Goal: Task Accomplishment & Management: Manage account settings

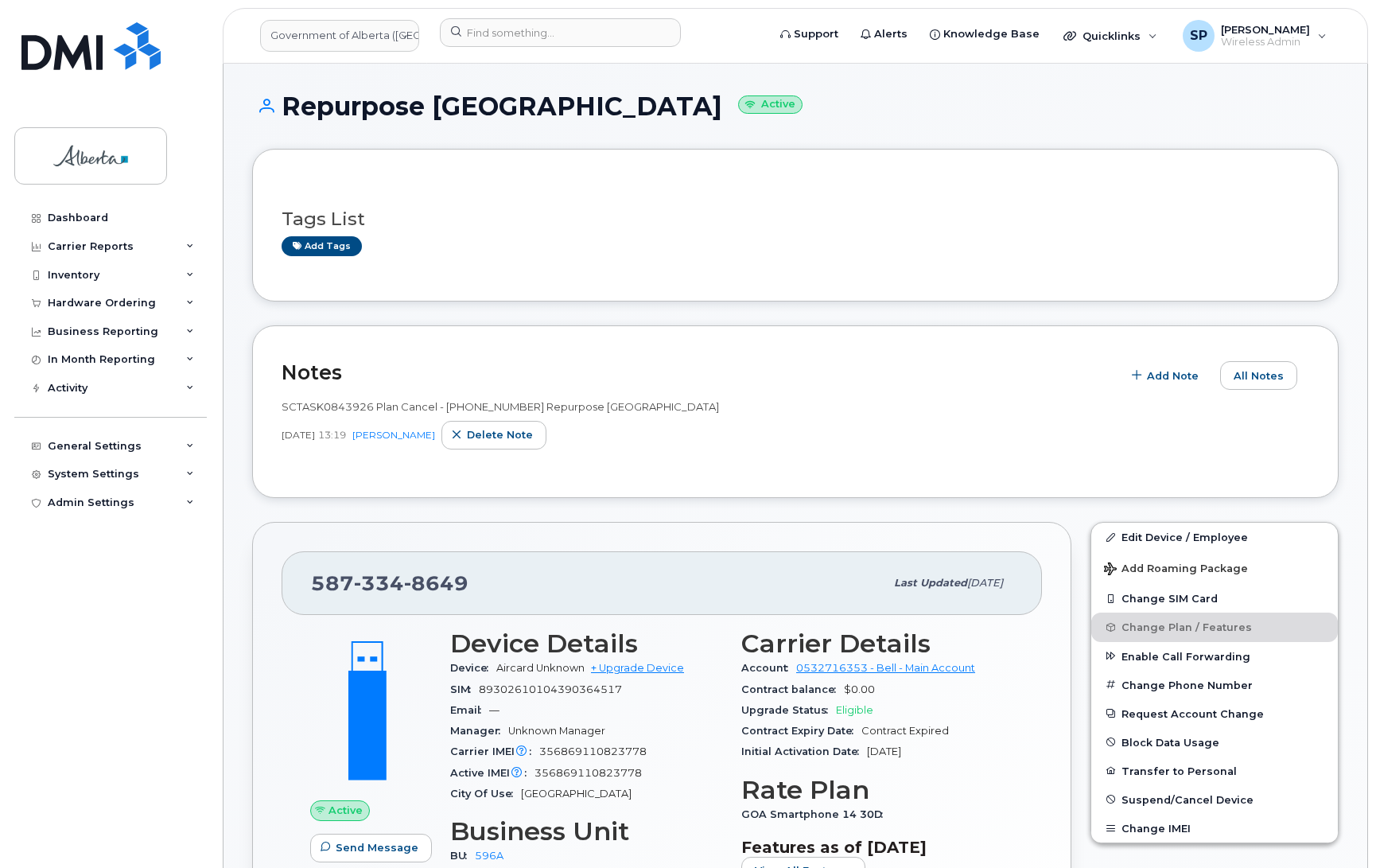
scroll to position [191, 0]
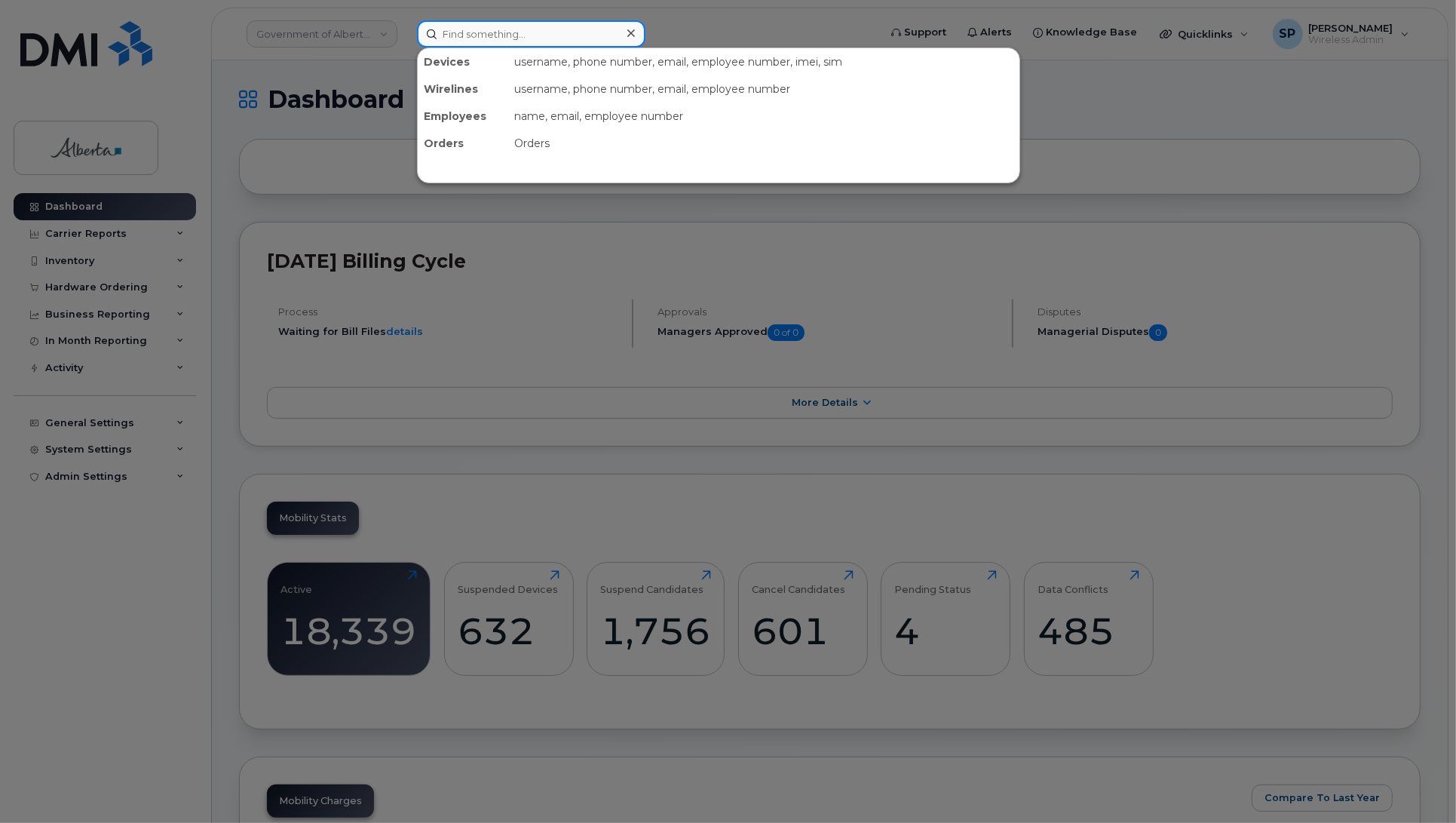
click at [517, 36] on input at bounding box center [531, 33] width 228 height 27
paste input "7804460178"
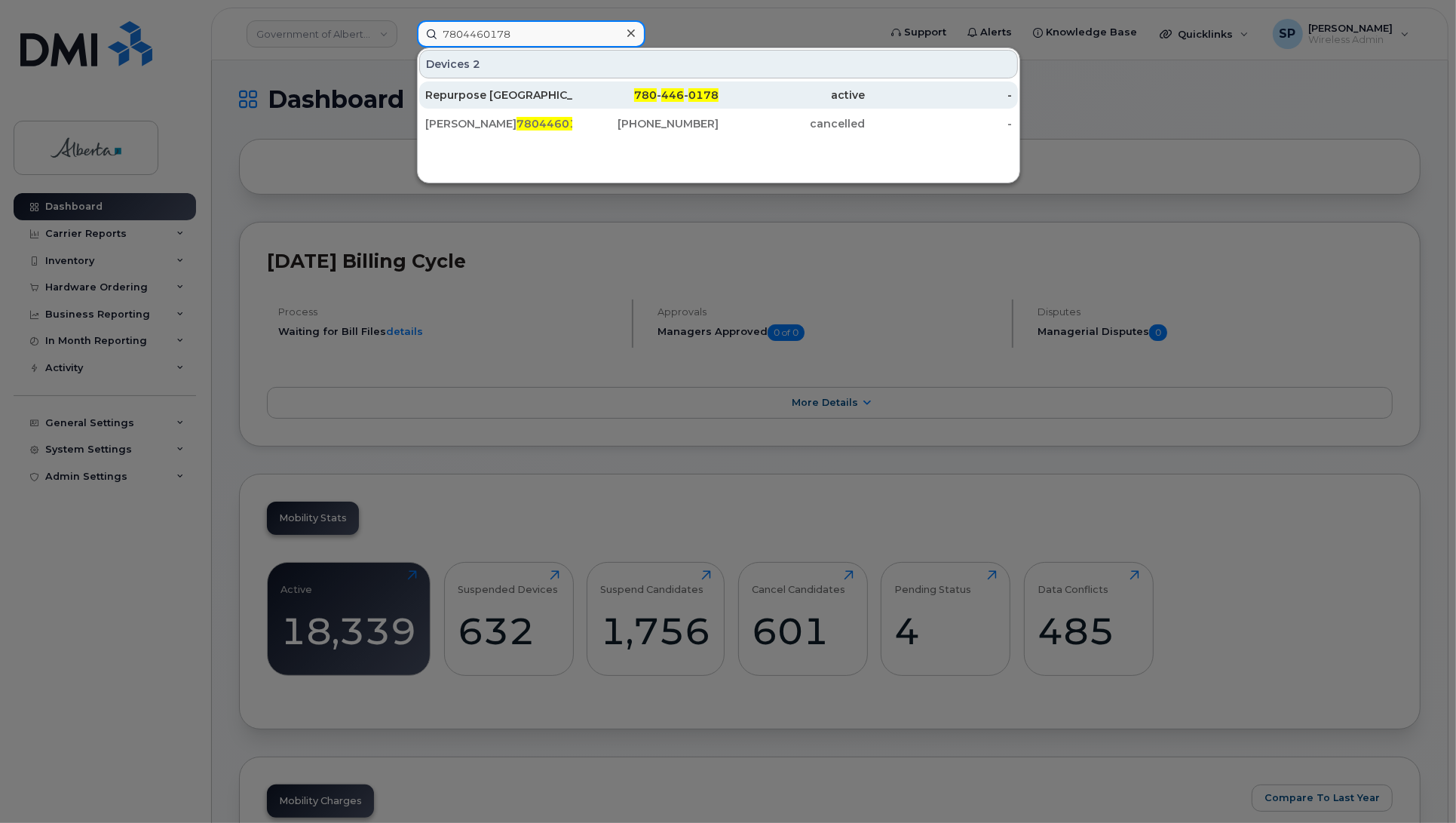
type input "7804460178"
click at [496, 99] on div "Repurpose Edmonton" at bounding box center [499, 95] width 147 height 15
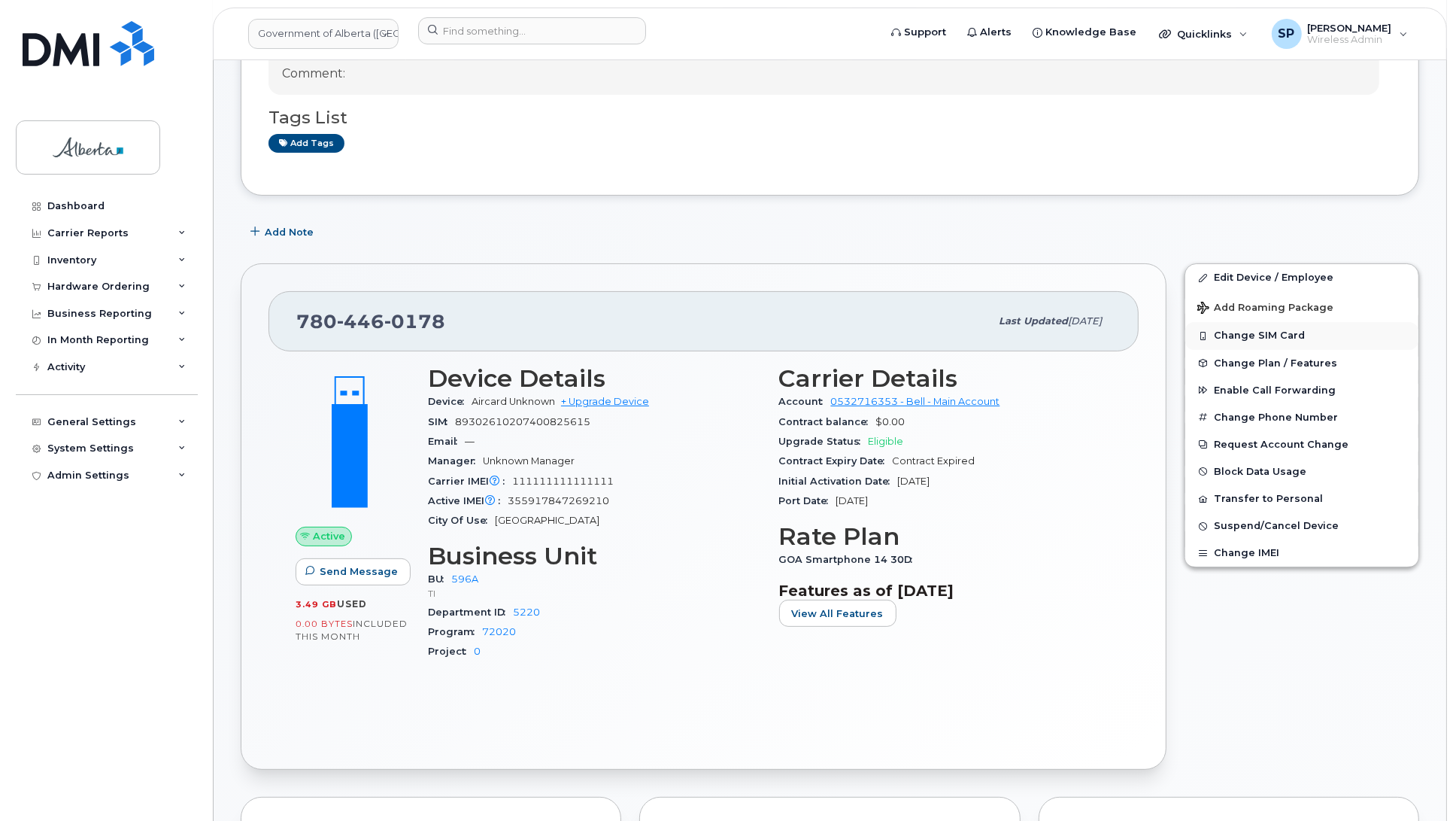
scroll to position [175, 0]
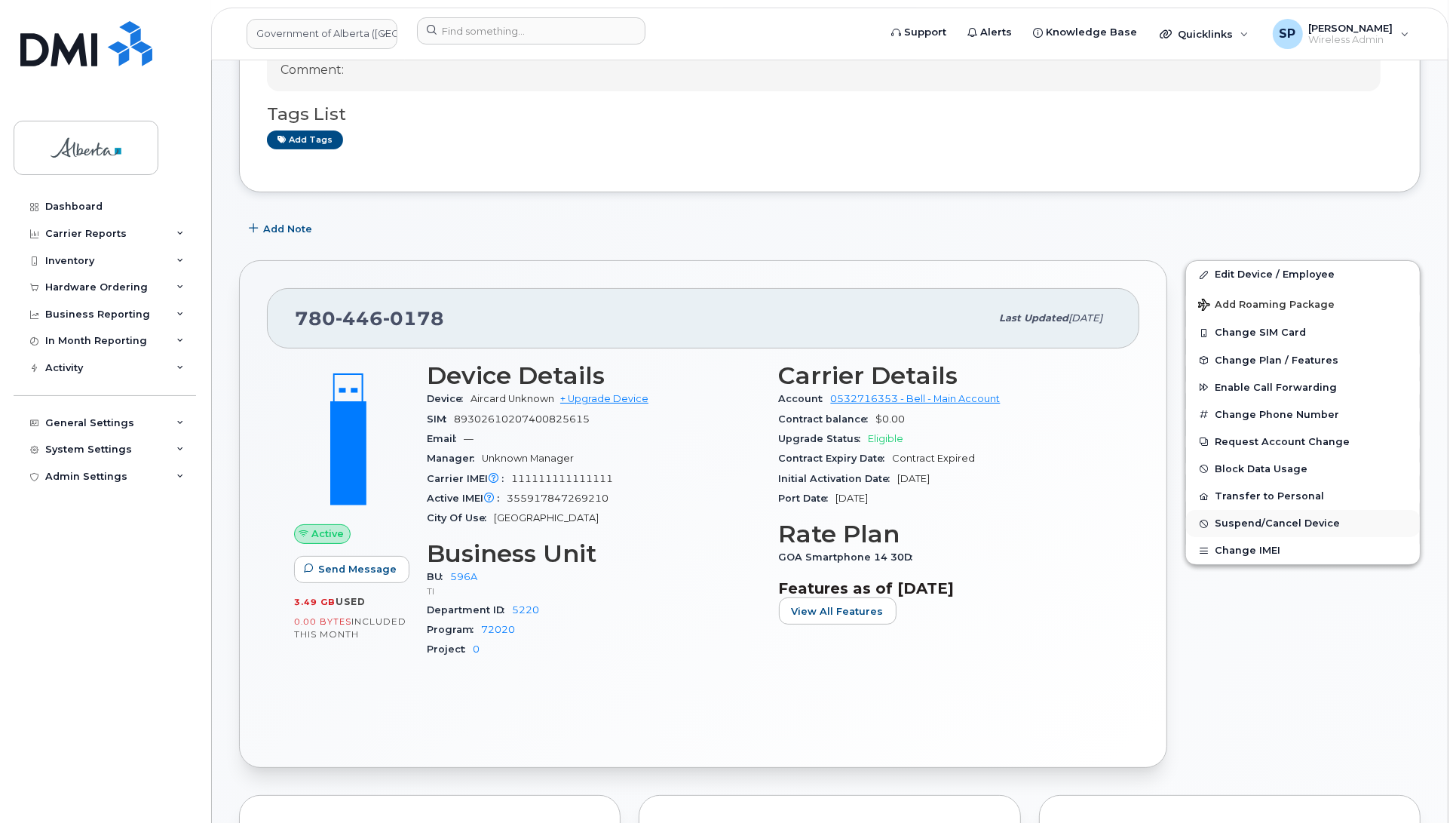
click at [1249, 524] on span "Suspend/Cancel Device" at bounding box center [1277, 524] width 125 height 12
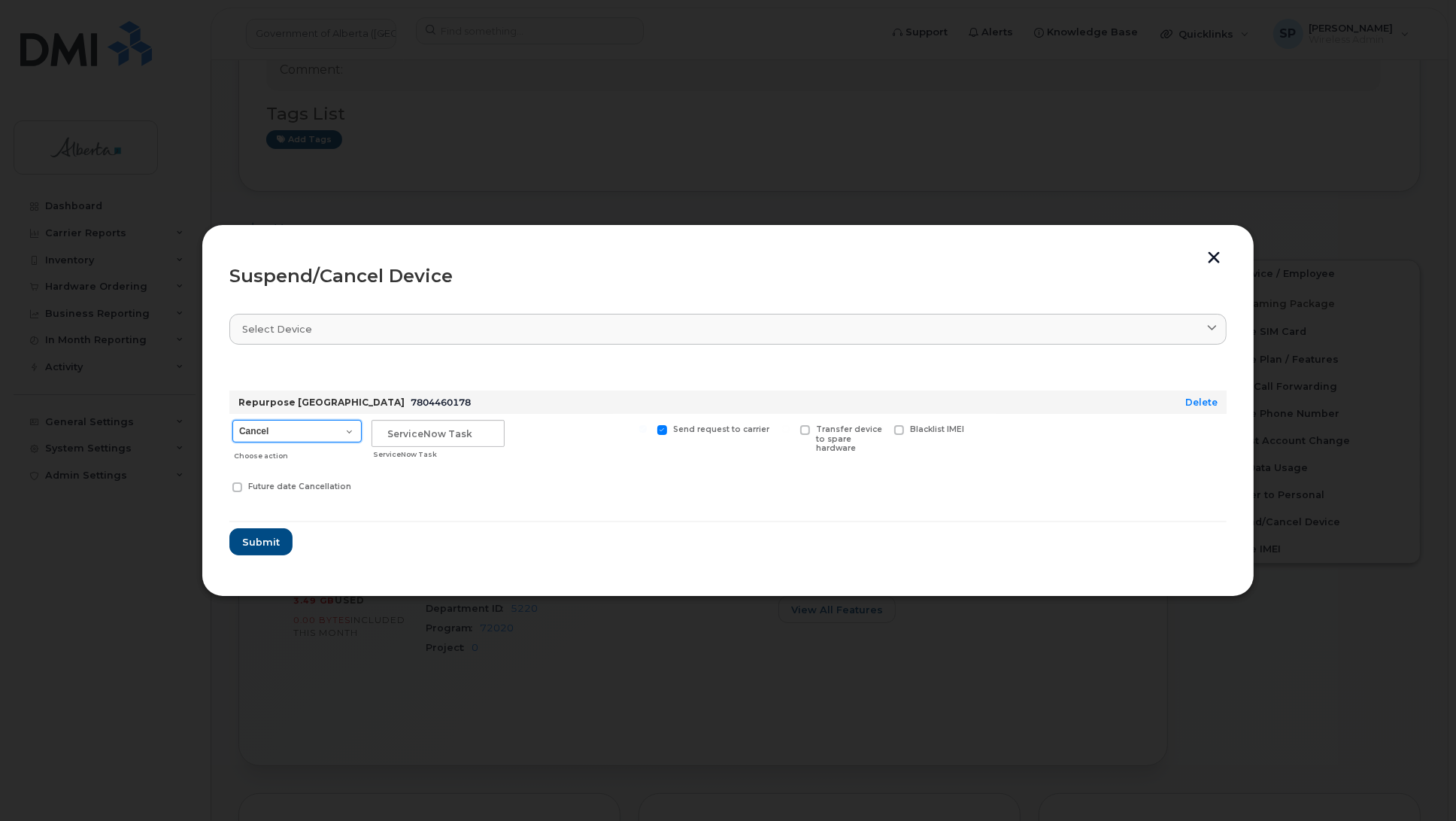
click at [306, 427] on select "Cancel Suspend - Extend Suspension Suspend - Reduced Rate Suspend - Lost Device…" at bounding box center [297, 430] width 130 height 22
select select "[object Object]"
click at [233, 420] on select "Cancel Suspend - Extend Suspension Suspend - Reduced Rate Suspend - Lost Device…" at bounding box center [297, 430] width 130 height 22
click at [421, 430] on input "text" at bounding box center [438, 433] width 133 height 27
paste input "SCTASK0844692"
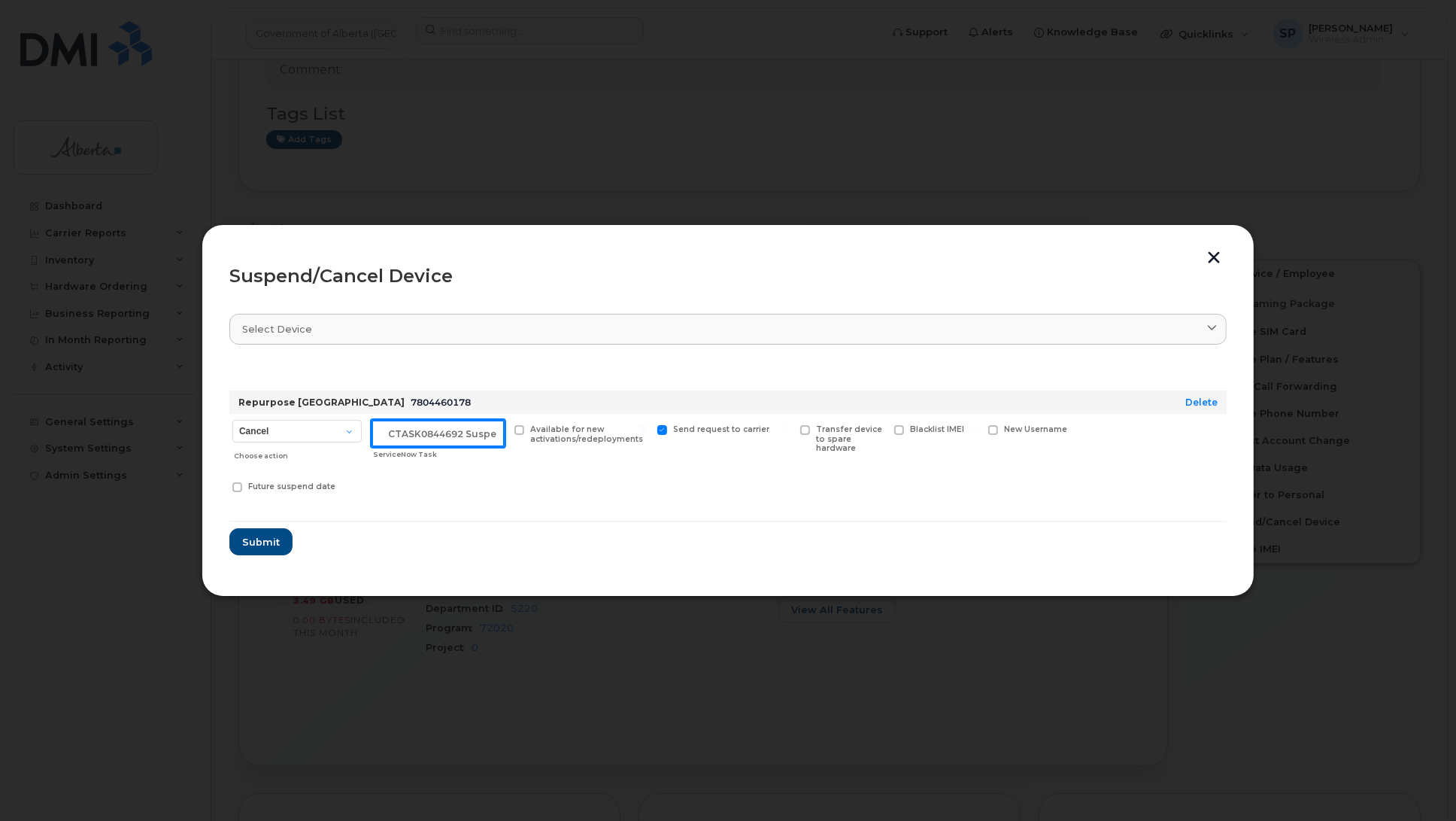
scroll to position [0, 12]
type input "SCTASK0844692 Suspend"
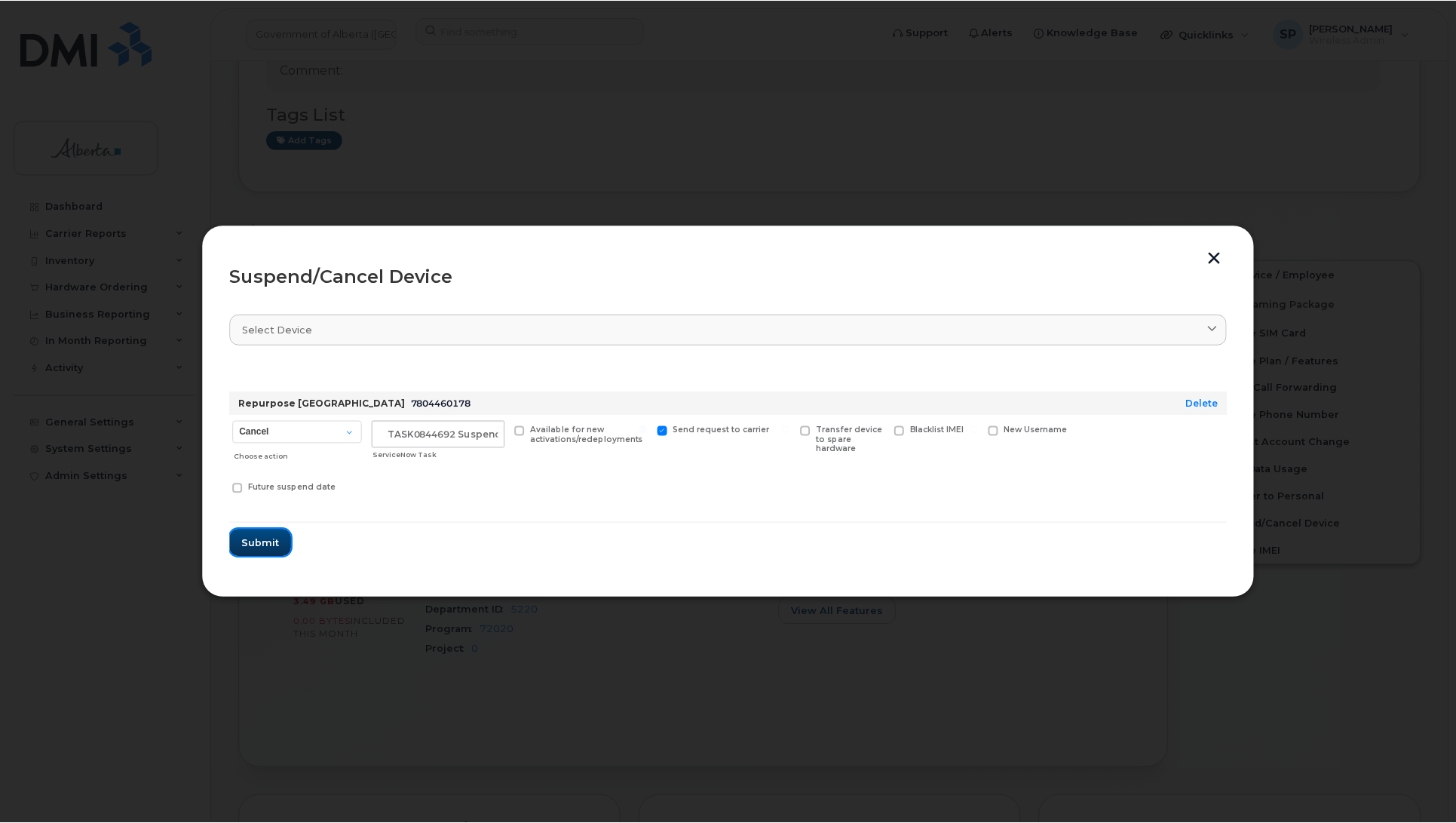
scroll to position [0, 0]
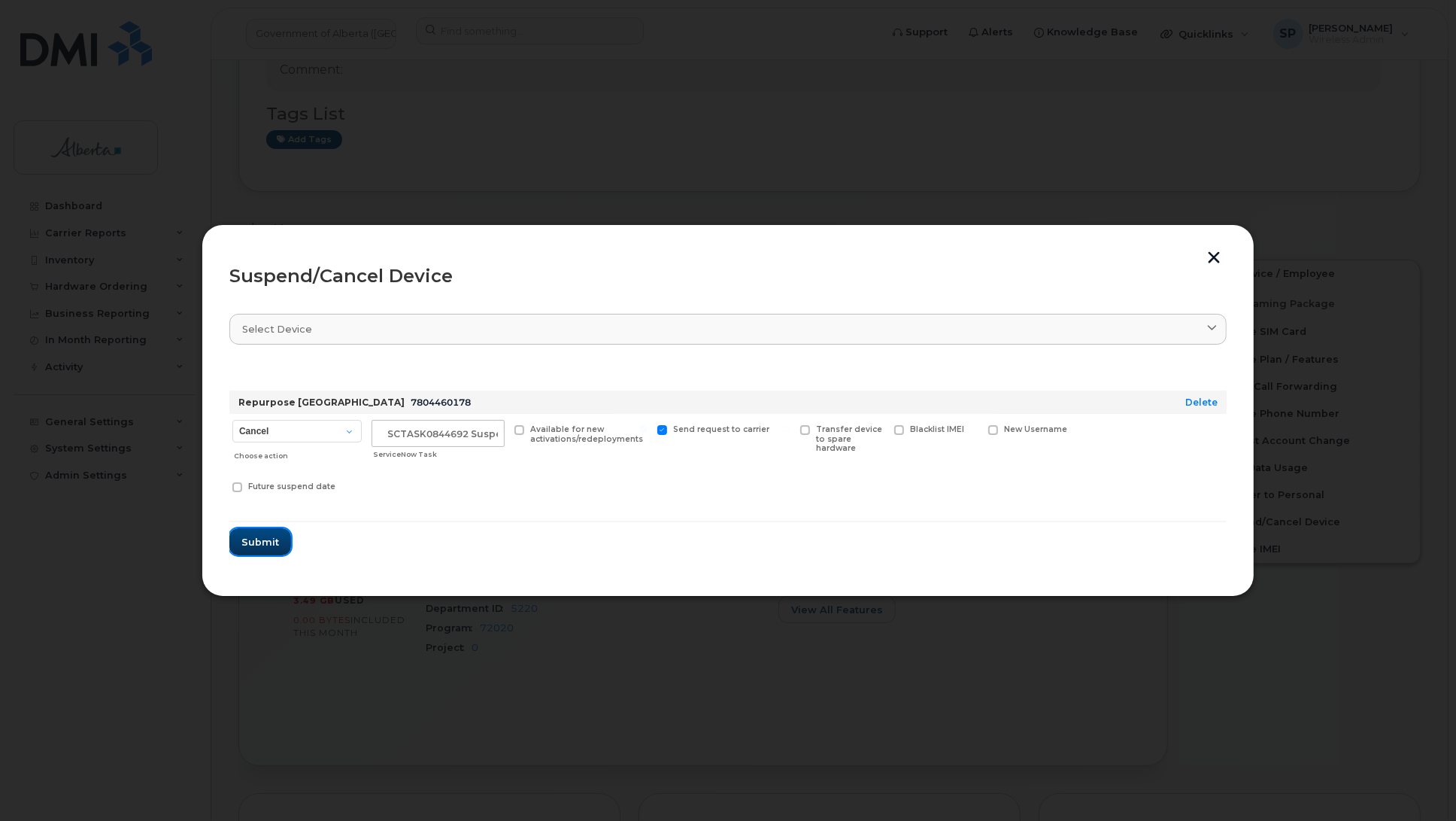
click at [261, 538] on span "Submit" at bounding box center [260, 542] width 37 height 14
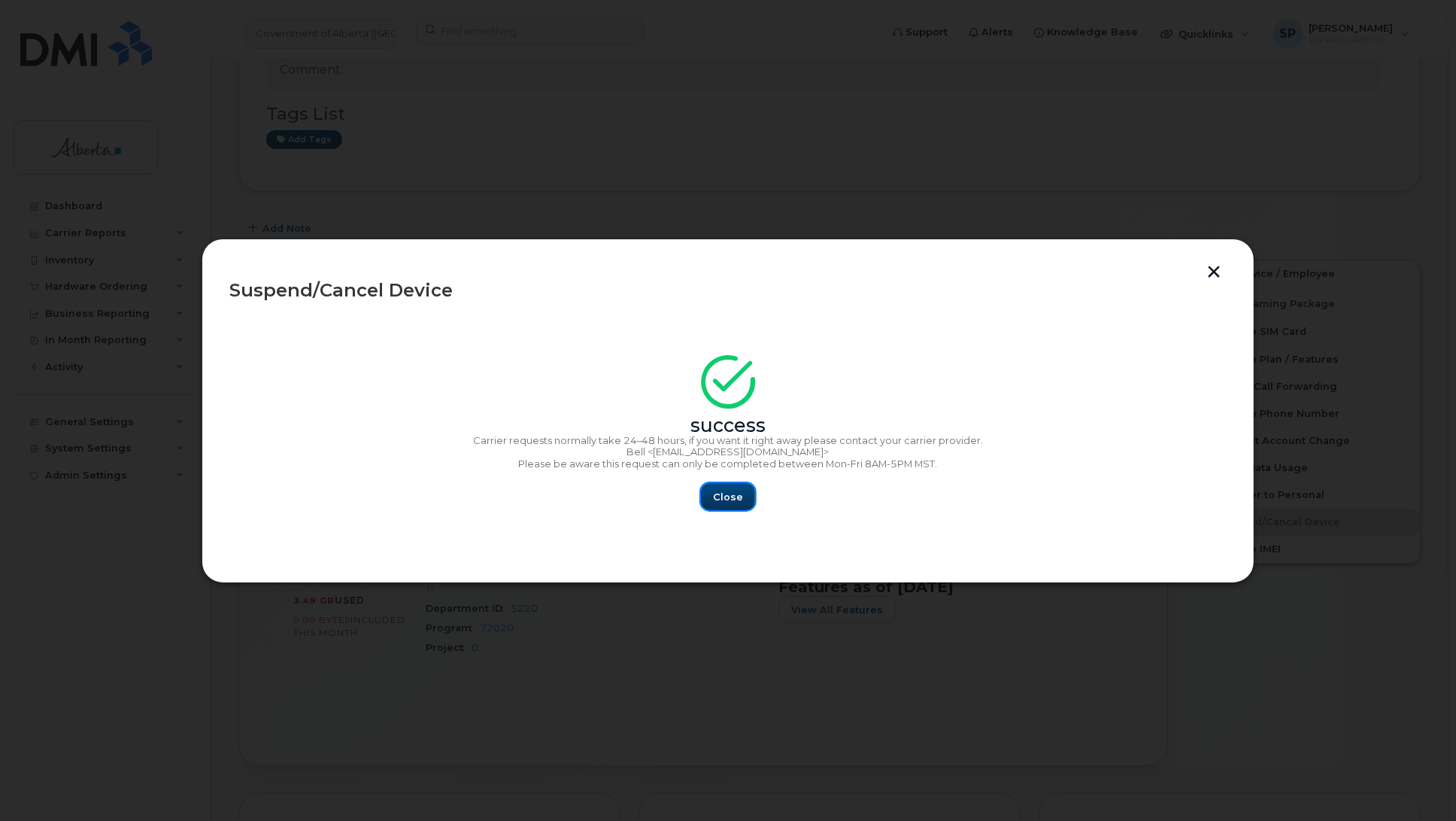
click at [738, 494] on span "Close" at bounding box center [728, 496] width 30 height 14
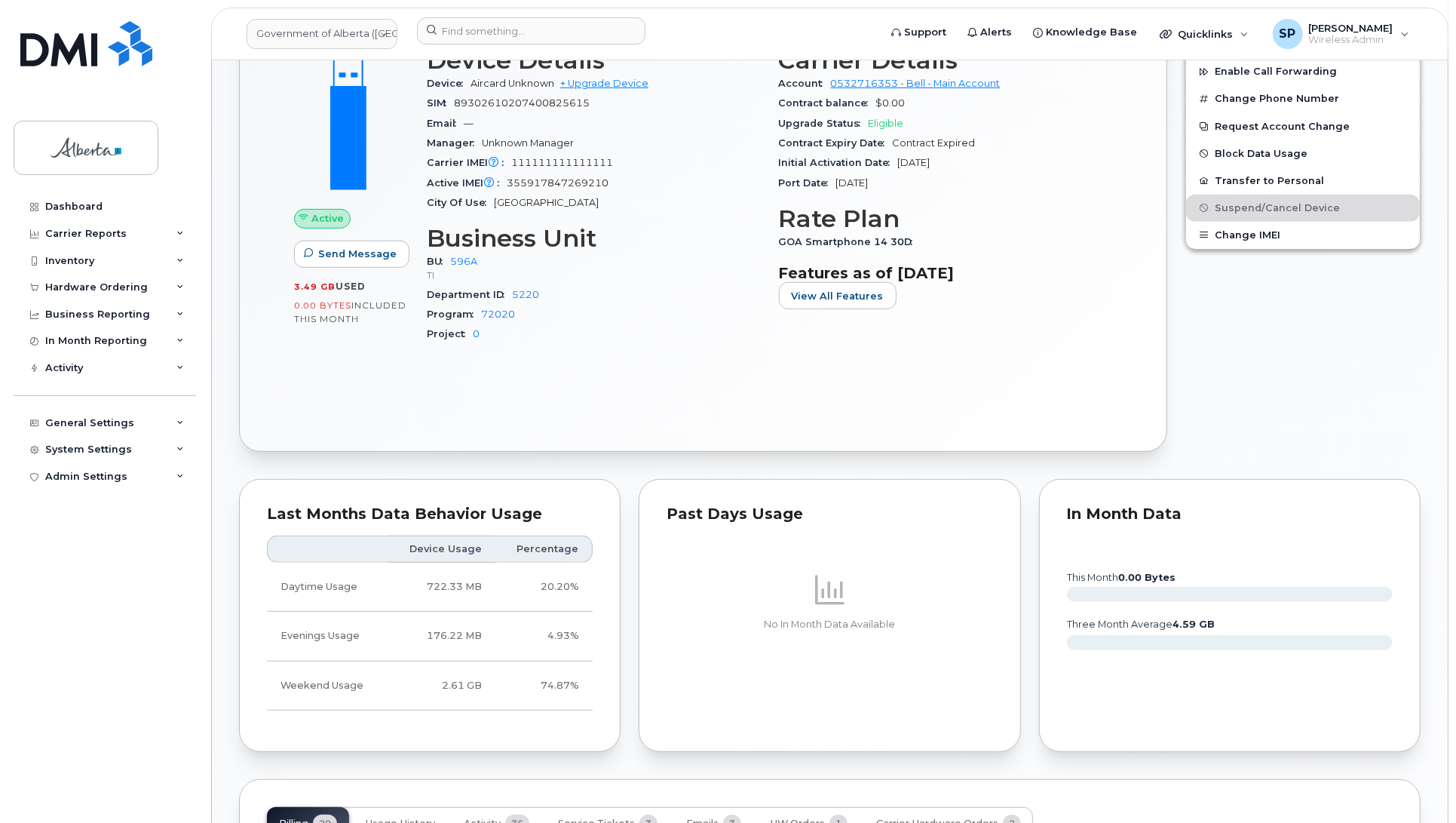
scroll to position [826, 0]
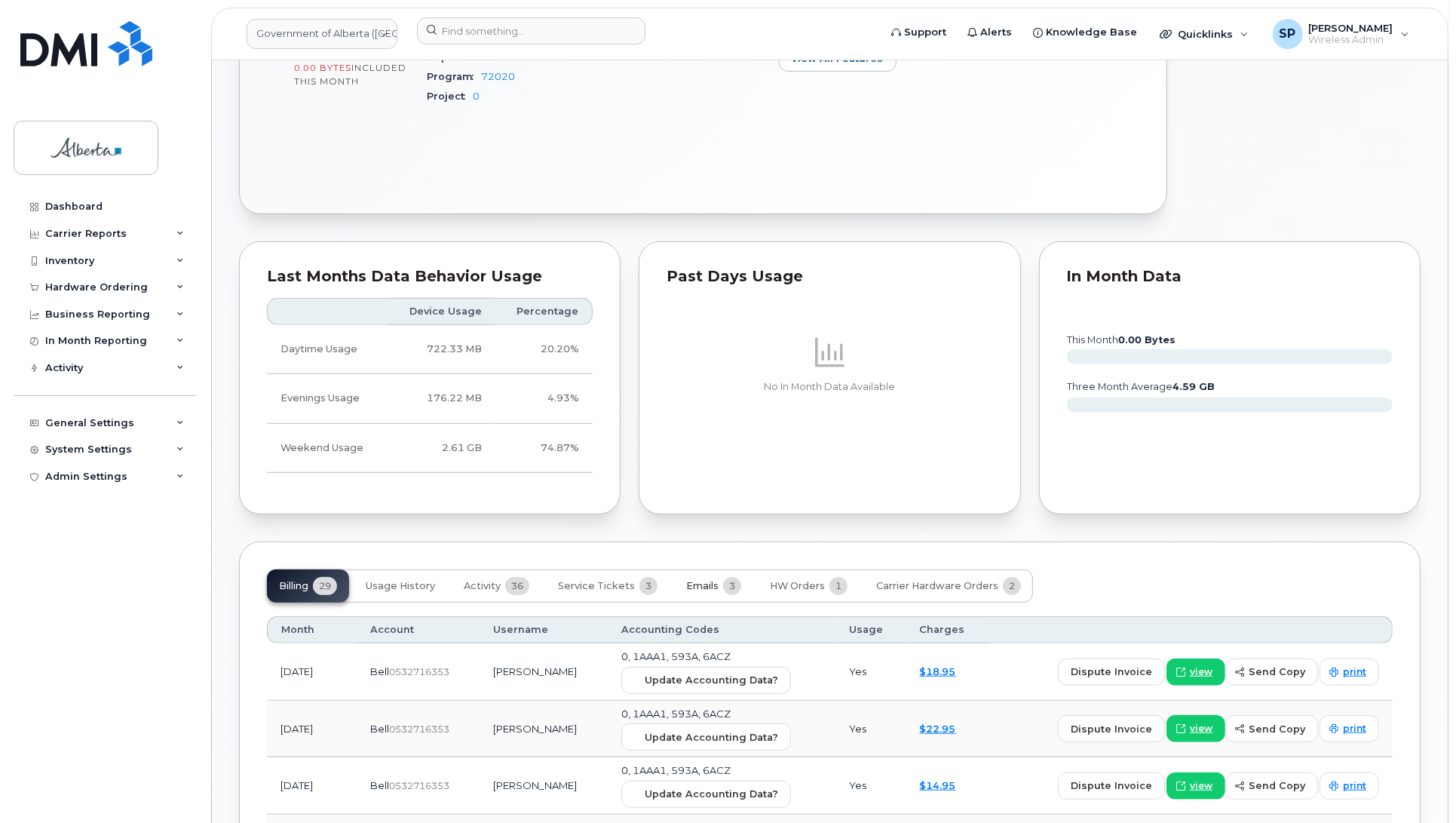
click at [701, 590] on span "Emails" at bounding box center [702, 586] width 32 height 12
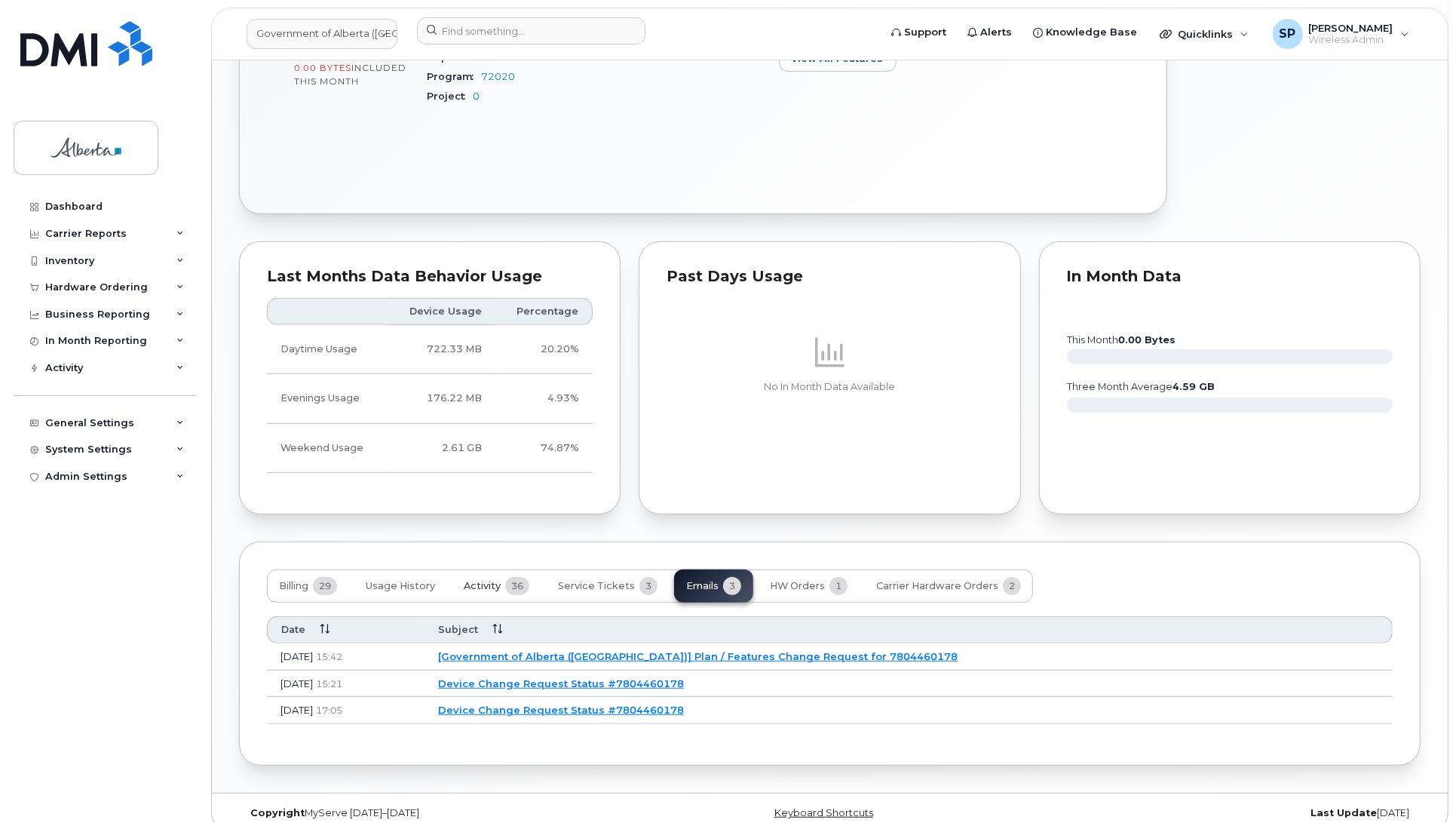
click at [482, 588] on span "Activity" at bounding box center [482, 586] width 37 height 12
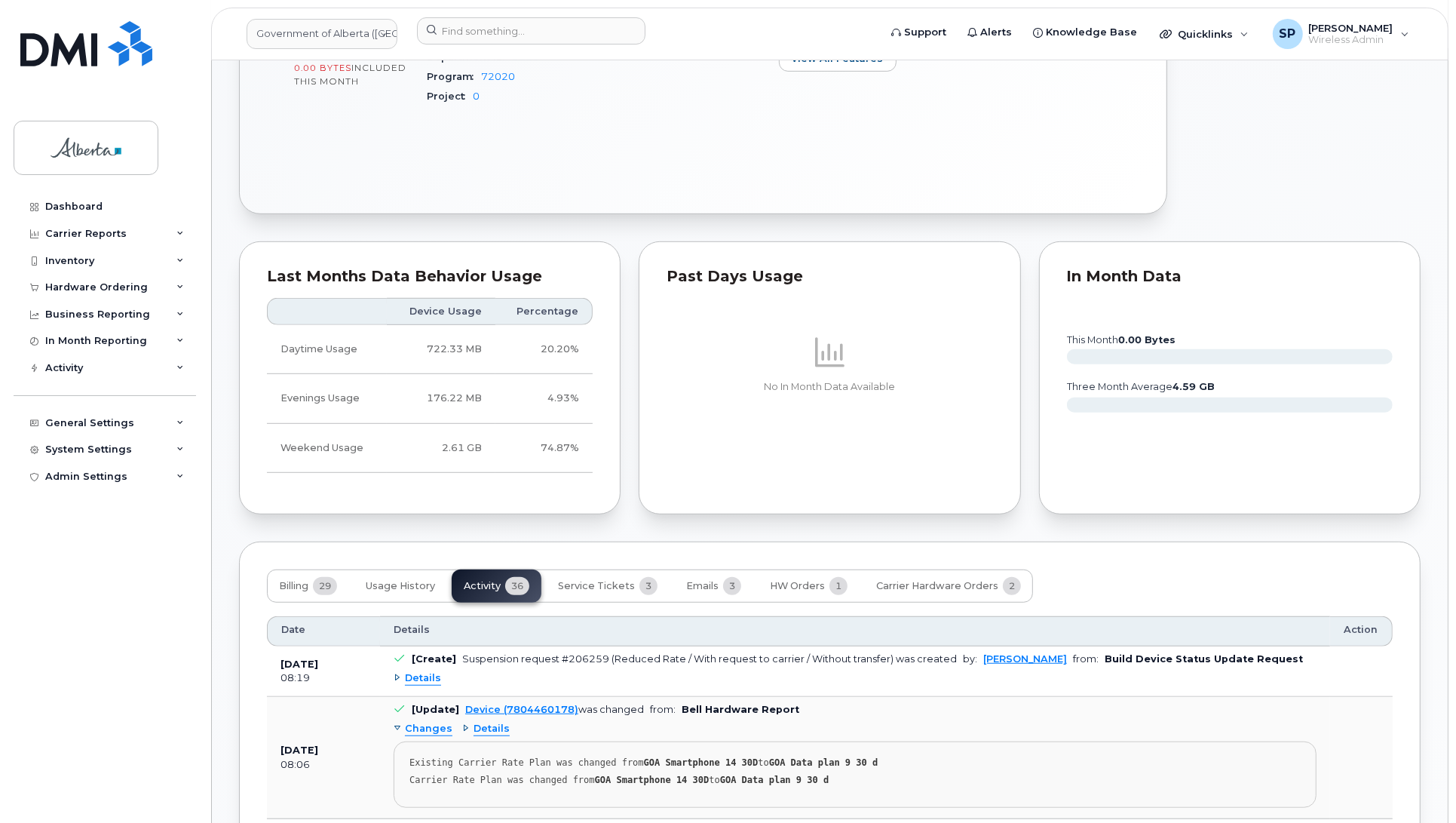
drag, startPoint x: 1455, startPoint y: 272, endPoint x: 1449, endPoint y: 337, distance: 65.3
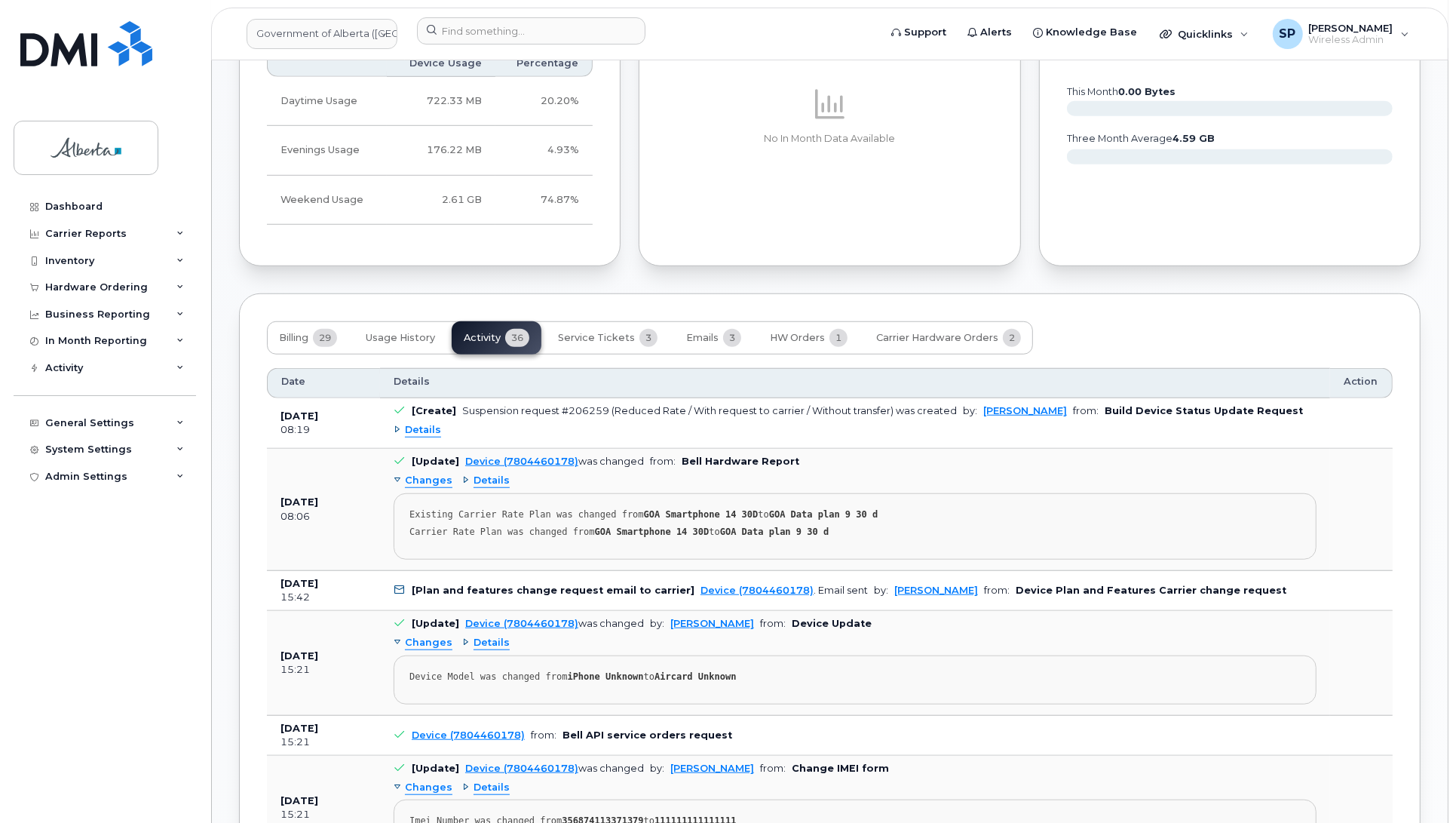
scroll to position [1057, 0]
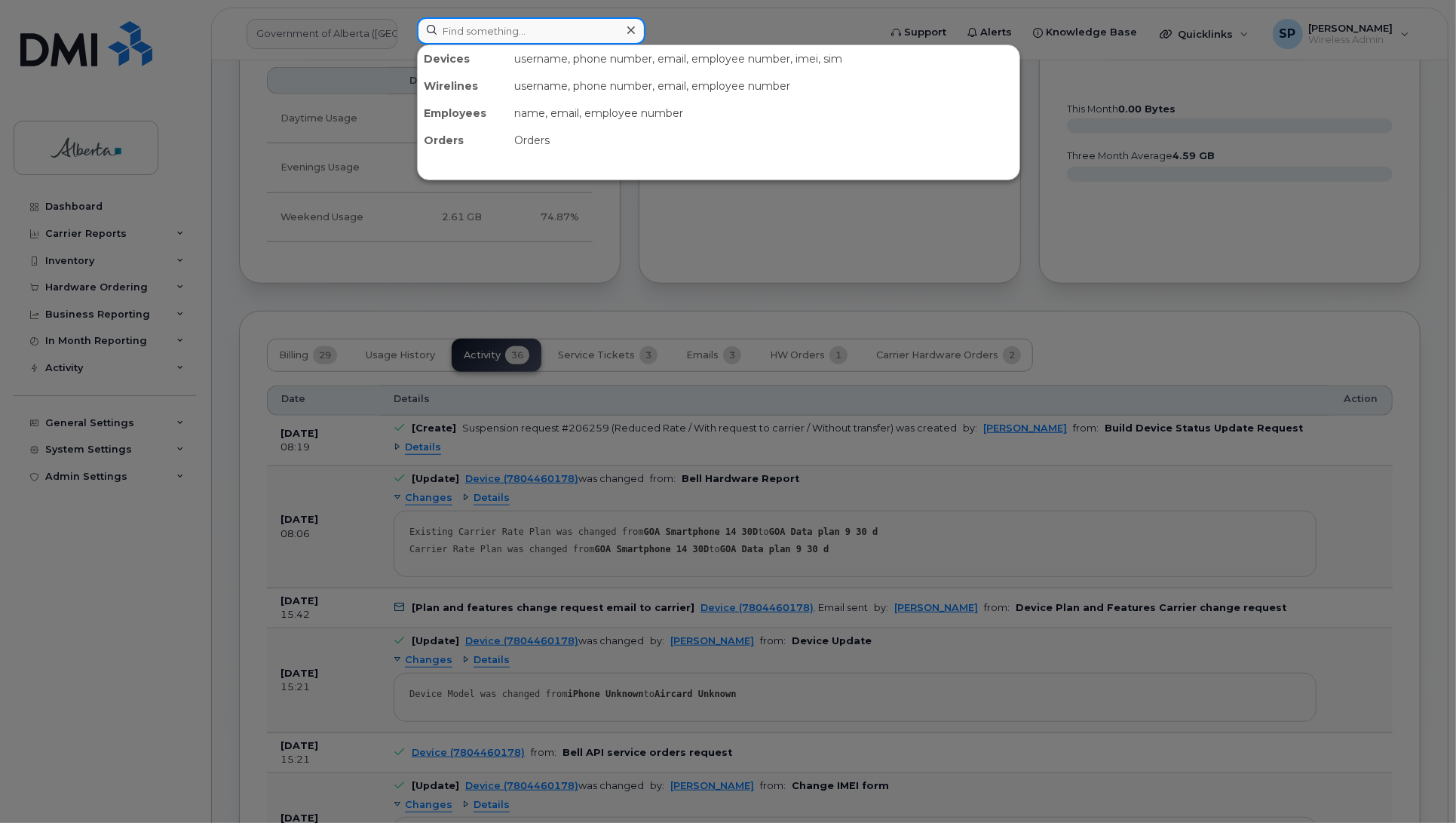
click at [486, 27] on input at bounding box center [531, 31] width 228 height 27
paste input "5879857477"
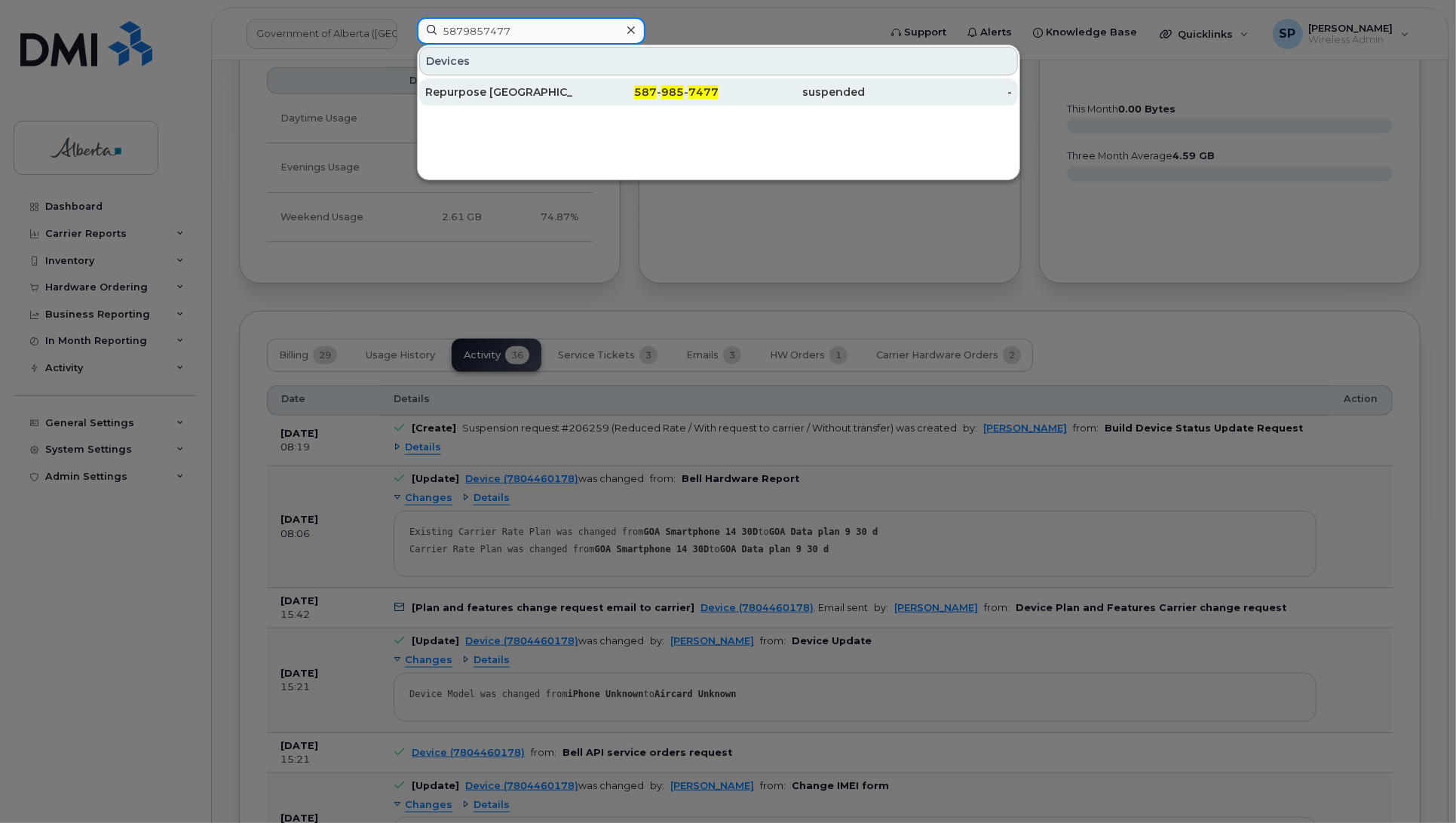
type input "5879857477"
click at [509, 95] on div "Repurpose [GEOGRAPHIC_DATA]" at bounding box center [499, 92] width 147 height 15
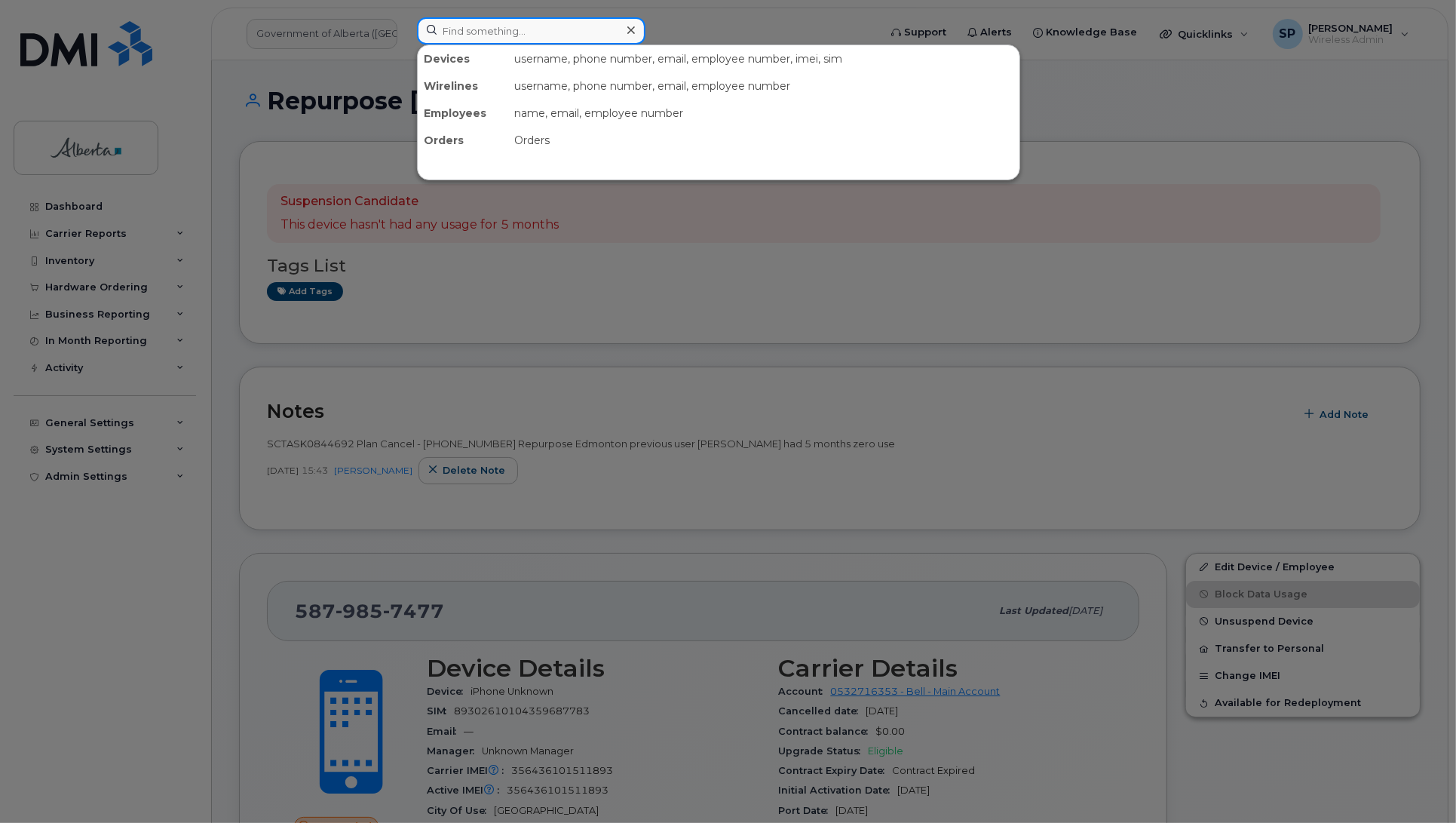
click at [484, 34] on input at bounding box center [531, 31] width 228 height 27
paste input "5879848807"
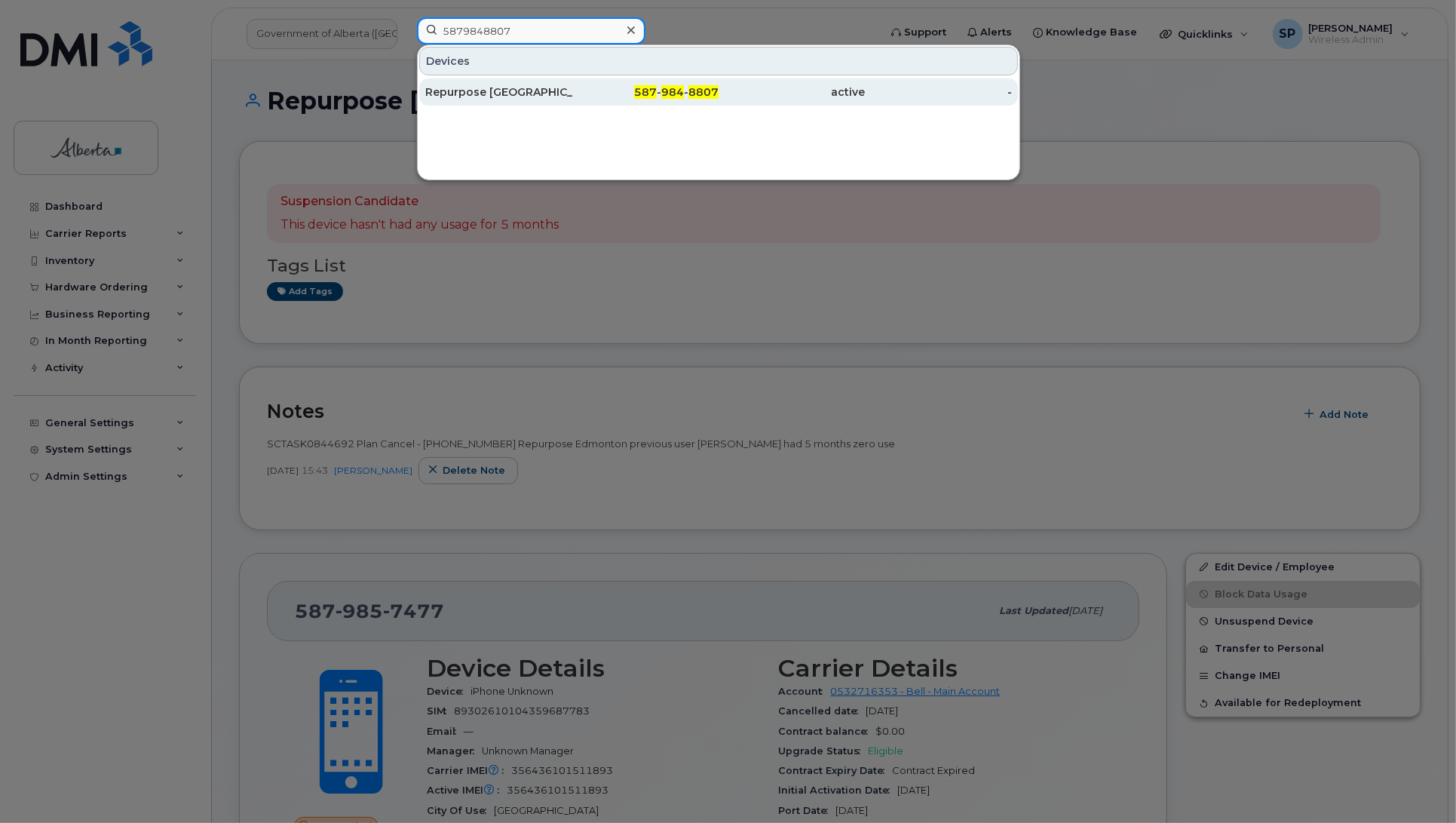
type input "5879848807"
click at [466, 96] on div "Repurpose [GEOGRAPHIC_DATA]" at bounding box center [499, 92] width 147 height 15
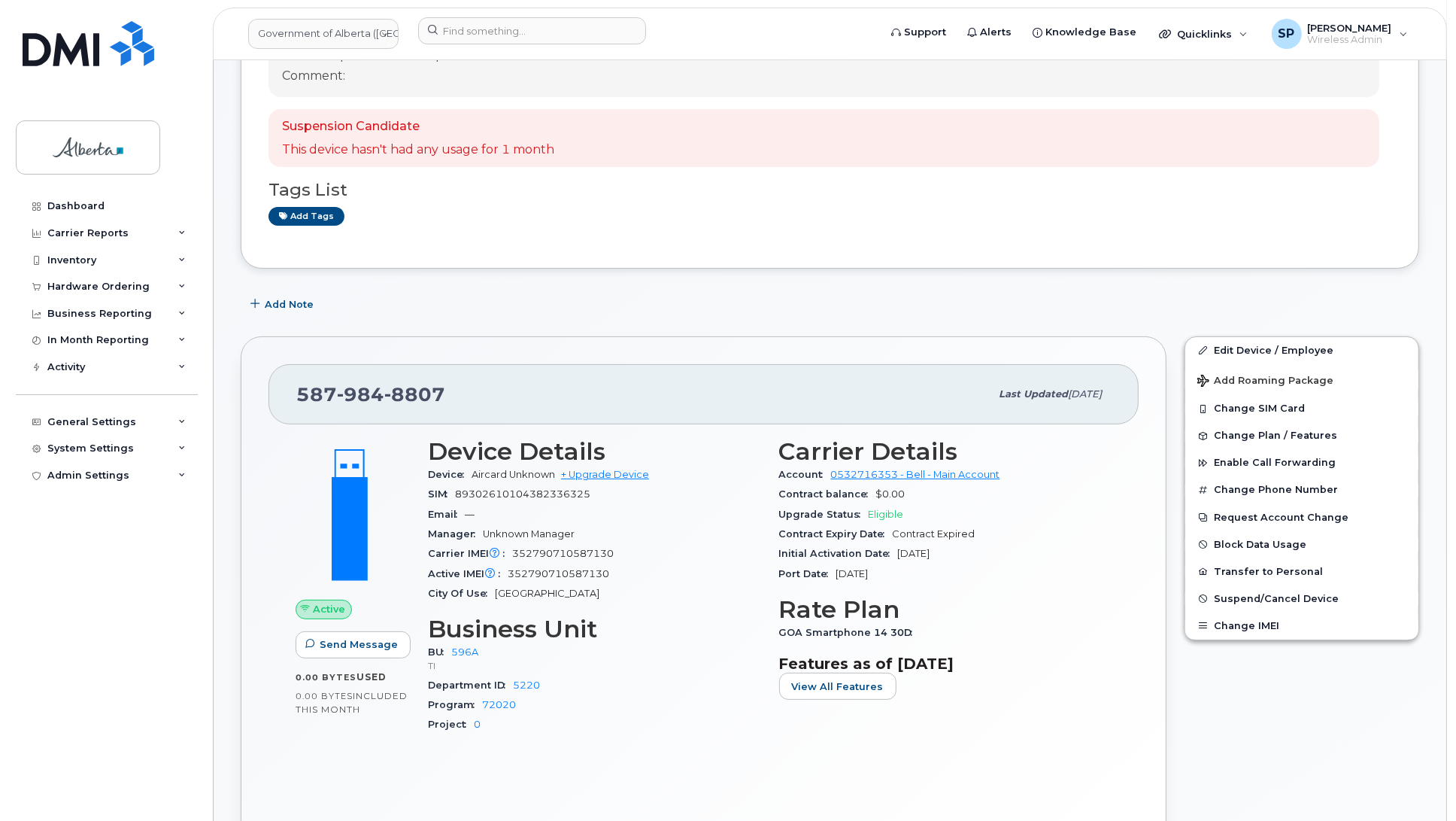
scroll to position [190, 0]
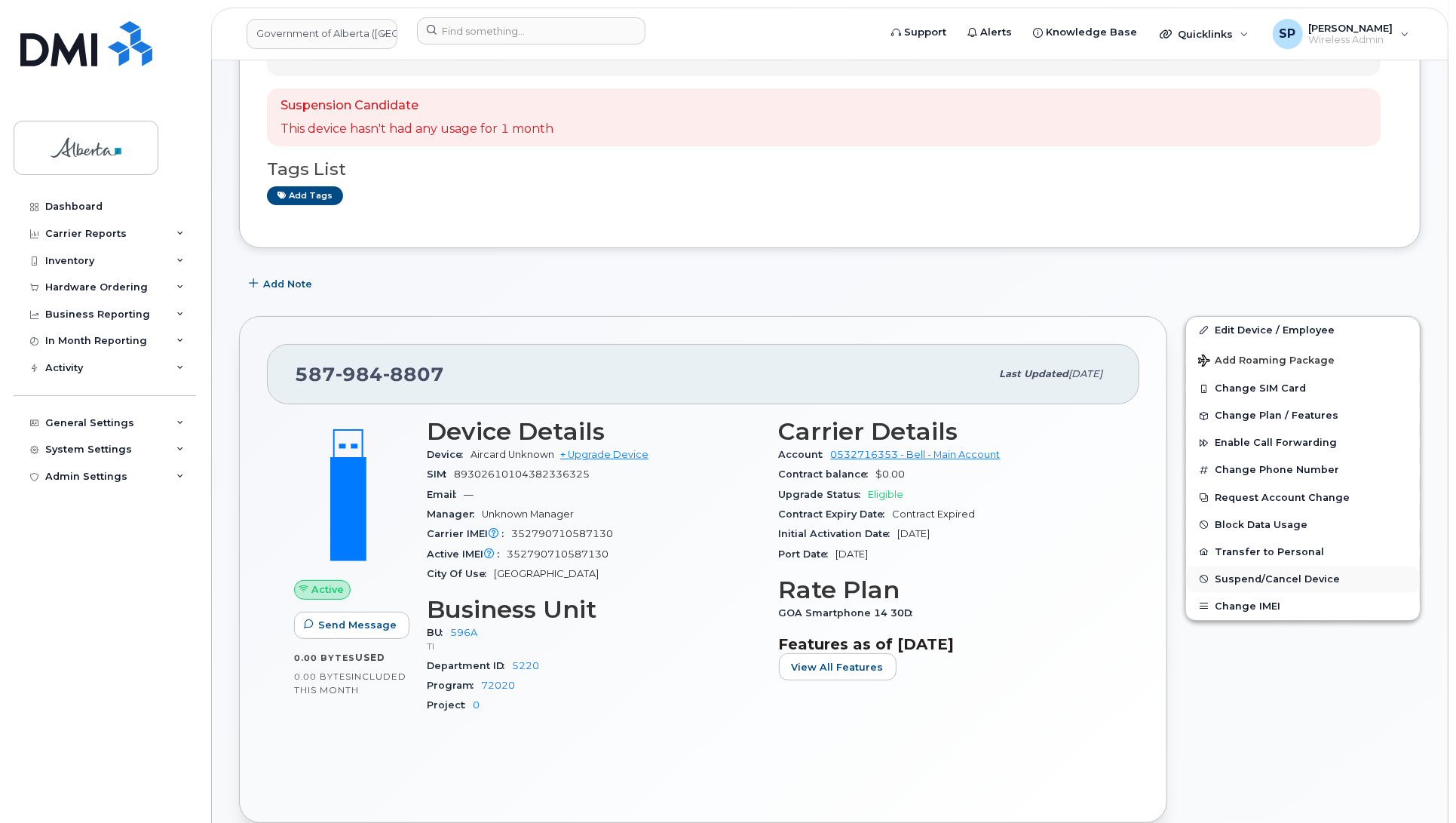
click at [1237, 582] on span "Suspend/Cancel Device" at bounding box center [1277, 579] width 125 height 12
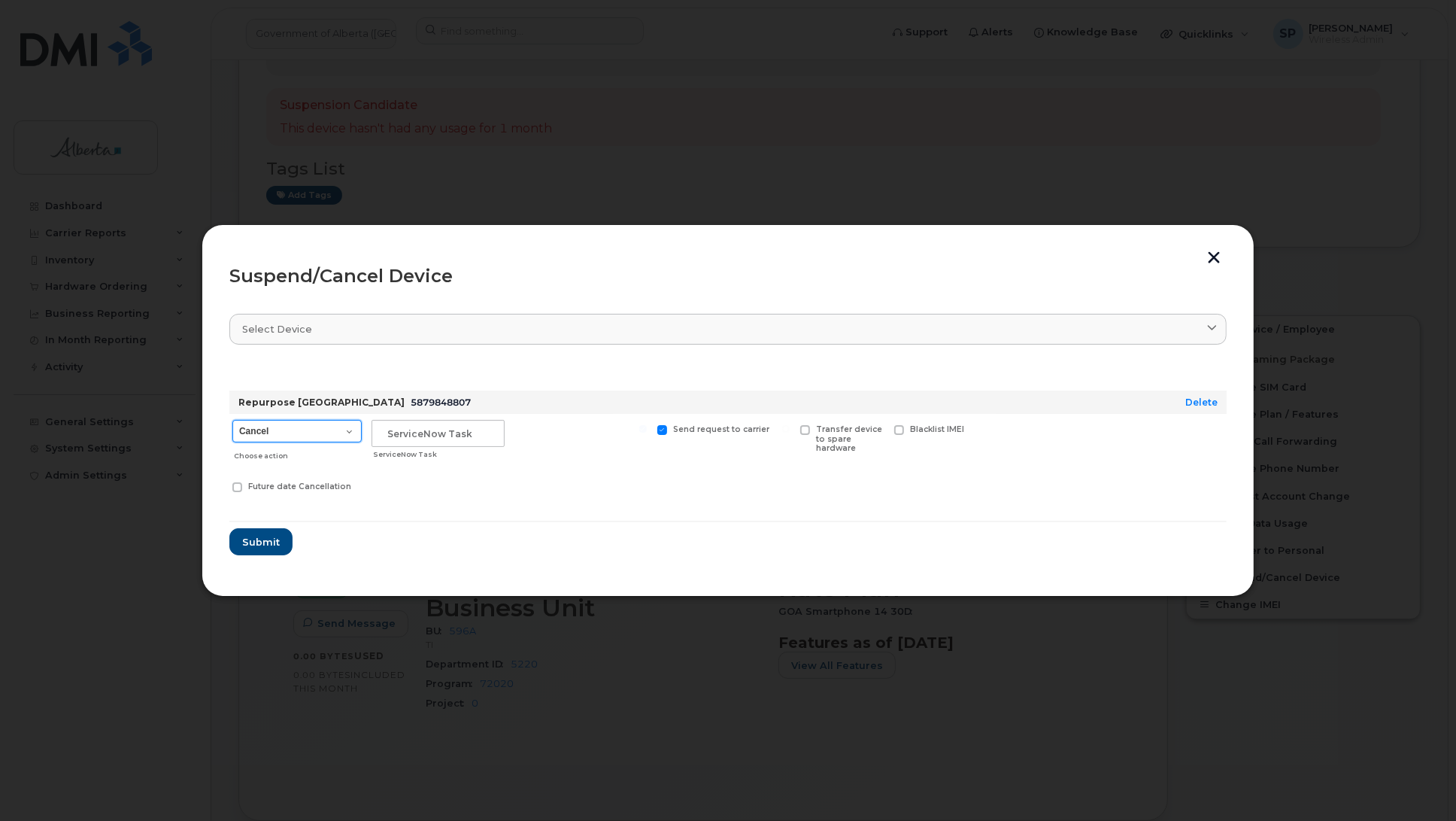
click at [274, 439] on select "Cancel Suspend - Extend Suspension Suspend - Reduced Rate Suspend - Lost Device…" at bounding box center [297, 430] width 130 height 22
select select "[object Object]"
click at [233, 420] on select "Cancel Suspend - Extend Suspension Suspend - Reduced Rate Suspend - Lost Device…" at bounding box center [297, 430] width 130 height 22
click at [403, 438] on input "text" at bounding box center [438, 433] width 133 height 27
paste input "SCTASK0845916"
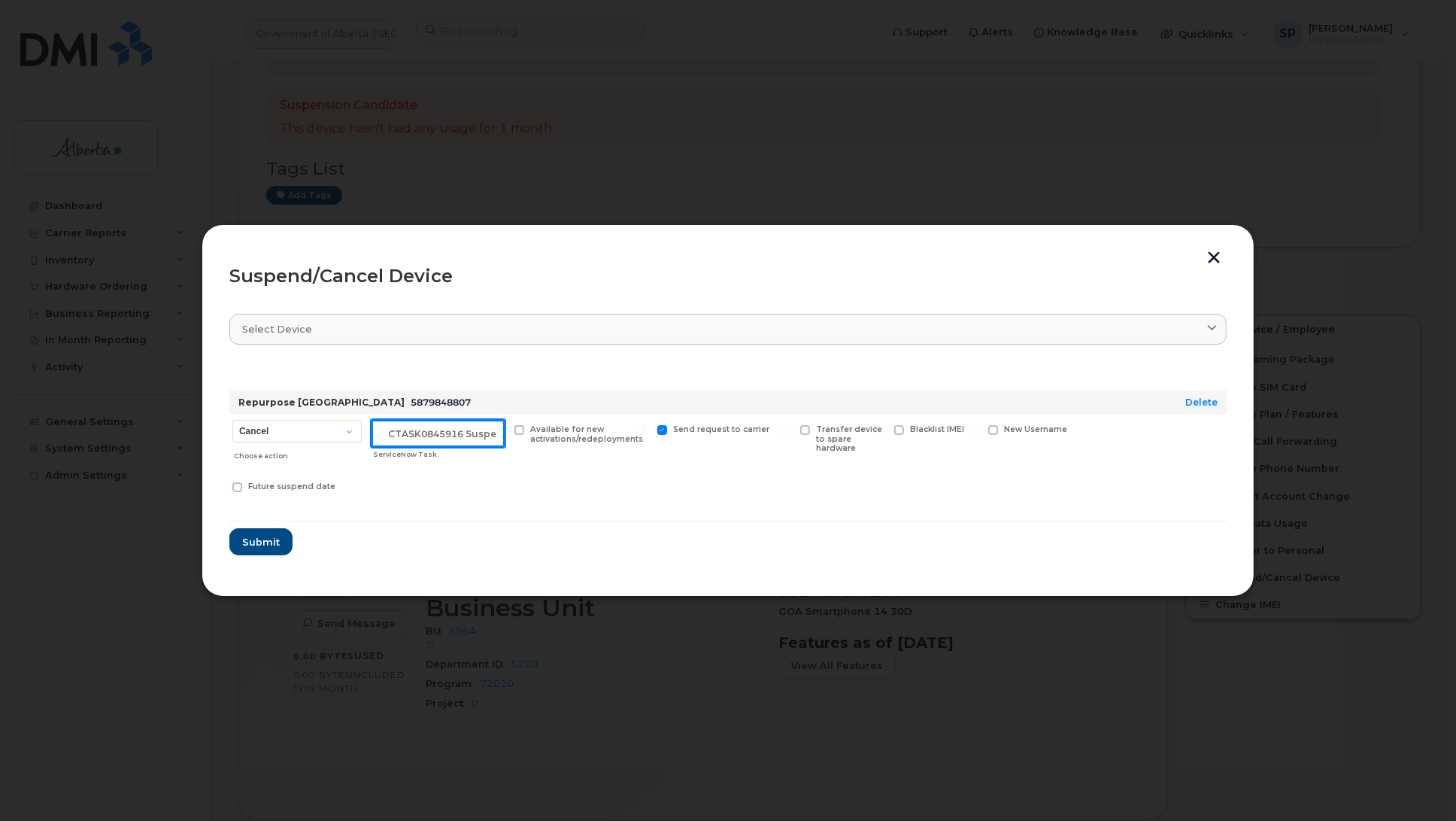
scroll to position [0, 12]
type input "SCTASK0845916 Suspend"
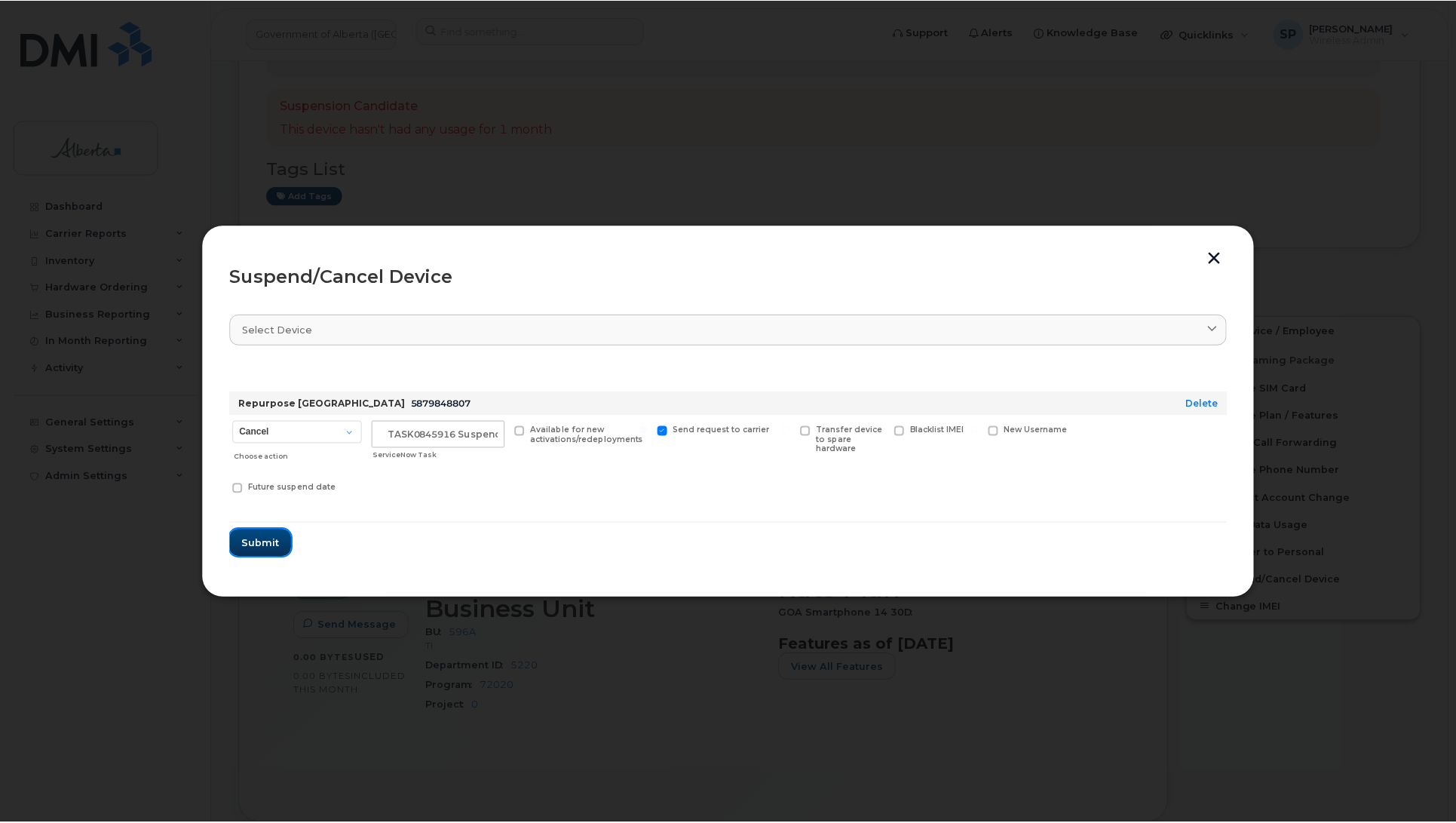
scroll to position [0, 0]
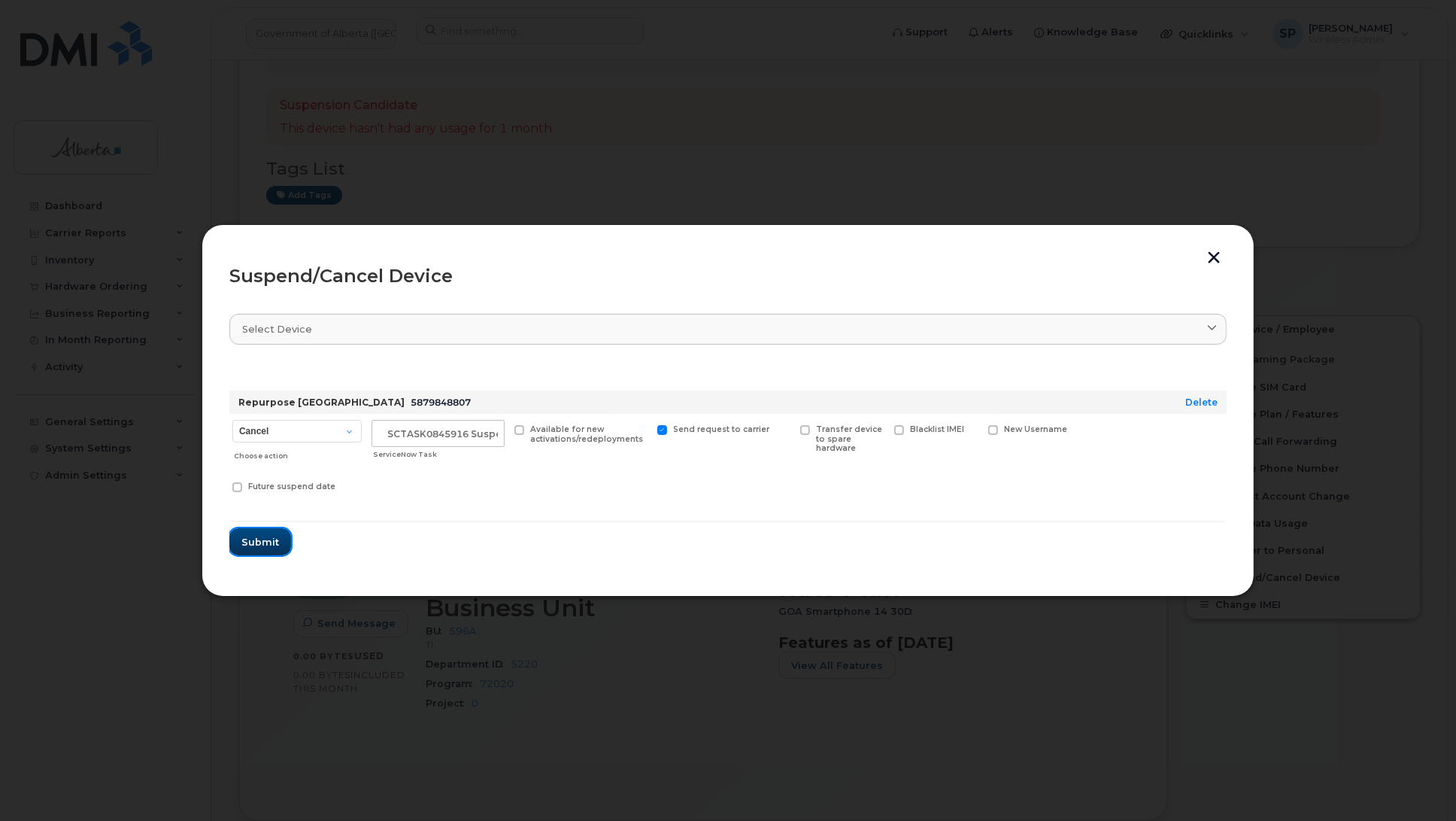
click at [266, 528] on button "Submit" at bounding box center [260, 542] width 61 height 27
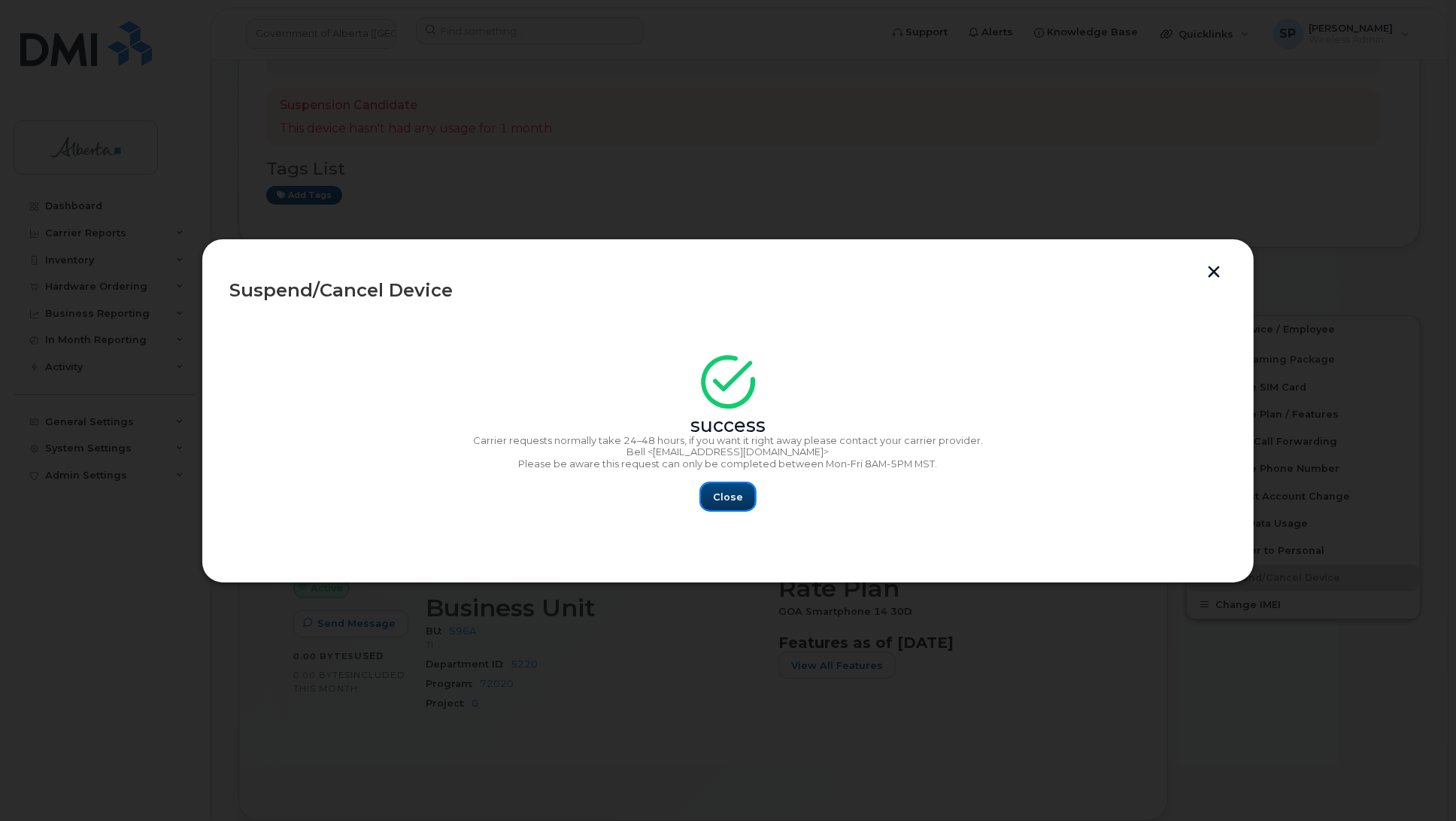
click at [743, 490] on button "Close" at bounding box center [728, 496] width 54 height 27
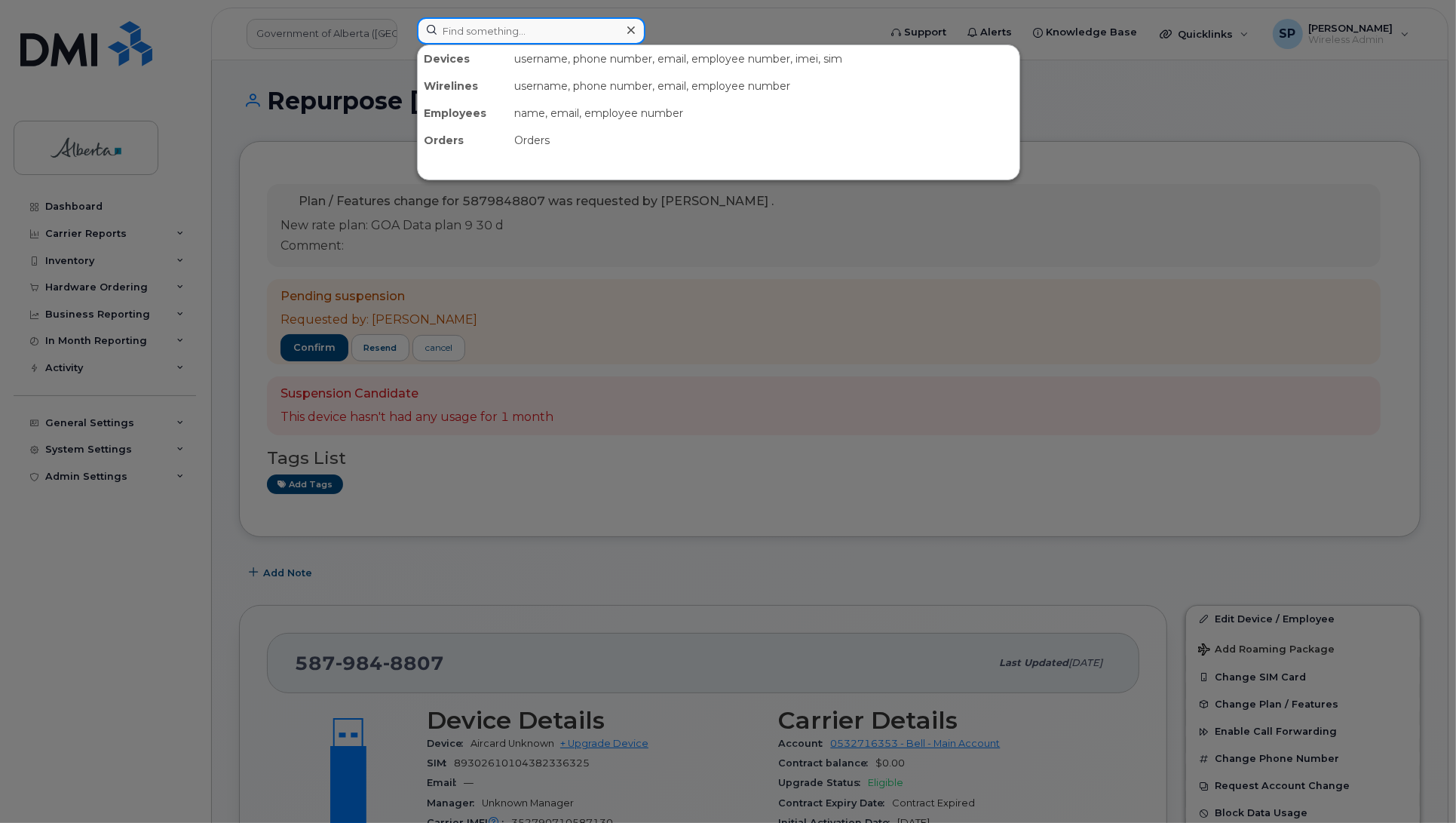
click at [497, 34] on input at bounding box center [531, 31] width 228 height 27
paste input "7809748959"
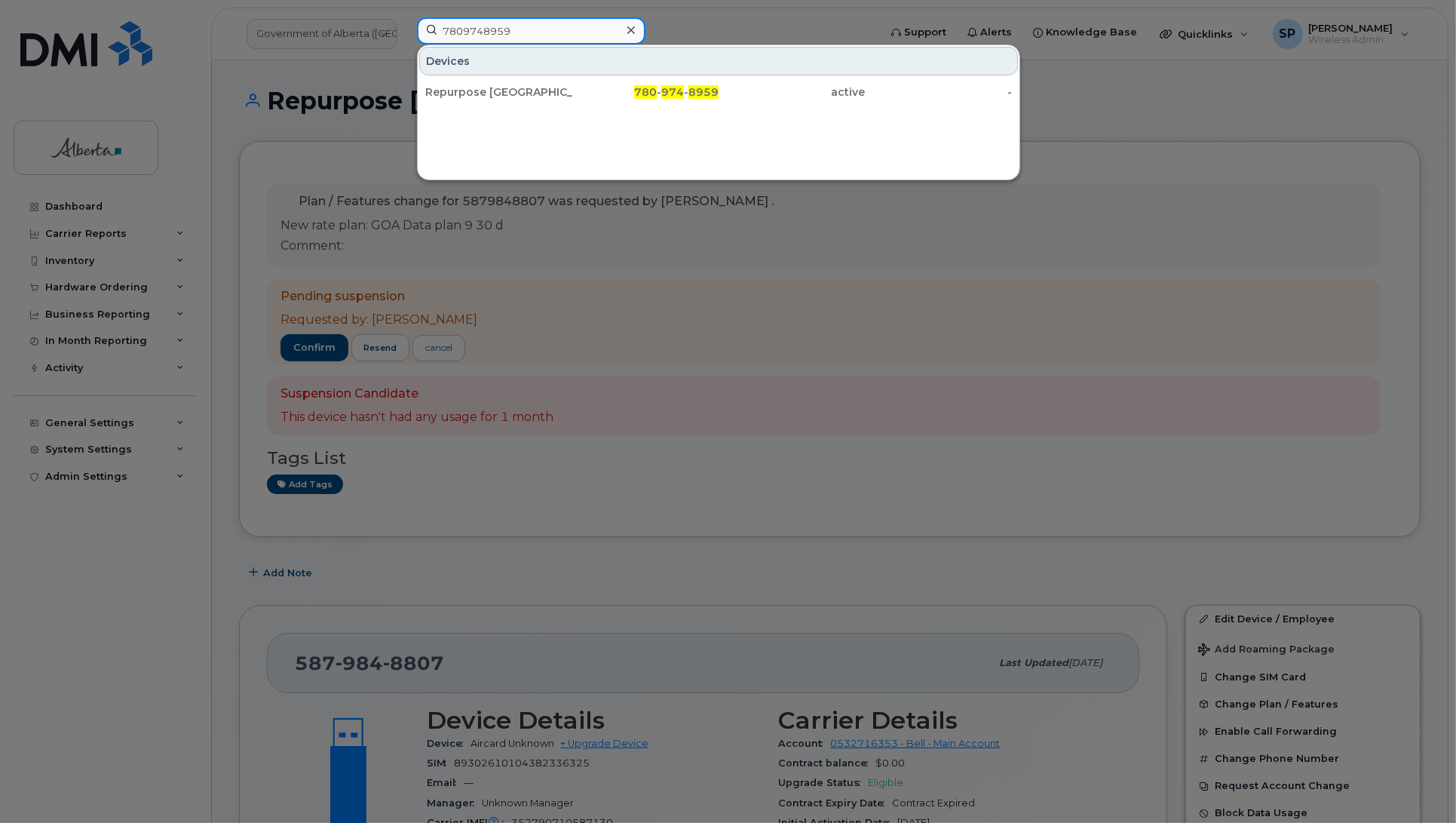
type input "7809748959"
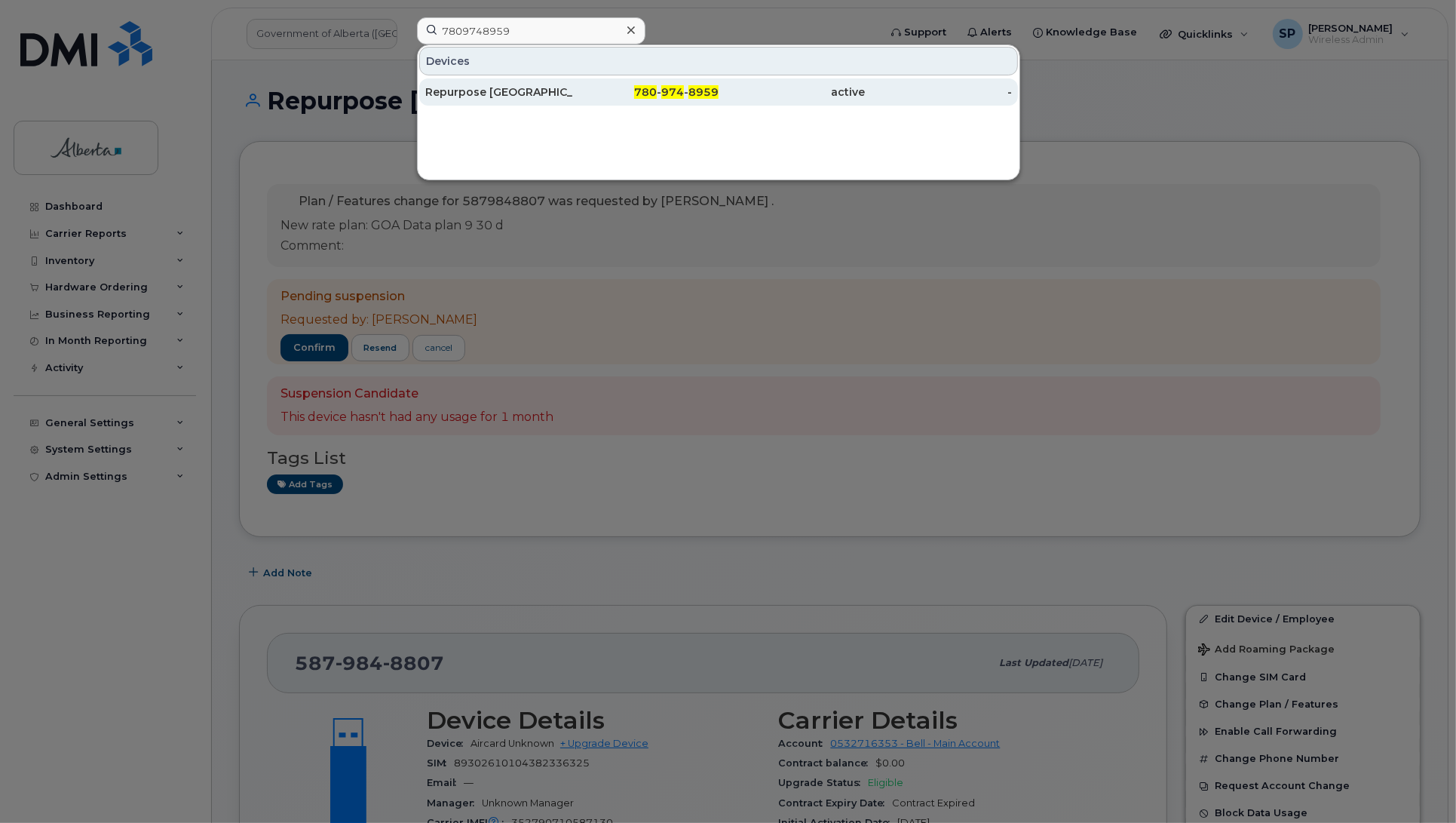
drag, startPoint x: 489, startPoint y: 88, endPoint x: 487, endPoint y: 96, distance: 8.2
click at [487, 96] on div "Repurpose [GEOGRAPHIC_DATA]" at bounding box center [499, 92] width 147 height 15
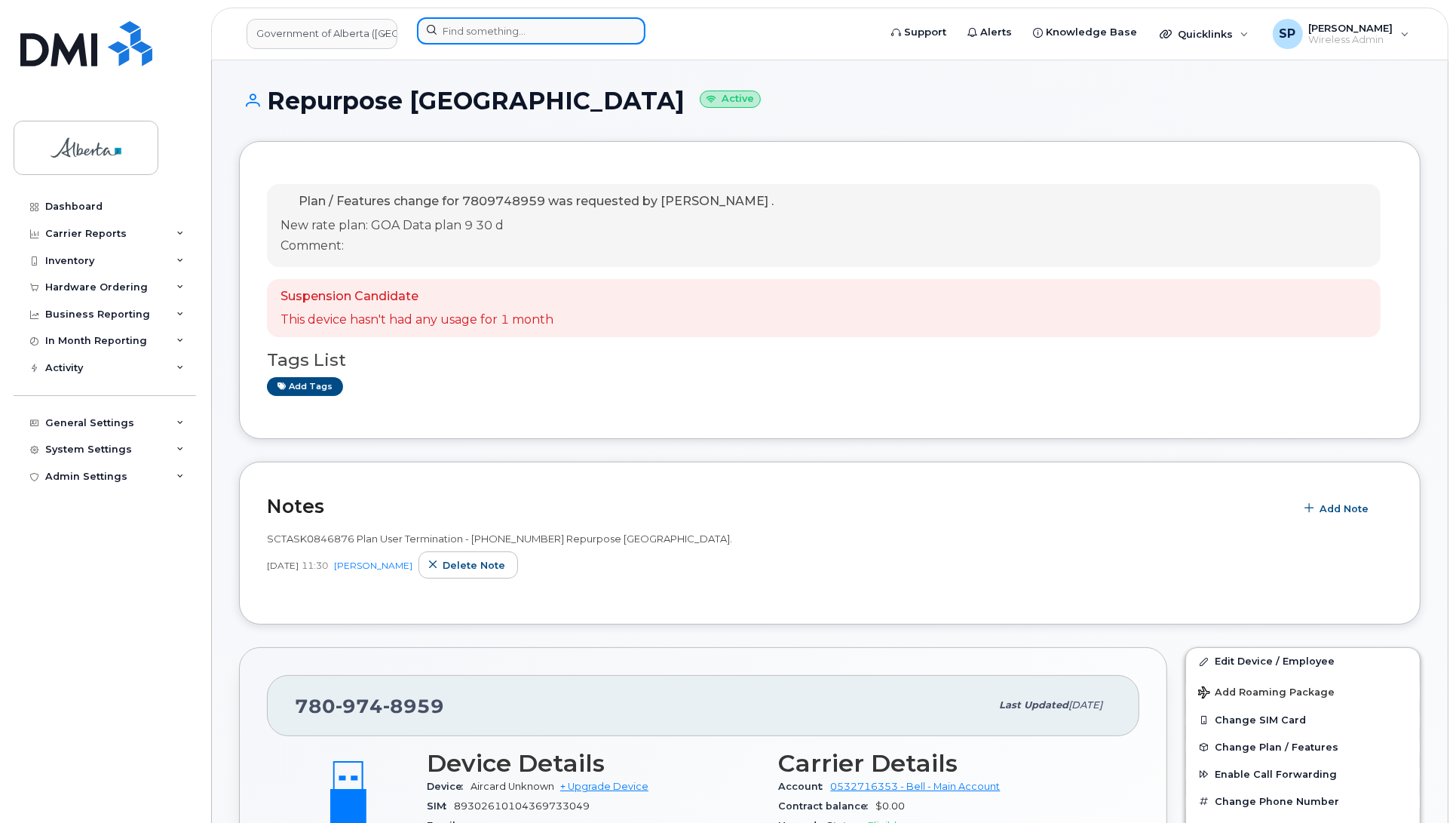
click at [486, 30] on input at bounding box center [531, 31] width 228 height 27
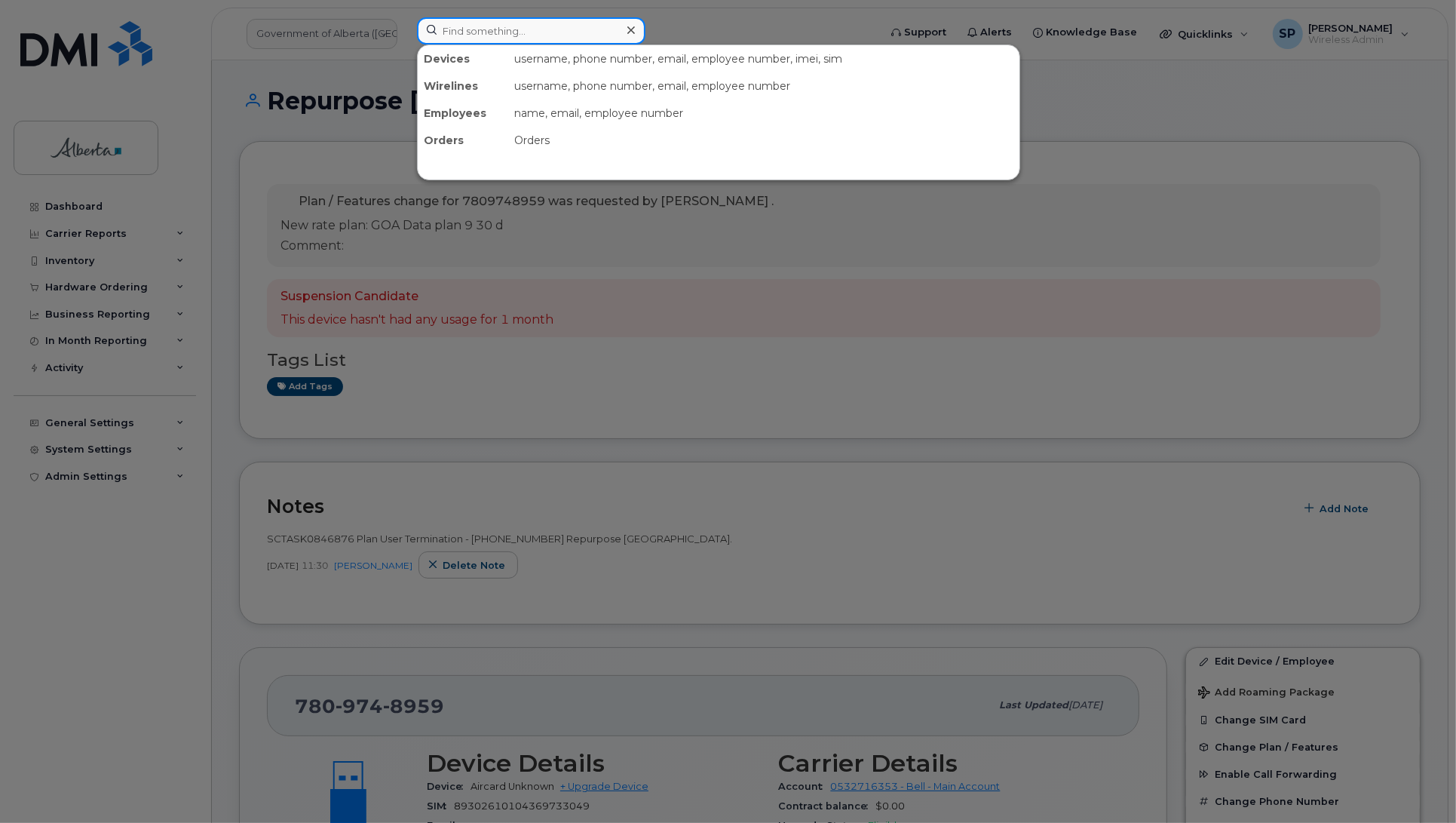
paste input "5873859216"
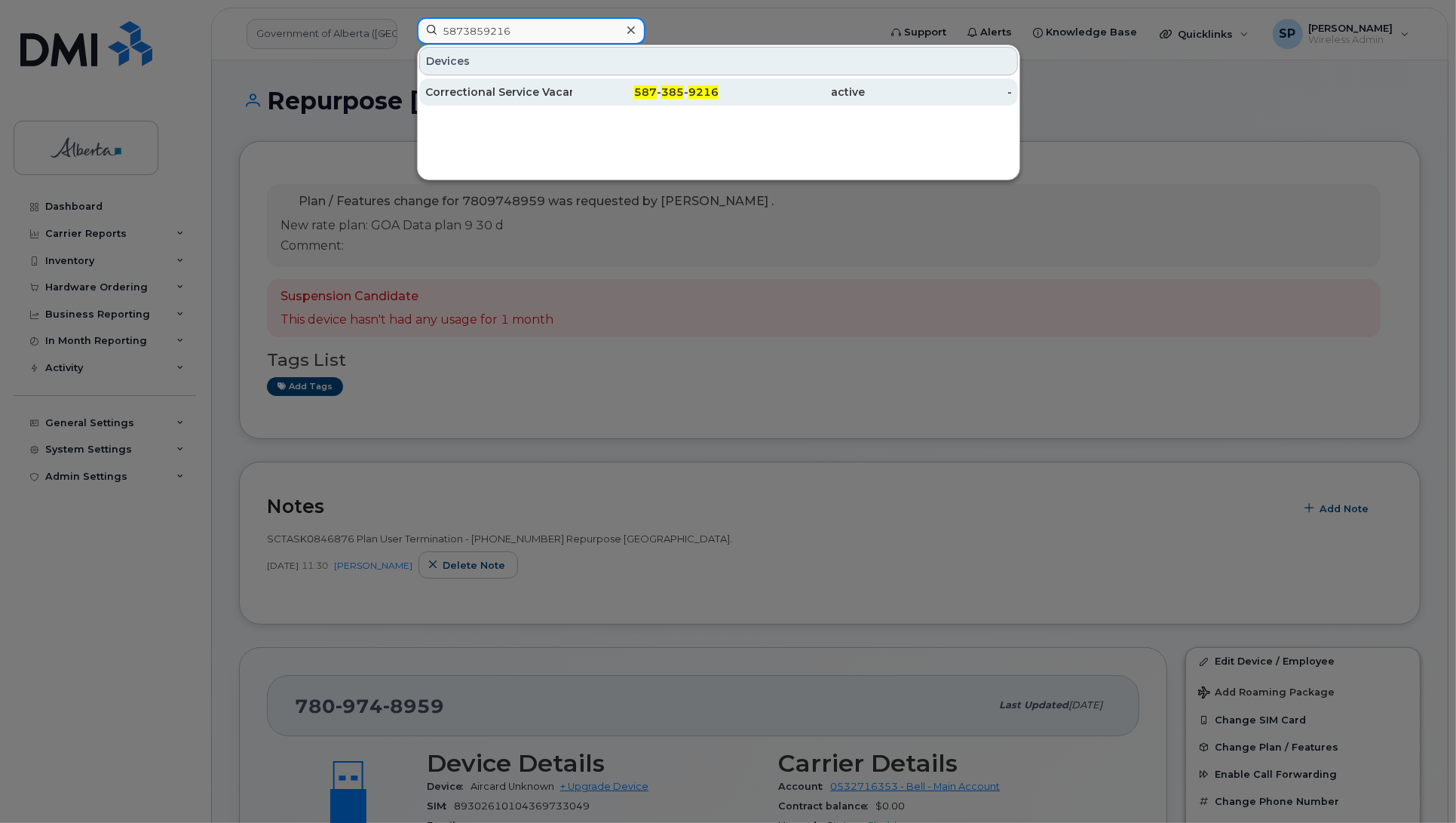
type input "5873859216"
click at [490, 92] on div "Correctional Service Vacant" at bounding box center [499, 92] width 147 height 15
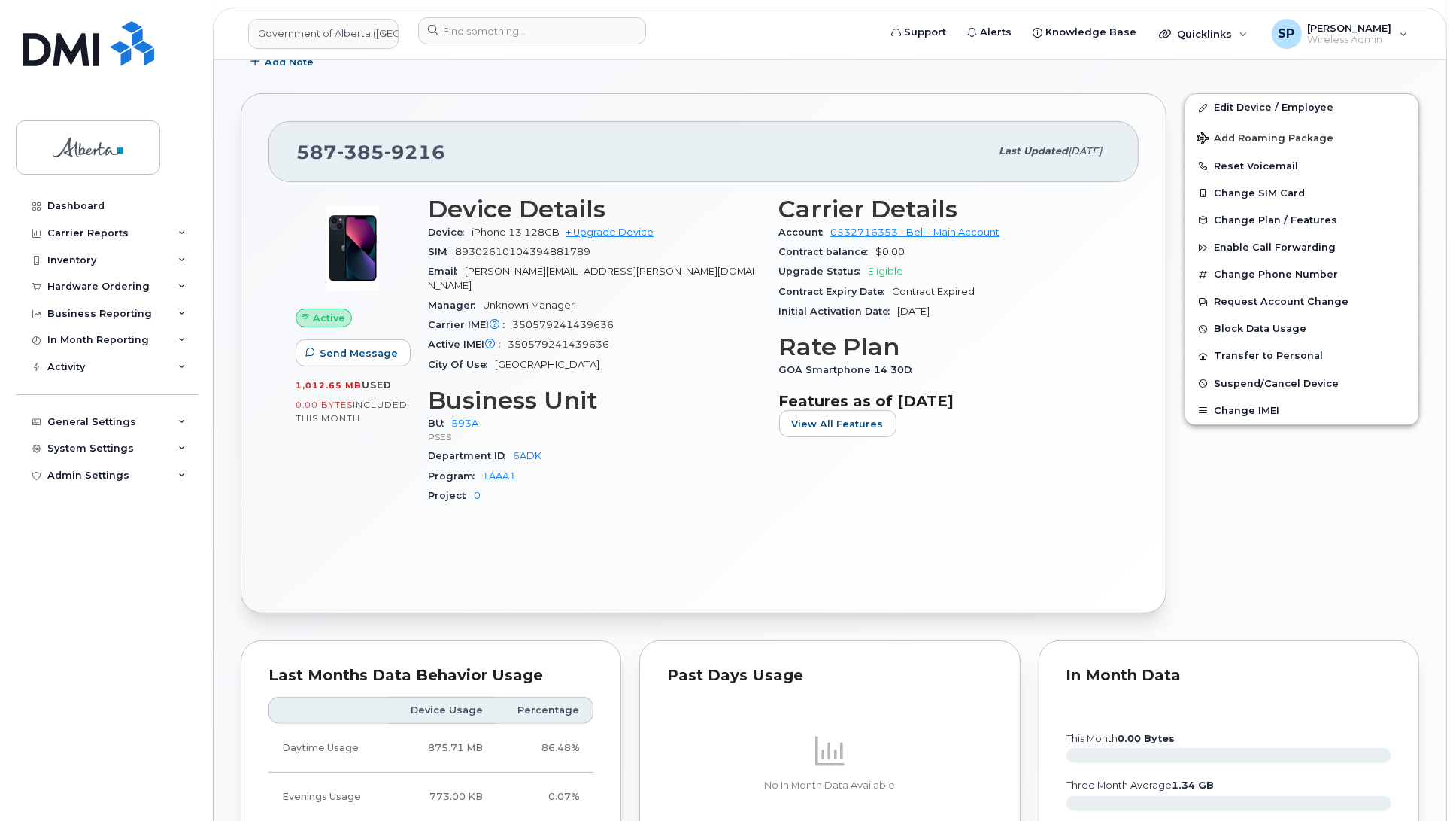
scroll to position [352, 0]
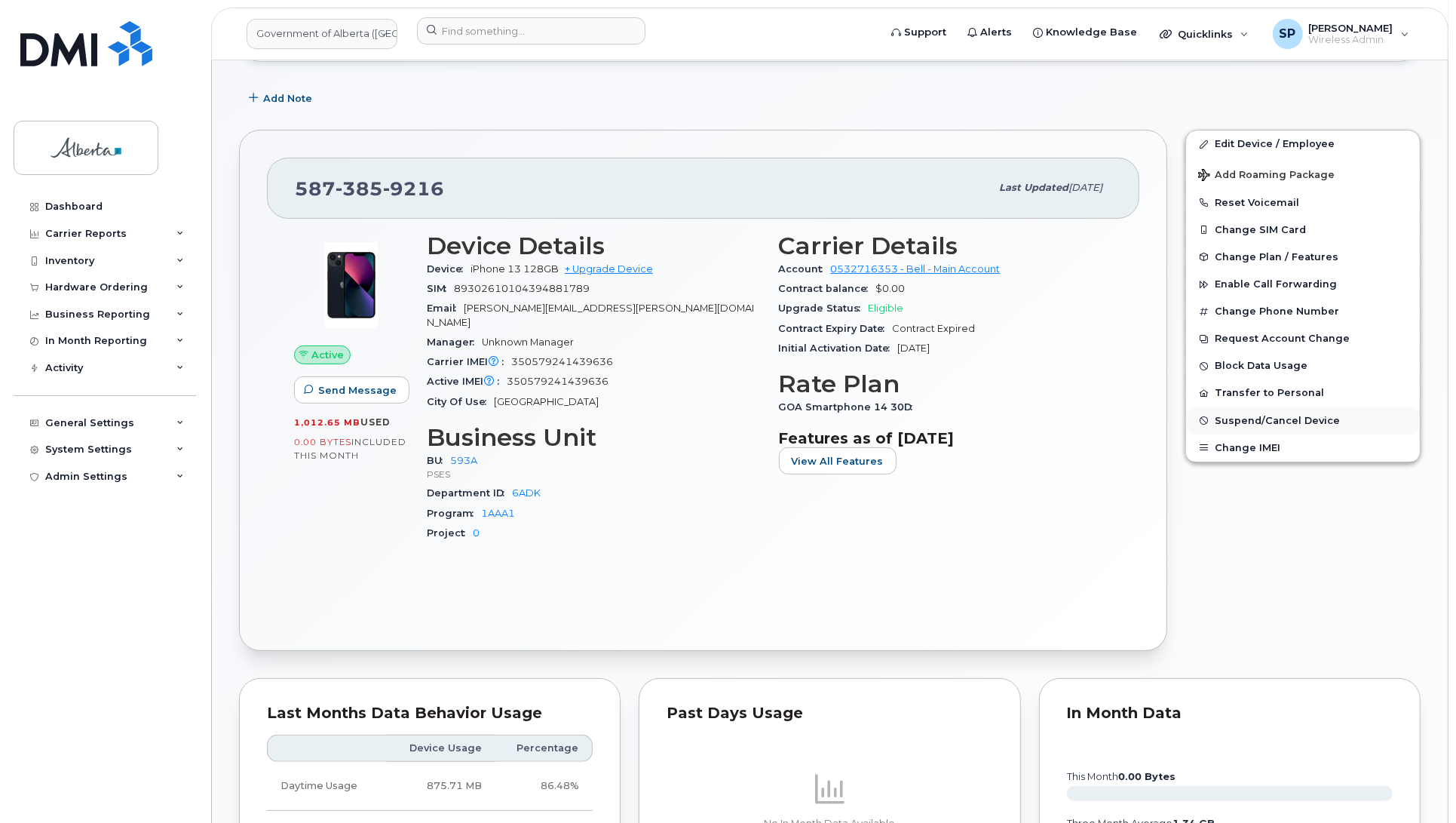
click at [1269, 418] on span "Suspend/Cancel Device" at bounding box center [1277, 421] width 125 height 12
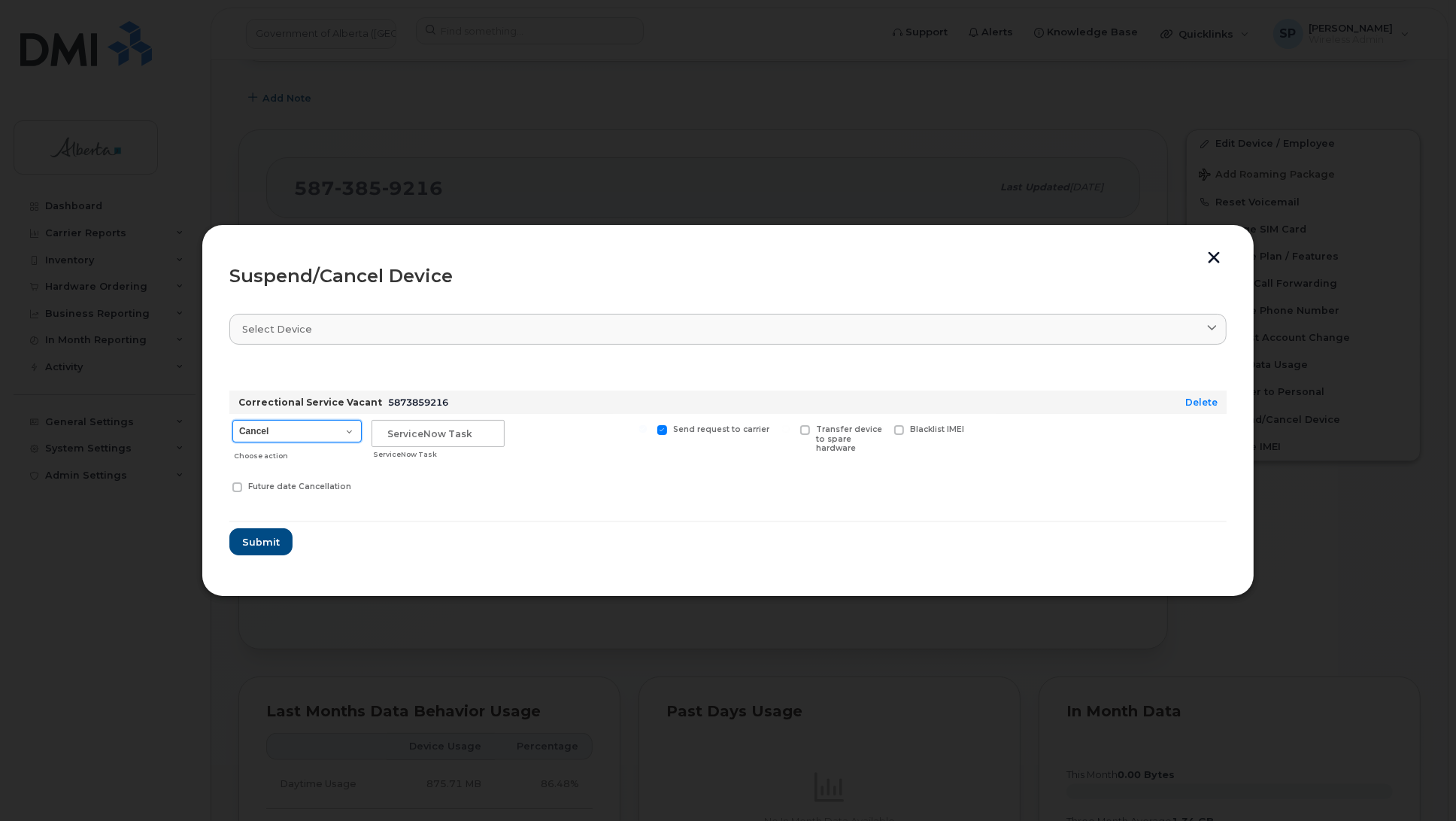
click at [298, 426] on select "Cancel Suspend - Extend Suspension Suspend - Reduced Rate Suspend - Lost Device…" at bounding box center [297, 430] width 130 height 22
select select "[object Object]"
click at [233, 420] on select "Cancel Suspend - Extend Suspension Suspend - Reduced Rate Suspend - Lost Device…" at bounding box center [297, 430] width 130 height 22
click at [429, 430] on input "text" at bounding box center [438, 433] width 133 height 27
paste input "SCTASK0846710"
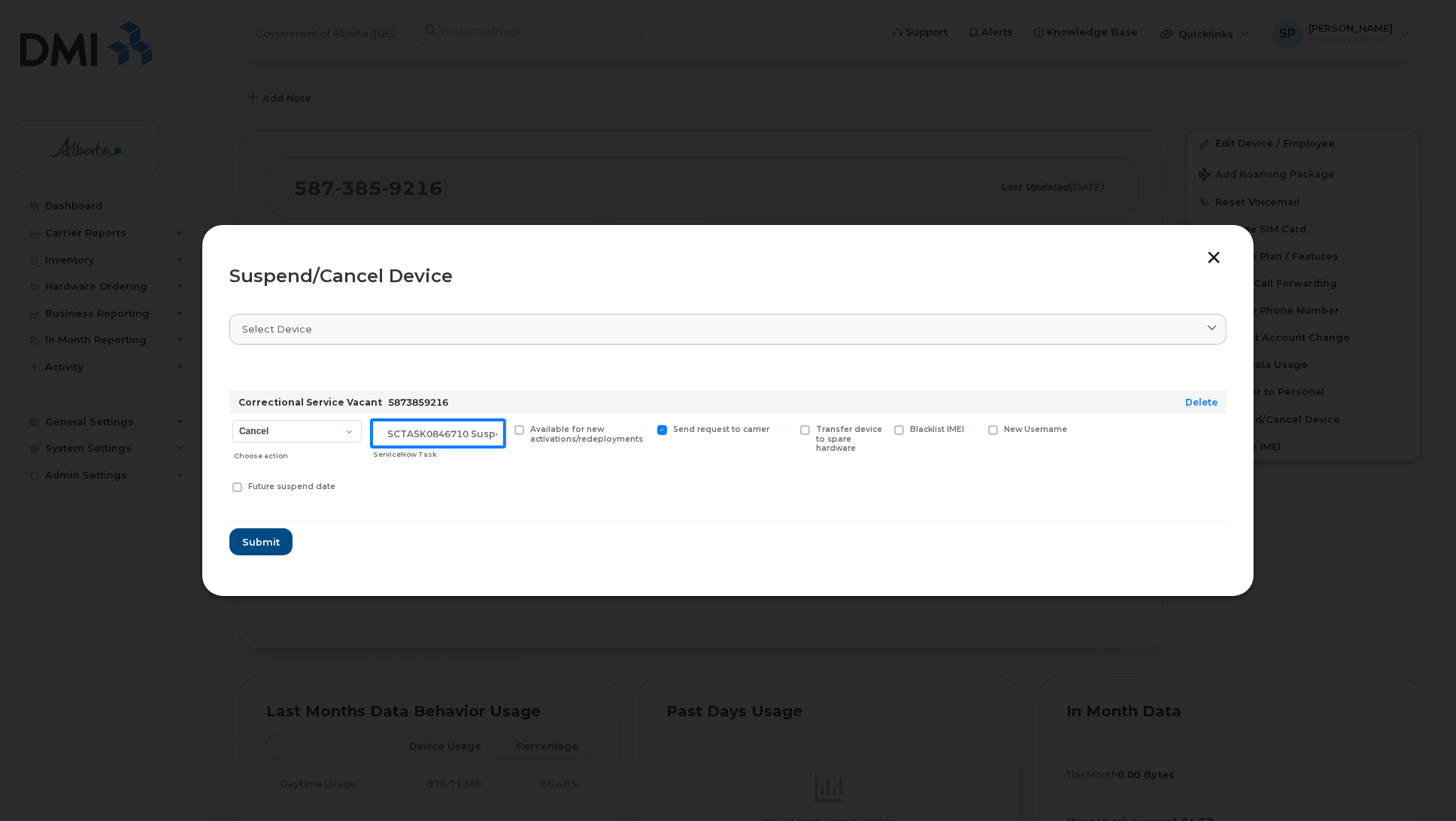
scroll to position [0, 12]
type input "SCTASK0846710 Suspend"
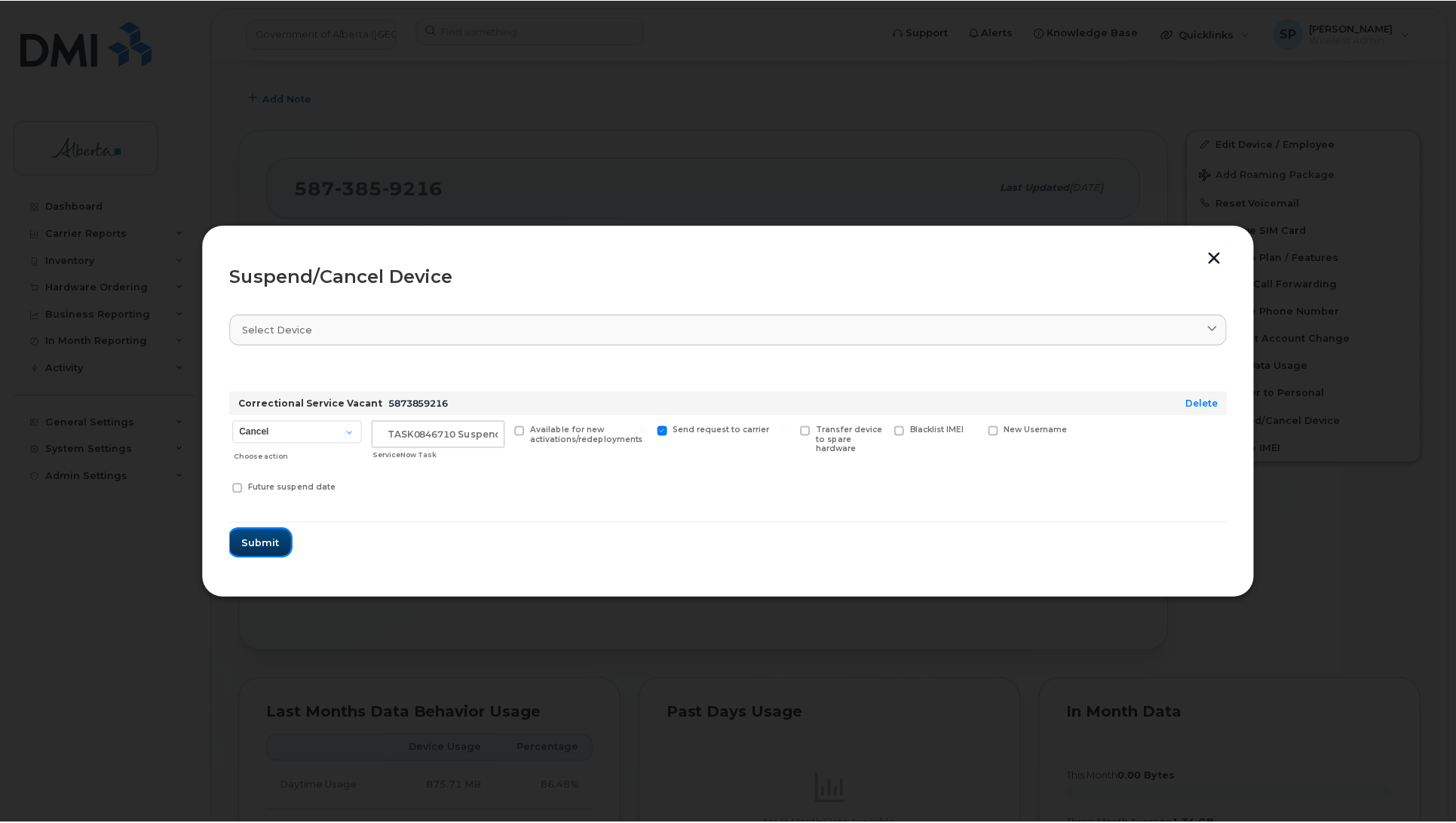
scroll to position [0, 0]
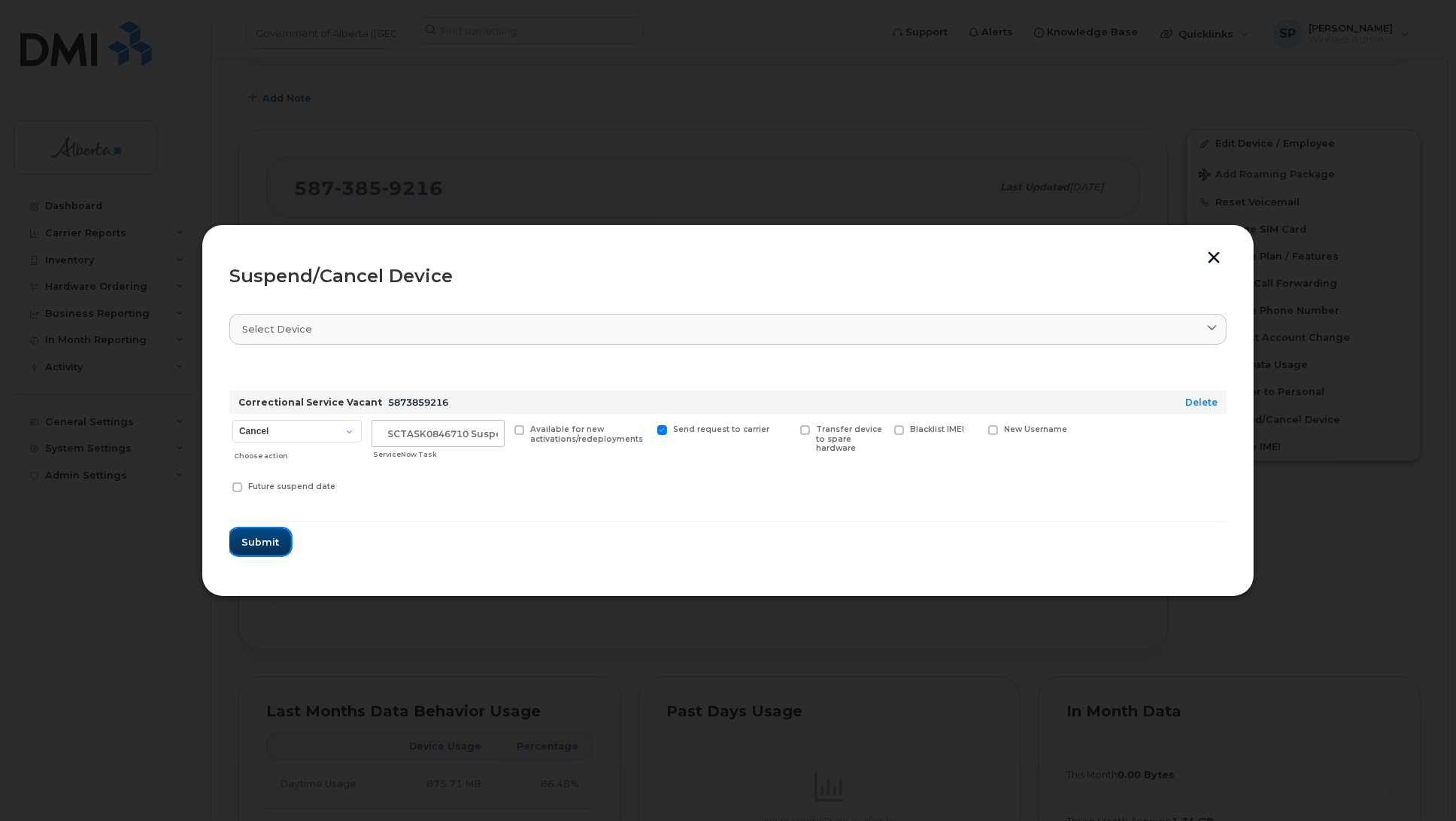
click at [245, 542] on span "Submit" at bounding box center [260, 542] width 37 height 14
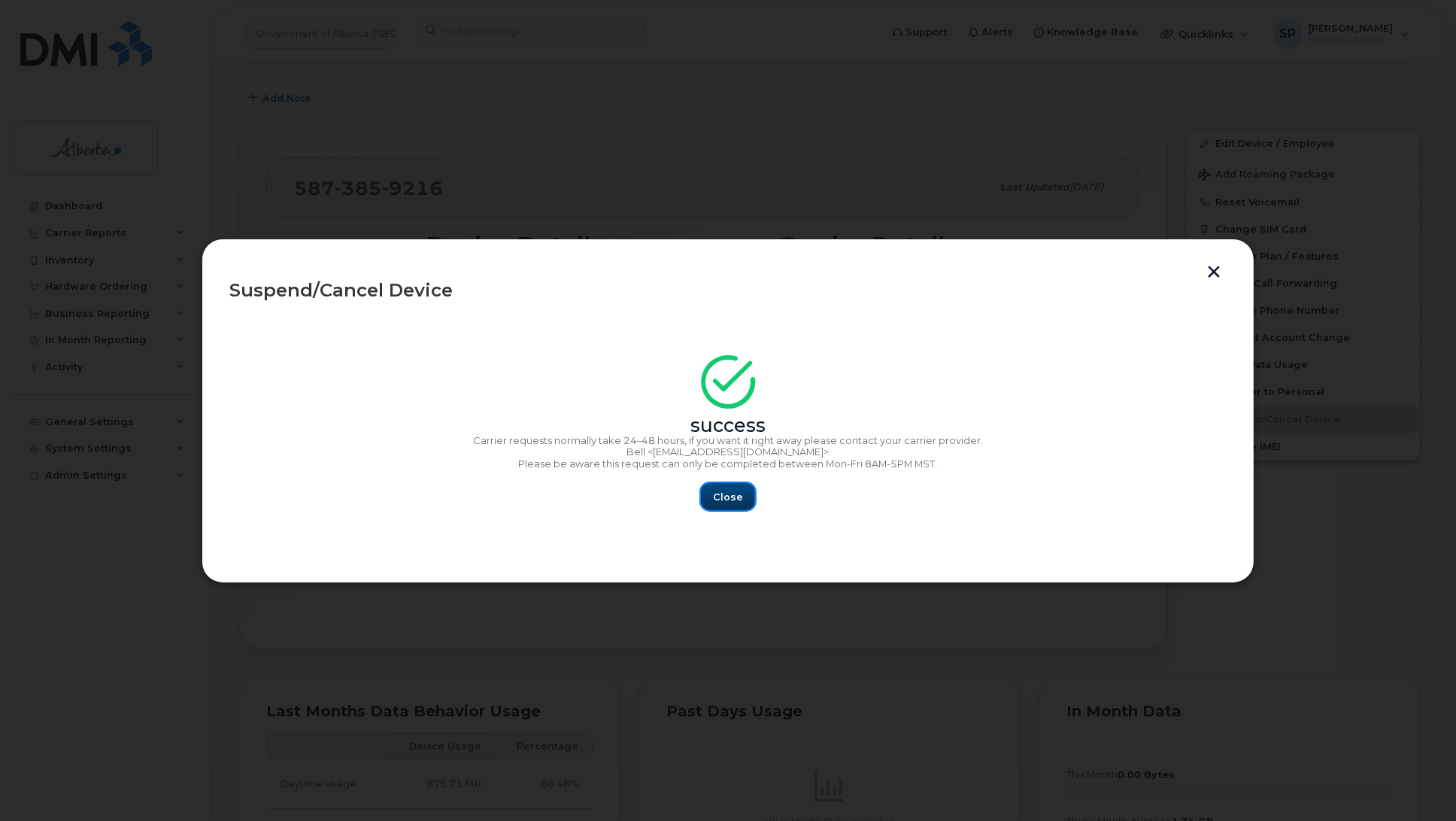
click at [744, 494] on button "Close" at bounding box center [728, 496] width 54 height 27
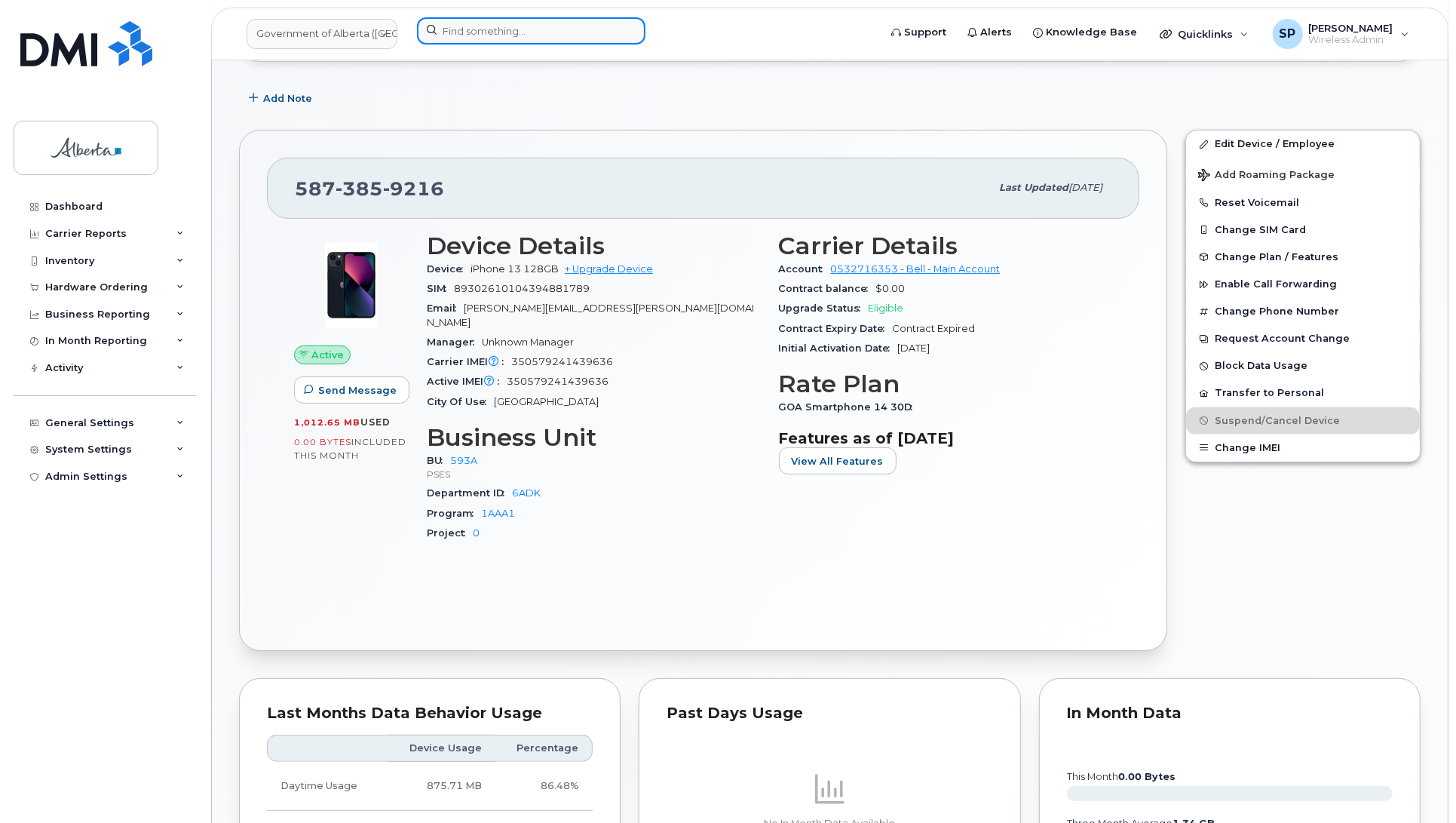
click at [461, 34] on input at bounding box center [531, 31] width 228 height 27
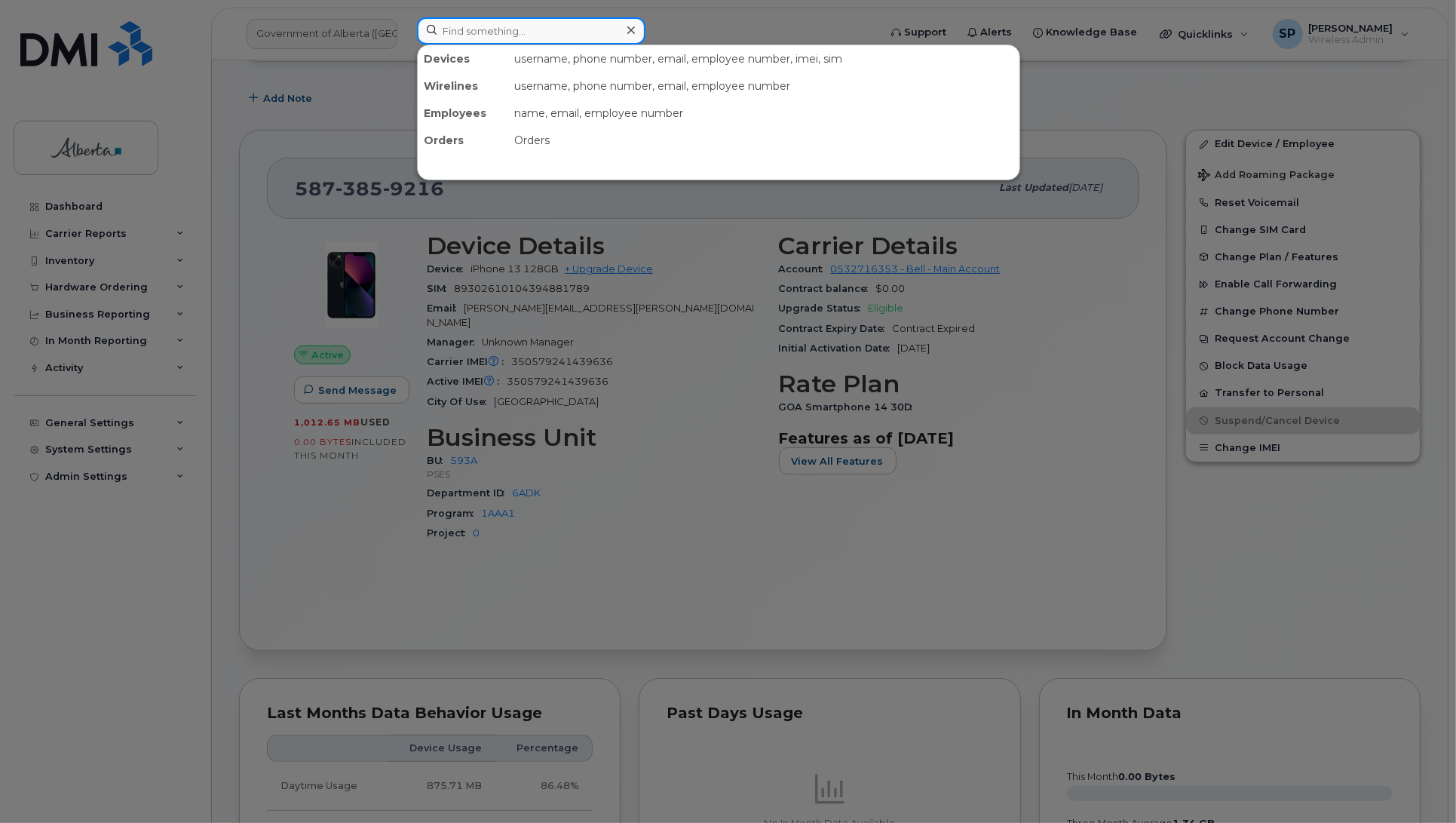
paste input "5873348649"
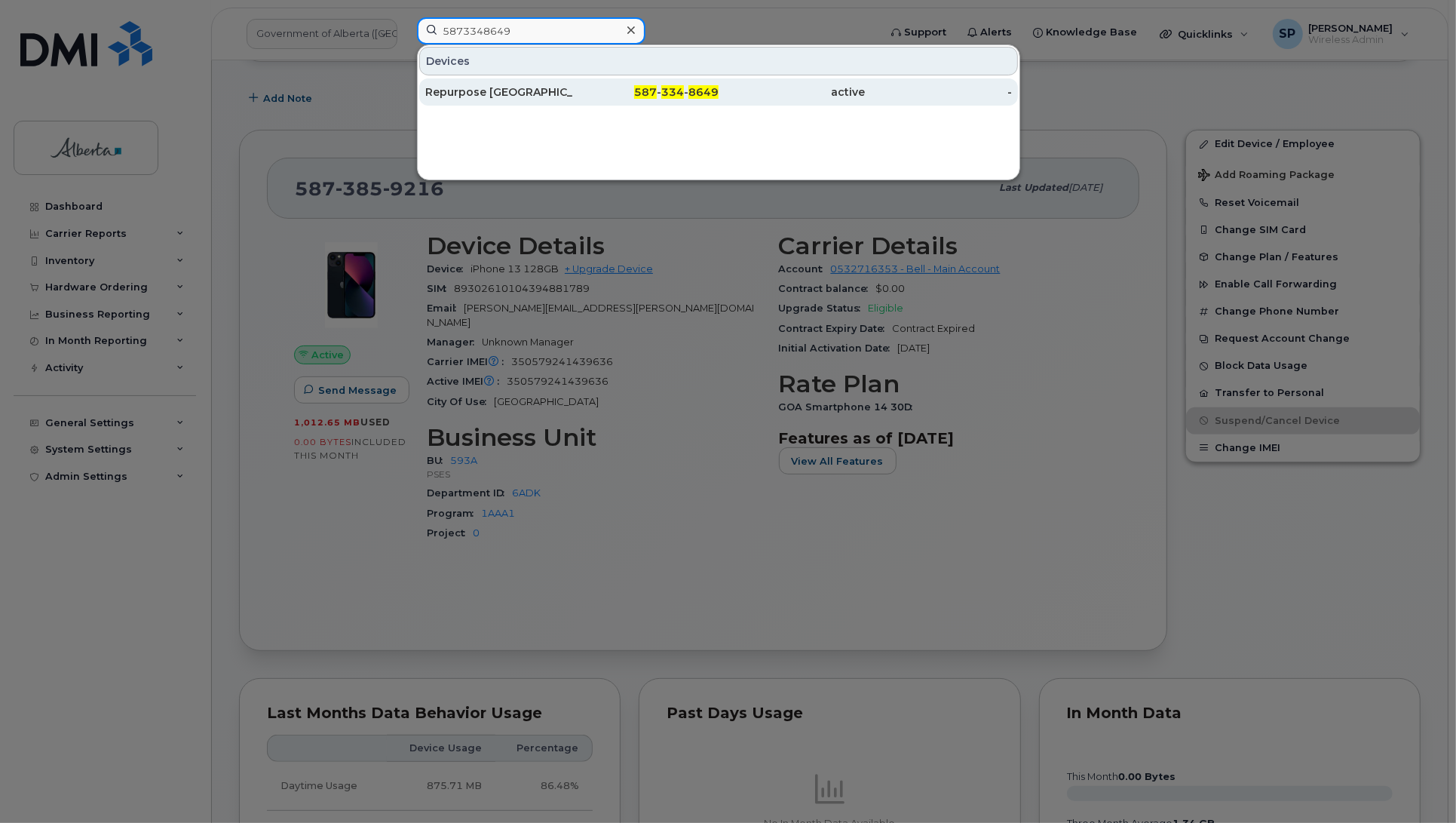
type input "5873348649"
click at [454, 95] on div "Repurpose [GEOGRAPHIC_DATA]" at bounding box center [499, 92] width 147 height 15
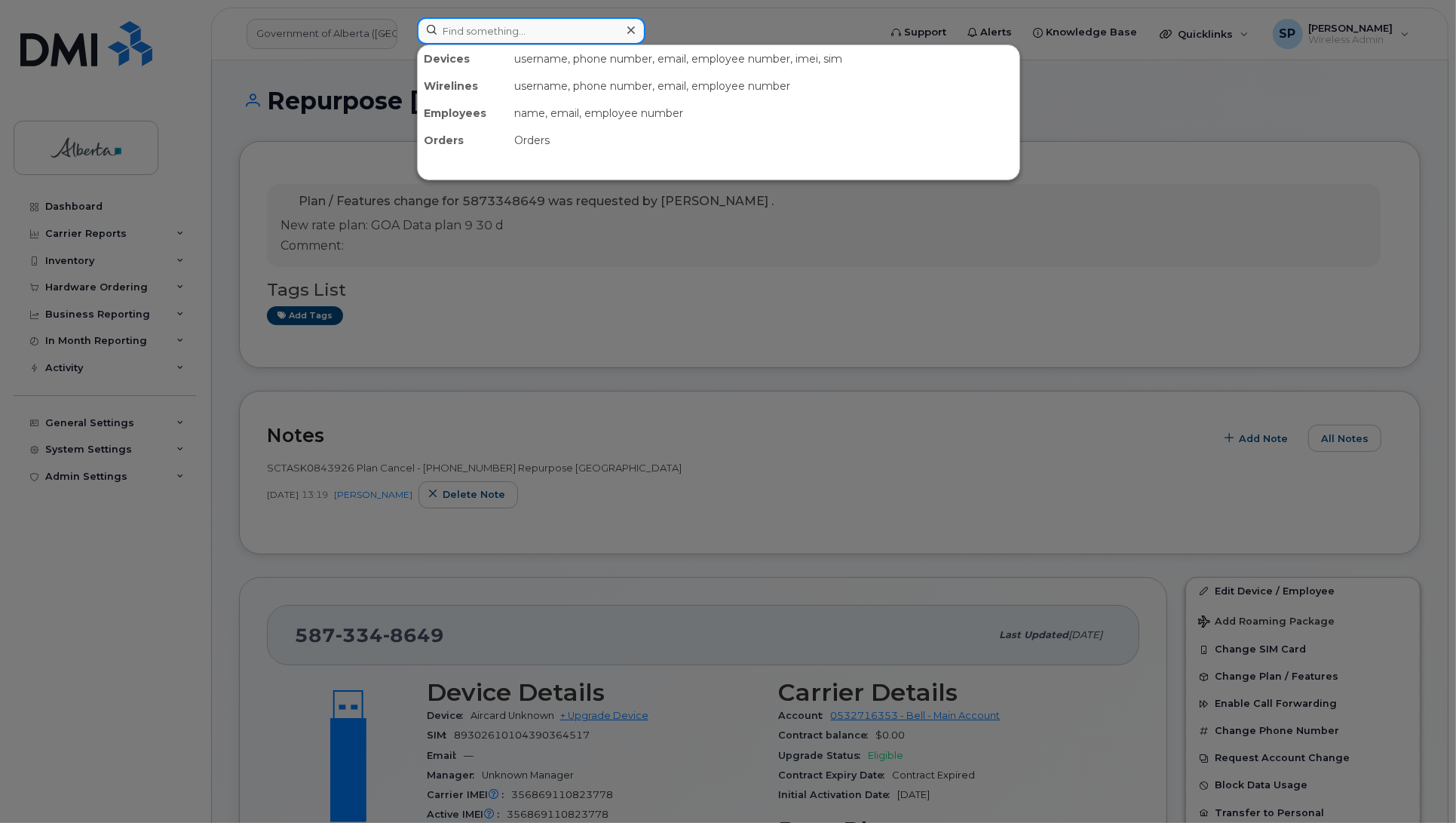
click at [500, 28] on input at bounding box center [531, 31] width 228 height 27
paste input "4037954572"
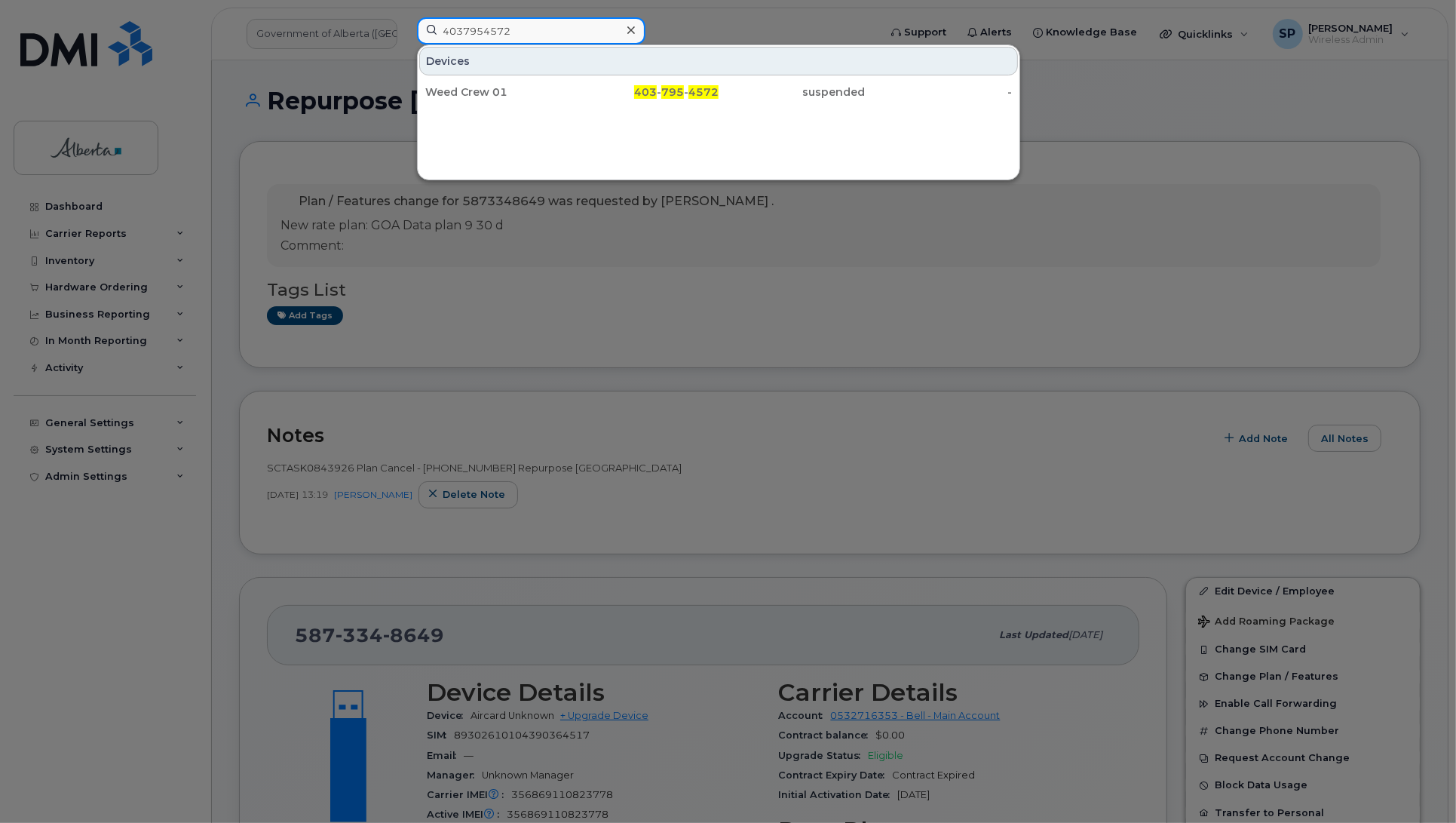
type input "4037954572"
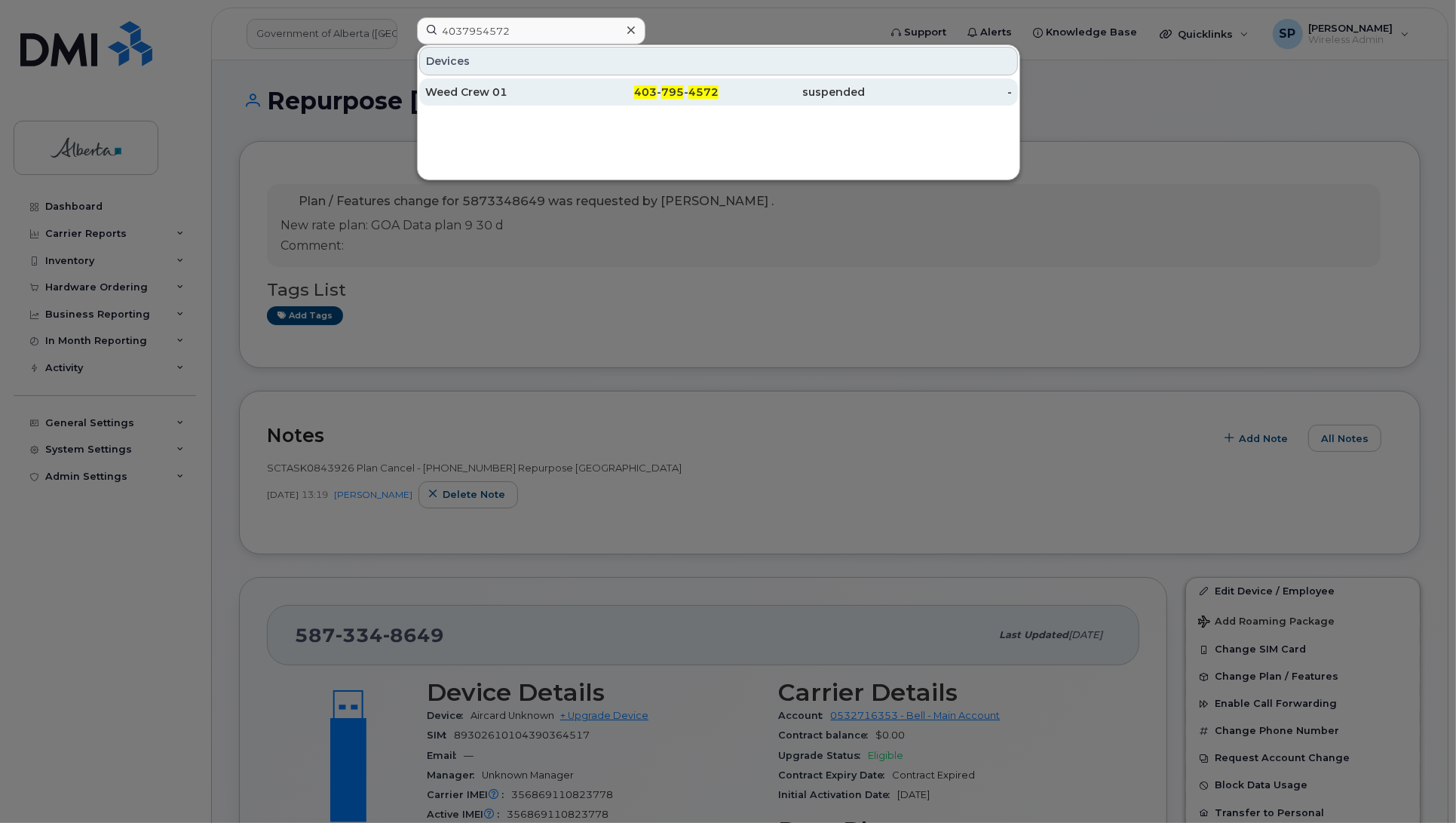
click at [469, 98] on div "Weed Crew 01" at bounding box center [499, 92] width 147 height 15
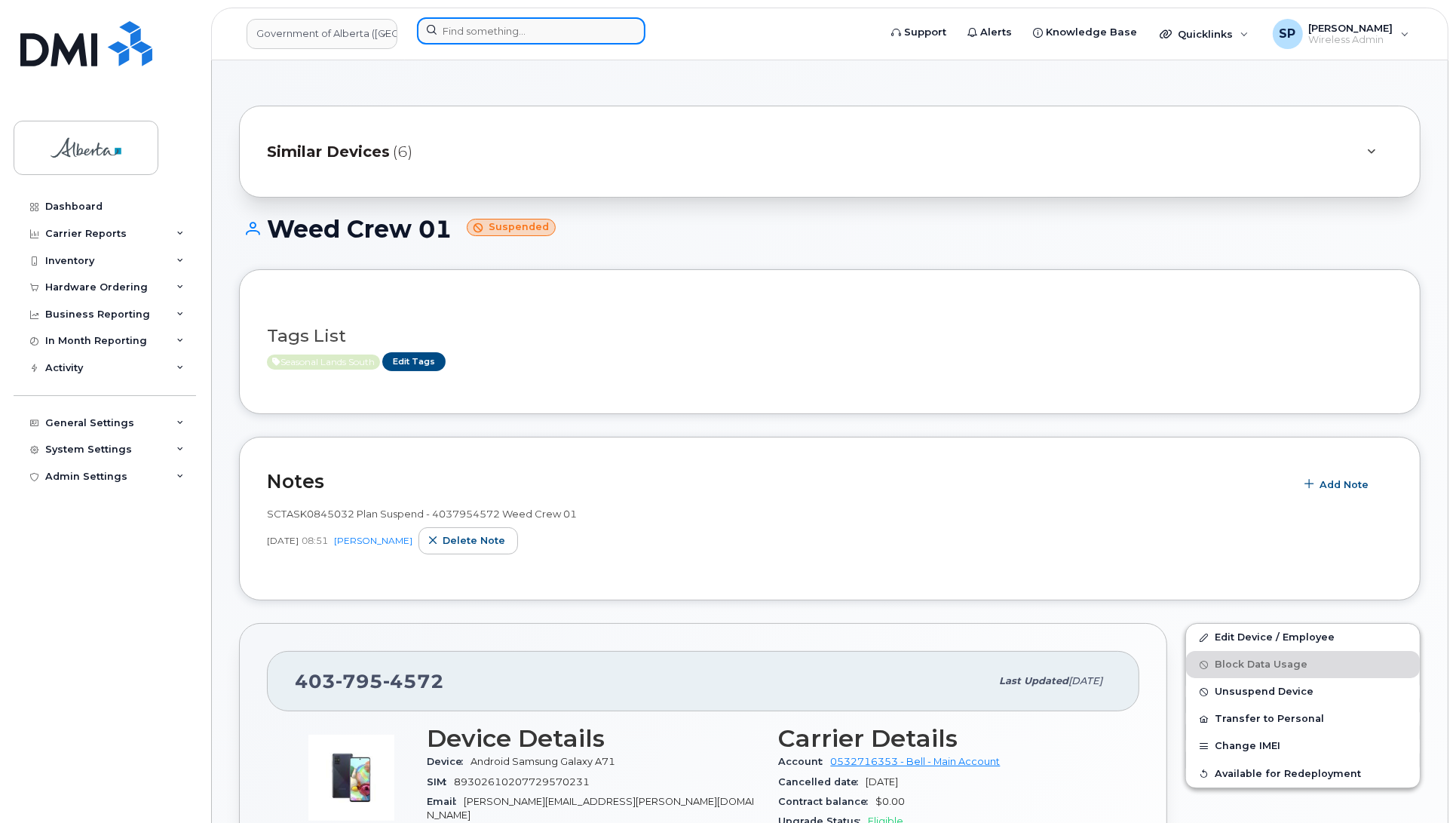
click at [472, 27] on input at bounding box center [531, 31] width 228 height 27
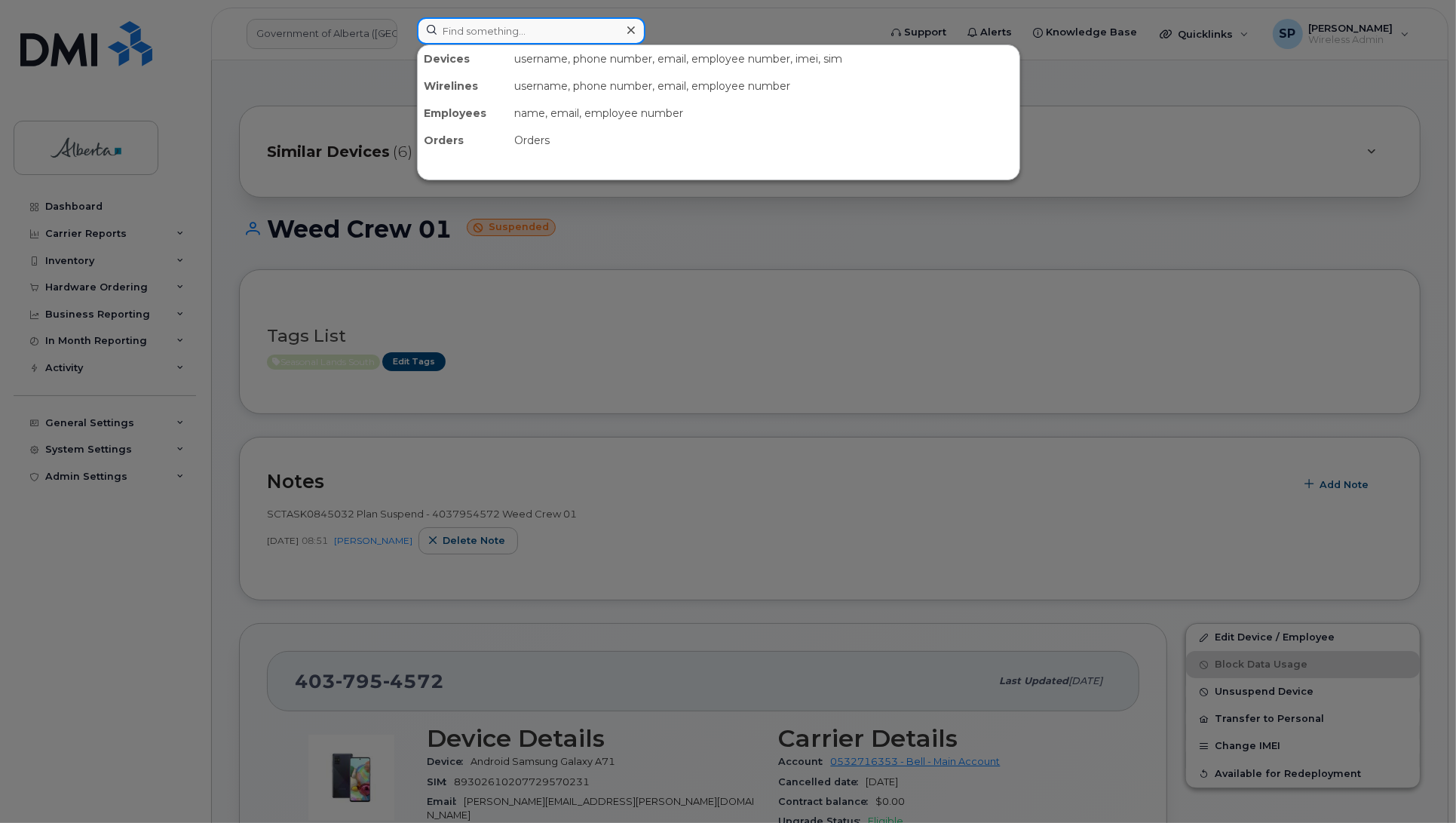
paste input "4033593235"
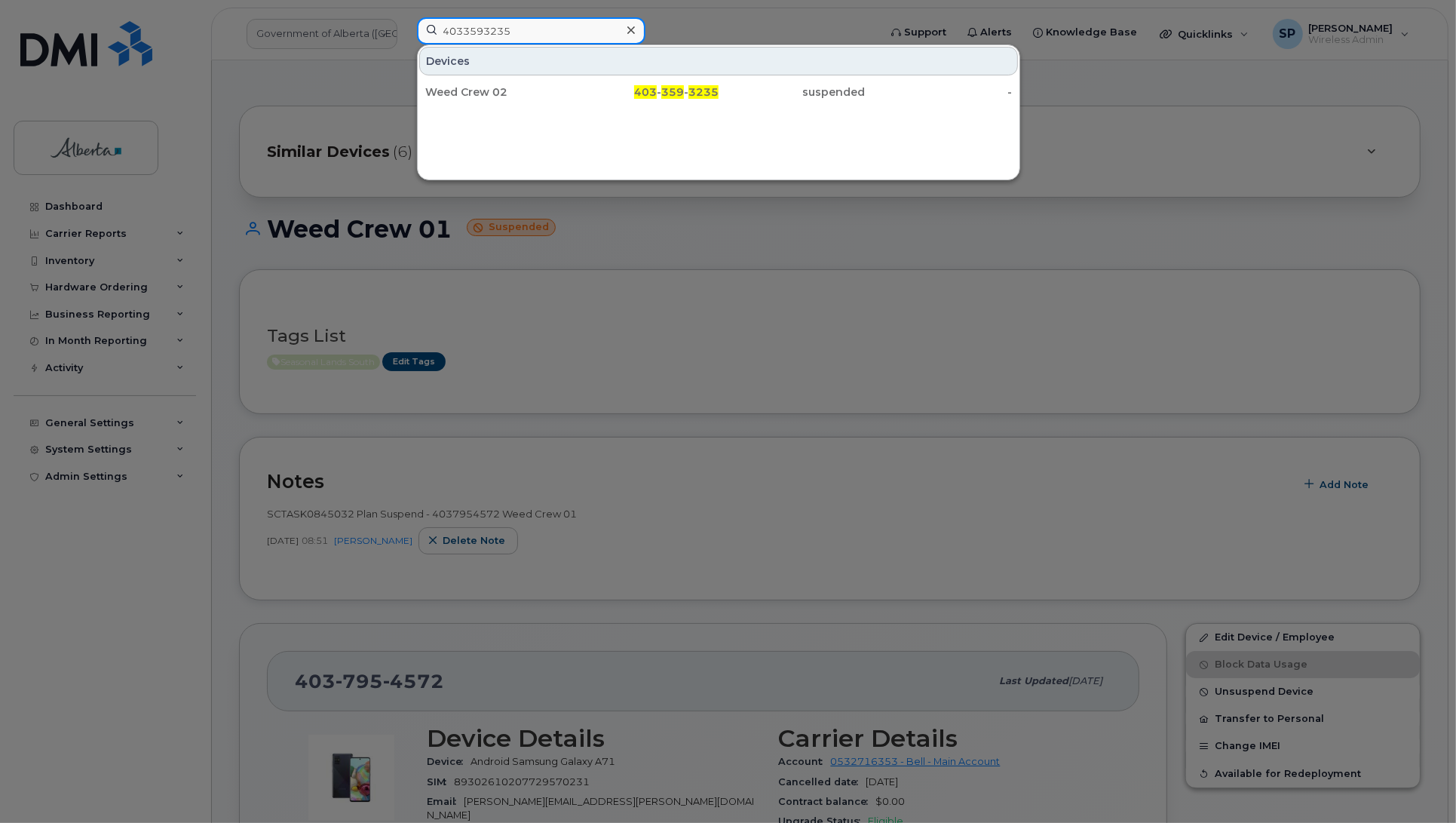
drag, startPoint x: 526, startPoint y: 25, endPoint x: 359, endPoint y: 40, distance: 167.7
click at [405, 40] on div "4033593235 Devices Weed Crew 02 403 - 359 - 3235 suspended -" at bounding box center [642, 34] width 476 height 33
paste input "7808322652"
type input "7808322652"
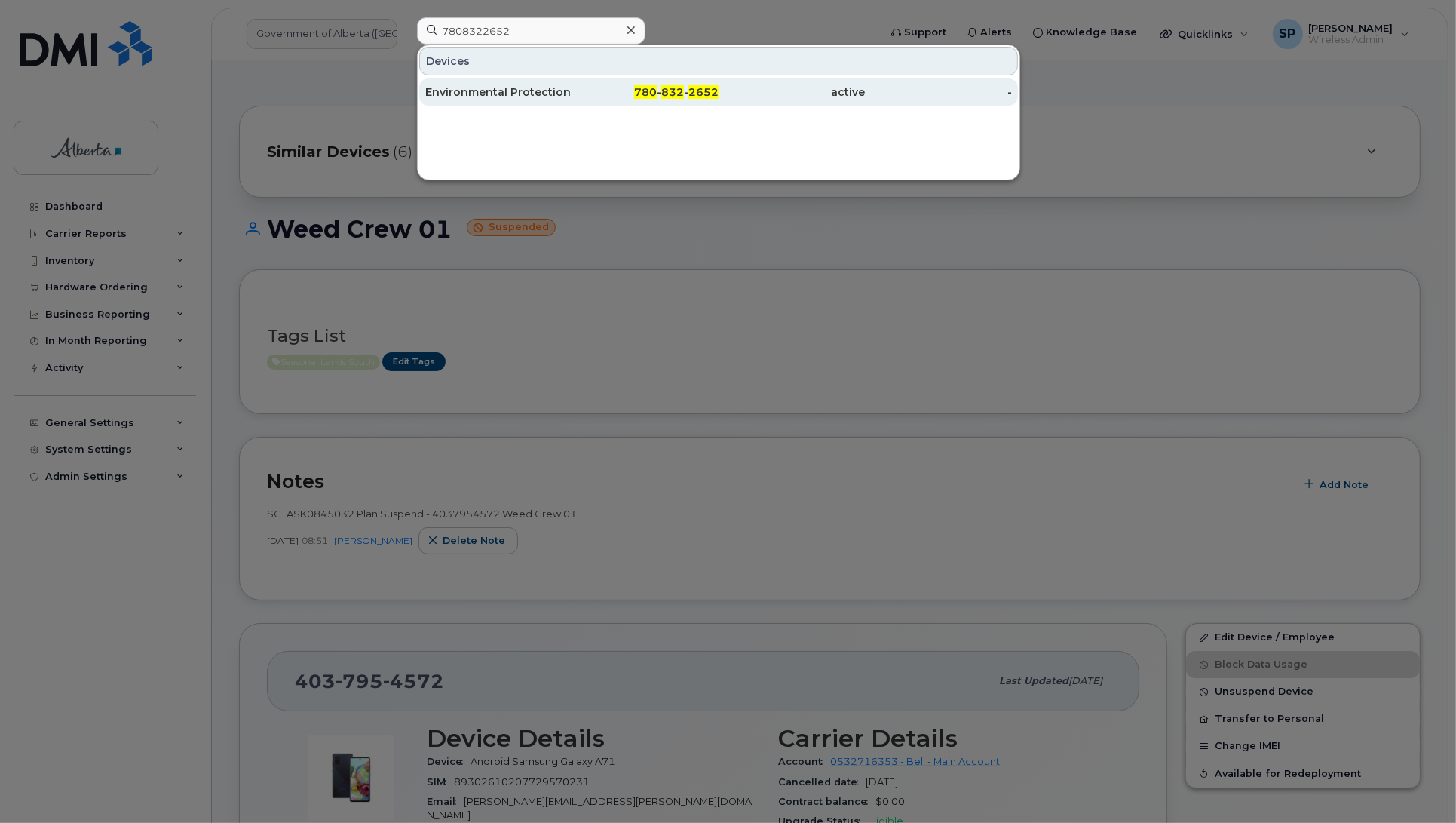
click at [467, 89] on div "Environmental Protection Officer Vacant" at bounding box center [499, 92] width 147 height 15
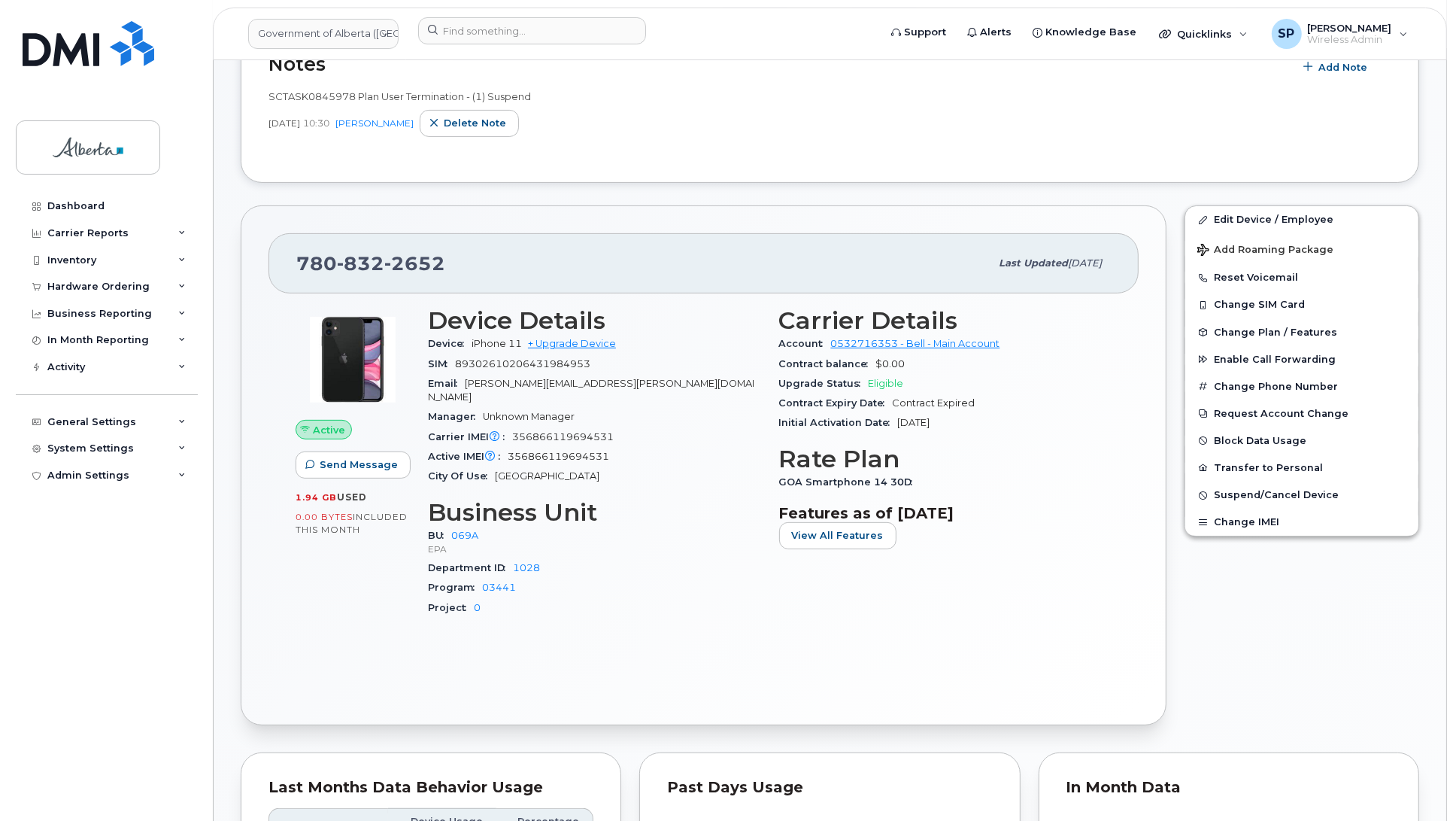
scroll to position [419, 0]
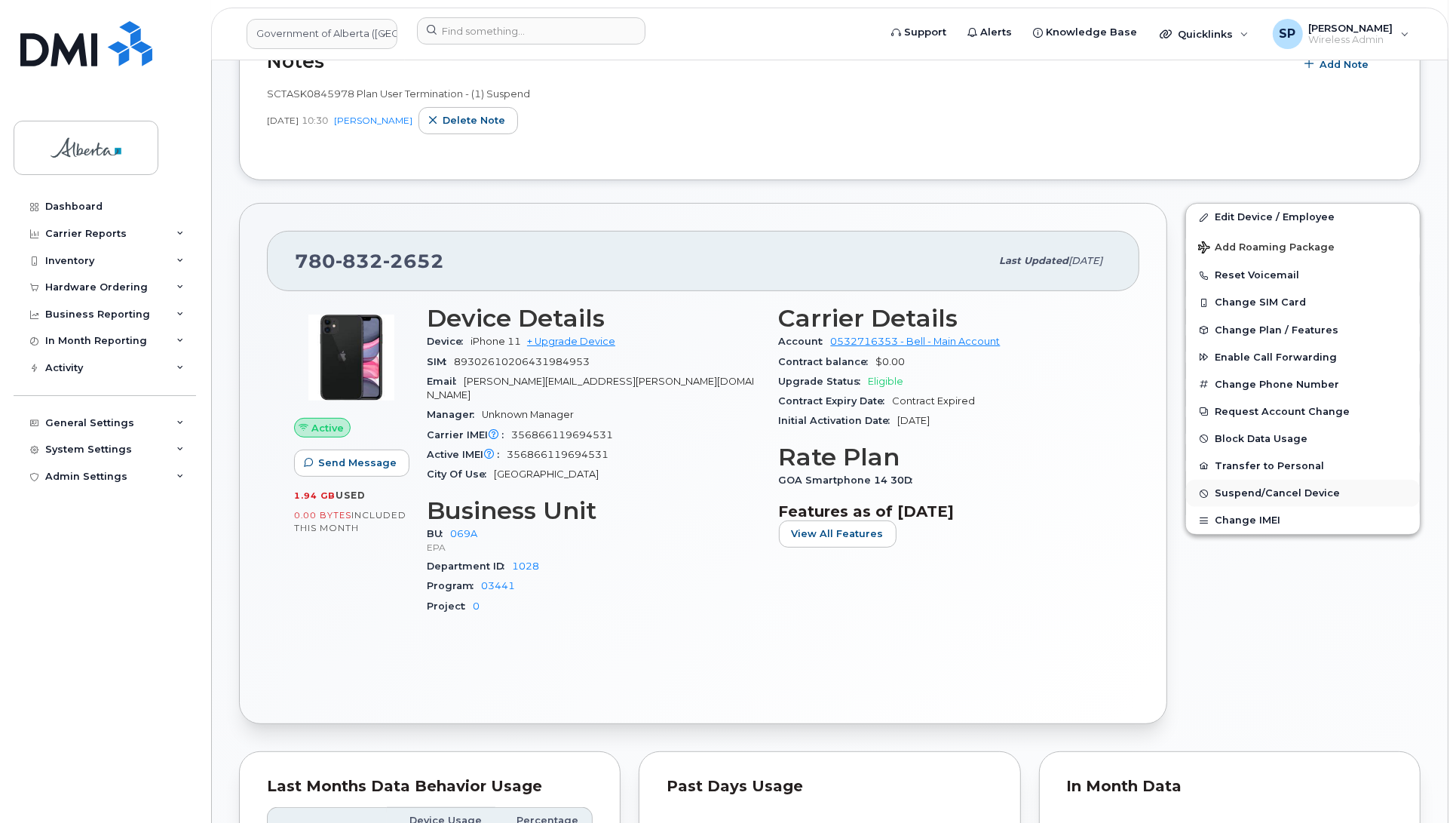
click at [1264, 495] on span "Suspend/Cancel Device" at bounding box center [1277, 494] width 125 height 12
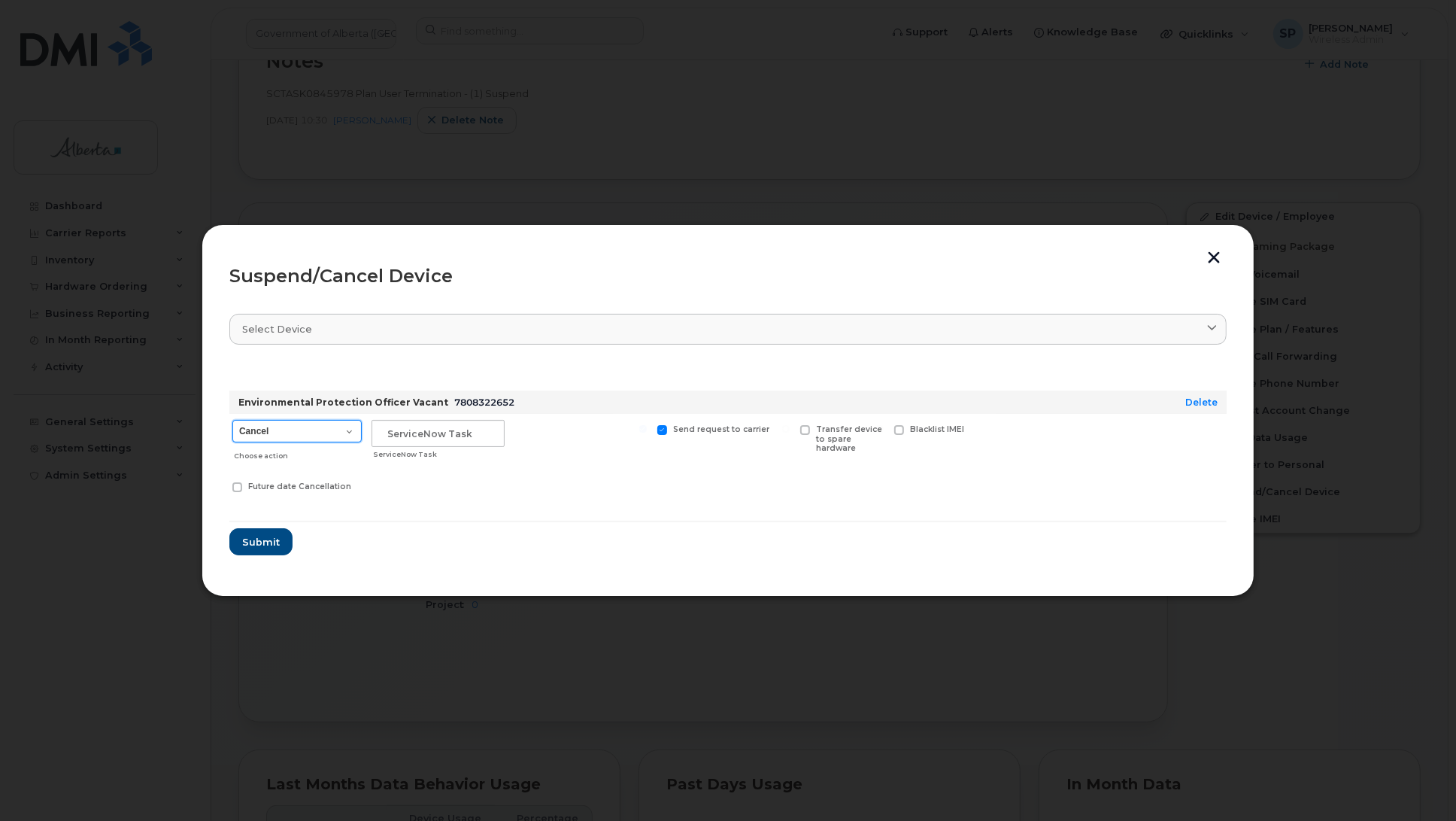
click at [276, 434] on select "Cancel Suspend - Extend Suspension Suspend - Reduced Rate Suspend - Lost Device…" at bounding box center [297, 430] width 130 height 22
select select "[object Object]"
click at [233, 420] on select "Cancel Suspend - Extend Suspension Suspend - Reduced Rate Suspend - Lost Device…" at bounding box center [297, 430] width 130 height 22
click at [385, 430] on input "text" at bounding box center [438, 433] width 133 height 27
paste input "SCTASK0845978"
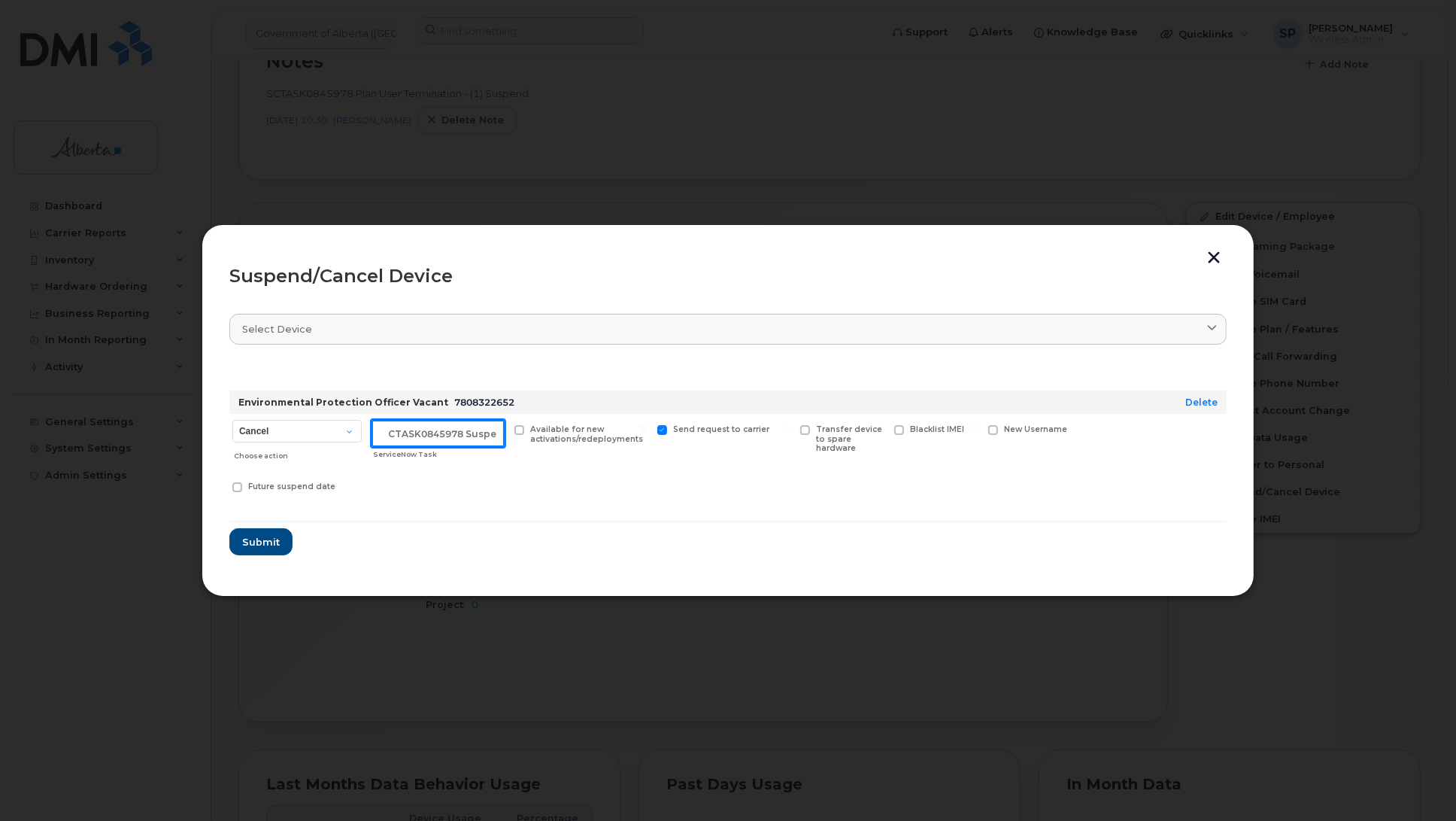
scroll to position [0, 12]
type input "SCTASK0845978 Suspend"
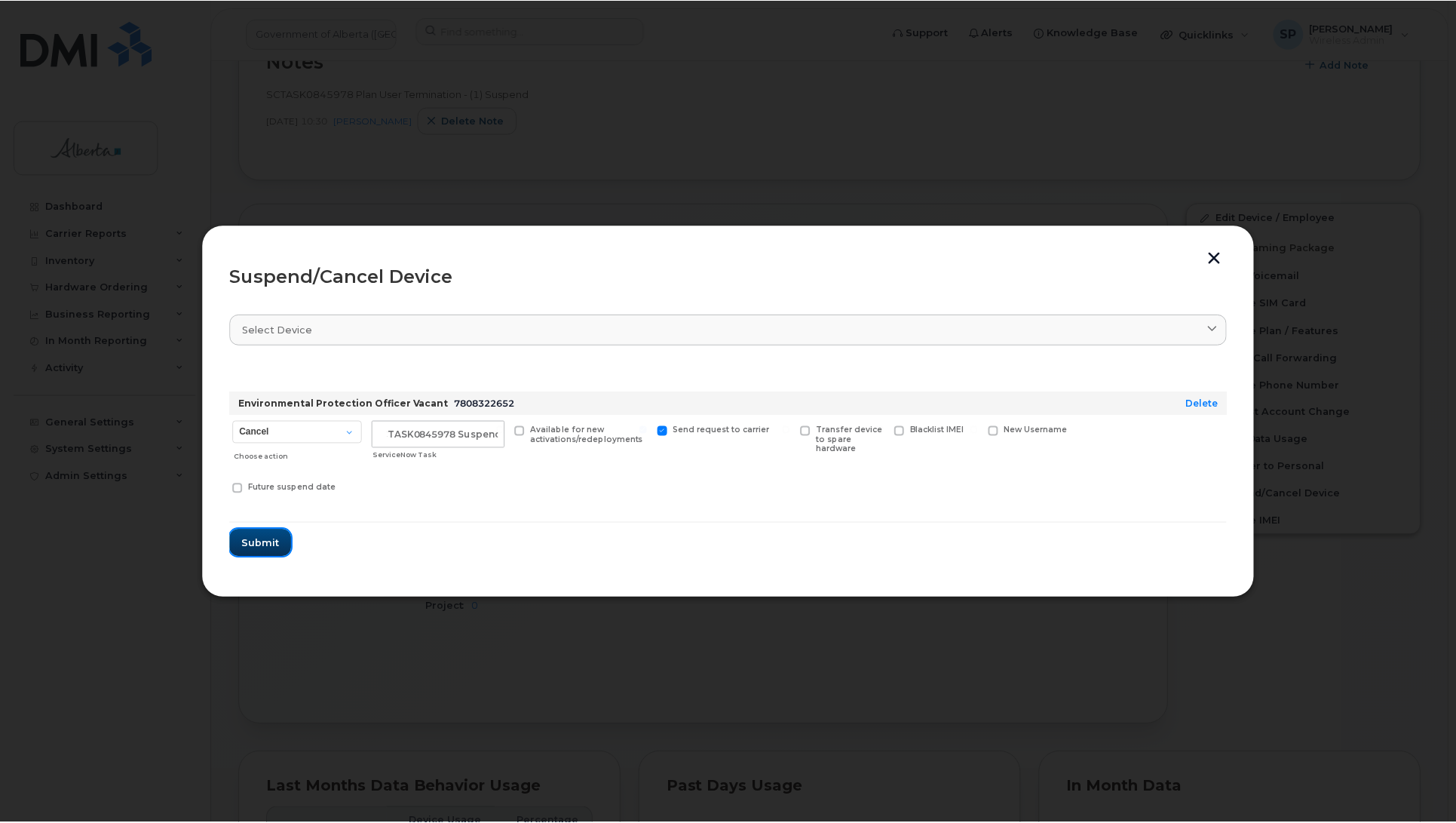
scroll to position [0, 0]
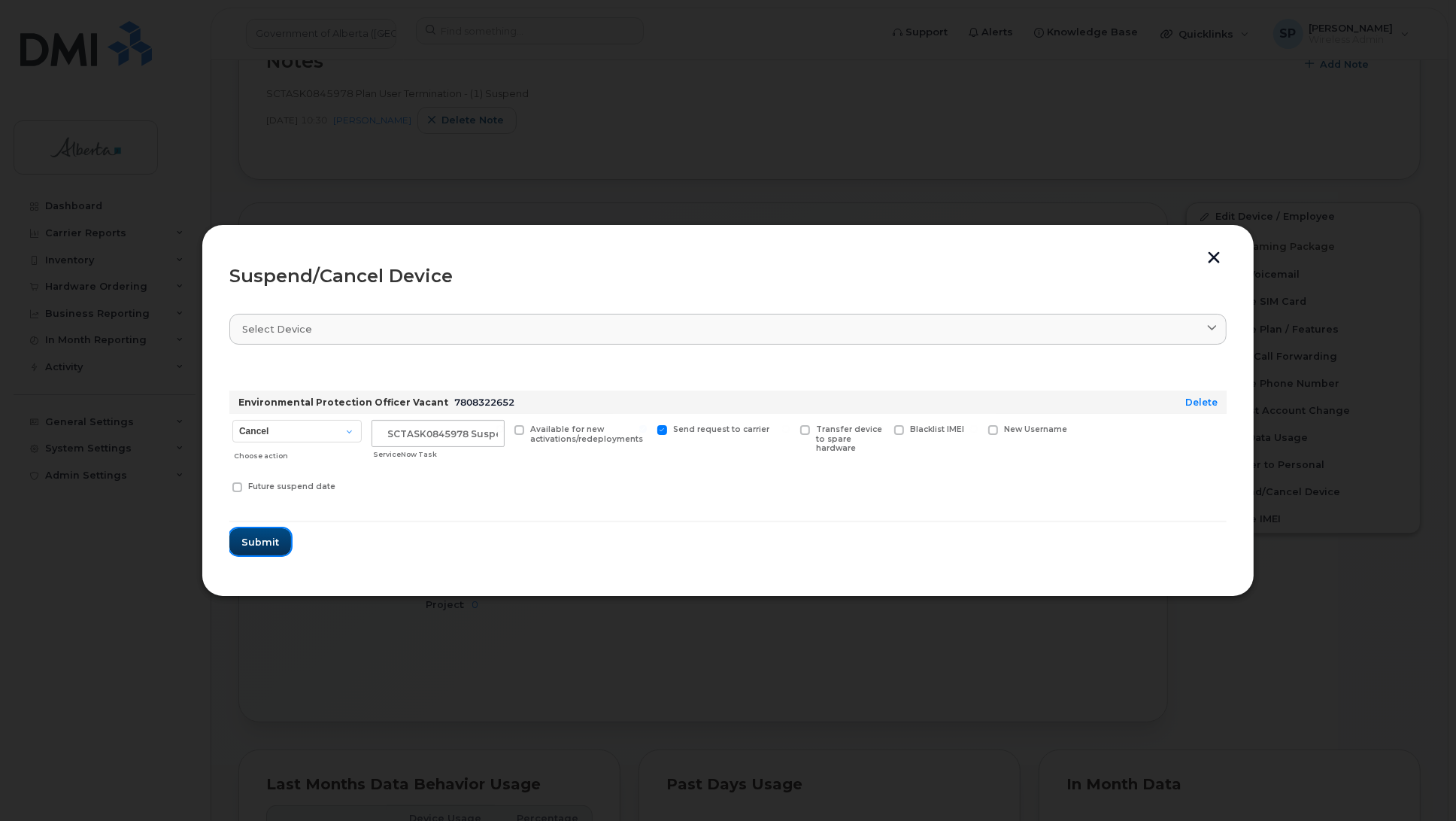
click span "Submit"
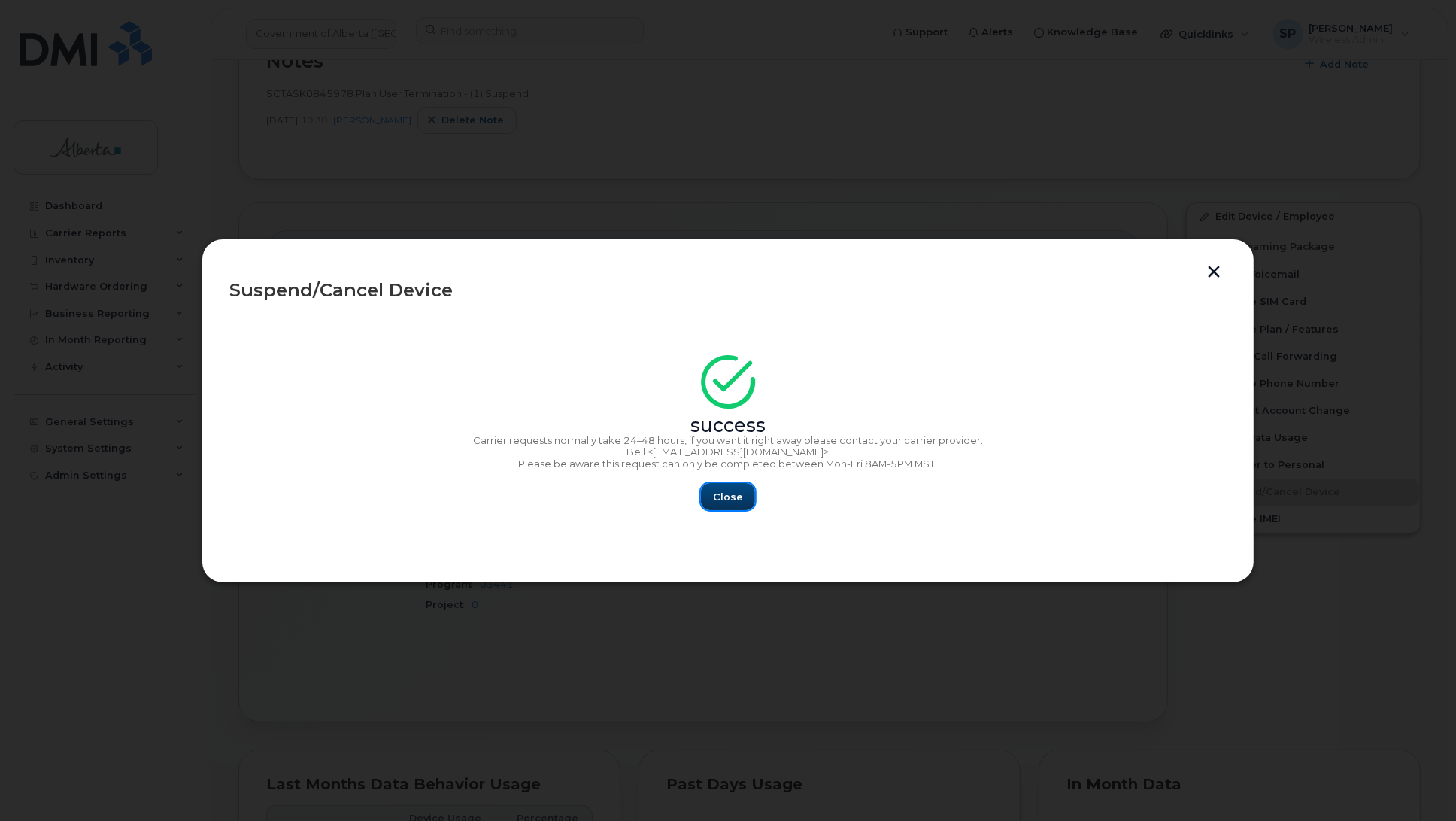
click span "Close"
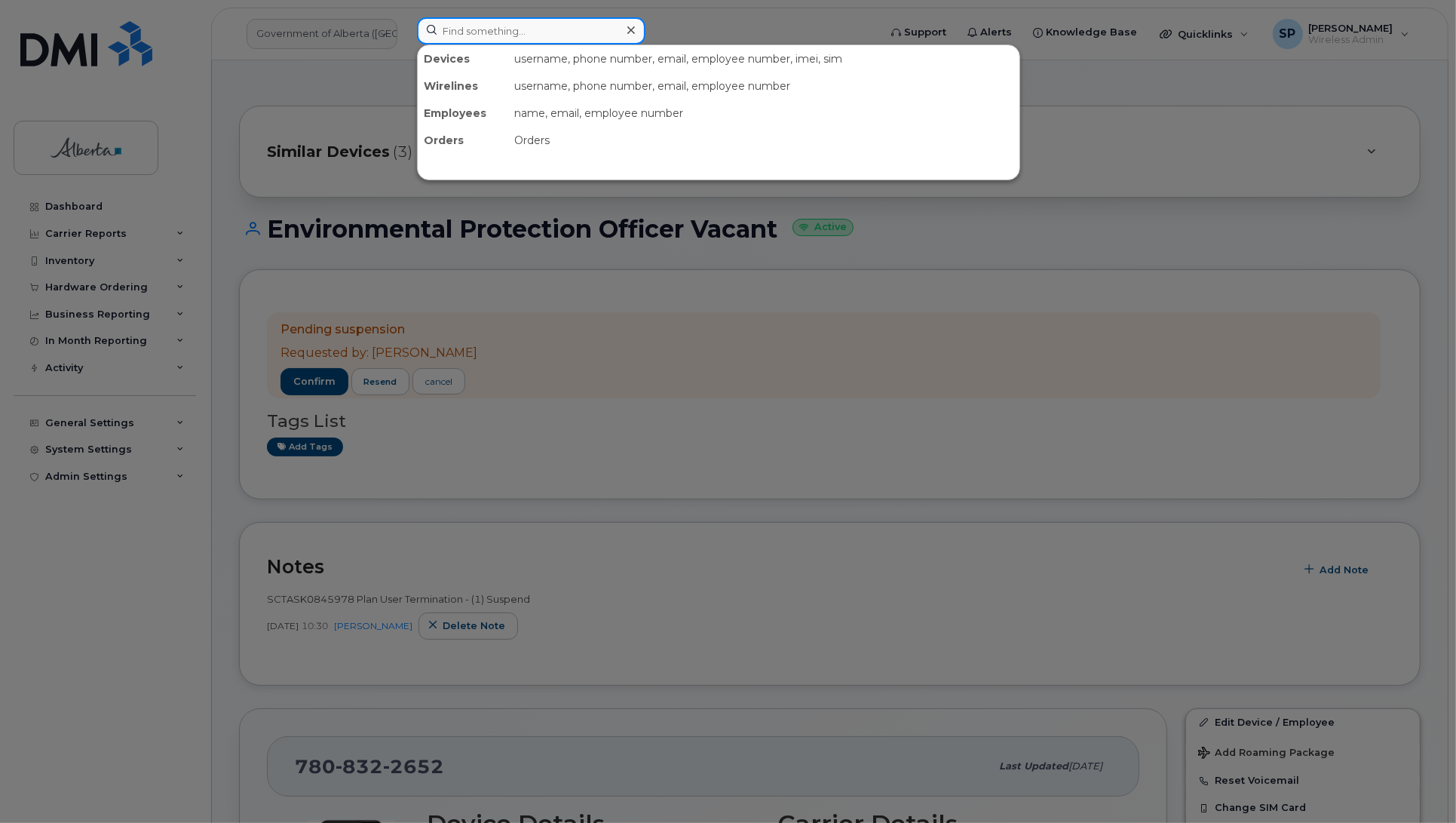
click at [456, 25] on input at bounding box center [531, 31] width 228 height 27
paste input "4038365342"
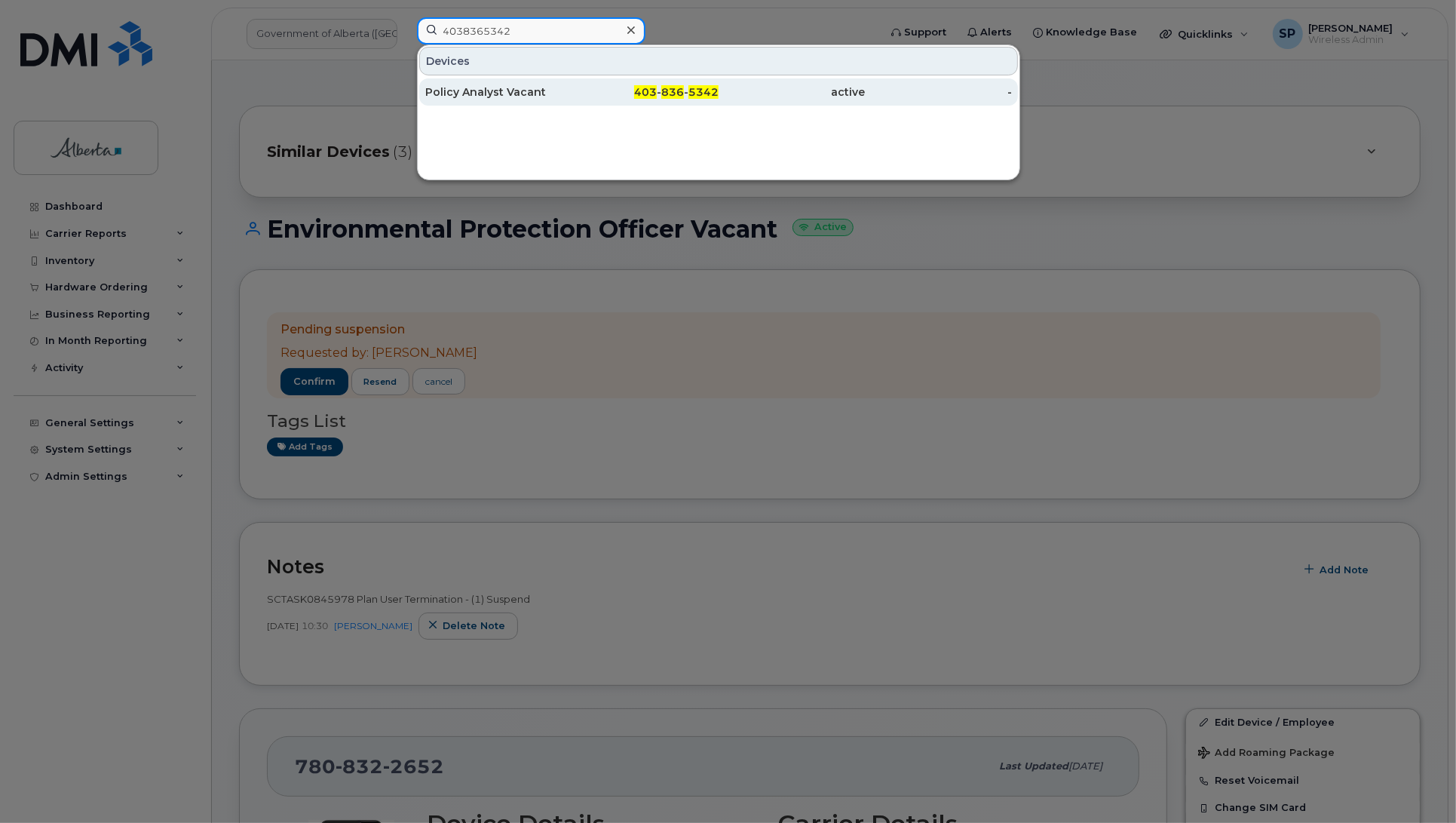
type input "4038365342"
click at [461, 94] on div "Policy Analyst Vacant" at bounding box center [499, 92] width 147 height 15
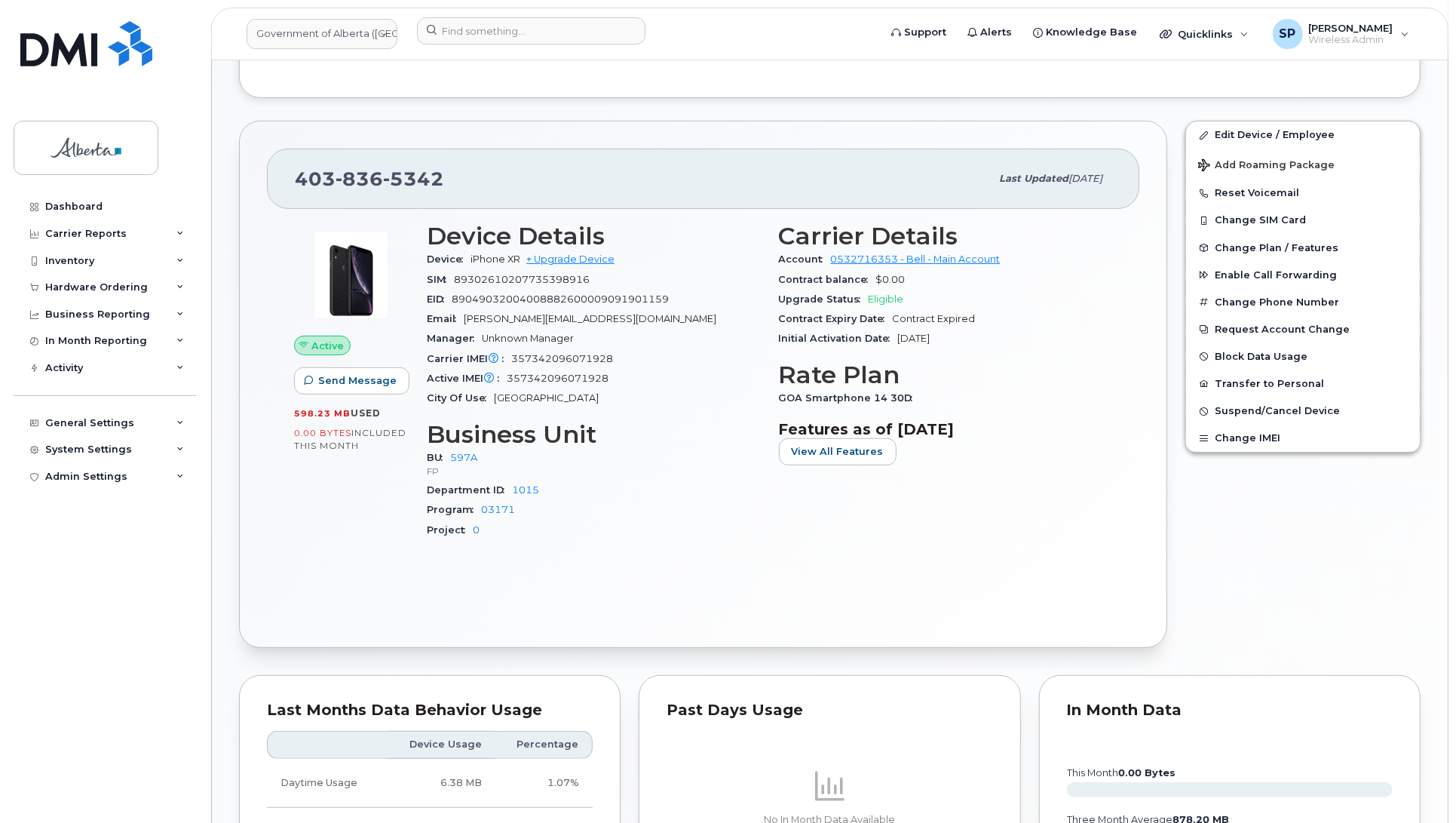
scroll to position [586, 0]
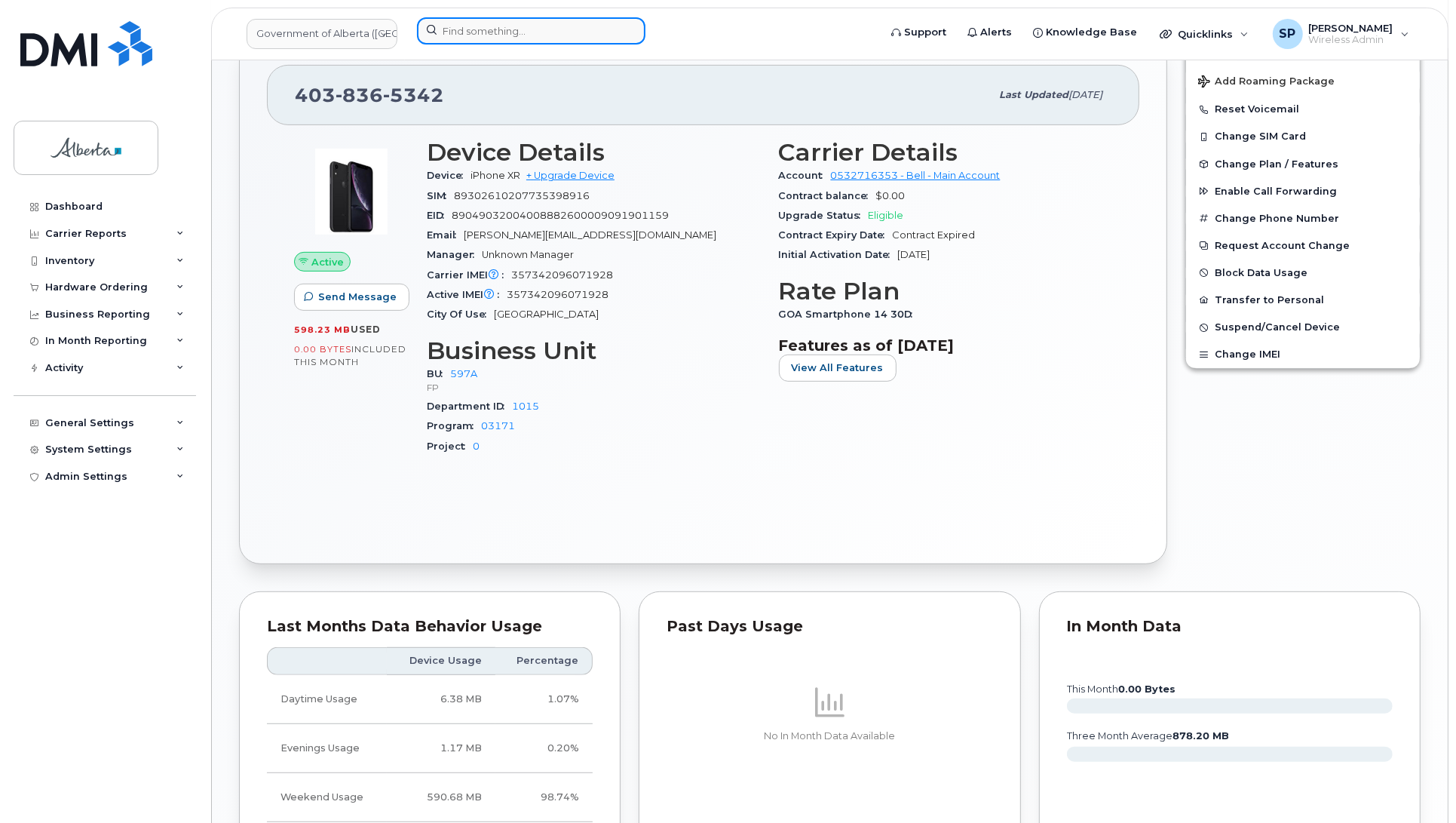
click at [460, 32] on input at bounding box center [531, 31] width 228 height 27
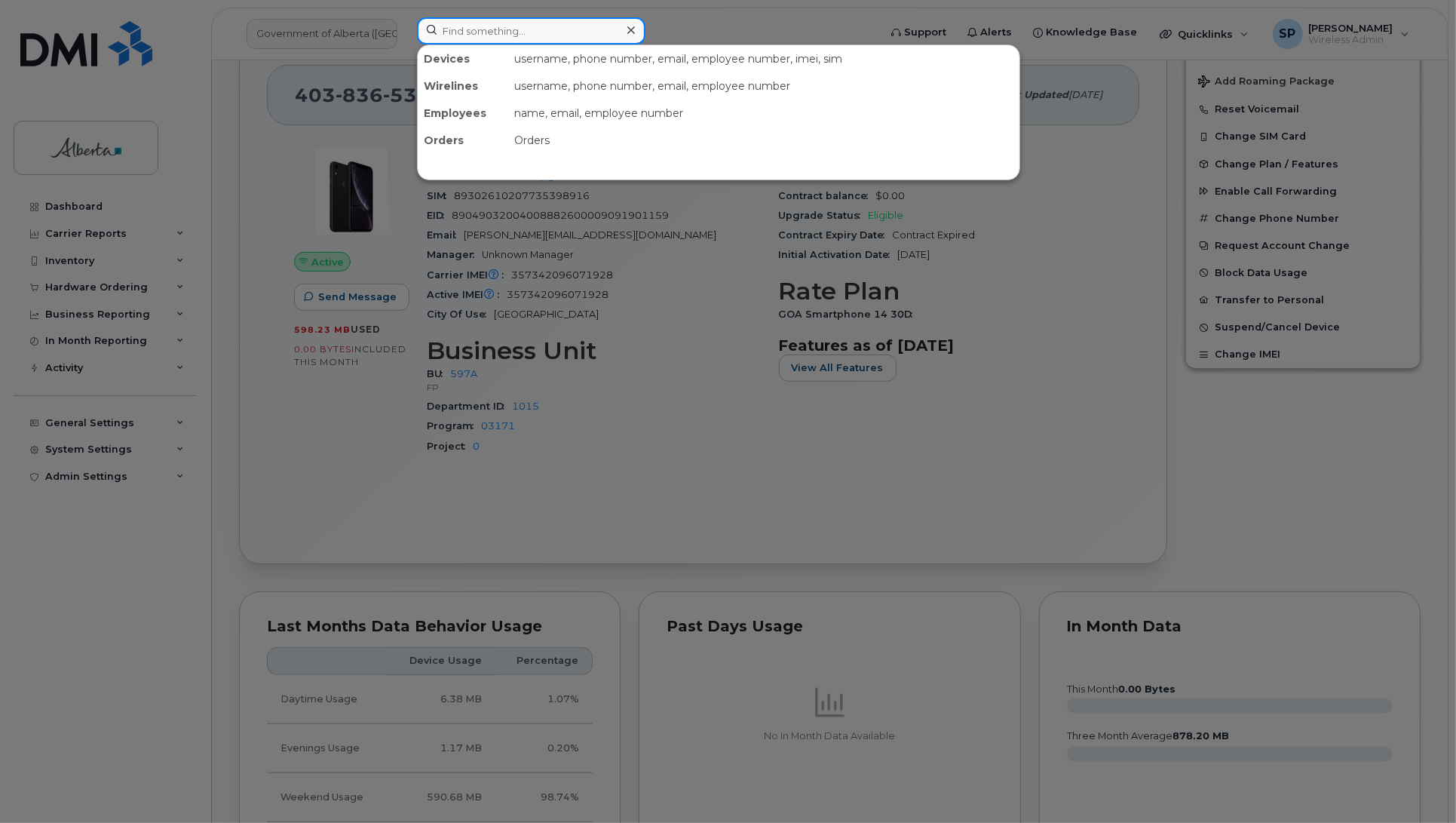
paste input "5873343255"
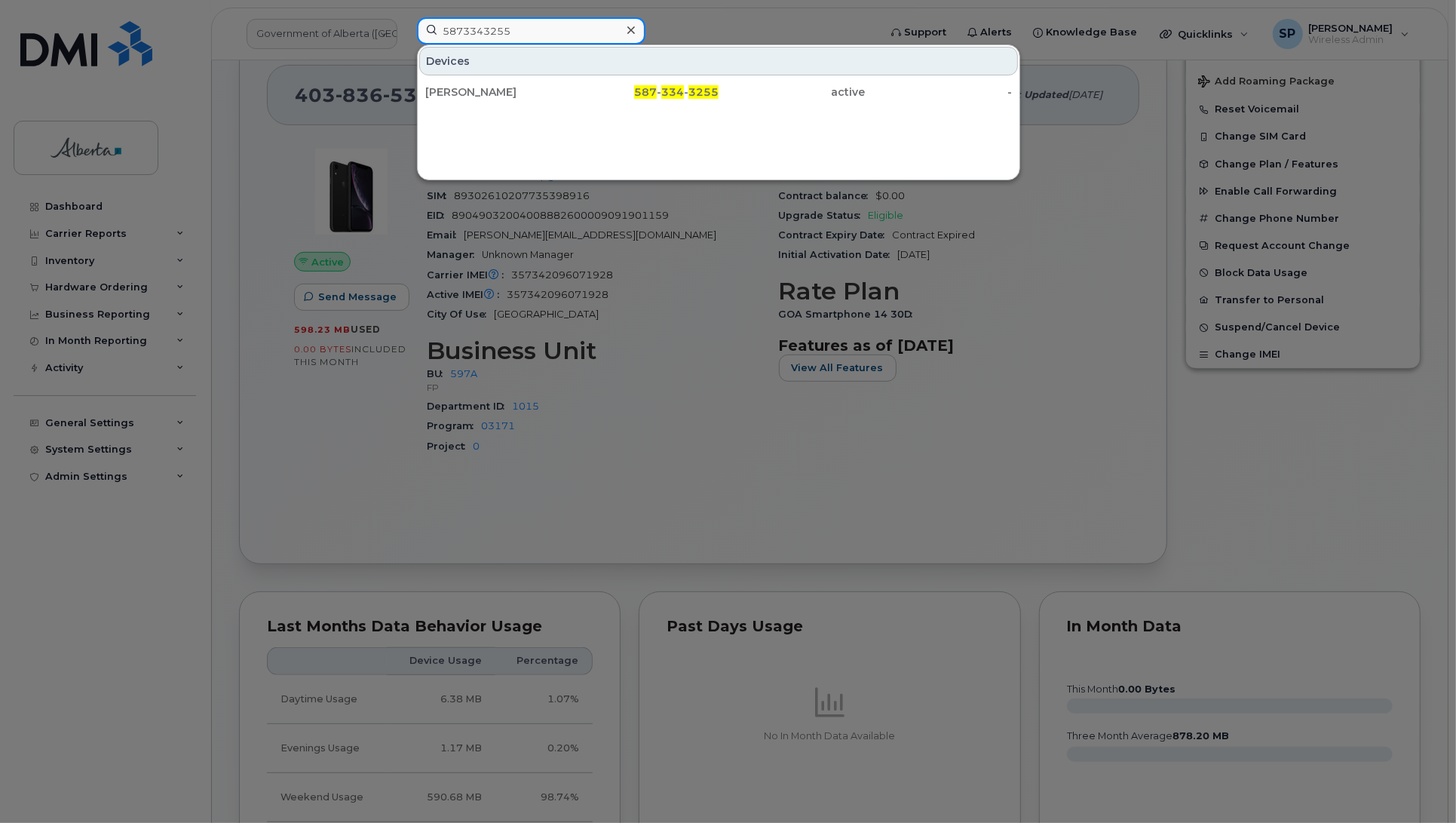
type input "5873343255"
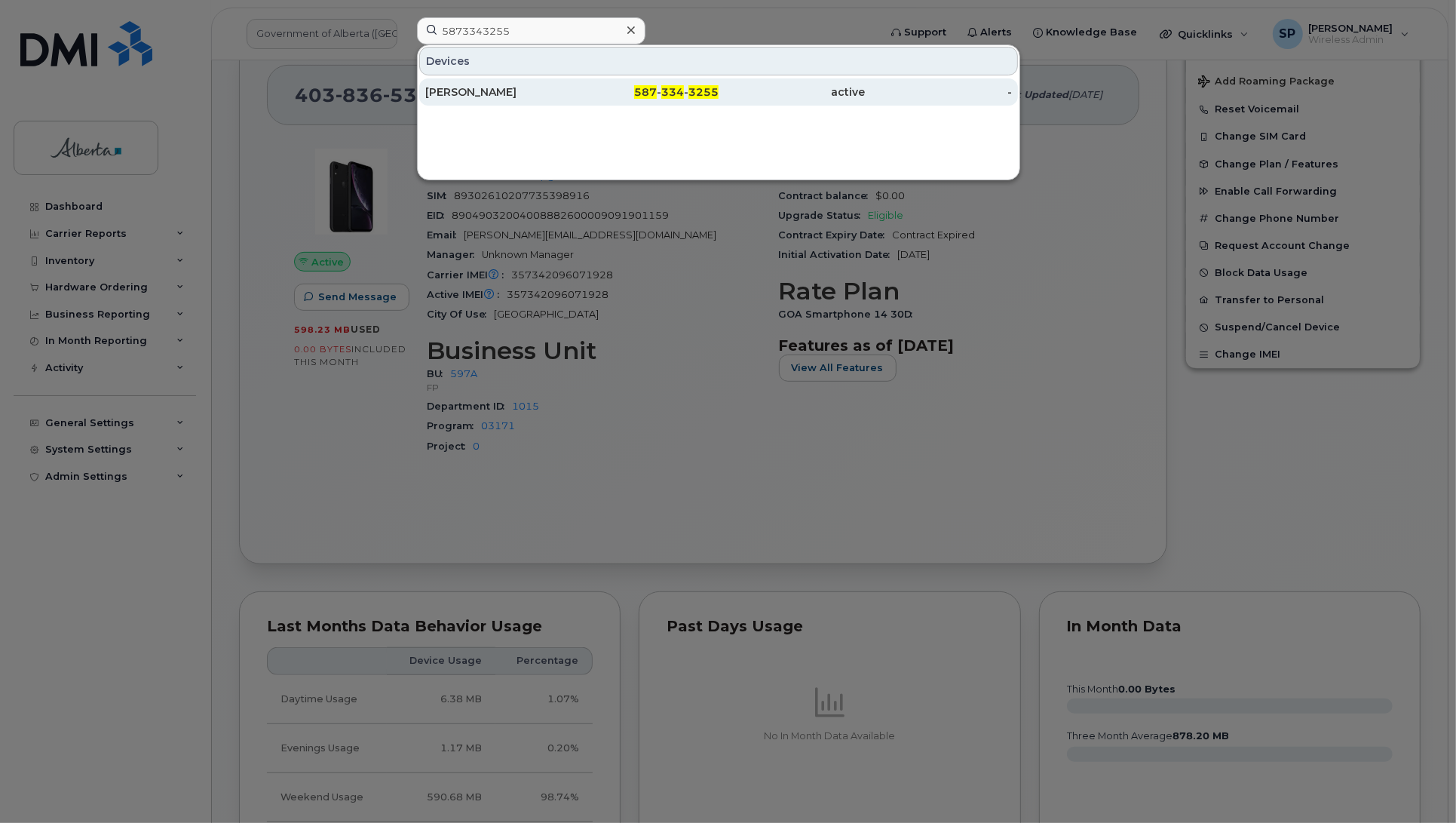
click at [502, 92] on div "Raelene Steinke" at bounding box center [499, 92] width 147 height 15
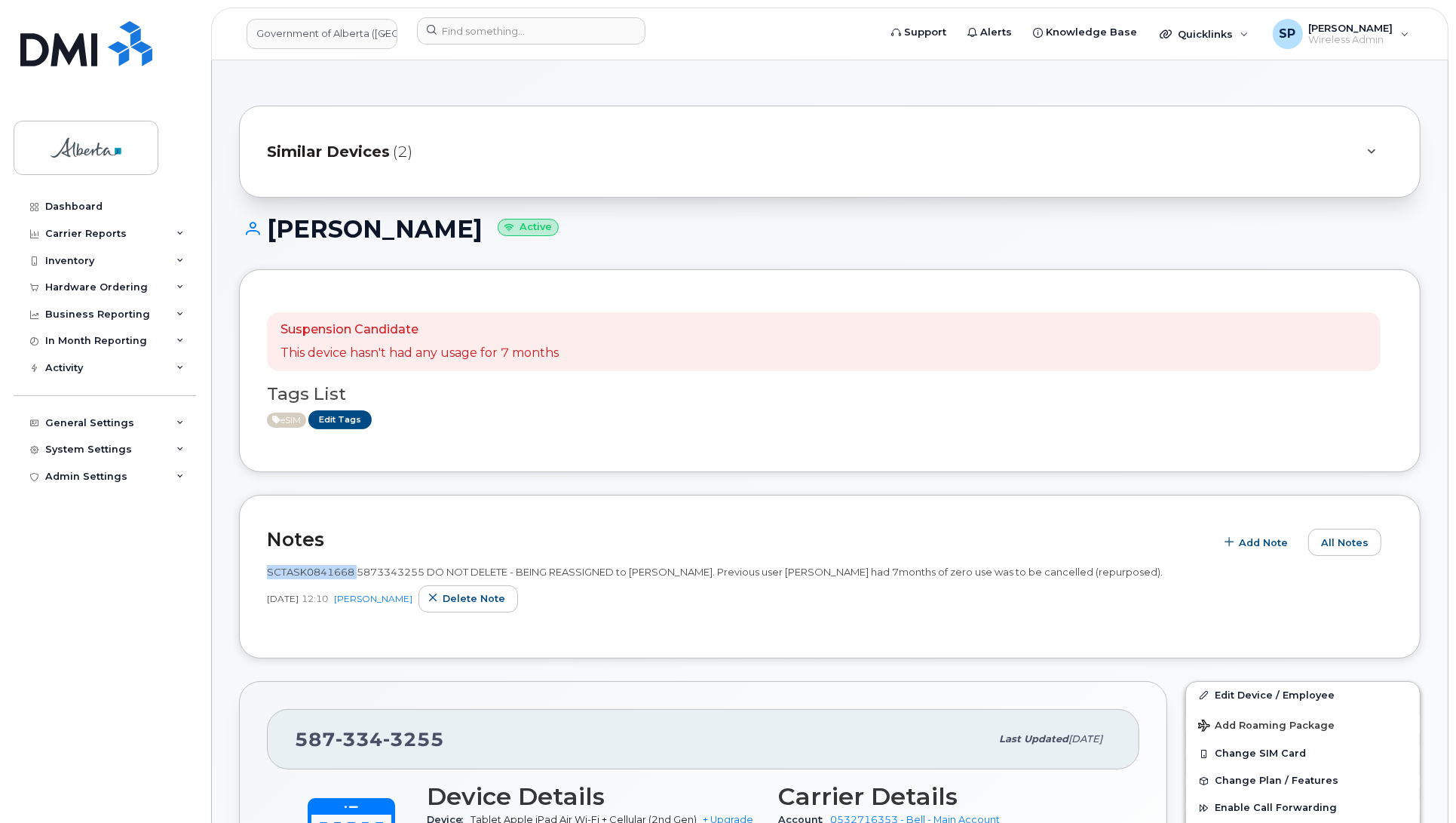
drag, startPoint x: 357, startPoint y: 571, endPoint x: 264, endPoint y: 577, distance: 93.2
click at [264, 577] on div "Notes Add Note All Notes SCTASK0841668 5873343255 DO NOT DELETE - BEING REASSIG…" at bounding box center [830, 576] width 1182 height 163
copy span "SCTASK0841668"
click at [546, 32] on input at bounding box center [531, 31] width 228 height 27
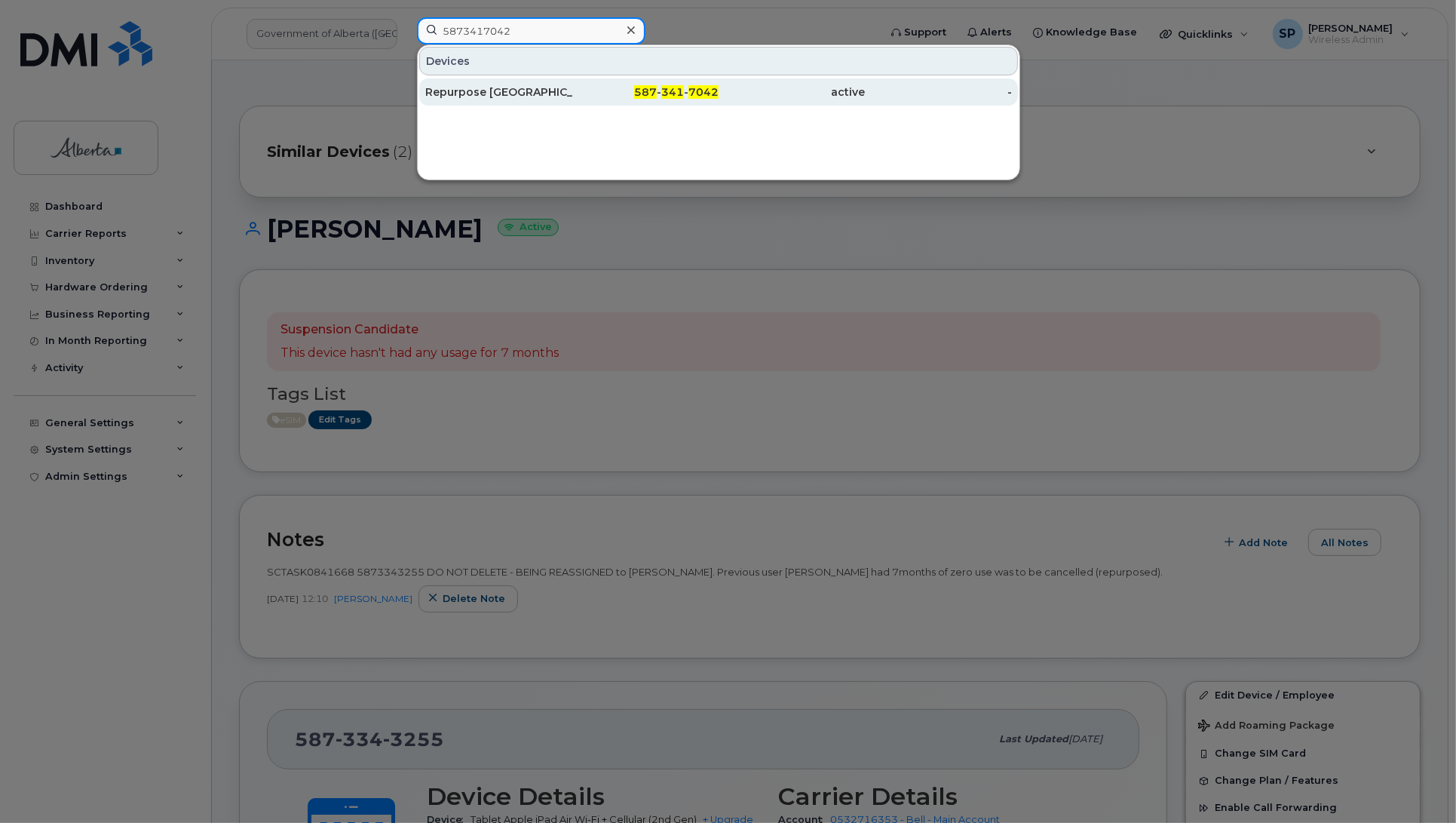
type input "5873417042"
click at [494, 94] on div "Repurpose [GEOGRAPHIC_DATA]" at bounding box center [499, 92] width 147 height 15
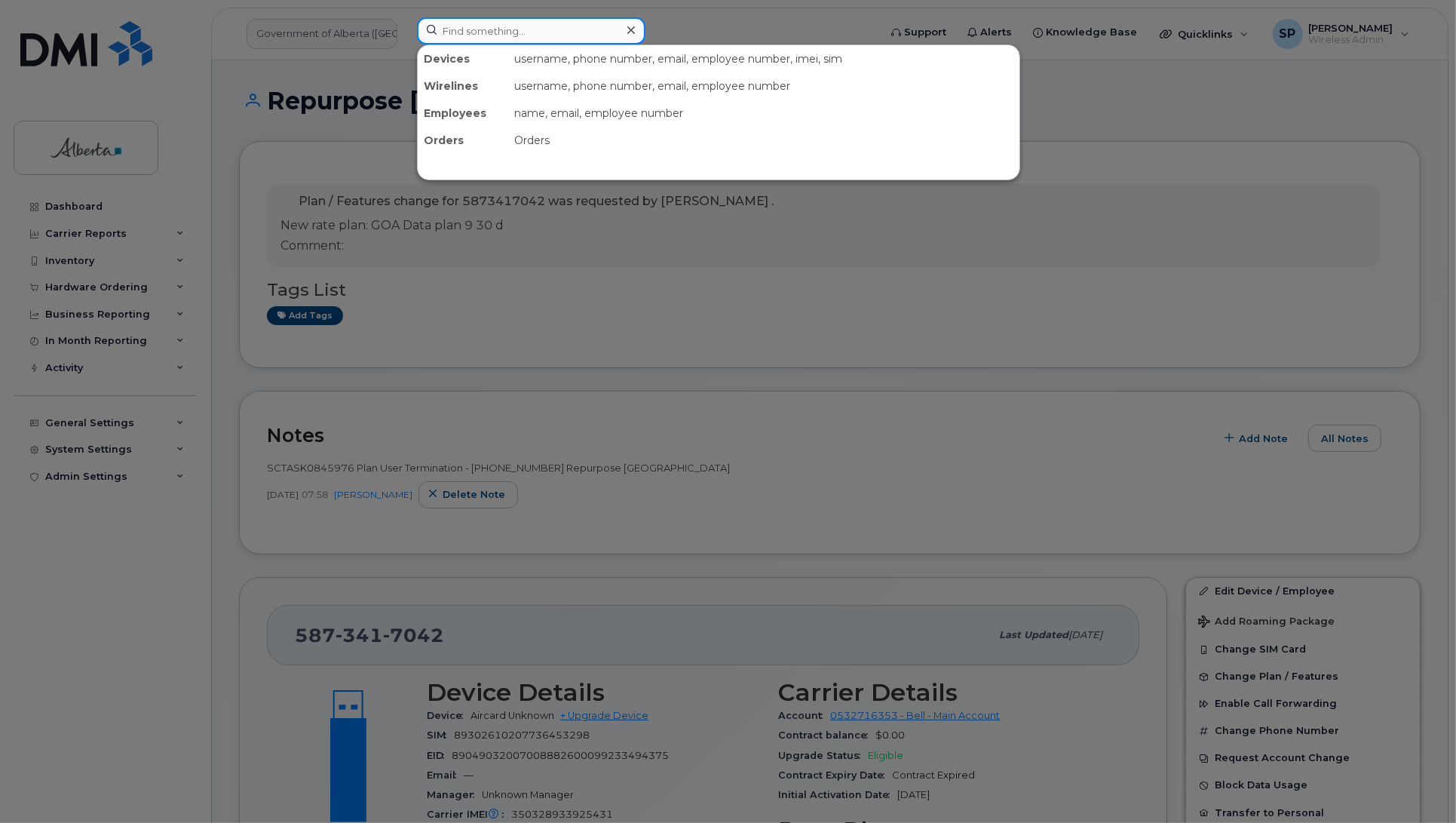
click at [498, 25] on input at bounding box center [531, 31] width 228 height 27
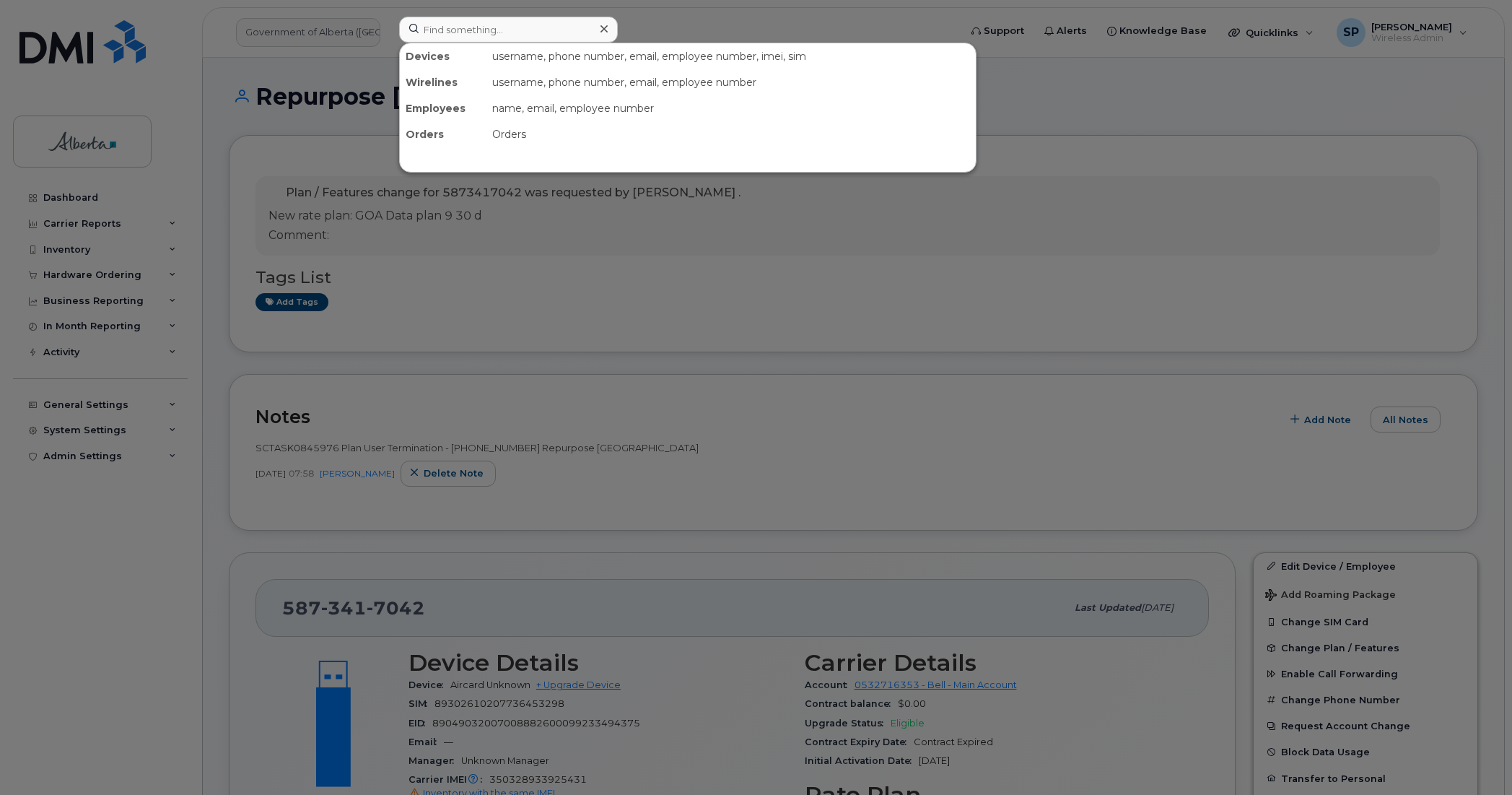
click at [307, 126] on div at bounding box center [756, 397] width 1512 height 795
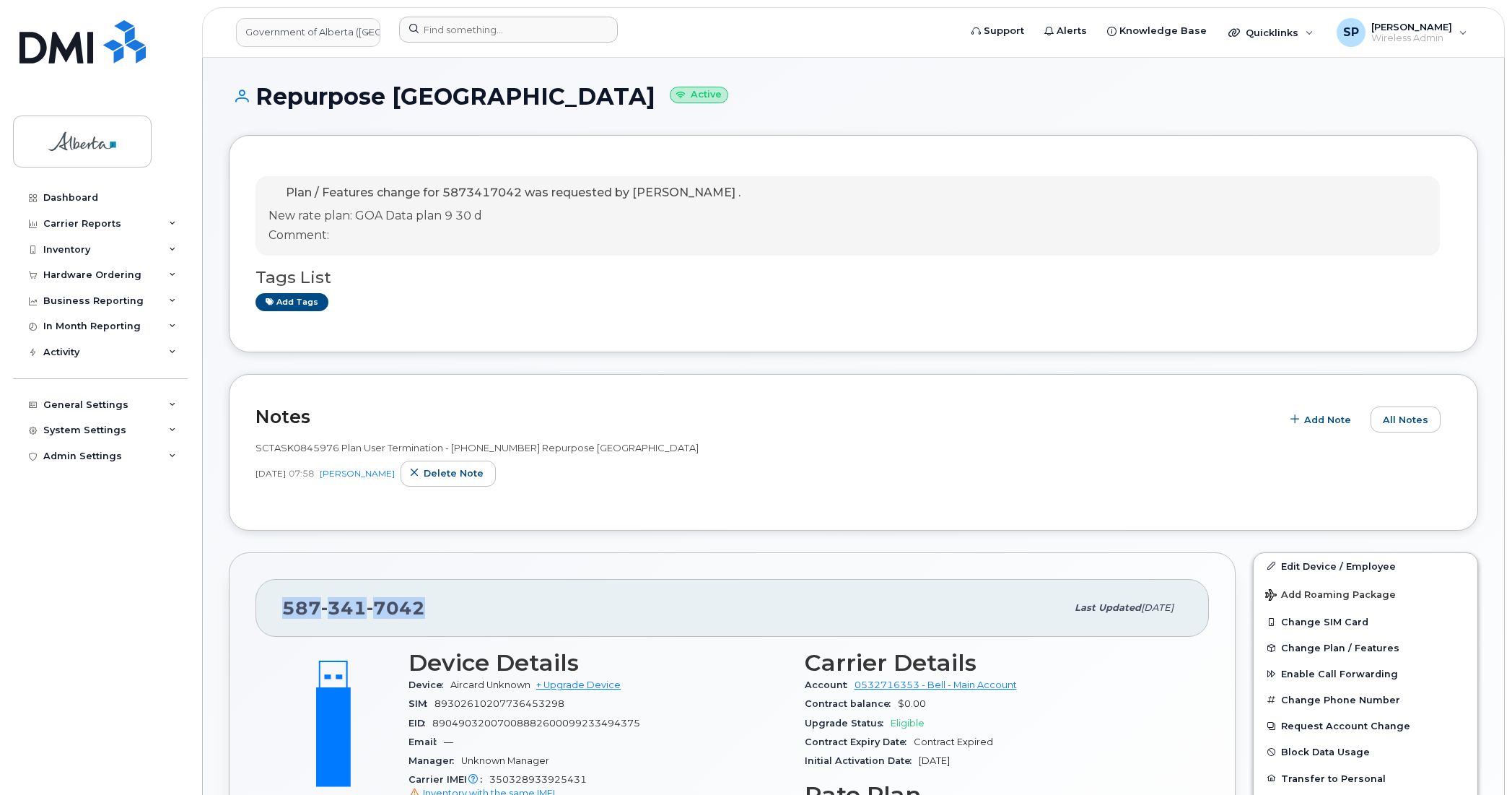
drag, startPoint x: 430, startPoint y: 608, endPoint x: 261, endPoint y: 599, distance: 169.2
click at [261, 599] on div "[PHONE_NUMBER] Last updated [DATE]" at bounding box center [732, 608] width 953 height 57
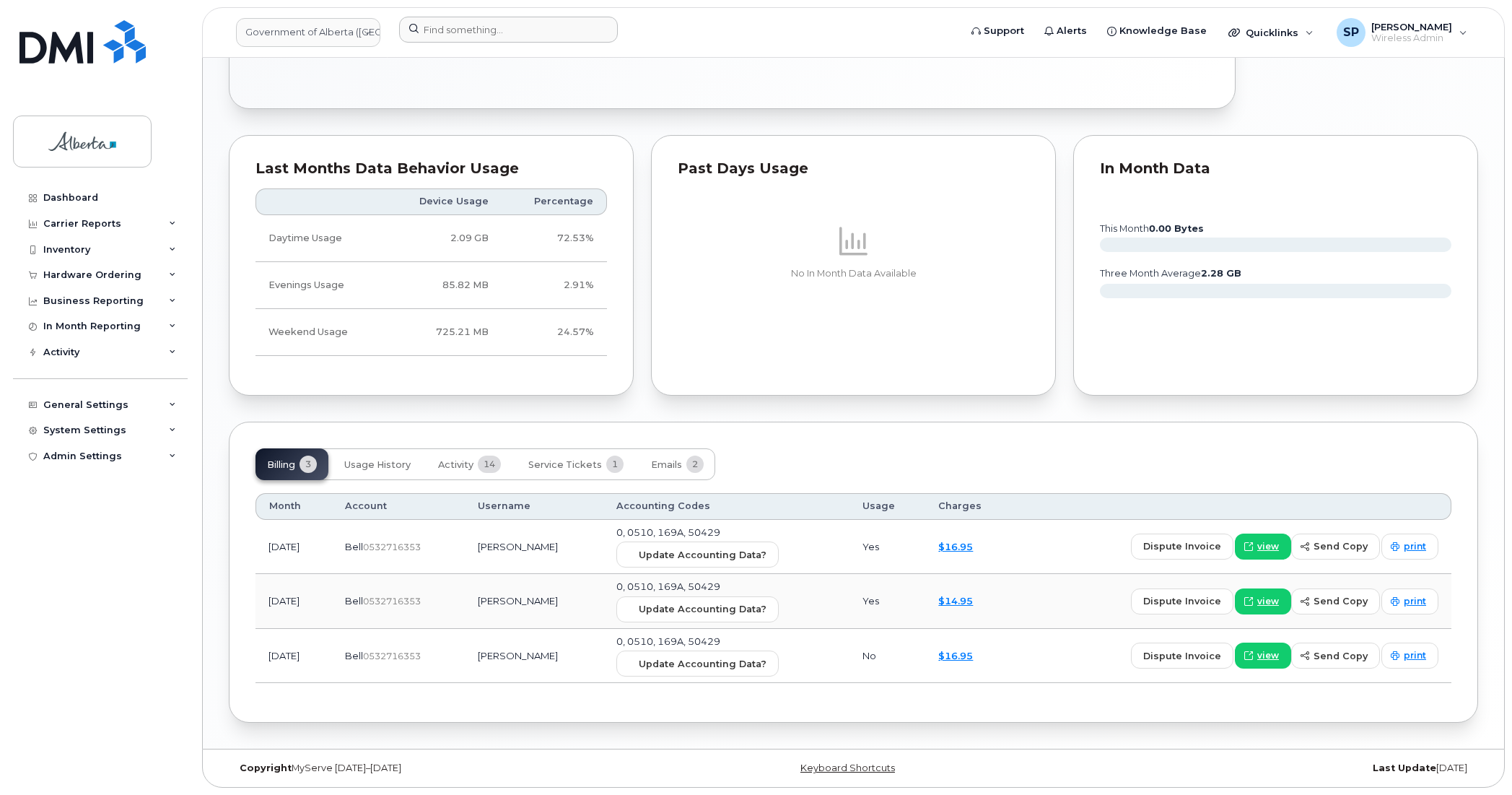
scroll to position [270, 0]
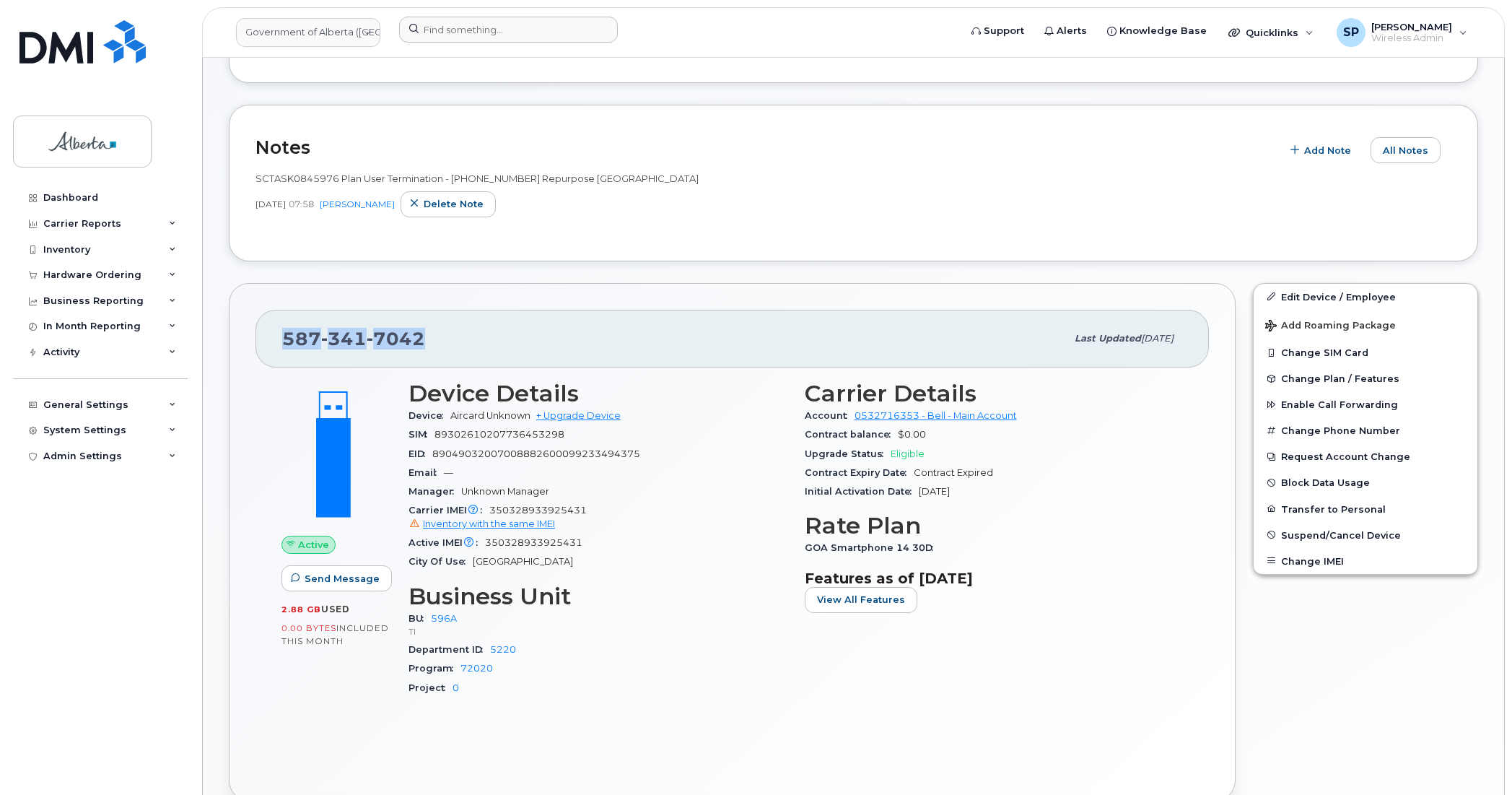
drag, startPoint x: 434, startPoint y: 336, endPoint x: 268, endPoint y: 337, distance: 166.0
click at [268, 337] on div "587 341 7042 Last updated Sep 12, 2025" at bounding box center [732, 338] width 953 height 57
copy span "587 341 7042"
click at [1392, 363] on body "Government of [GEOGRAPHIC_DATA] (GOA) Support Alerts Knowledge Base Quicklinks …" at bounding box center [756, 608] width 1512 height 1756
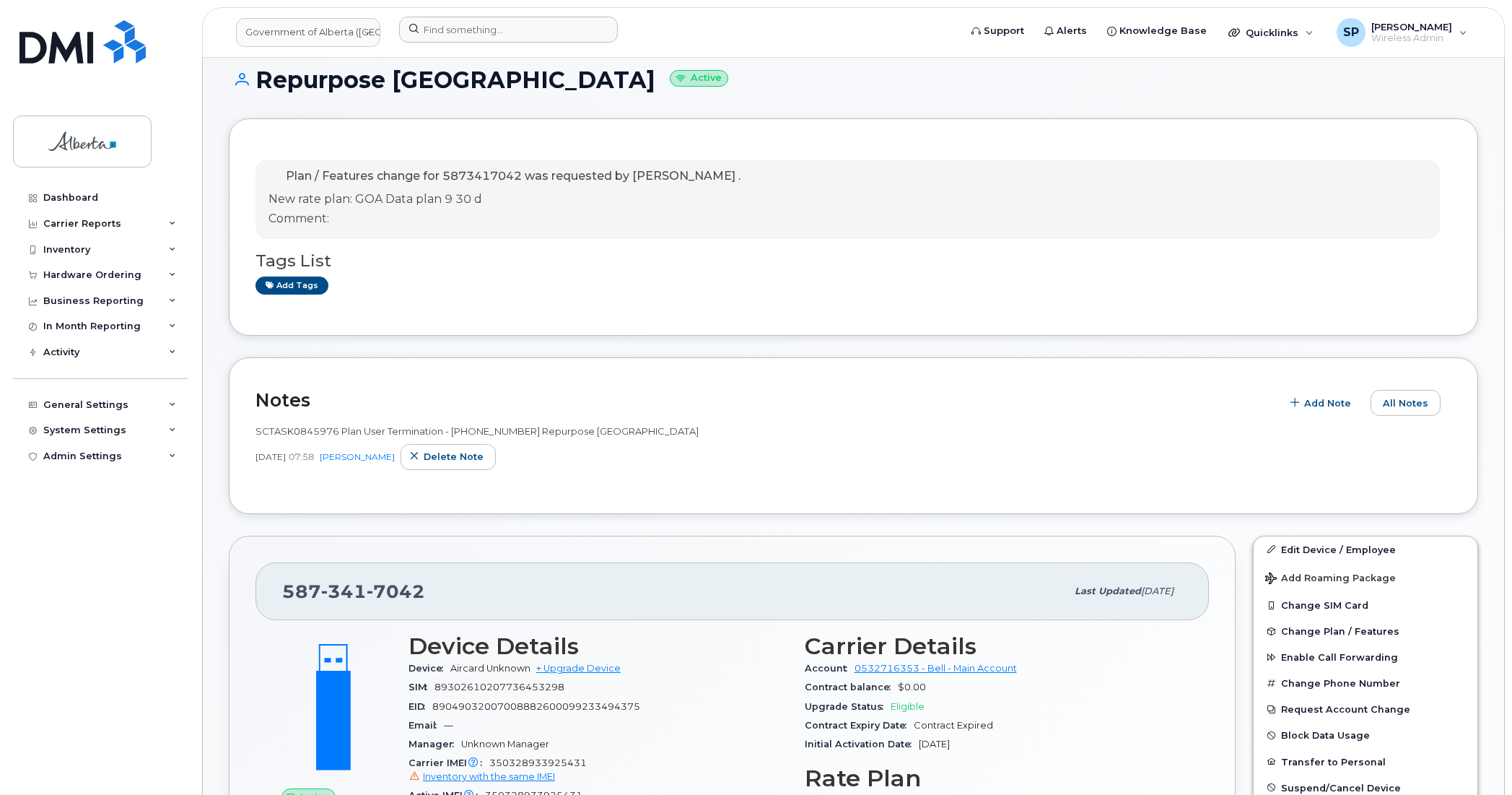
scroll to position [0, 0]
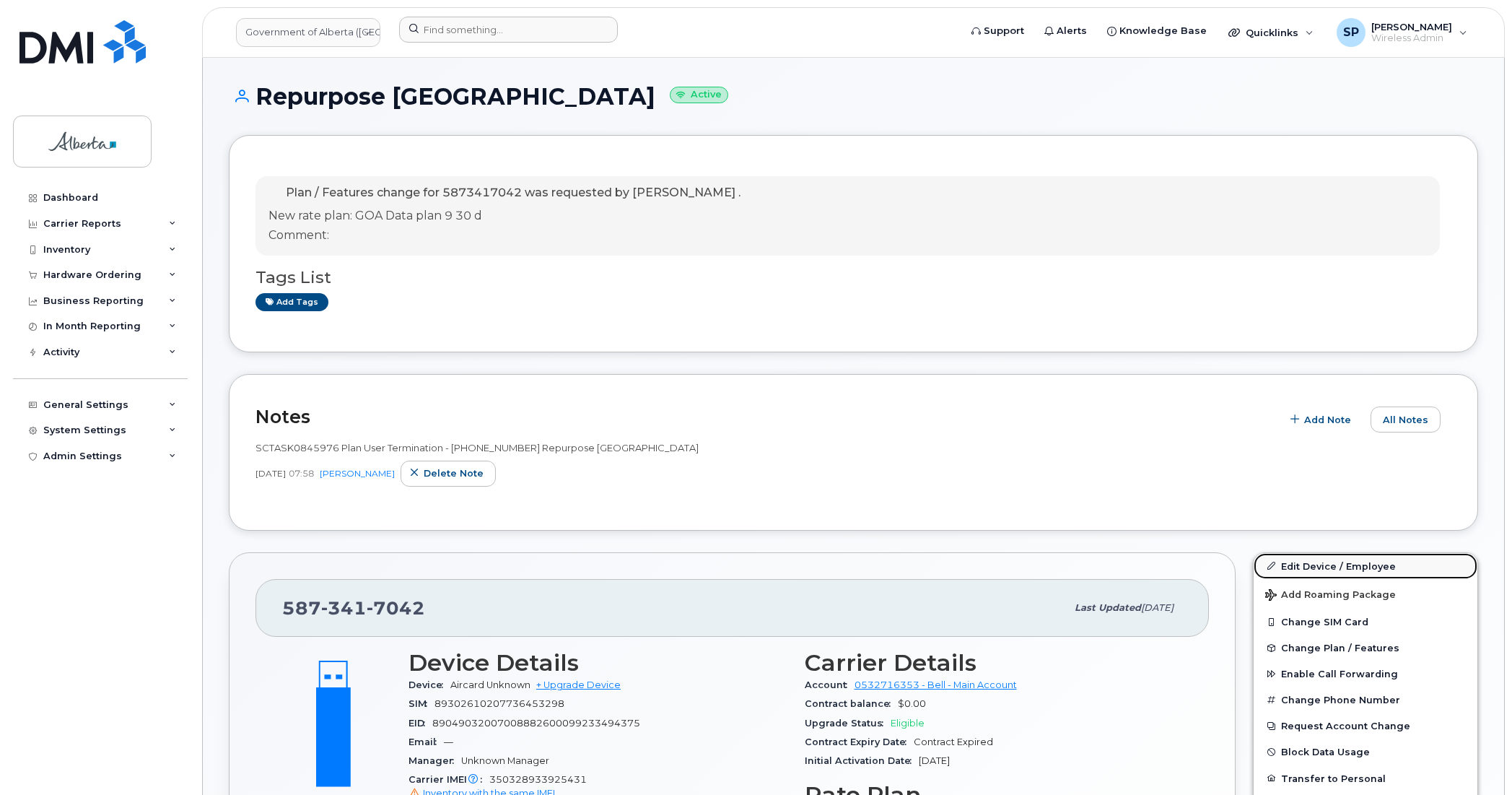
click at [1308, 568] on link "Edit Device / Employee" at bounding box center [1365, 565] width 224 height 26
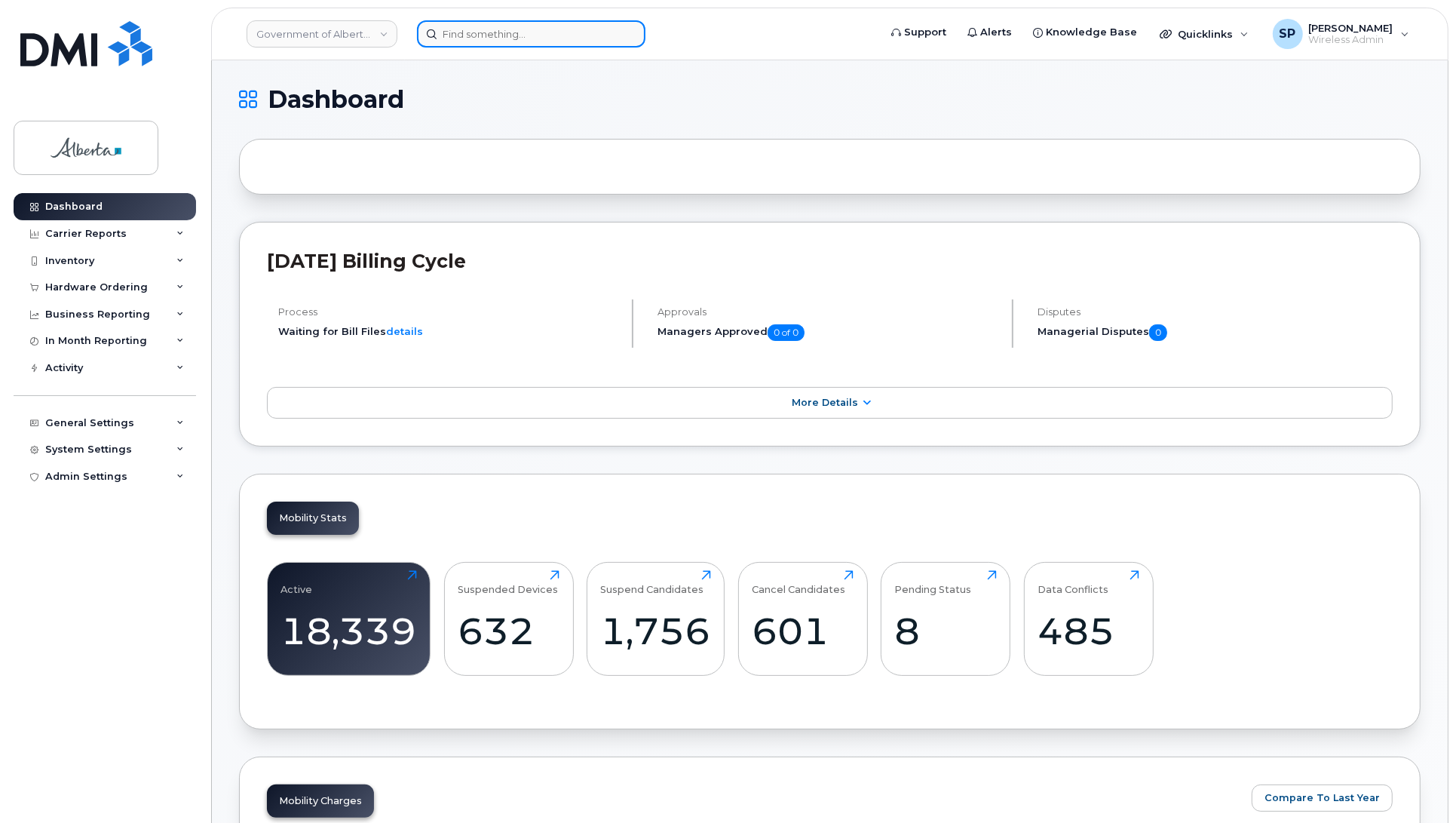
click at [540, 30] on input at bounding box center [531, 33] width 228 height 27
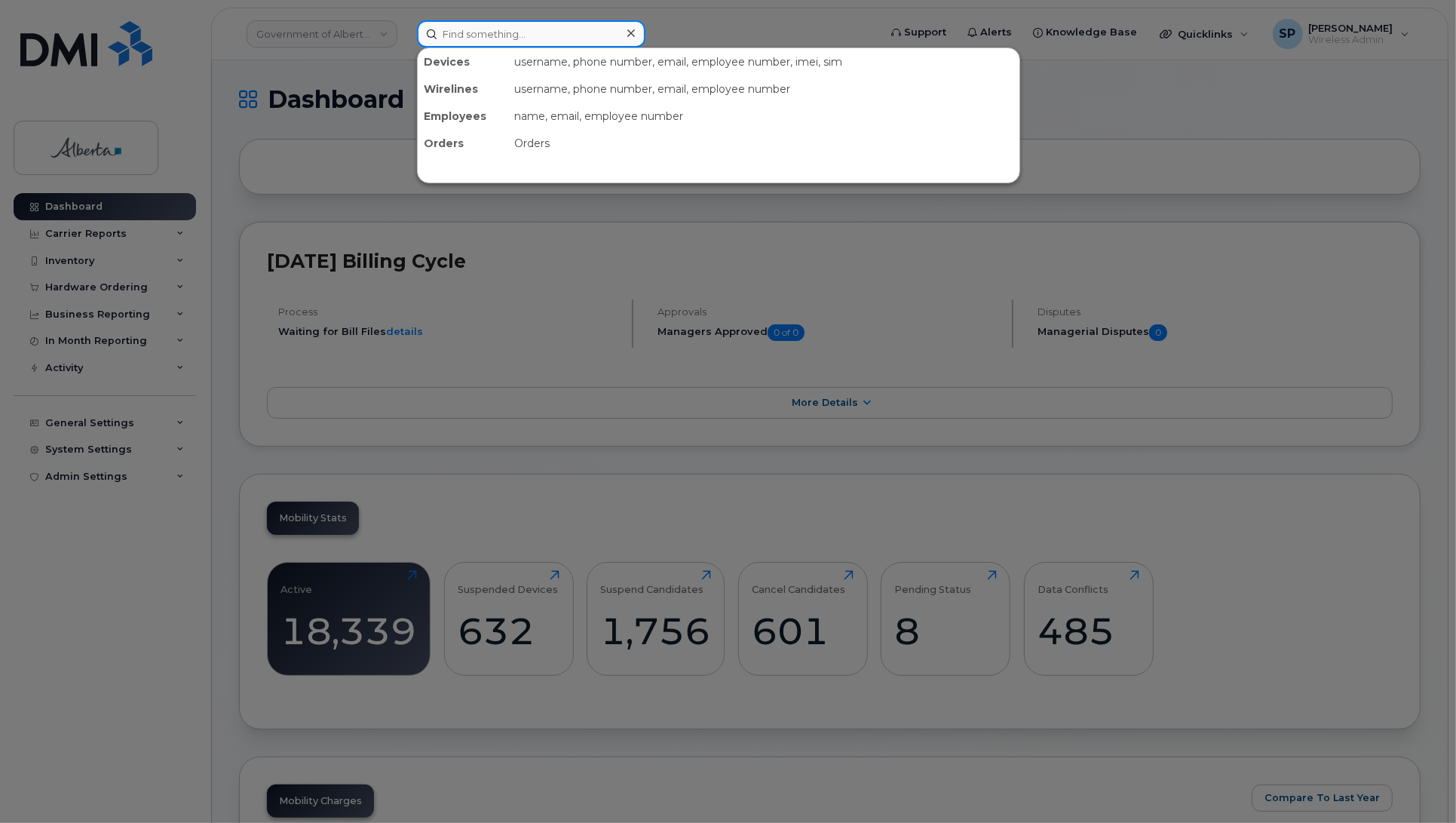
paste input "7802356452"
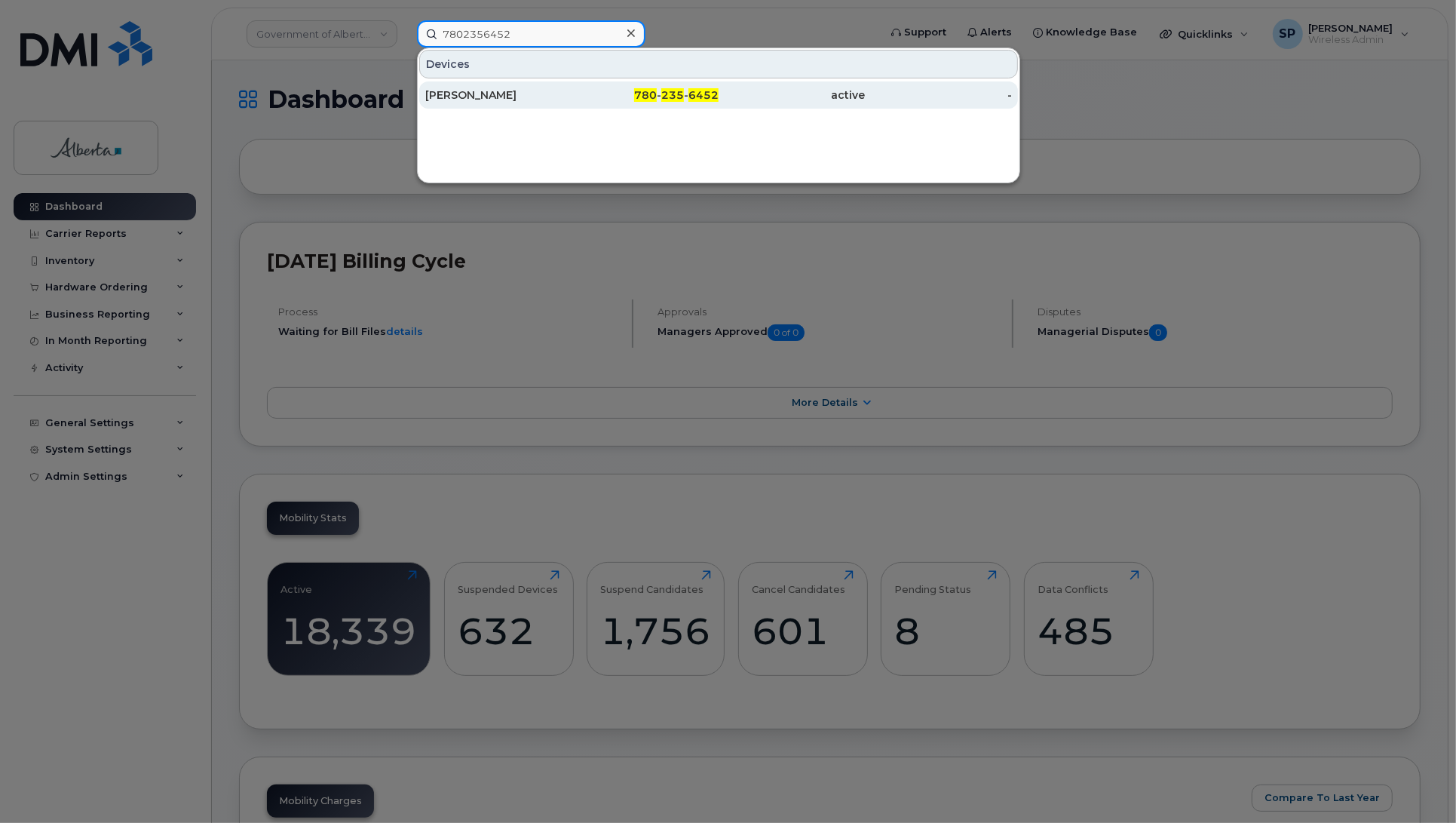
type input "7802356452"
click at [480, 95] on div "Samuel Reimer" at bounding box center [499, 95] width 147 height 15
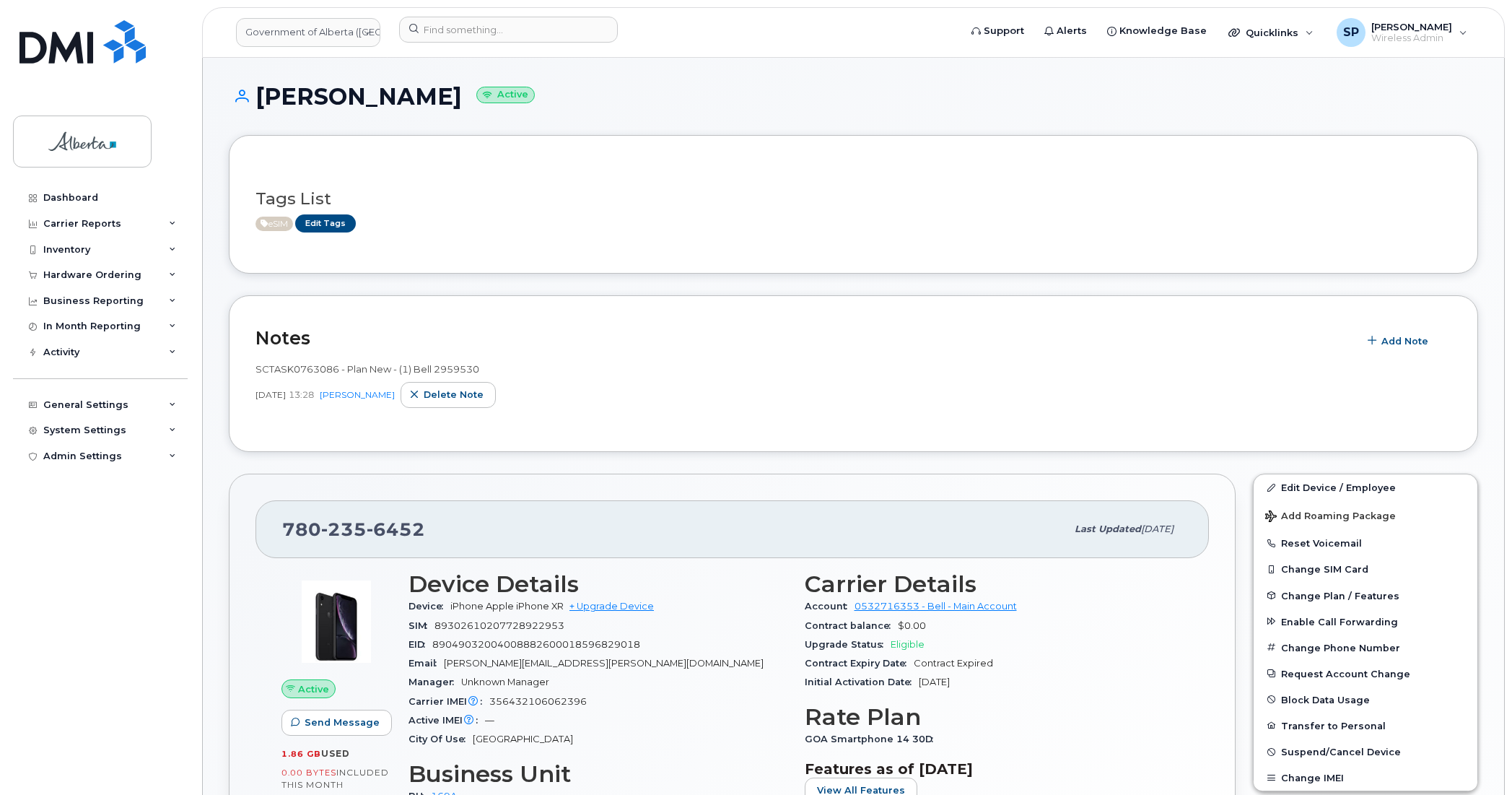
click at [719, 108] on h1 "[PERSON_NAME] Active" at bounding box center [853, 96] width 1249 height 26
drag, startPoint x: 1508, startPoint y: 202, endPoint x: 1505, endPoint y: 298, distance: 96.0
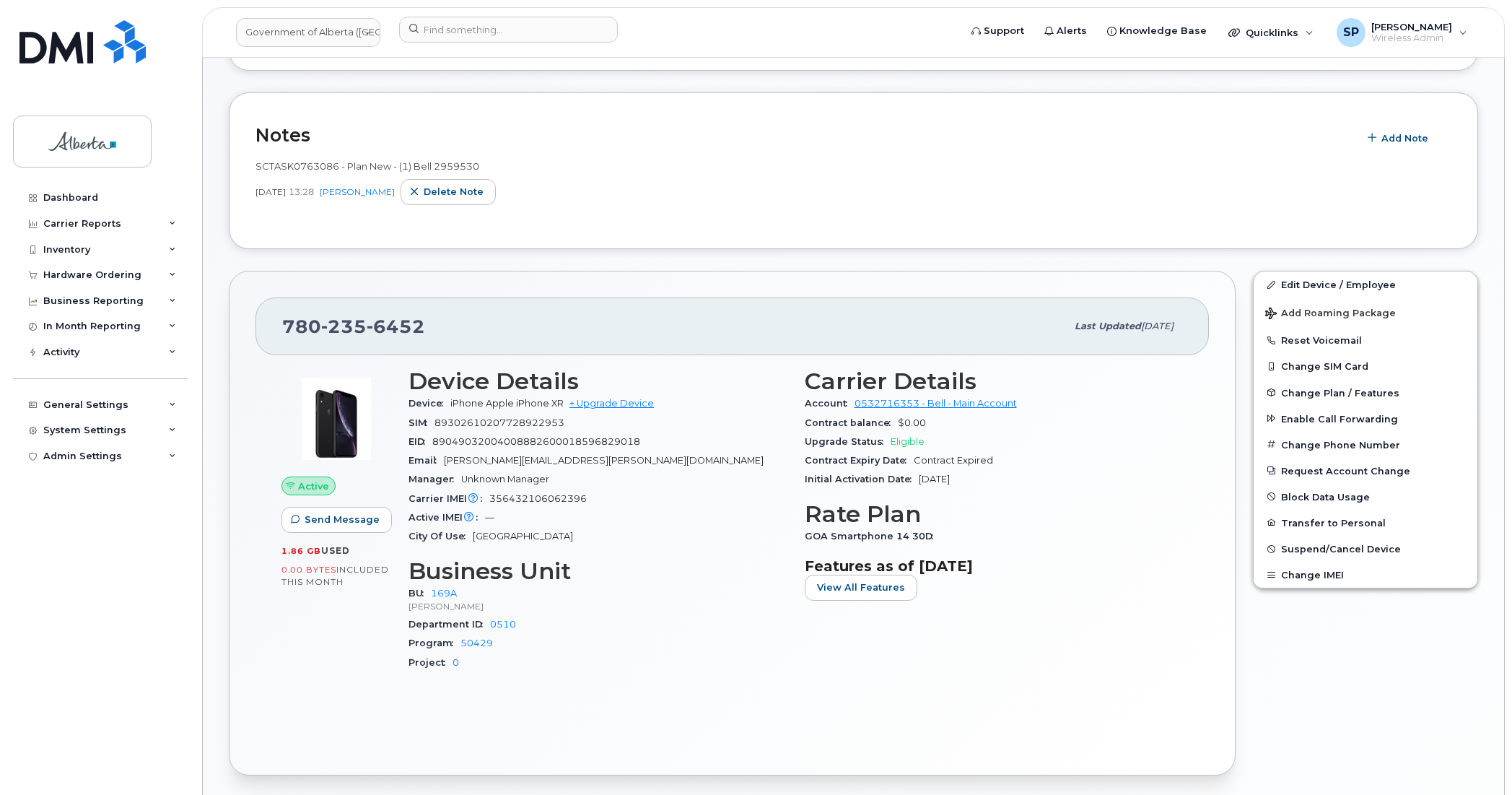
click at [1392, 359] on div "[PERSON_NAME] Active Tags List eSIM Edit Tags Notes Add Note SCTASK0763086 - Pl…" at bounding box center [853, 630] width 1301 height 1550
click at [828, 240] on div "Notes Add Note SCTASK0763086 - Plan New - (1) Bell 2959530 Apr 28, 2025 13:28 T…" at bounding box center [853, 171] width 1249 height 156
click at [1392, 280] on body "Government of [GEOGRAPHIC_DATA] (GOA) Support Alerts Knowledge Base Quicklinks …" at bounding box center [756, 624] width 1512 height 1654
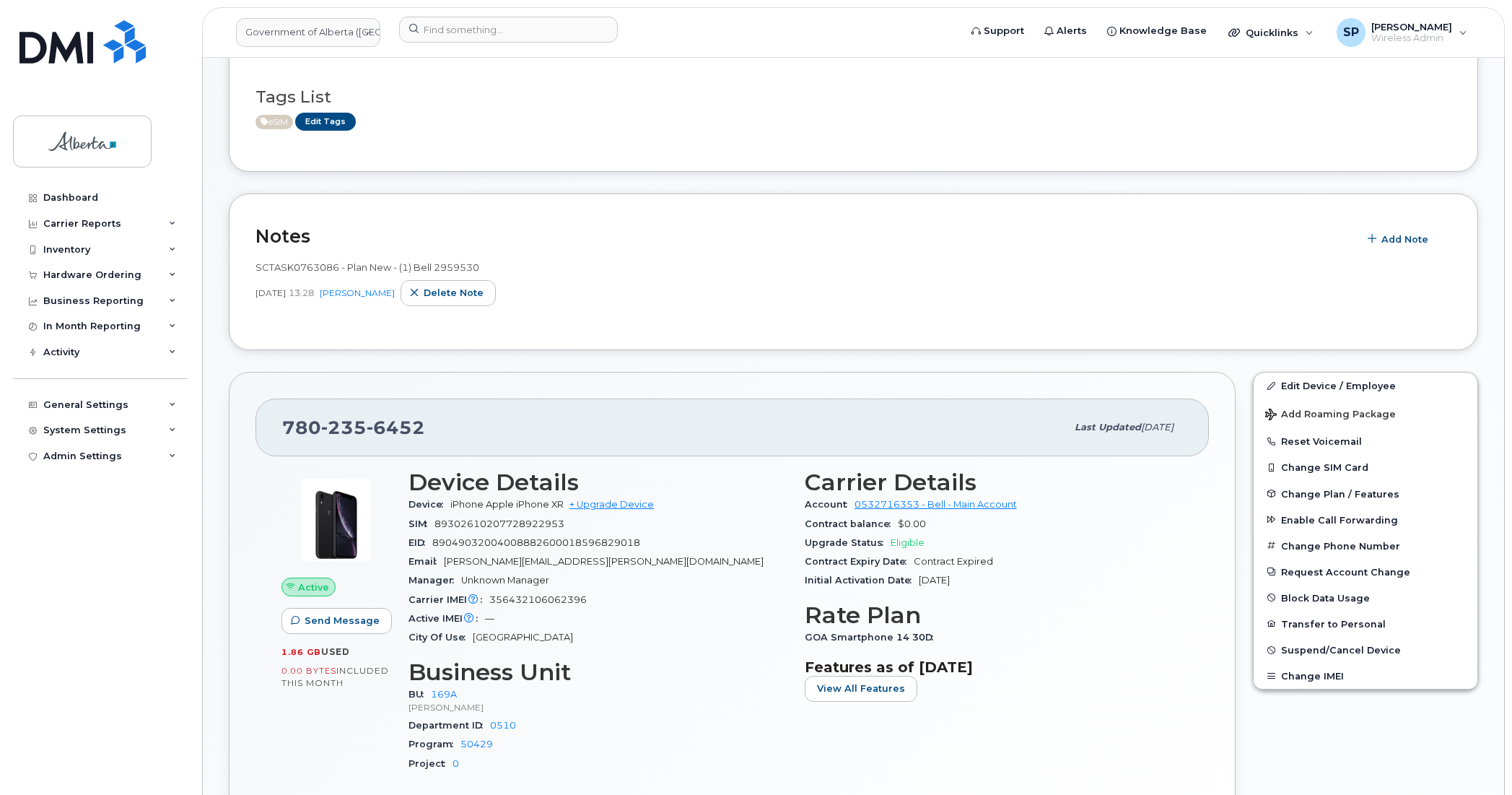
scroll to position [0, 0]
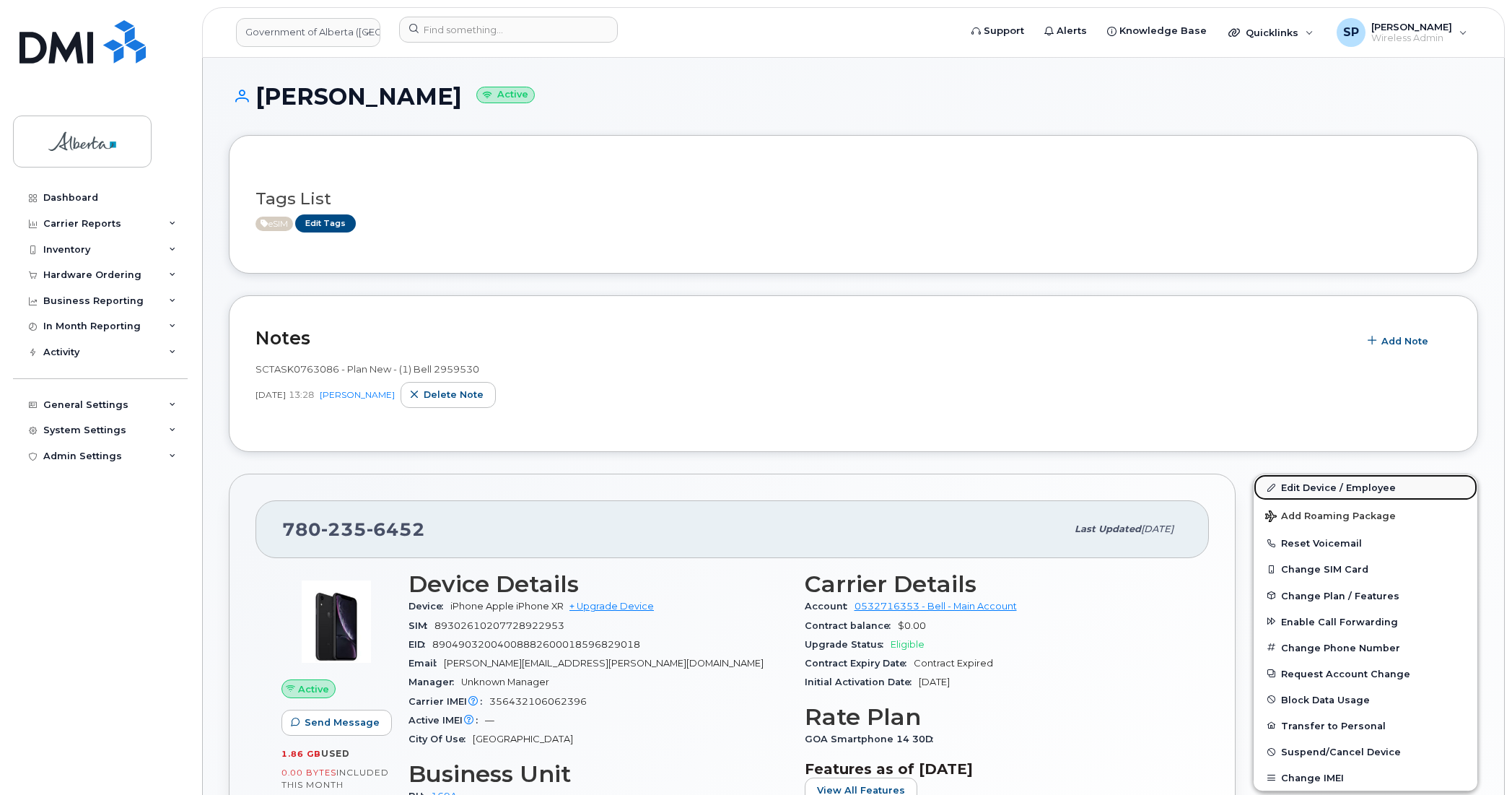
click at [1322, 487] on link "Edit Device / Employee" at bounding box center [1365, 487] width 224 height 26
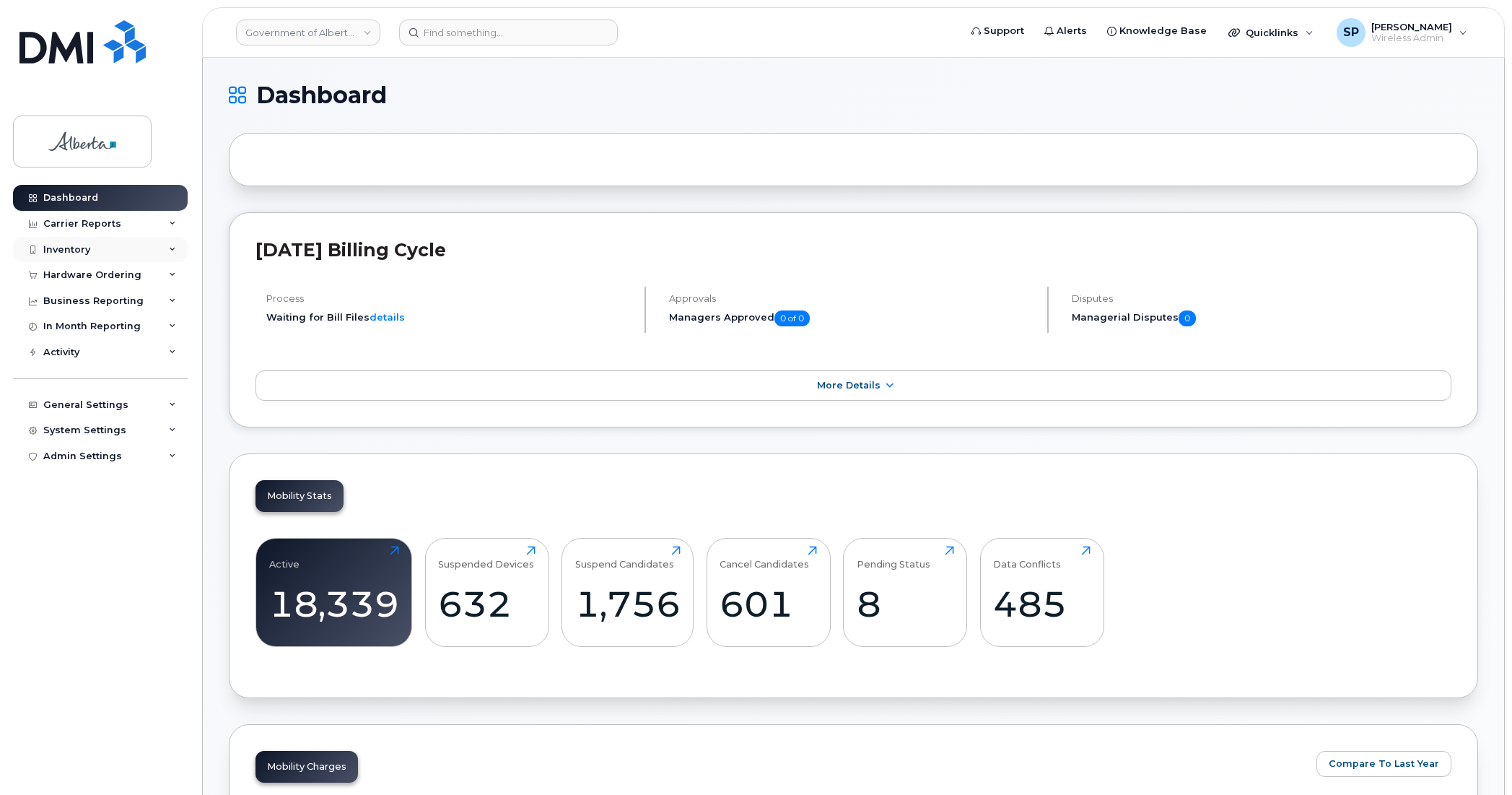
click at [78, 250] on div "Inventory" at bounding box center [66, 250] width 47 height 11
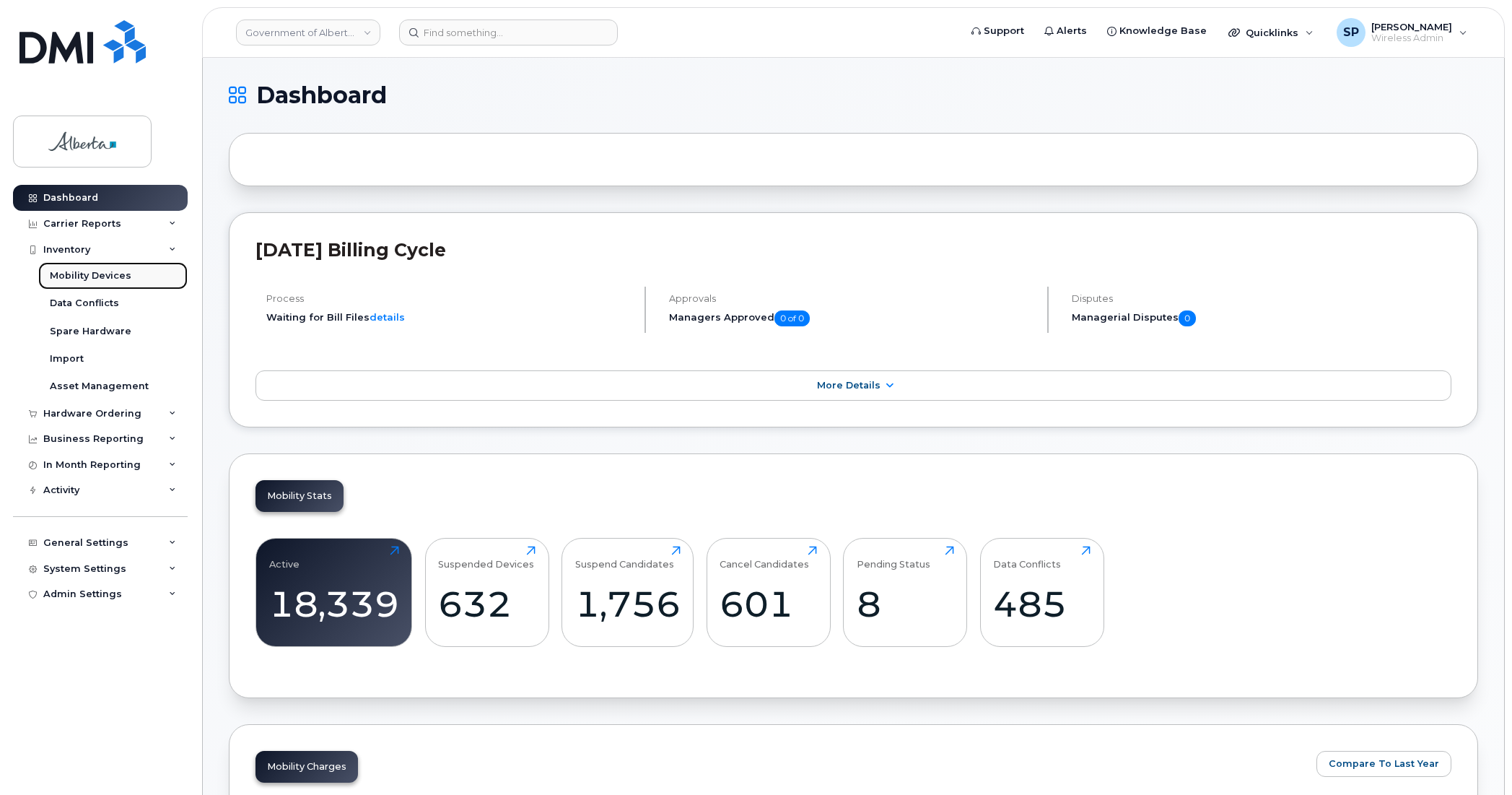
click at [88, 277] on div "Mobility Devices" at bounding box center [90, 276] width 81 height 13
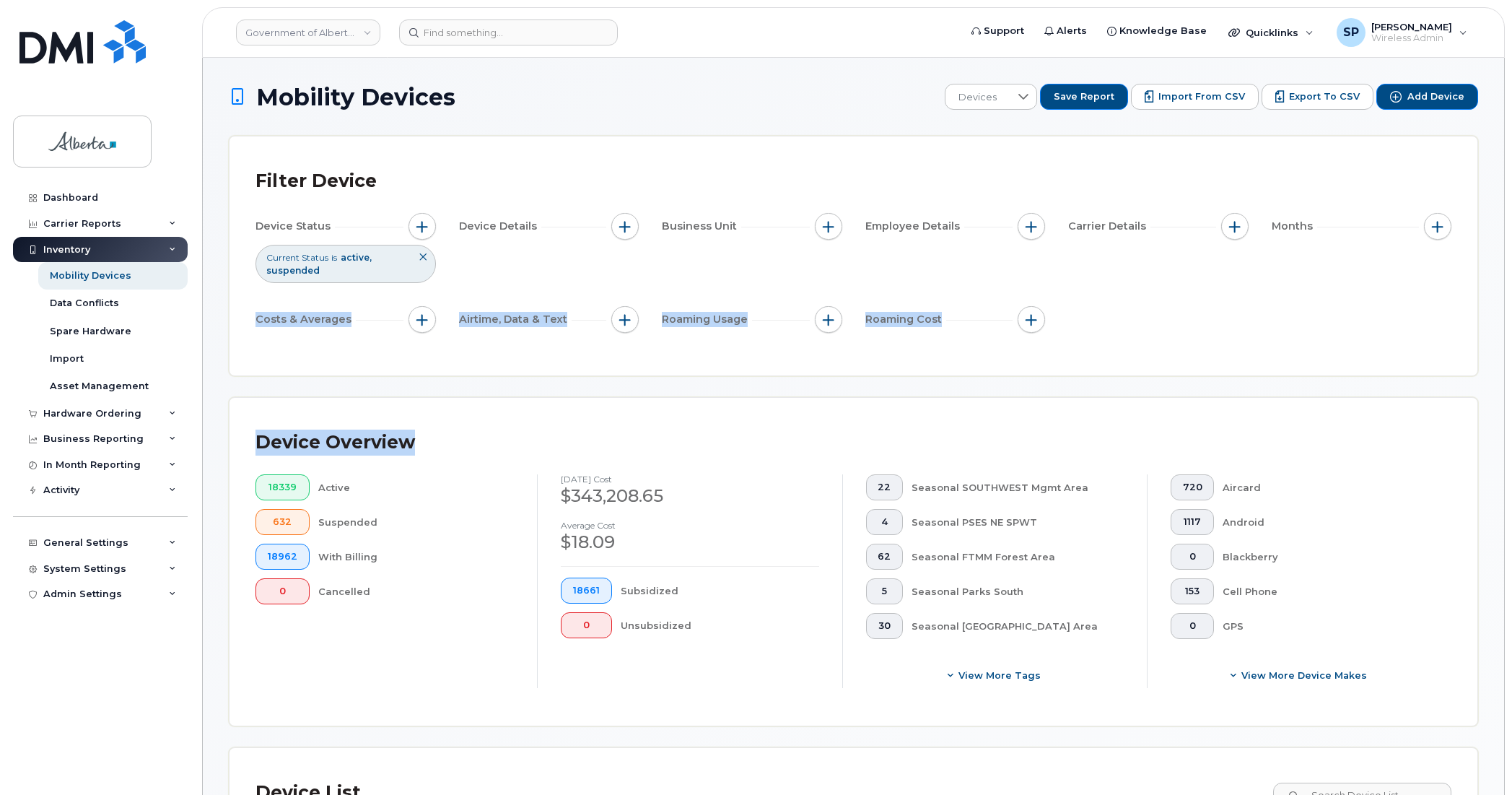
drag, startPoint x: 1508, startPoint y: 272, endPoint x: 1505, endPoint y: 383, distance: 111.0
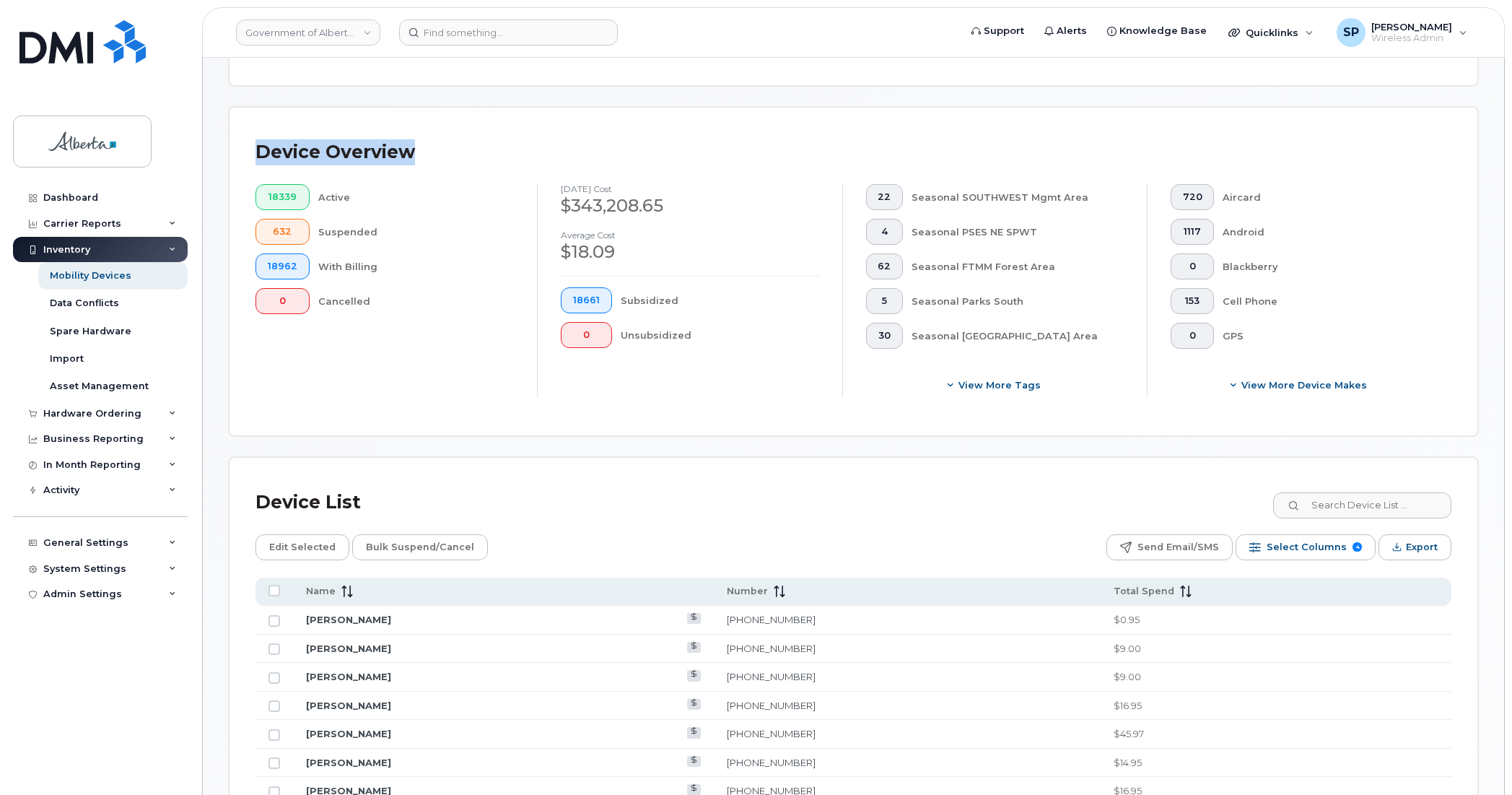
scroll to position [289, 0]
click at [983, 390] on span "View more tags" at bounding box center [999, 386] width 82 height 14
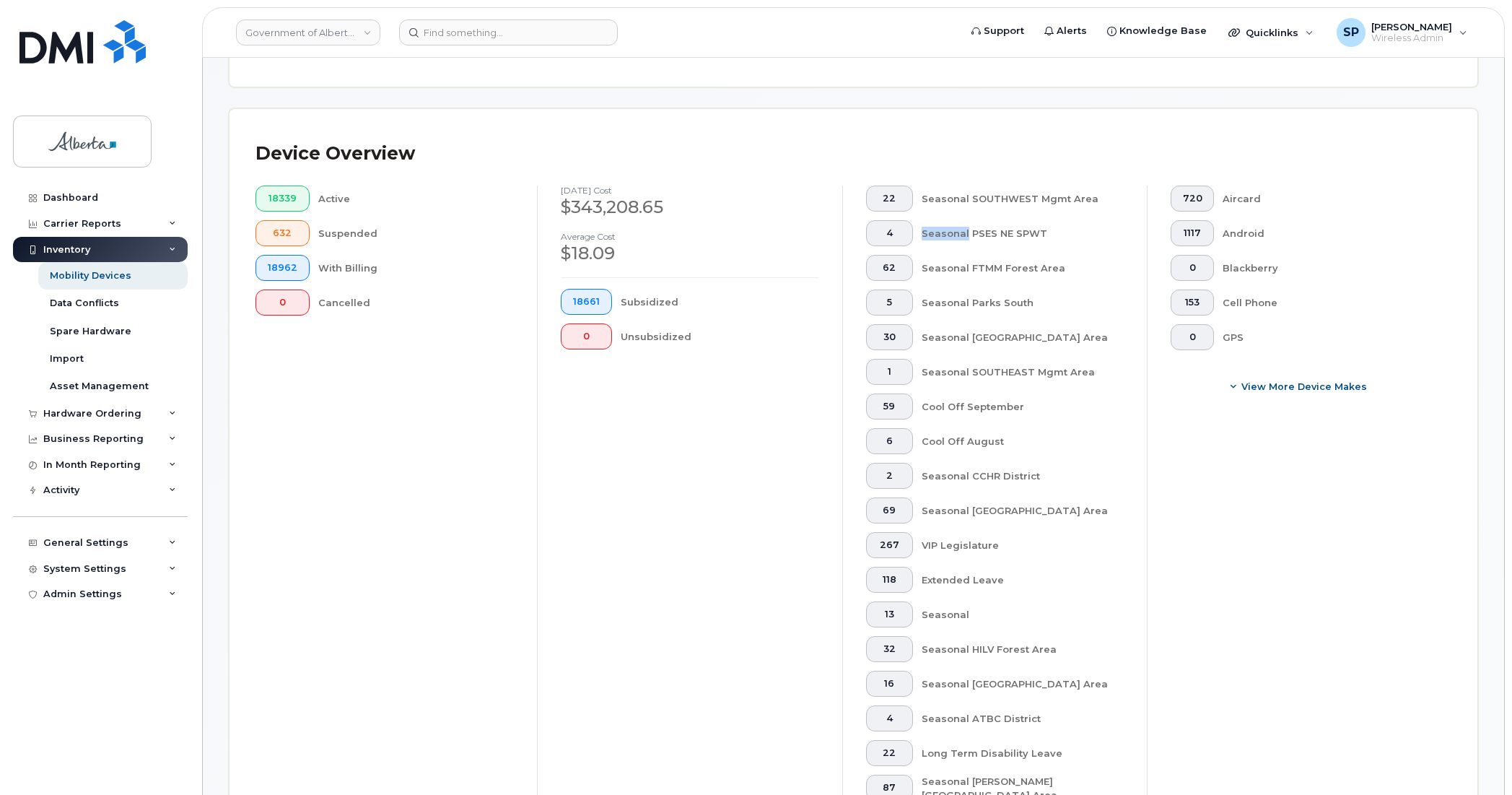
drag, startPoint x: 961, startPoint y: 233, endPoint x: 917, endPoint y: 233, distance: 44.0
drag, startPoint x: 996, startPoint y: 509, endPoint x: 1055, endPoint y: 513, distance: 59.1
click at [1055, 513] on div "Seasonal [GEOGRAPHIC_DATA] Area" at bounding box center [1022, 510] width 202 height 26
click at [888, 511] on span "69" at bounding box center [889, 510] width 23 height 11
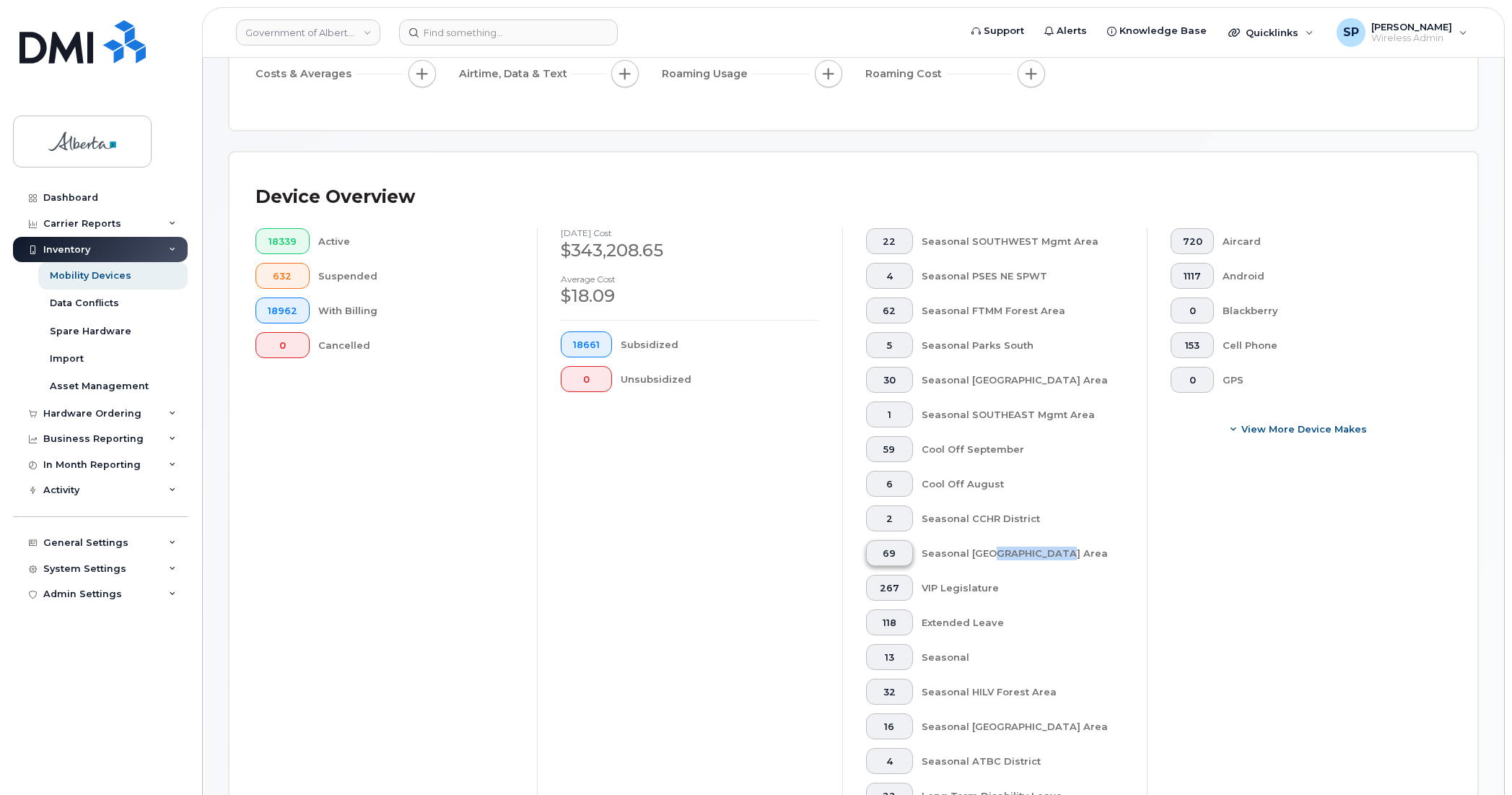
scroll to position [332, 0]
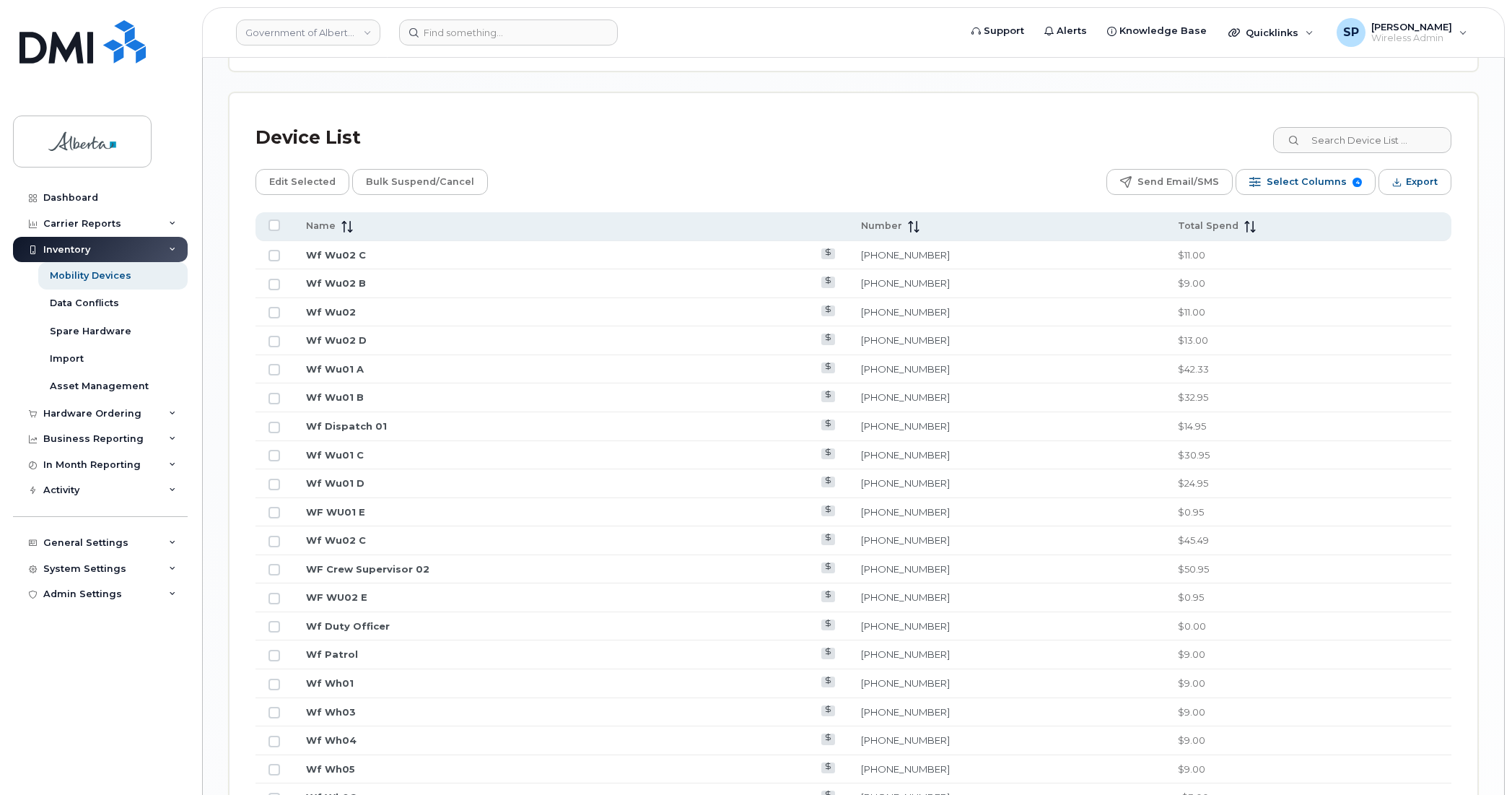
scroll to position [1920, 0]
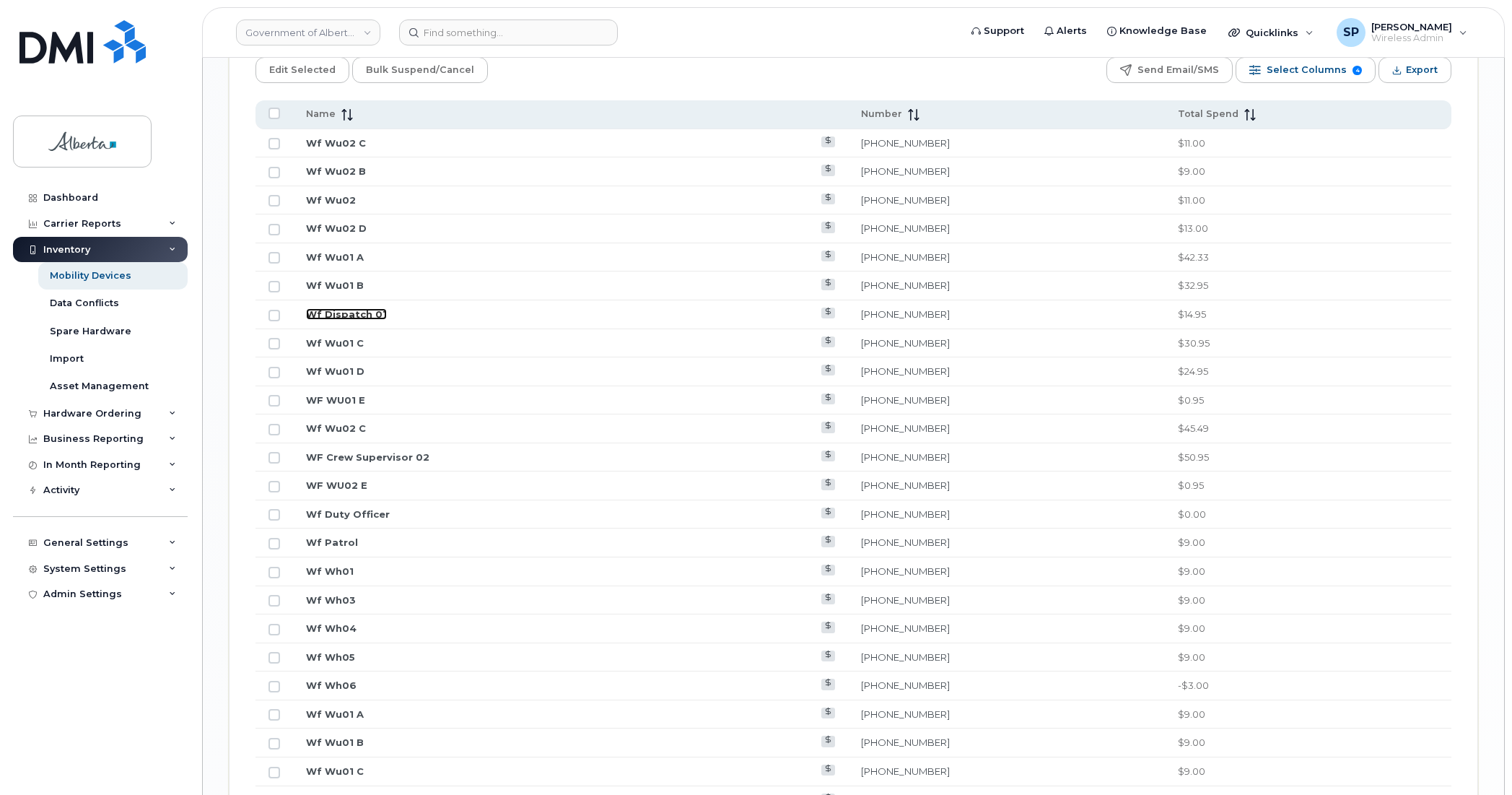
click at [338, 317] on link "Wf Dispatch 01" at bounding box center [346, 314] width 81 height 11
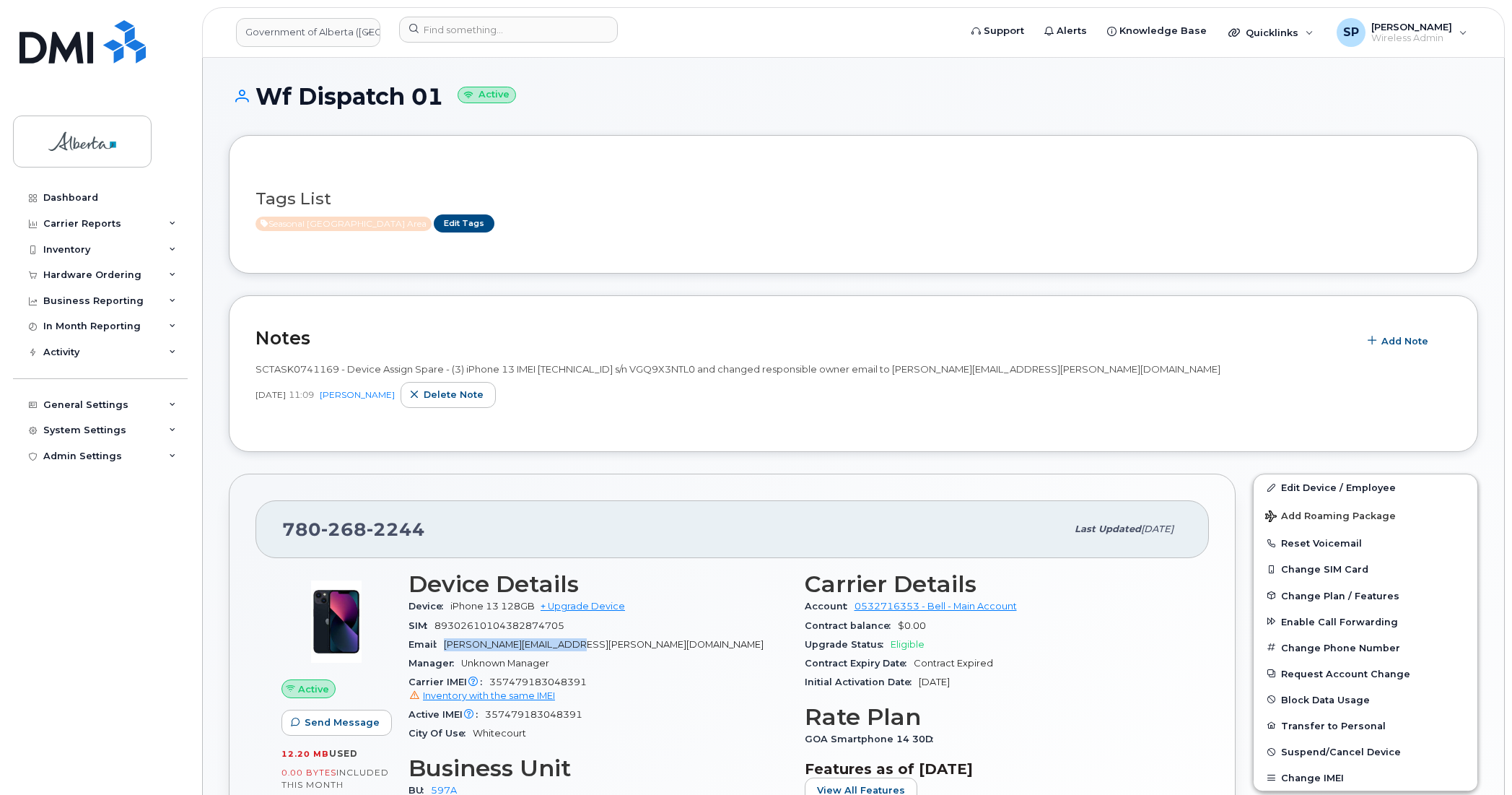
drag, startPoint x: 590, startPoint y: 647, endPoint x: 446, endPoint y: 640, distance: 144.2
click at [446, 640] on div "Email [PERSON_NAME][EMAIL_ADDRESS][PERSON_NAME][DOMAIN_NAME]" at bounding box center [597, 645] width 379 height 19
click at [615, 633] on div "SIM [TECHNICAL_ID]" at bounding box center [597, 626] width 379 height 19
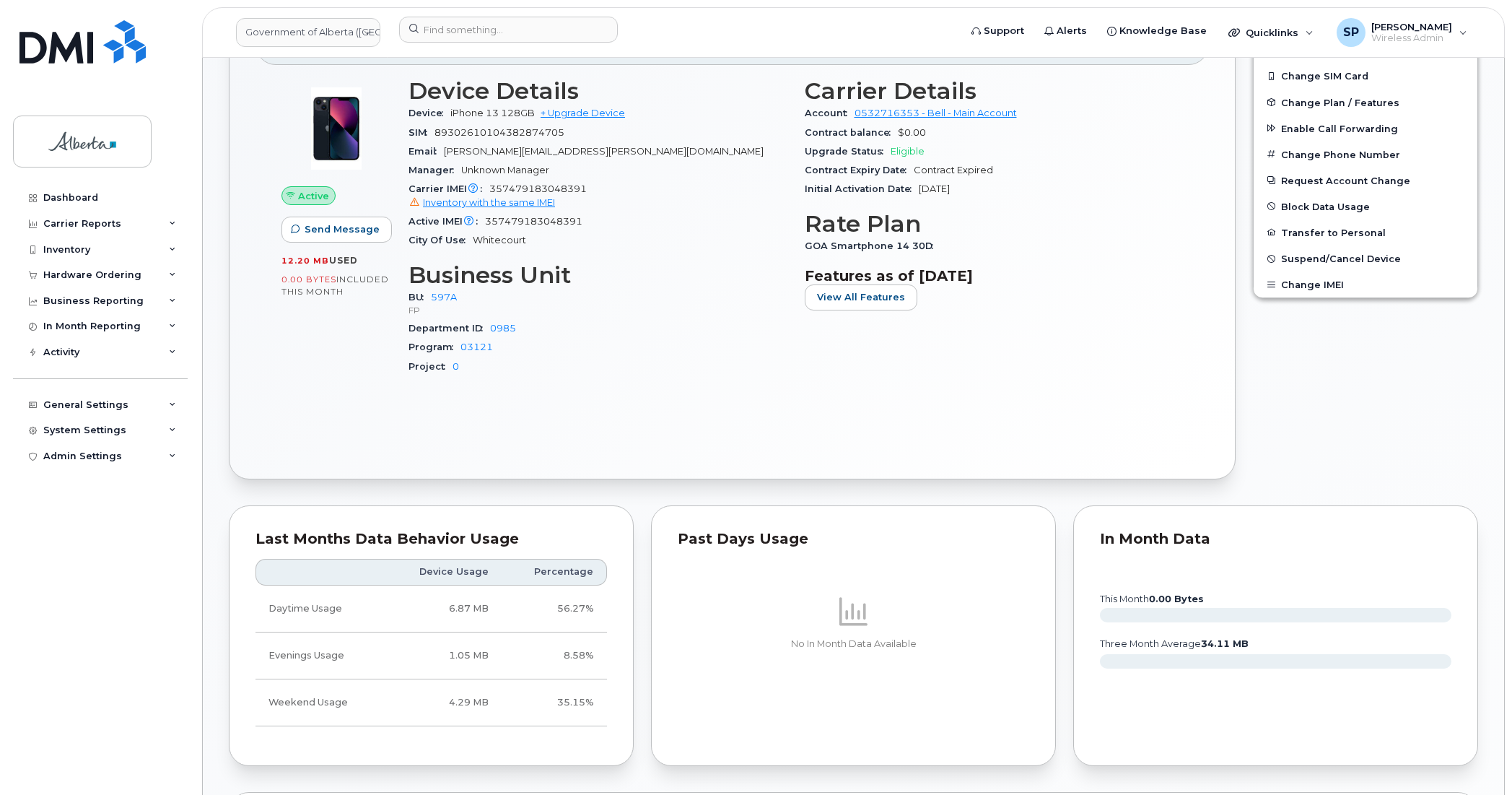
scroll to position [650, 0]
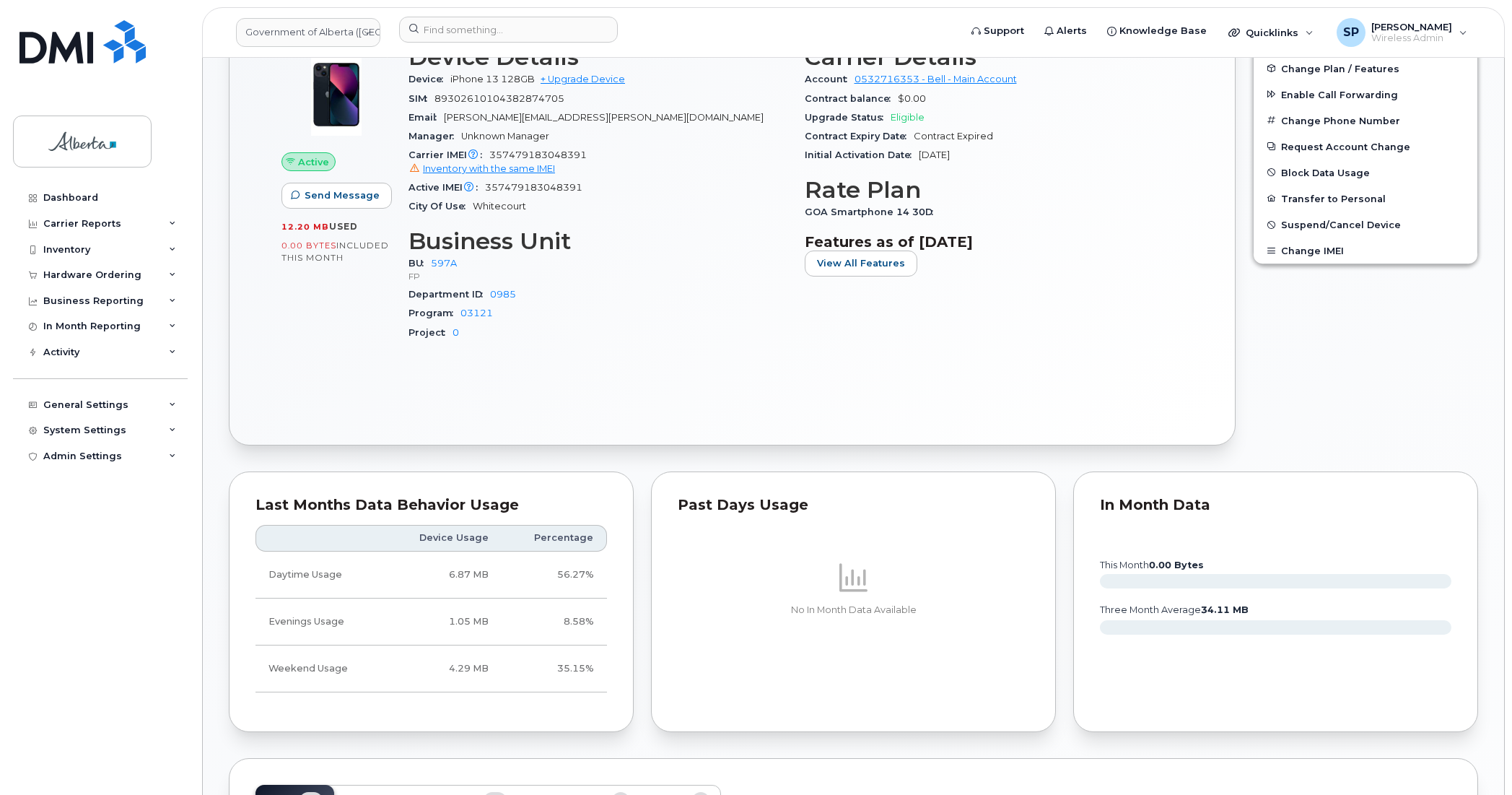
click at [1461, 376] on div "Edit Device / Employee Add Roaming Package Reset Voicemail Change SIM Card Chan…" at bounding box center [1365, 195] width 242 height 516
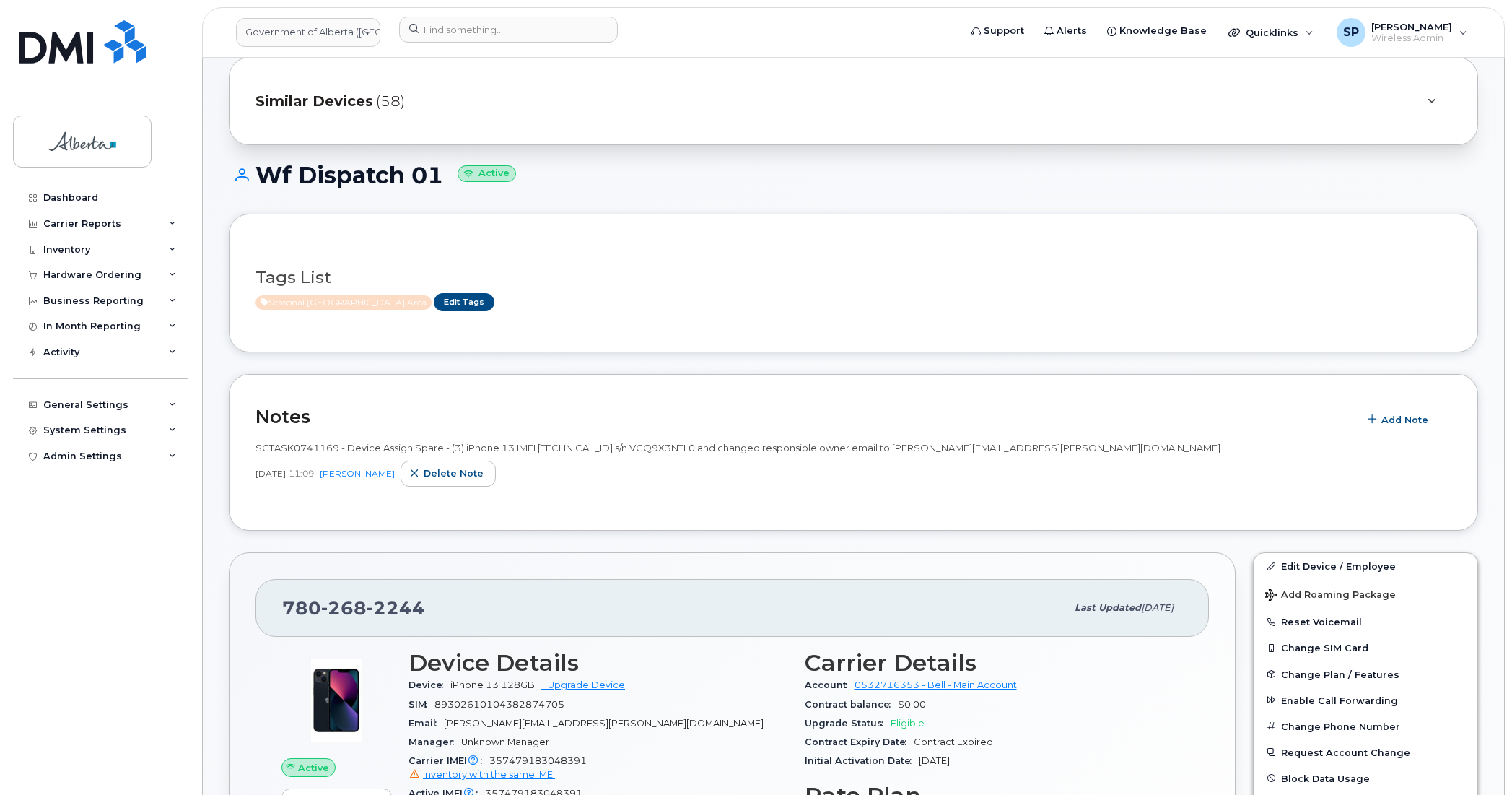
scroll to position [0, 0]
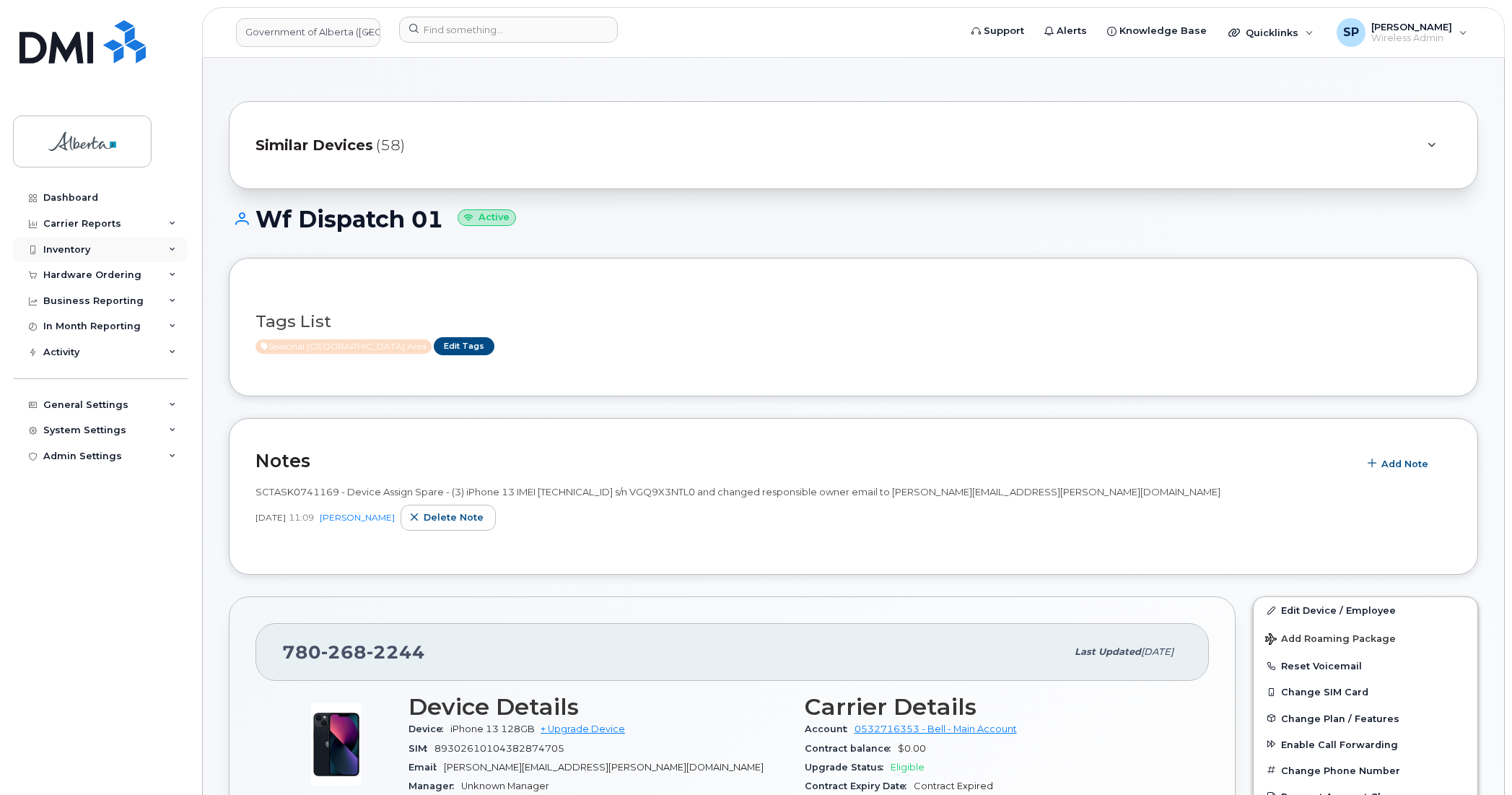
click at [84, 251] on div "Inventory" at bounding box center [66, 250] width 47 height 11
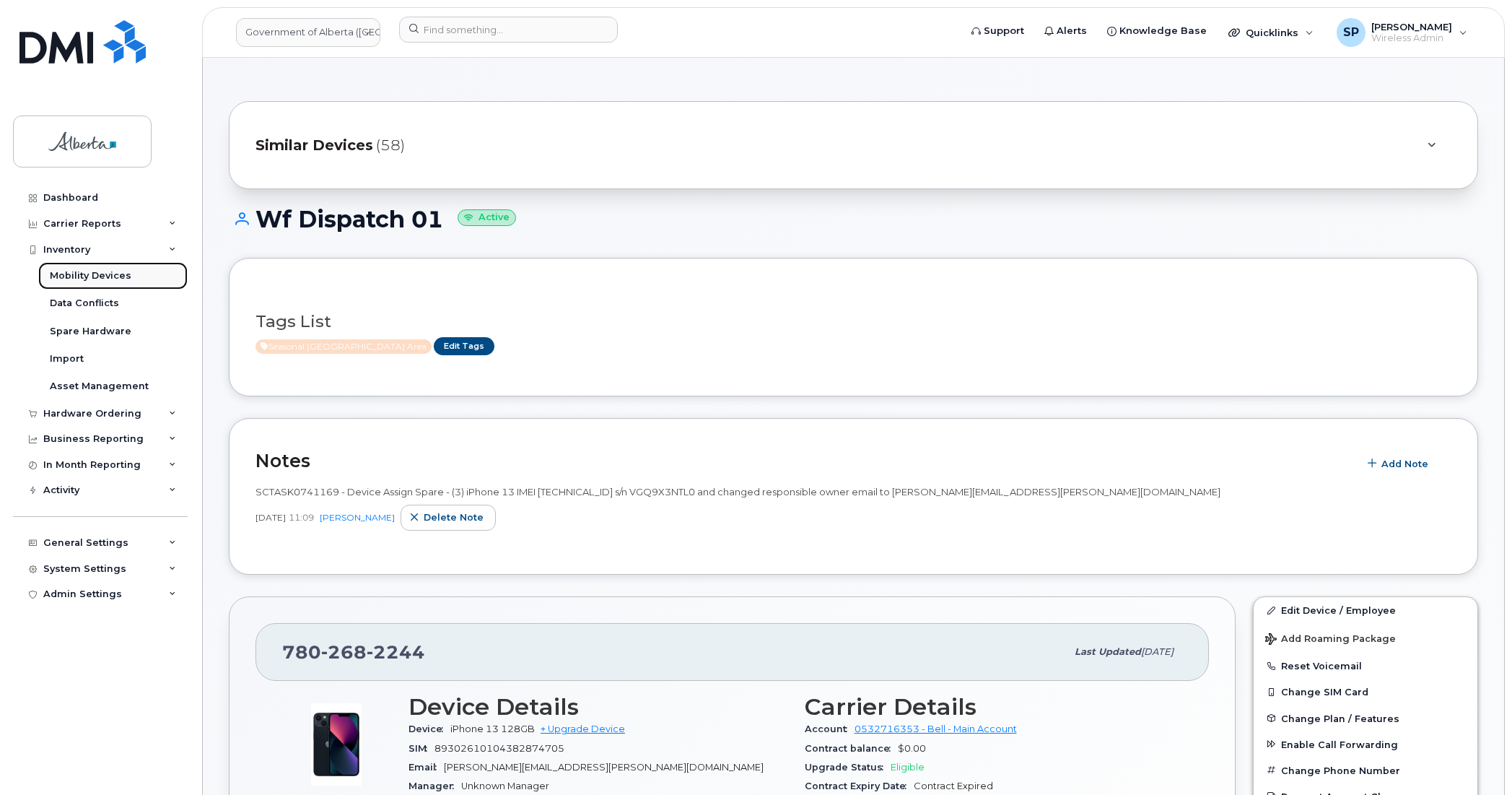
click at [84, 276] on div "Mobility Devices" at bounding box center [90, 276] width 81 height 13
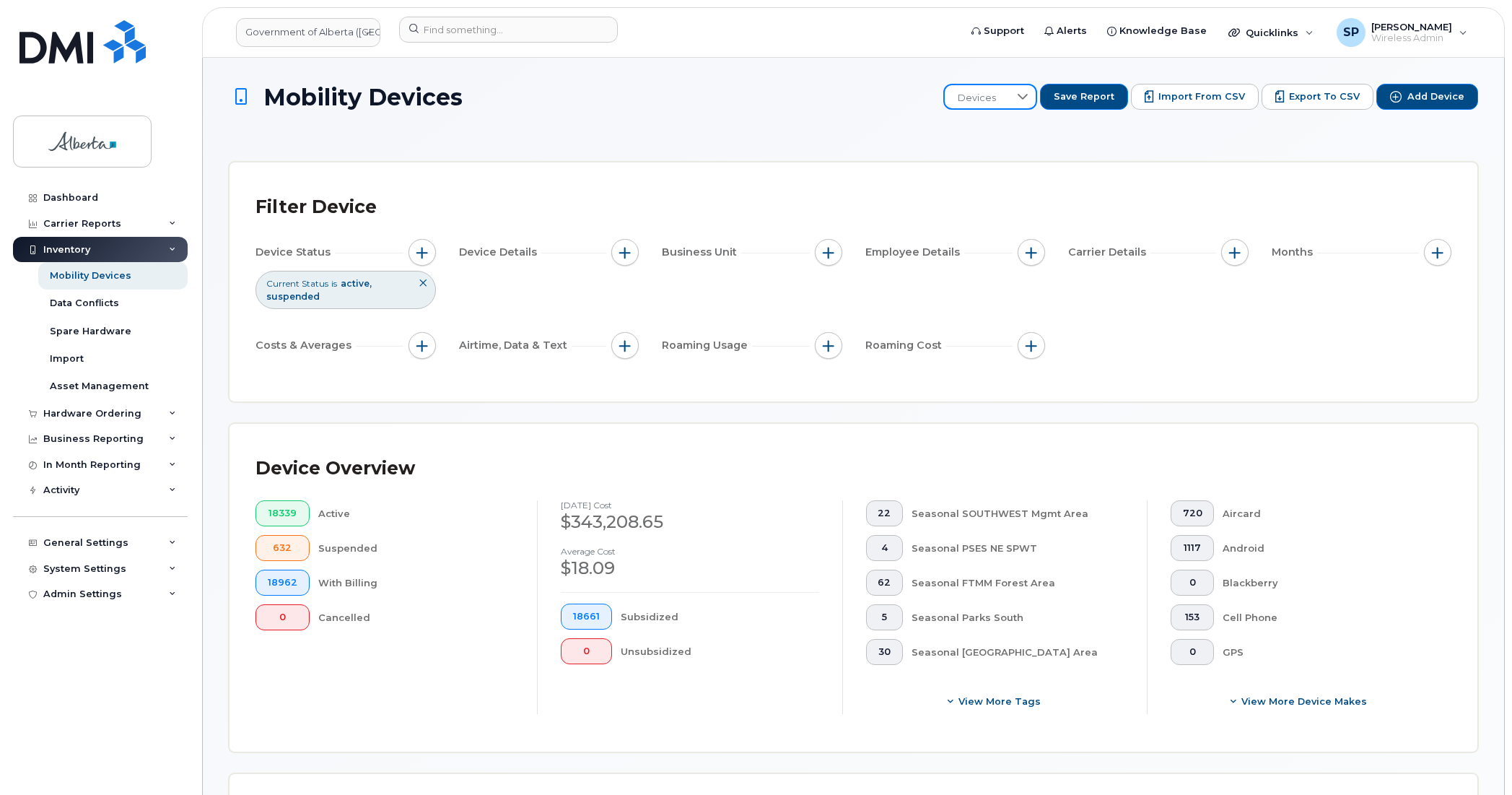
click at [1009, 95] on span "Devices" at bounding box center [976, 98] width 65 height 26
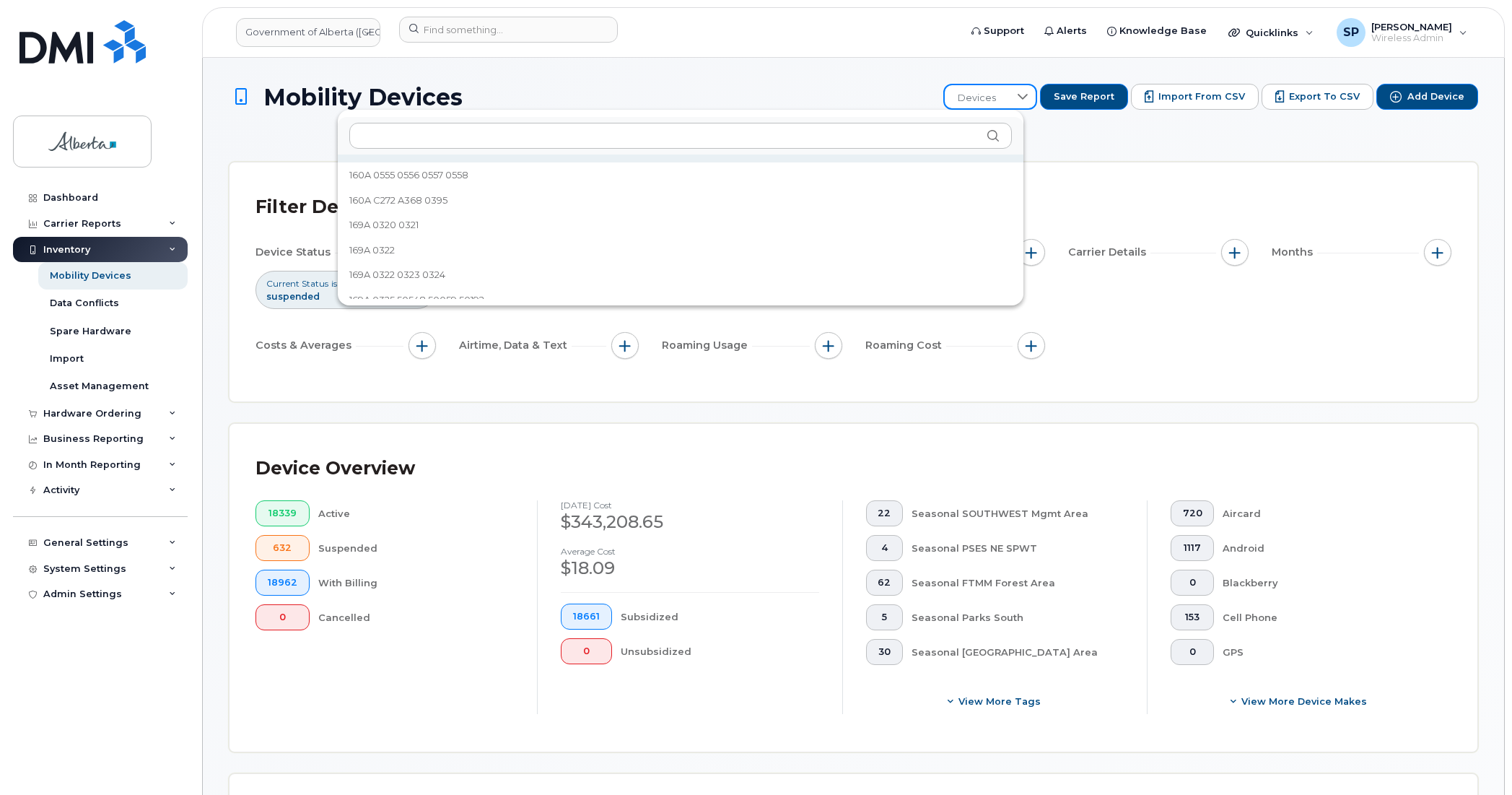
scroll to position [1393, 0]
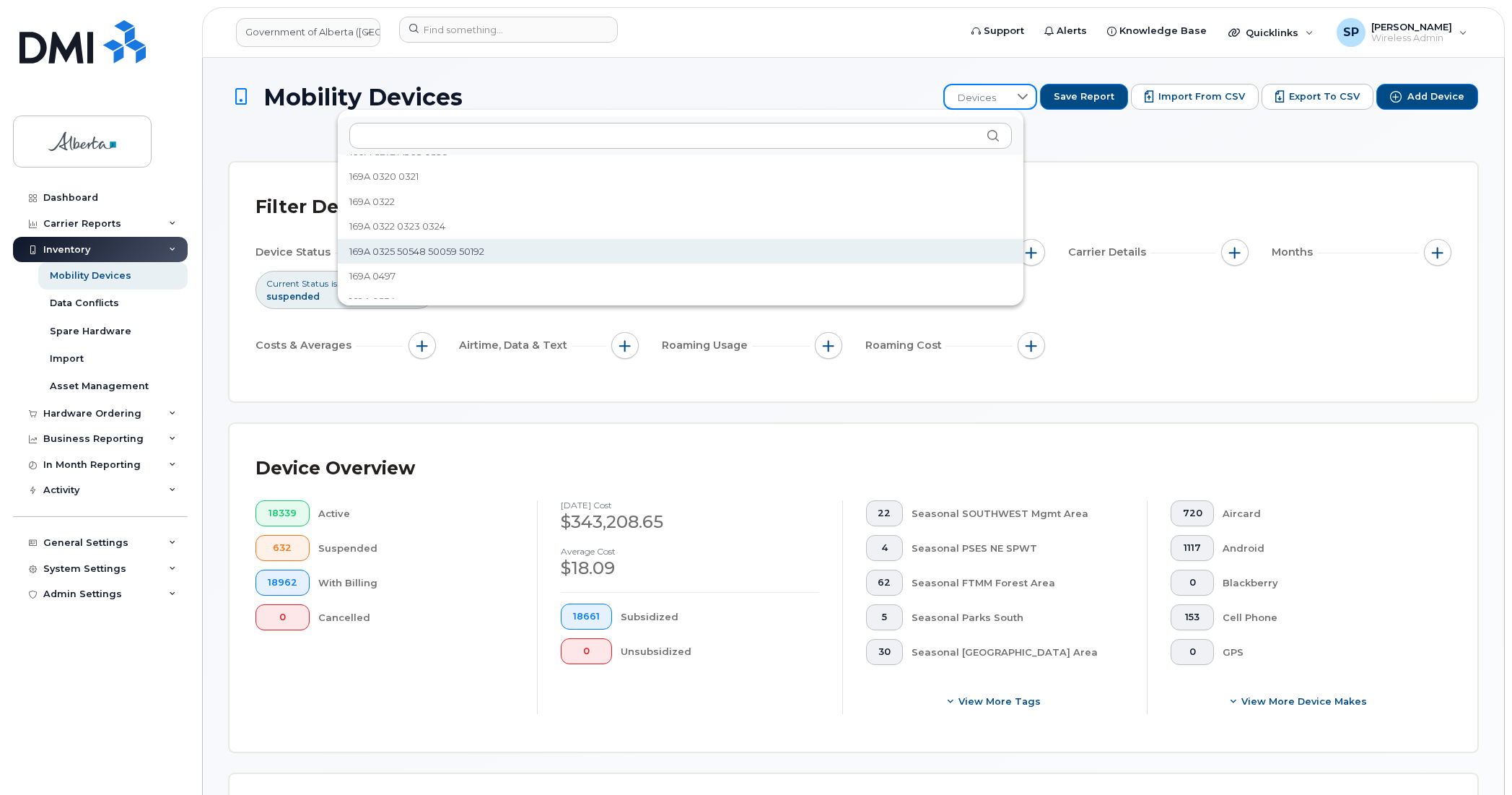
click at [437, 248] on span "169A 0325 50548 50059 50192" at bounding box center [416, 251] width 135 height 14
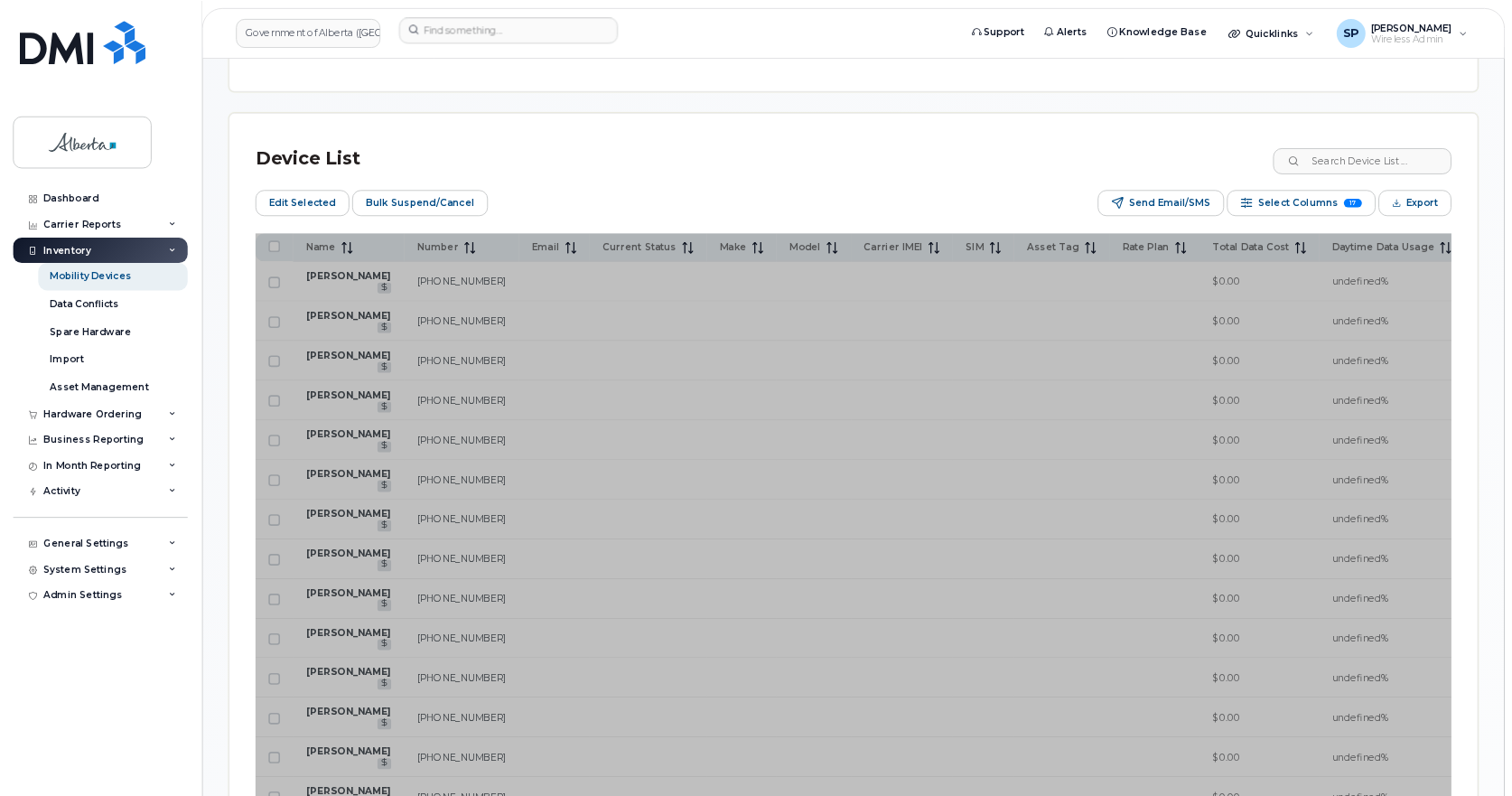
scroll to position [949, 0]
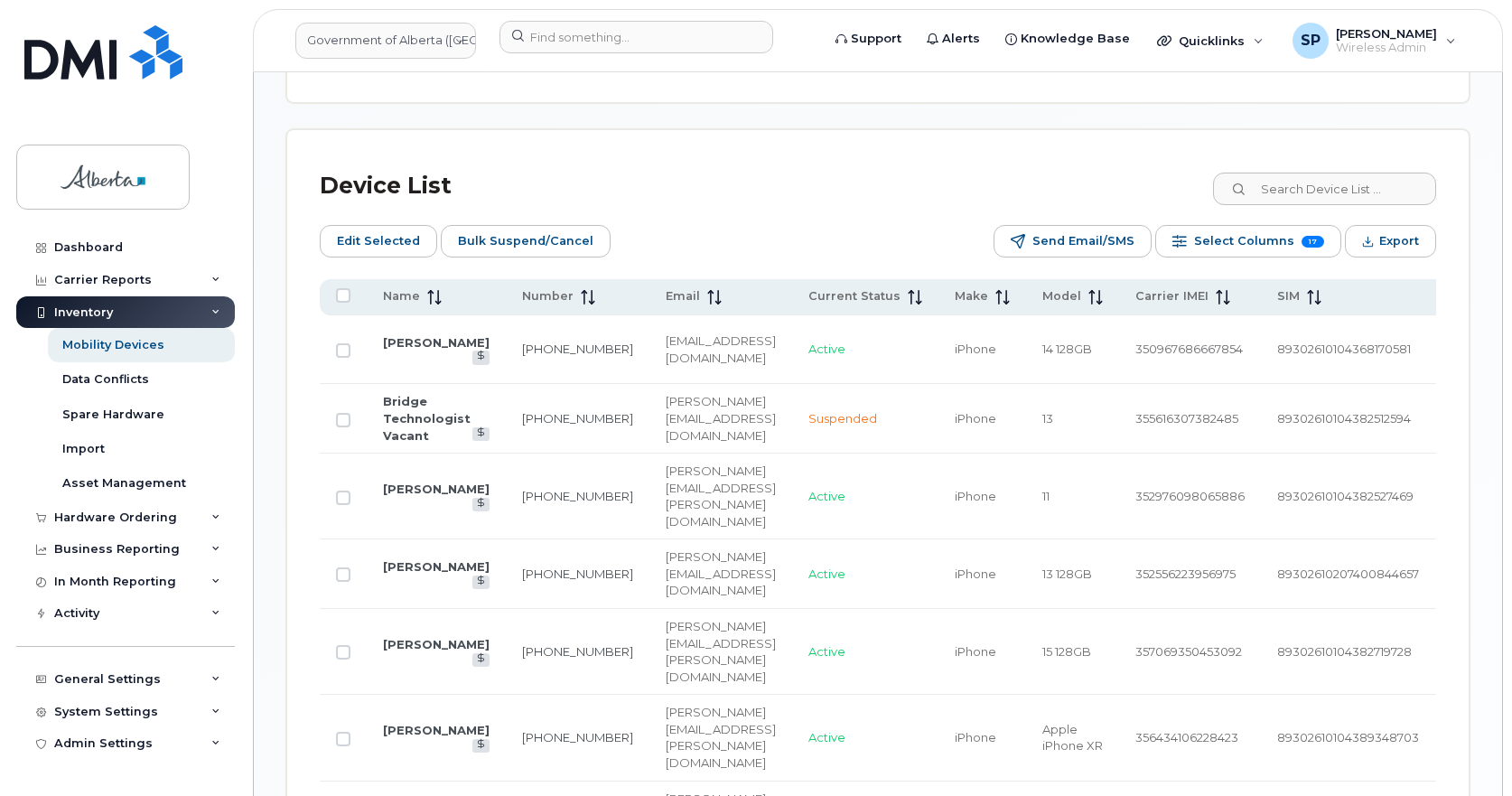
drag, startPoint x: 1861, startPoint y: 3, endPoint x: 1112, endPoint y: 662, distance: 997.6
click at [1120, 694] on td "356434106228423" at bounding box center [1191, 737] width 142 height 86
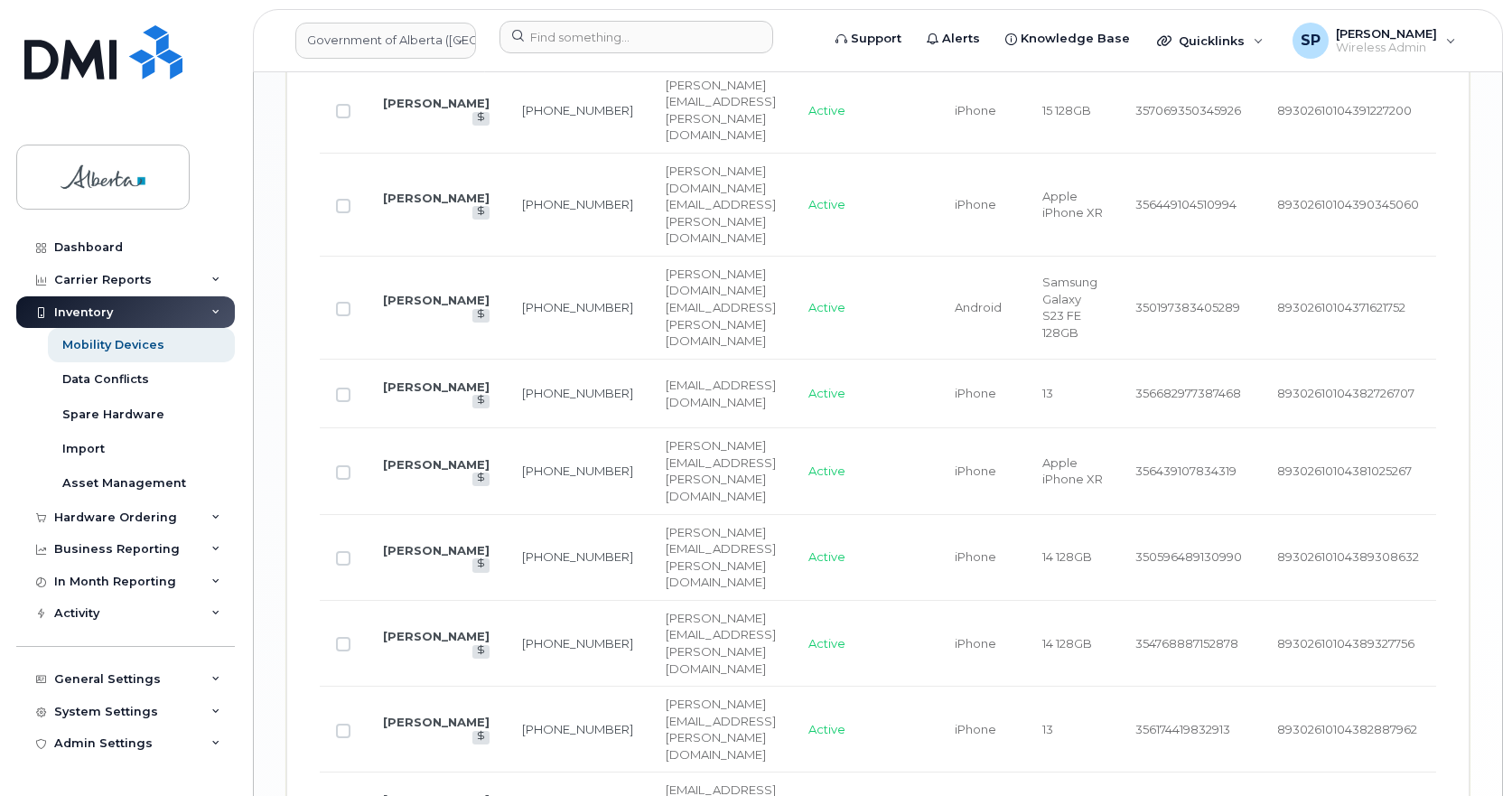
scroll to position [1762, 0]
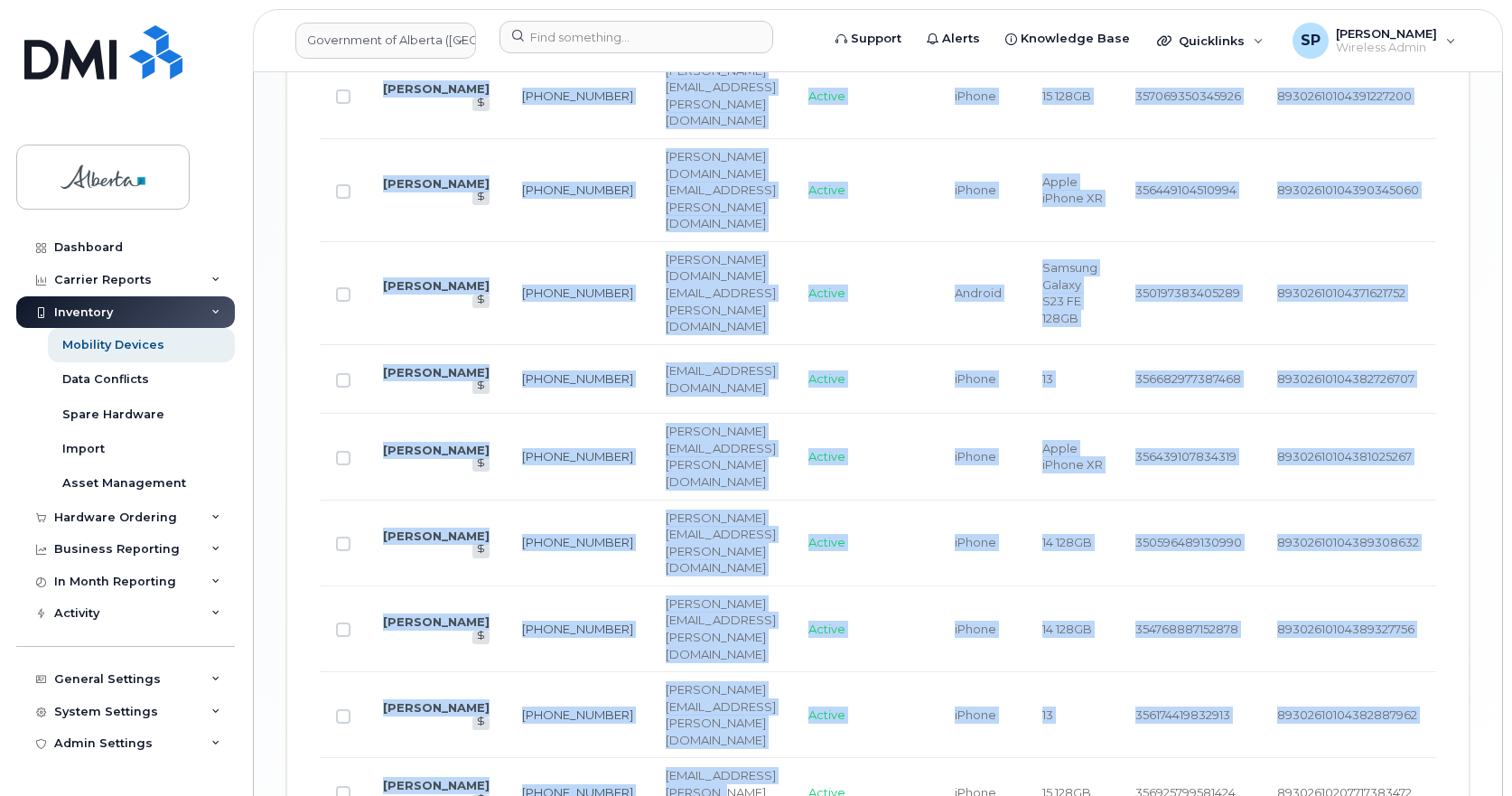
drag, startPoint x: 763, startPoint y: 623, endPoint x: 805, endPoint y: 628, distance: 42.3
click at [805, 628] on div "Name Number Email Current Status Make Model Carrier IMEI SIM Asset Tag Rate Pla…" at bounding box center [877, 146] width 1117 height 1362
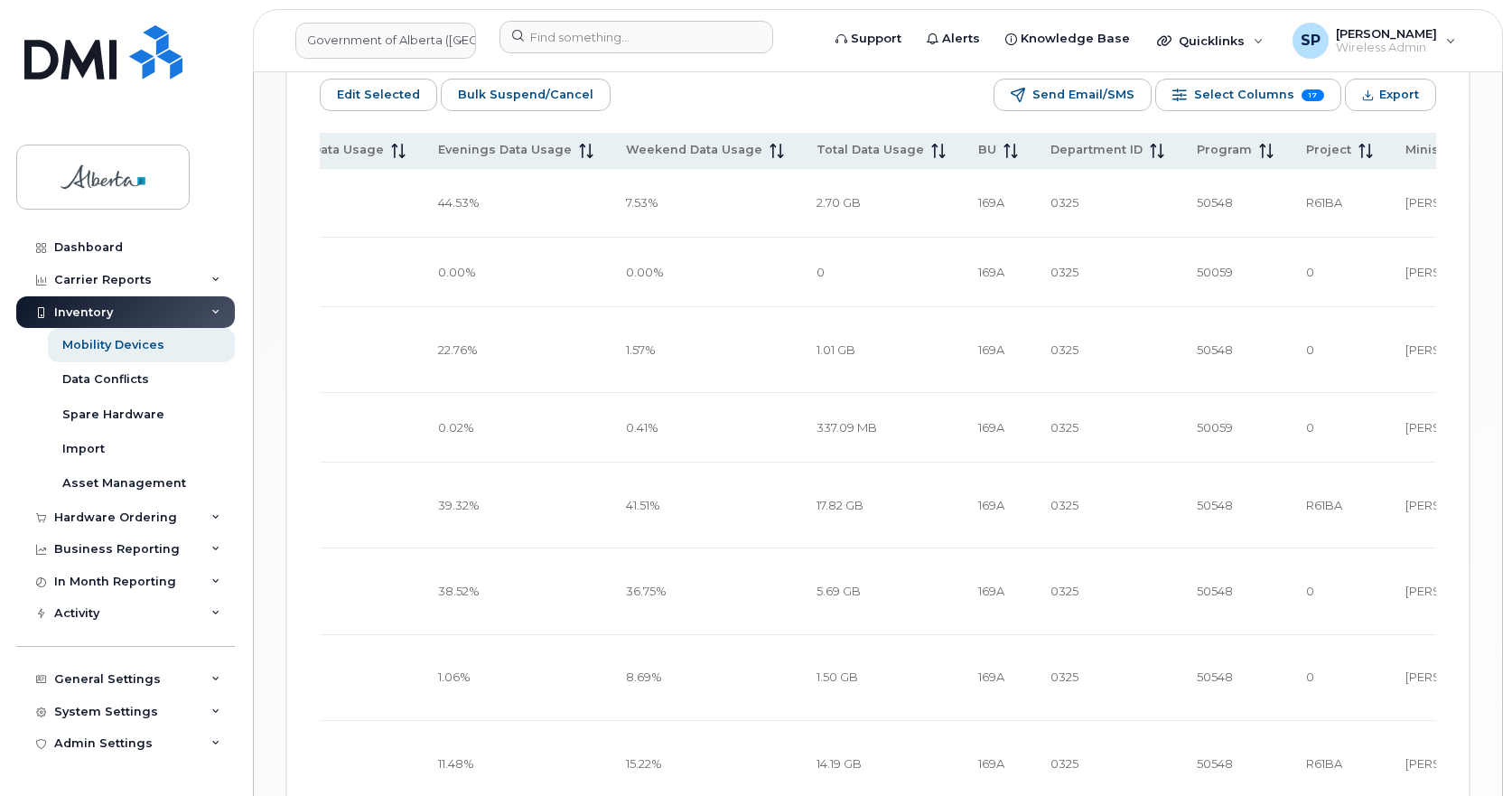
scroll to position [1013, 0]
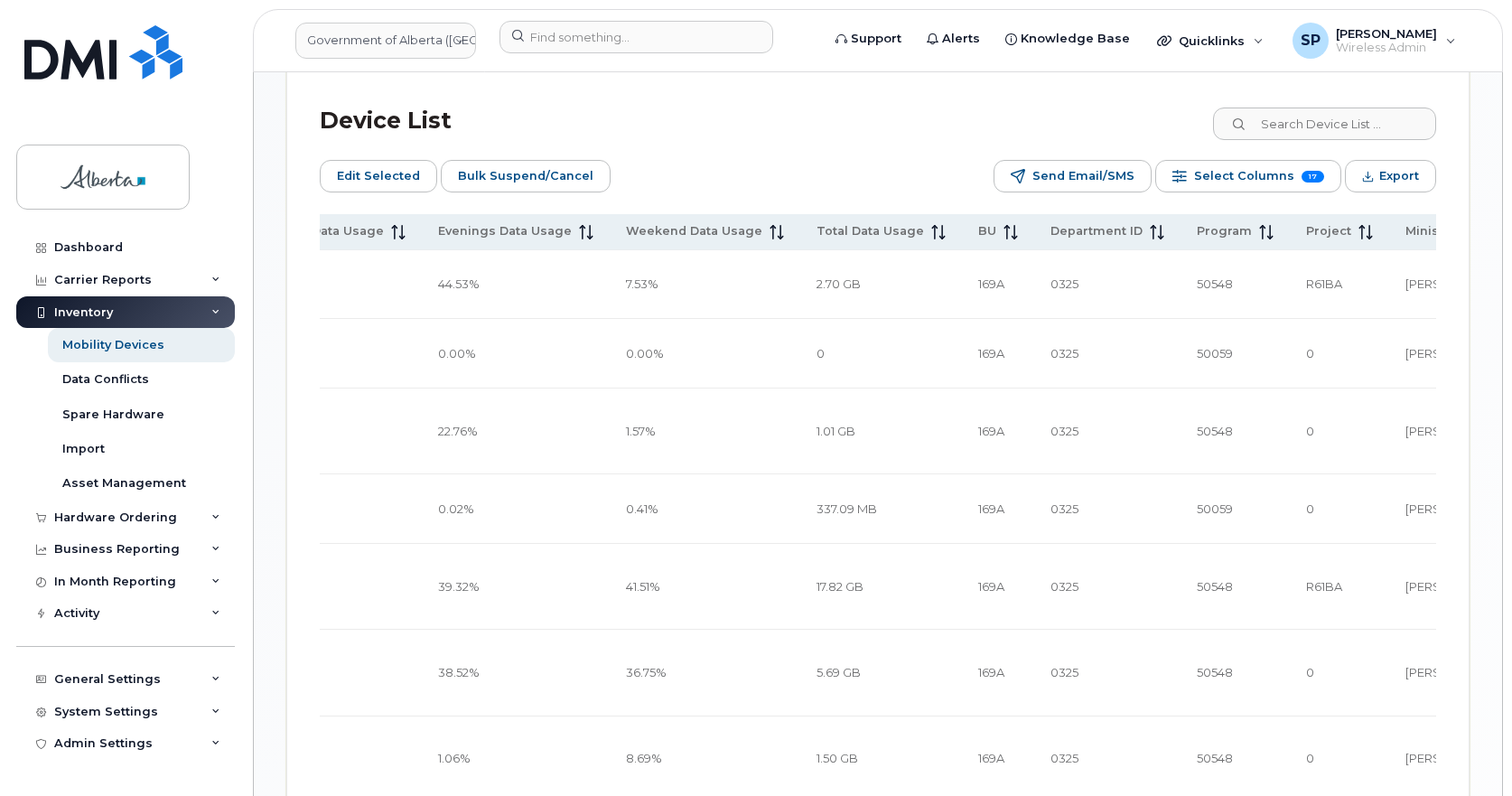
drag, startPoint x: 1512, startPoint y: 547, endPoint x: 1509, endPoint y: 644, distance: 97.0
click at [1512, 649] on html "Government of Alberta (GOA) Support Alerts Knowledge Base Quicklinks Suspend / …" at bounding box center [756, 364] width 1512 height 2755
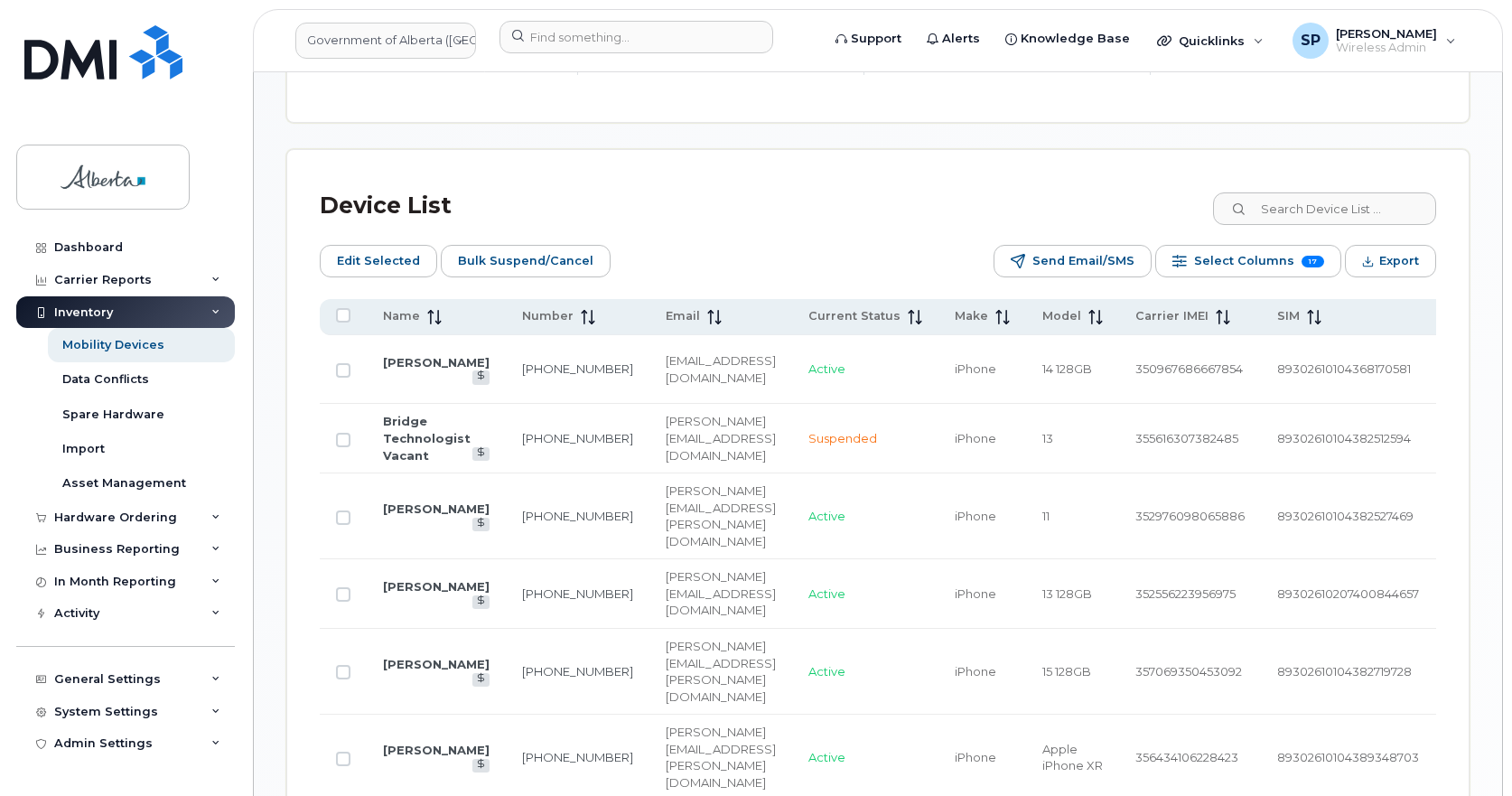
scroll to position [923, 0]
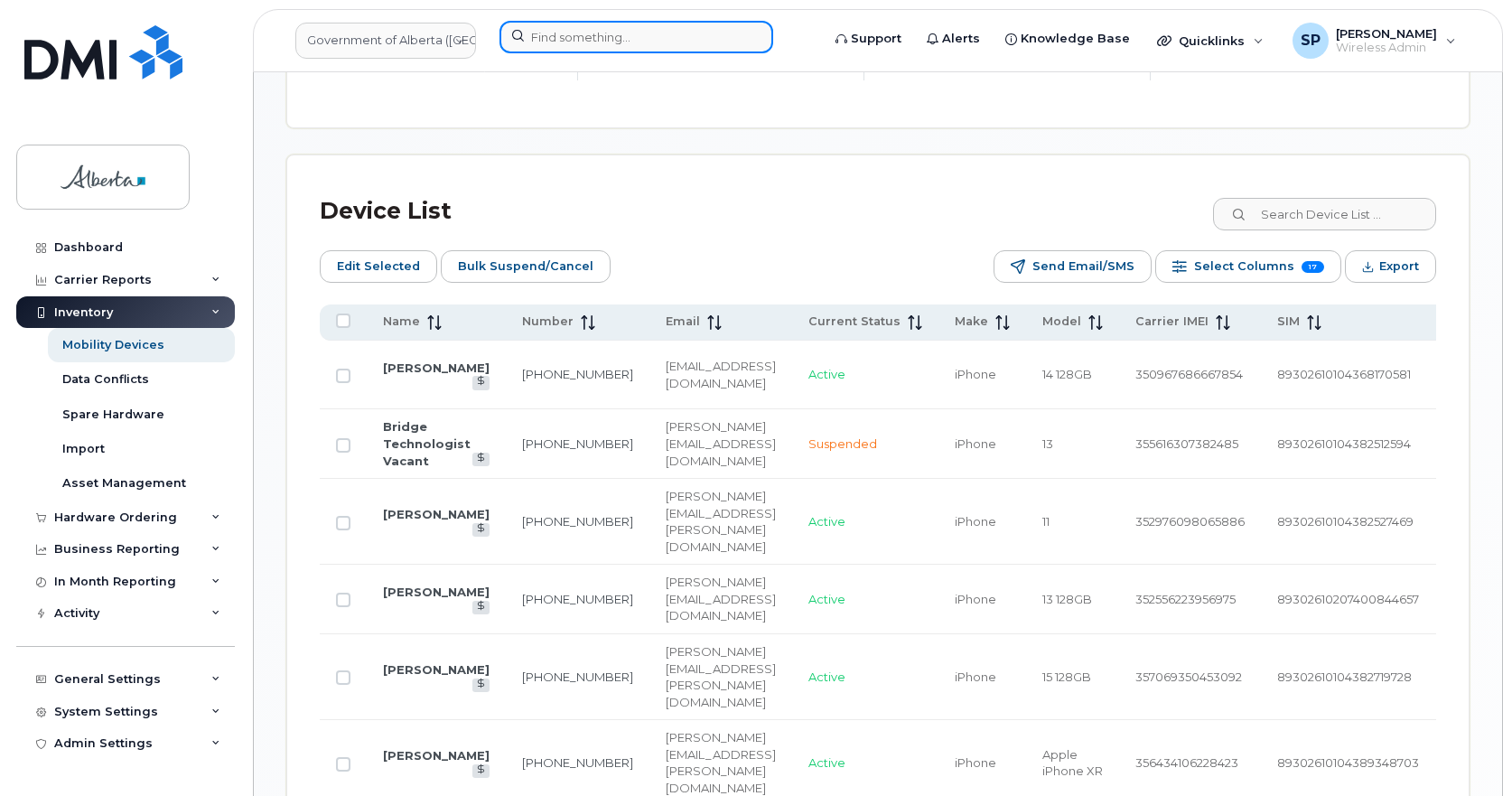
click at [582, 33] on input at bounding box center [637, 37] width 273 height 33
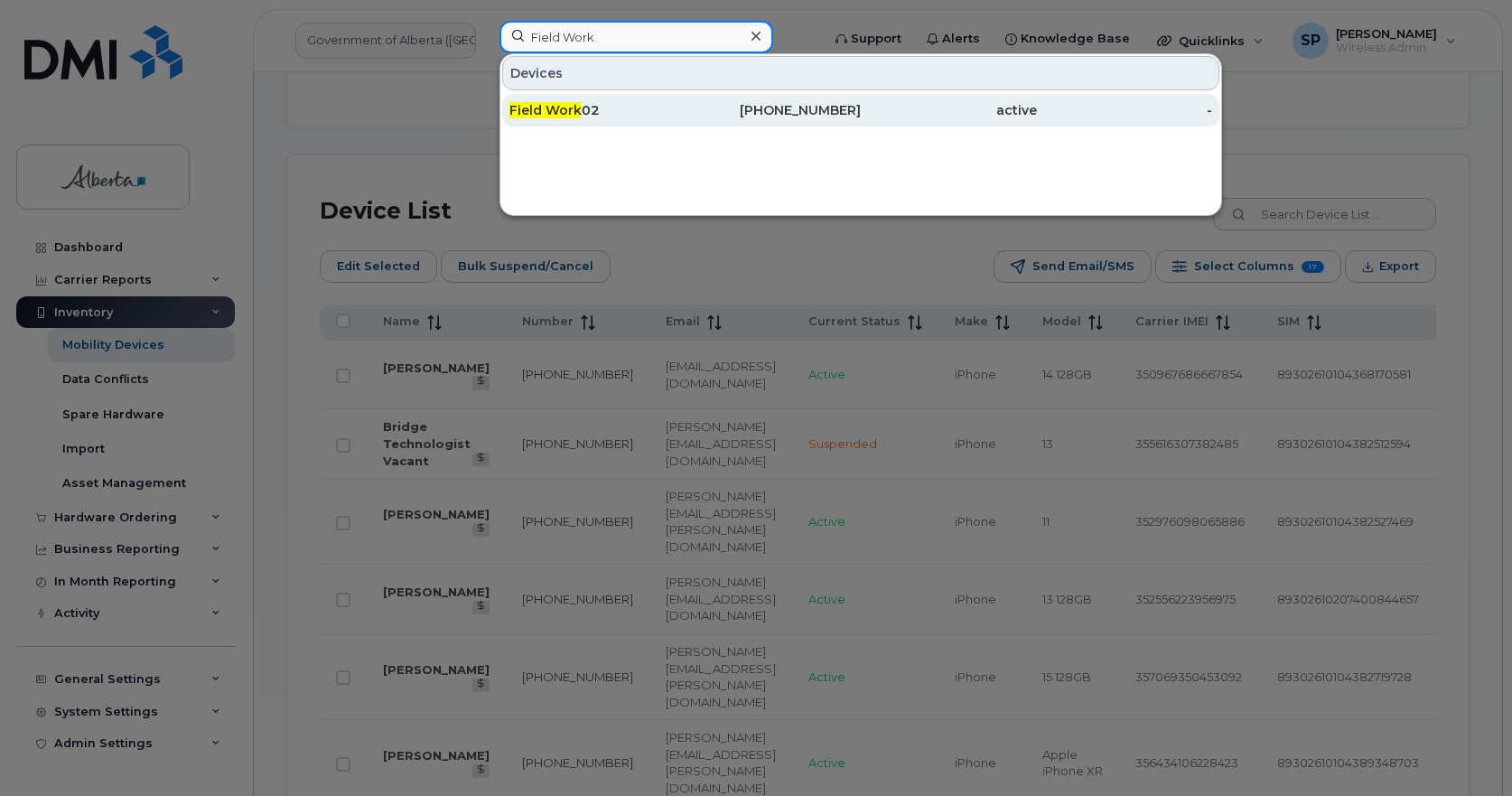
type input "Field Work"
click at [596, 112] on div "Field Work 02" at bounding box center [598, 110] width 177 height 18
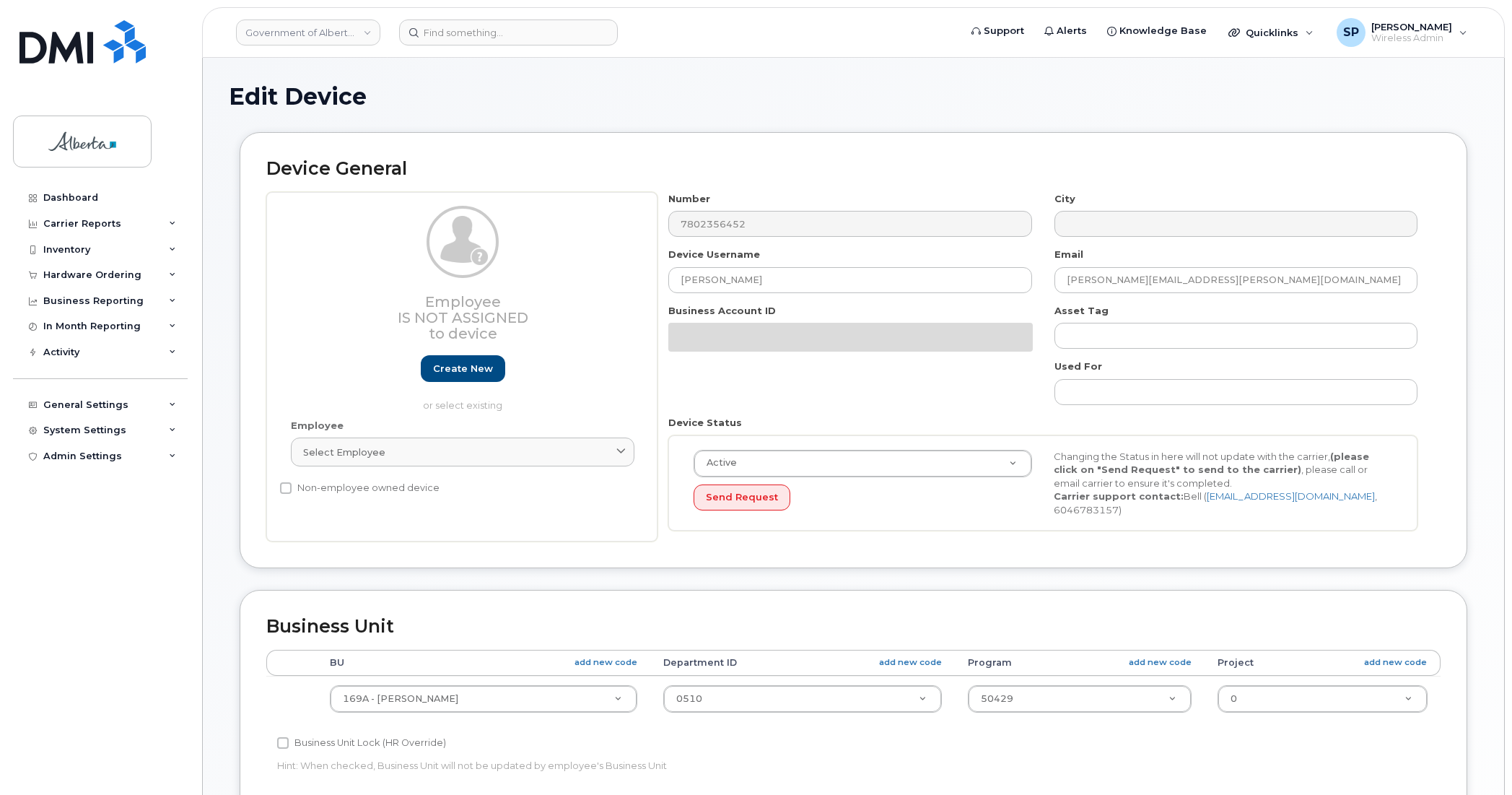
select select "4681667"
click at [667, 225] on div "Number 7802356452" at bounding box center [850, 214] width 385 height 45
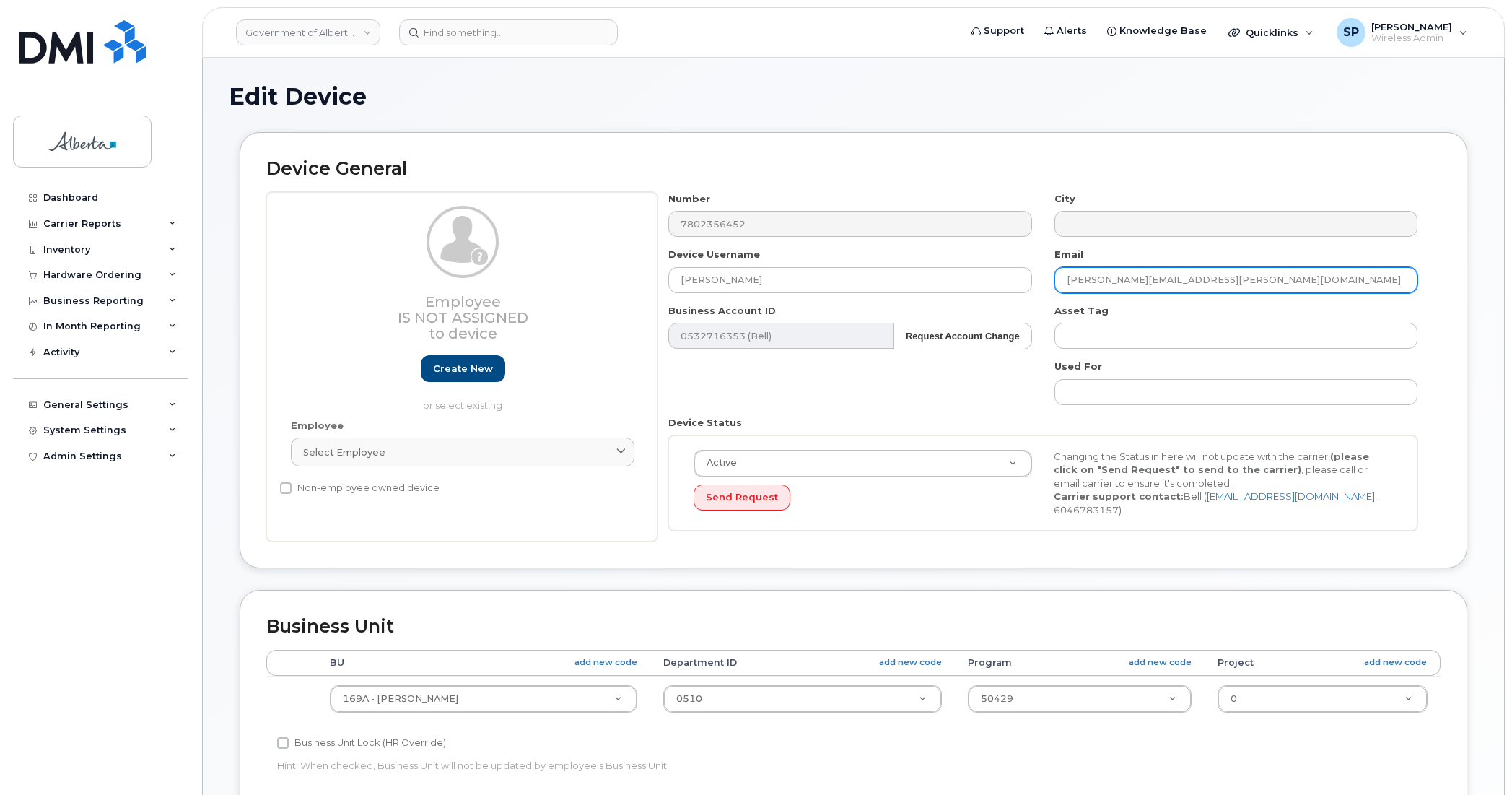
drag, startPoint x: 1141, startPoint y: 280, endPoint x: 1038, endPoint y: 285, distance: 103.1
click at [1038, 285] on div "Number 7802356452 City Device Username [PERSON_NAME] Email [PERSON_NAME][EMAIL_…" at bounding box center [1043, 367] width 772 height 350
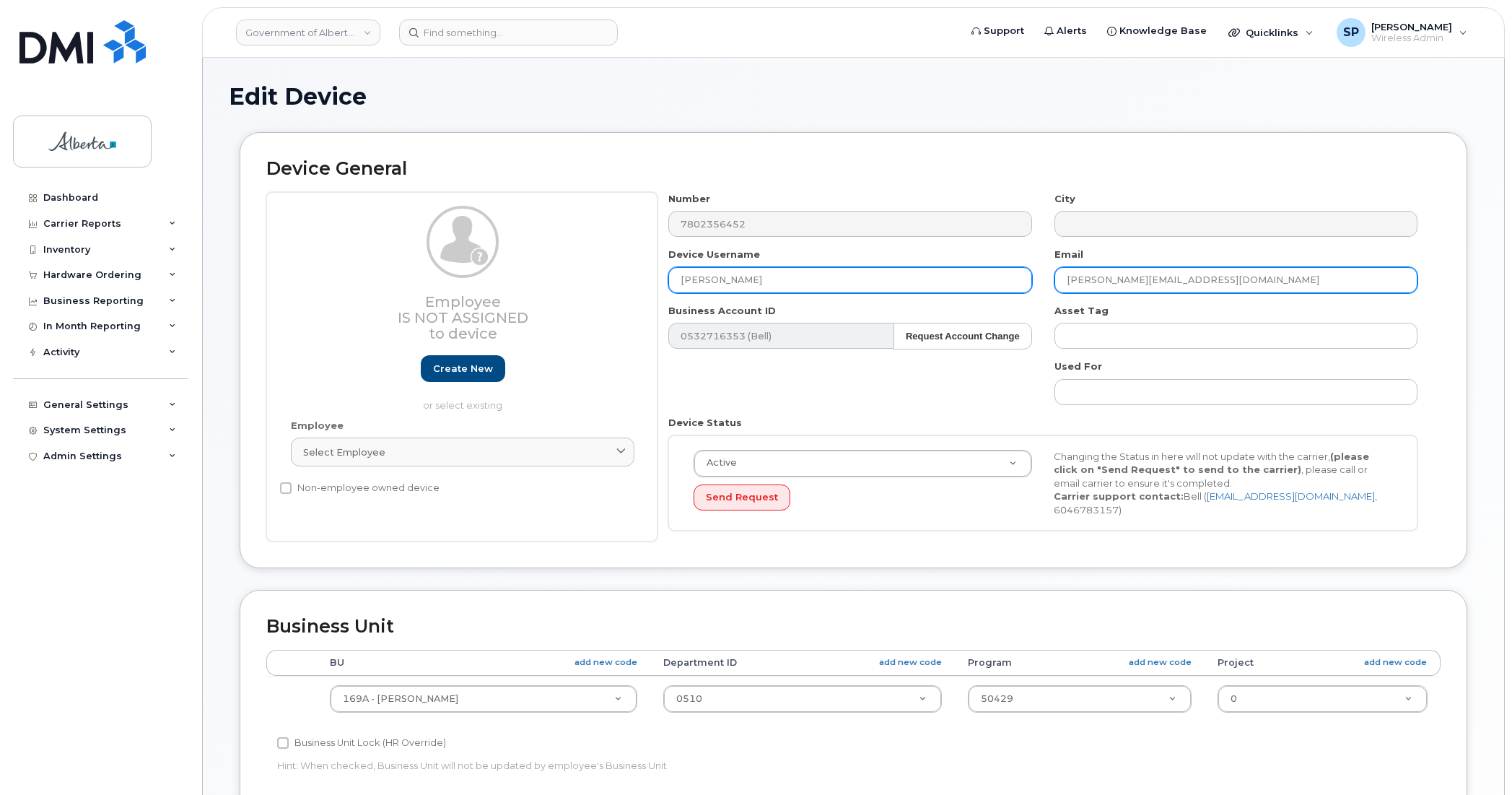
type input "[PERSON_NAME][EMAIL_ADDRESS][DOMAIN_NAME]"
drag, startPoint x: 778, startPoint y: 278, endPoint x: 658, endPoint y: 273, distance: 120.1
click at [658, 273] on div "Device Username [PERSON_NAME]" at bounding box center [850, 270] width 385 height 45
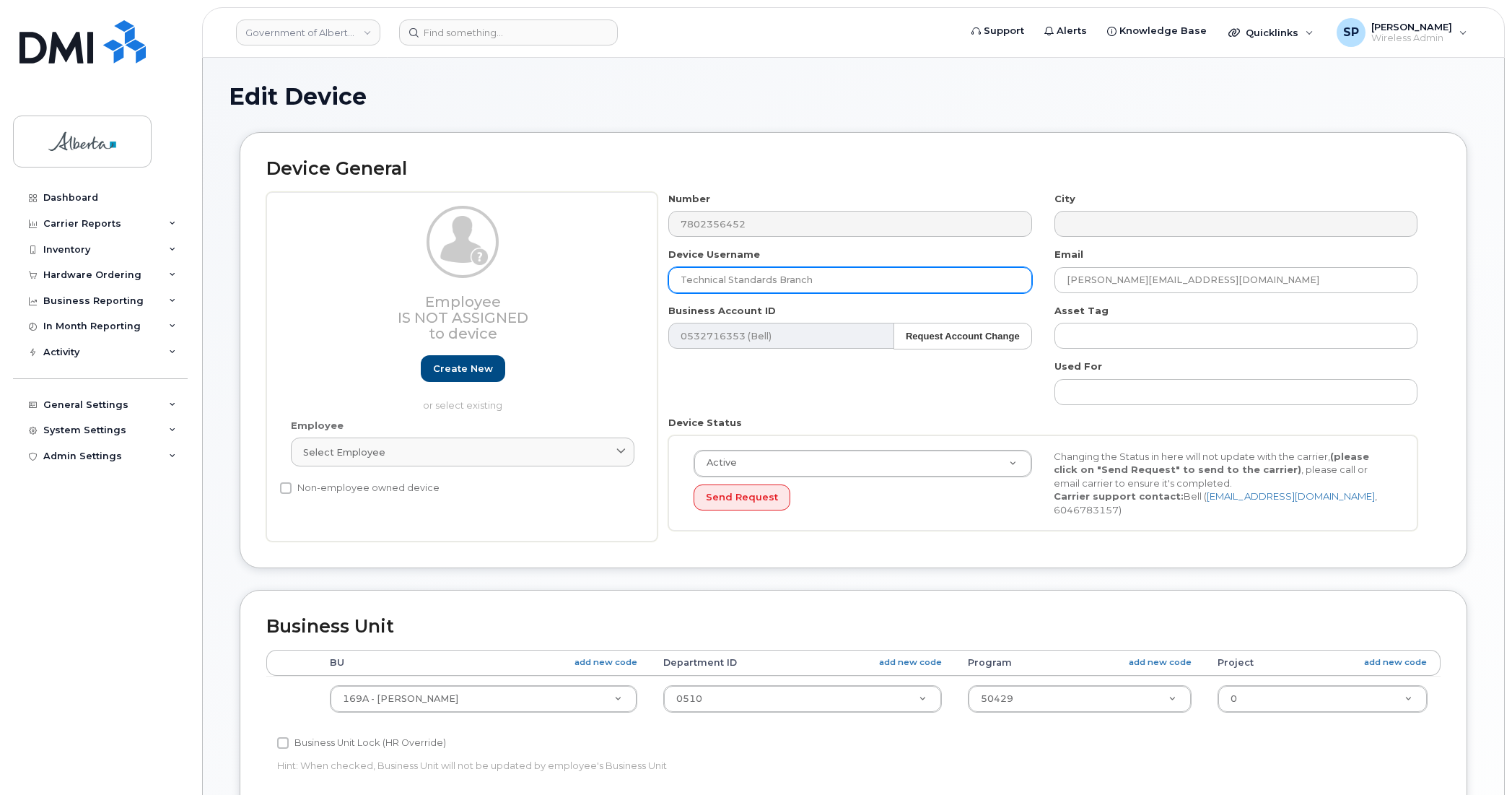
click at [830, 277] on input "Technical Standards Branch" at bounding box center [849, 280] width 363 height 26
drag, startPoint x: 831, startPoint y: 279, endPoint x: 777, endPoint y: 281, distance: 54.0
click at [777, 281] on input "Technical Standards Branch" at bounding box center [849, 280] width 363 height 26
click at [1494, 399] on div "Edit Device Device General Employee Is not assigned to device Create new or sel…" at bounding box center [853, 640] width 1301 height 1165
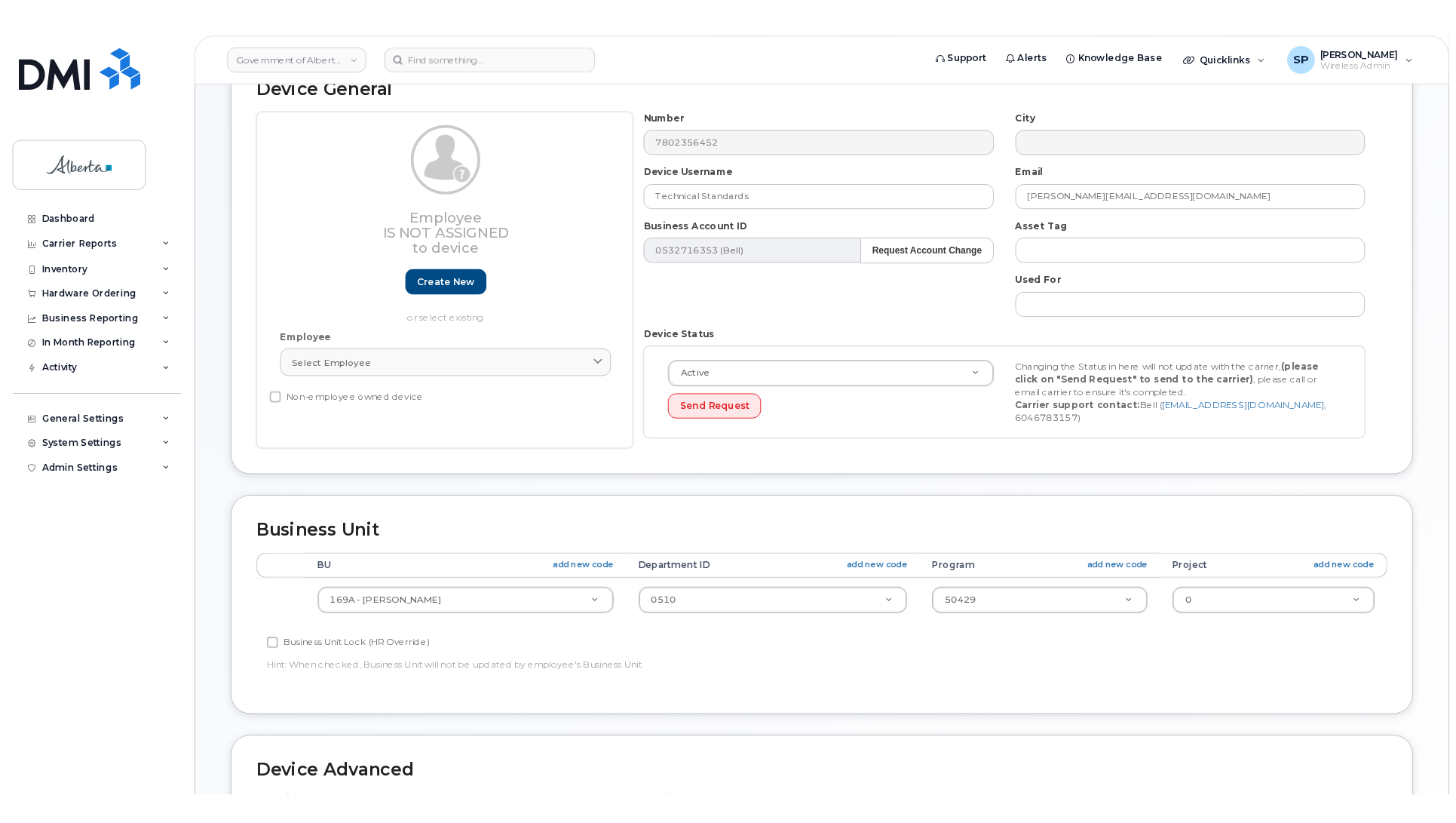
scroll to position [113, 0]
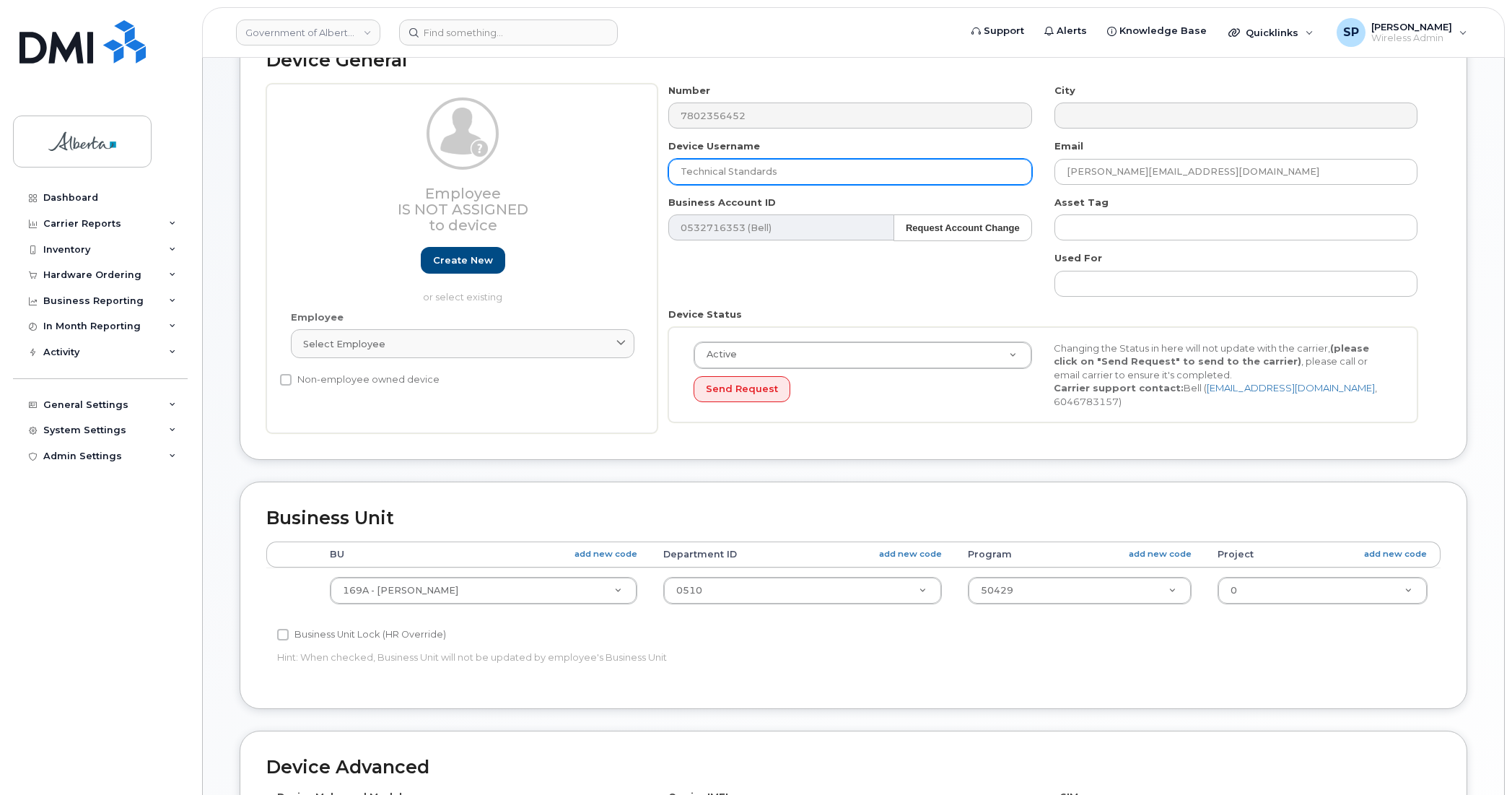
drag, startPoint x: 788, startPoint y: 175, endPoint x: 659, endPoint y: 180, distance: 129.1
click at [659, 180] on div "Device Username Technical Standards" at bounding box center [850, 162] width 385 height 45
type input "Field Work 01"
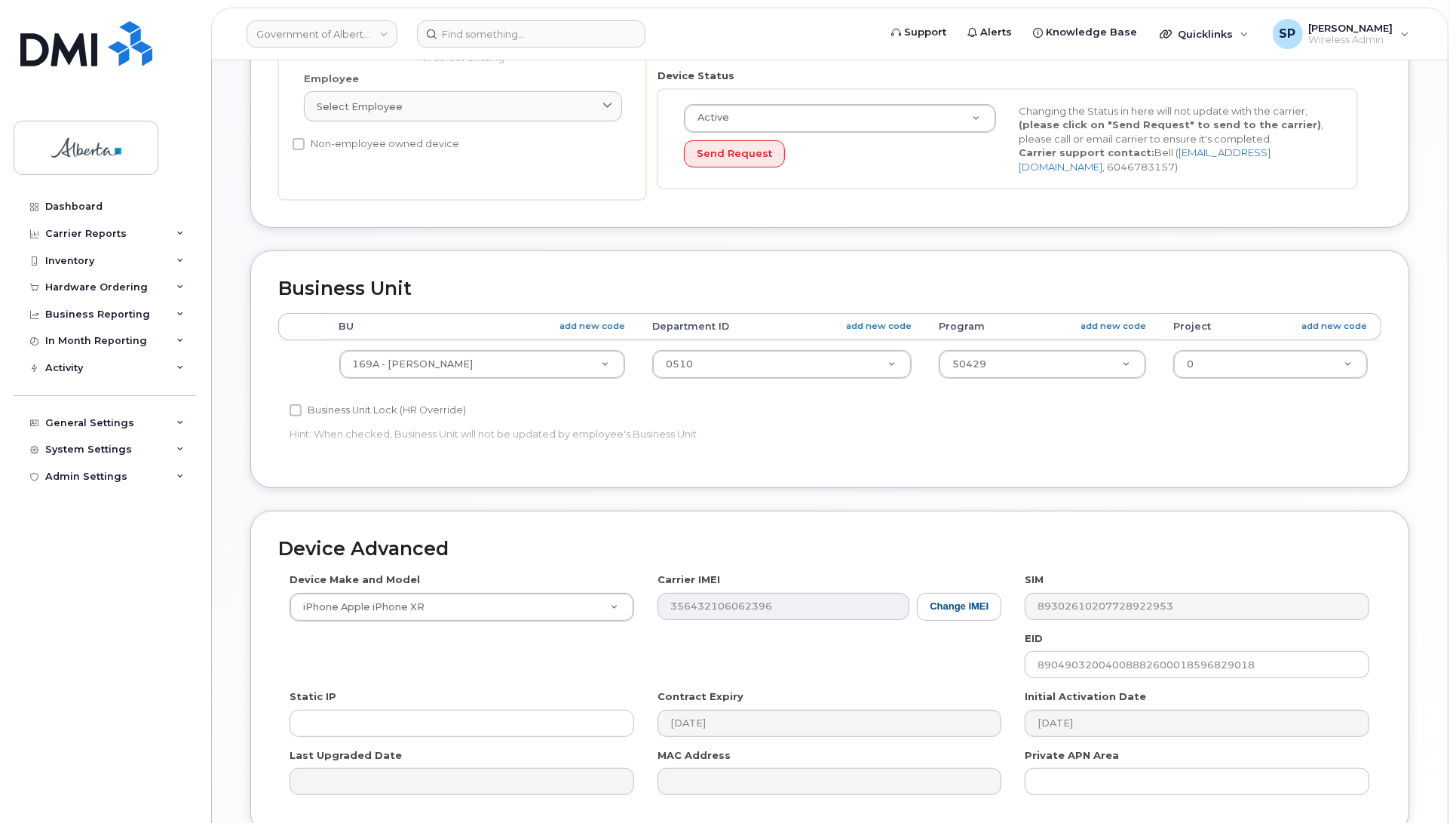
scroll to position [506, 0]
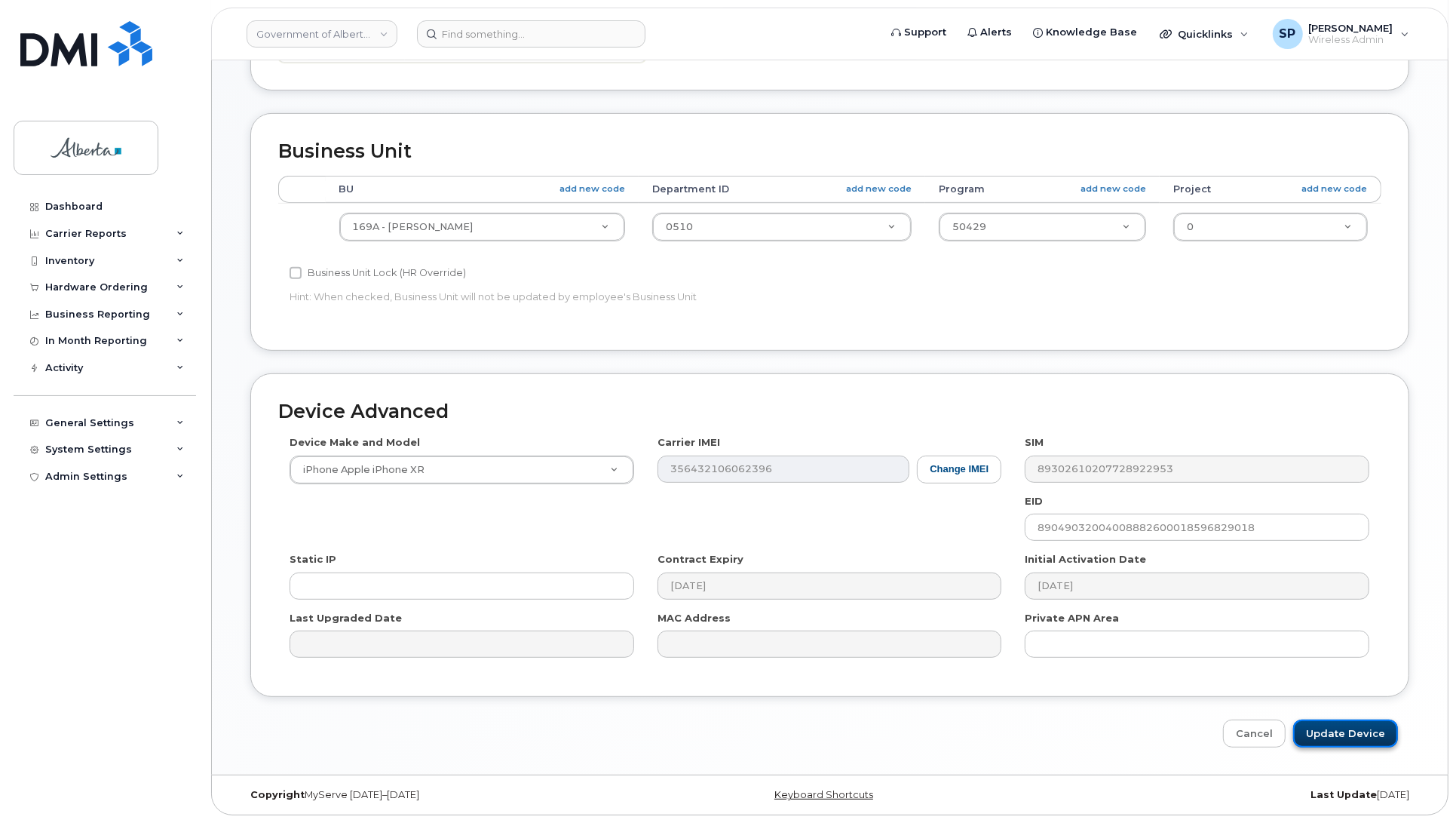
click at [1328, 732] on input "Update Device" at bounding box center [1346, 733] width 105 height 27
type input "Saving..."
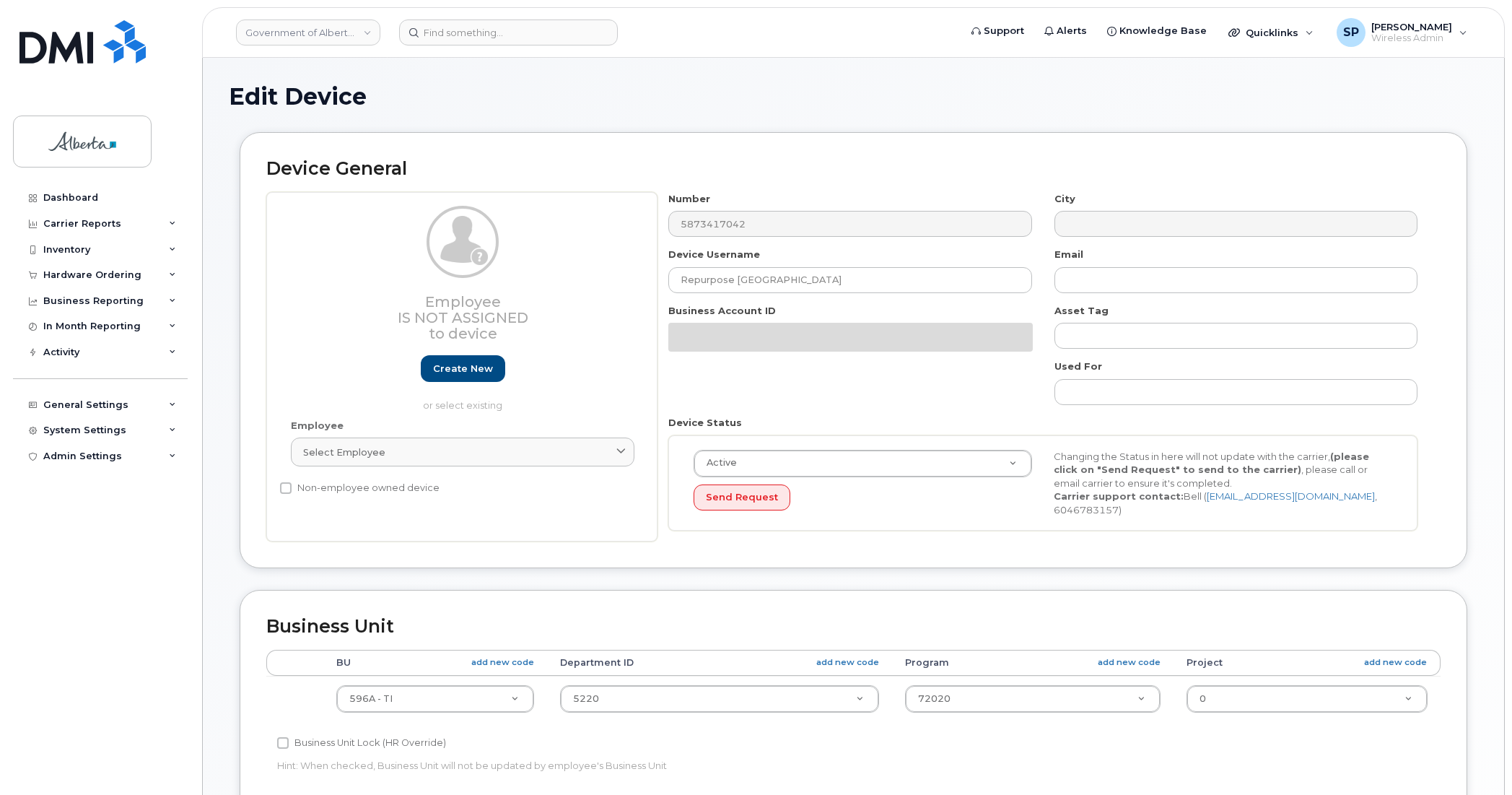
select select "4797729"
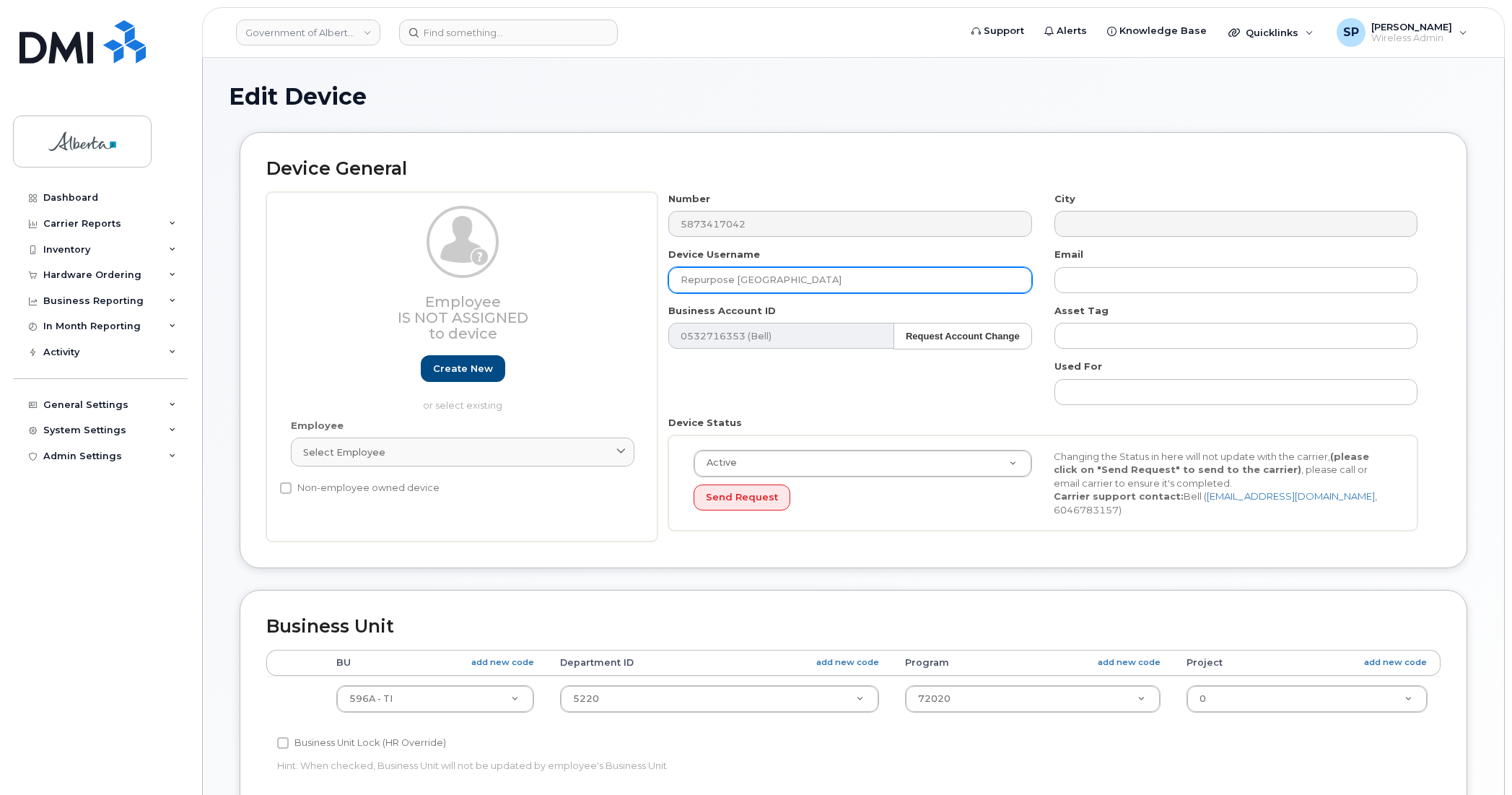
drag, startPoint x: 803, startPoint y: 281, endPoint x: 565, endPoint y: 278, distance: 238.0
click at [565, 278] on div "Employee Is not assigned to device Create new or select existing Employee Selec…" at bounding box center [853, 367] width 1174 height 350
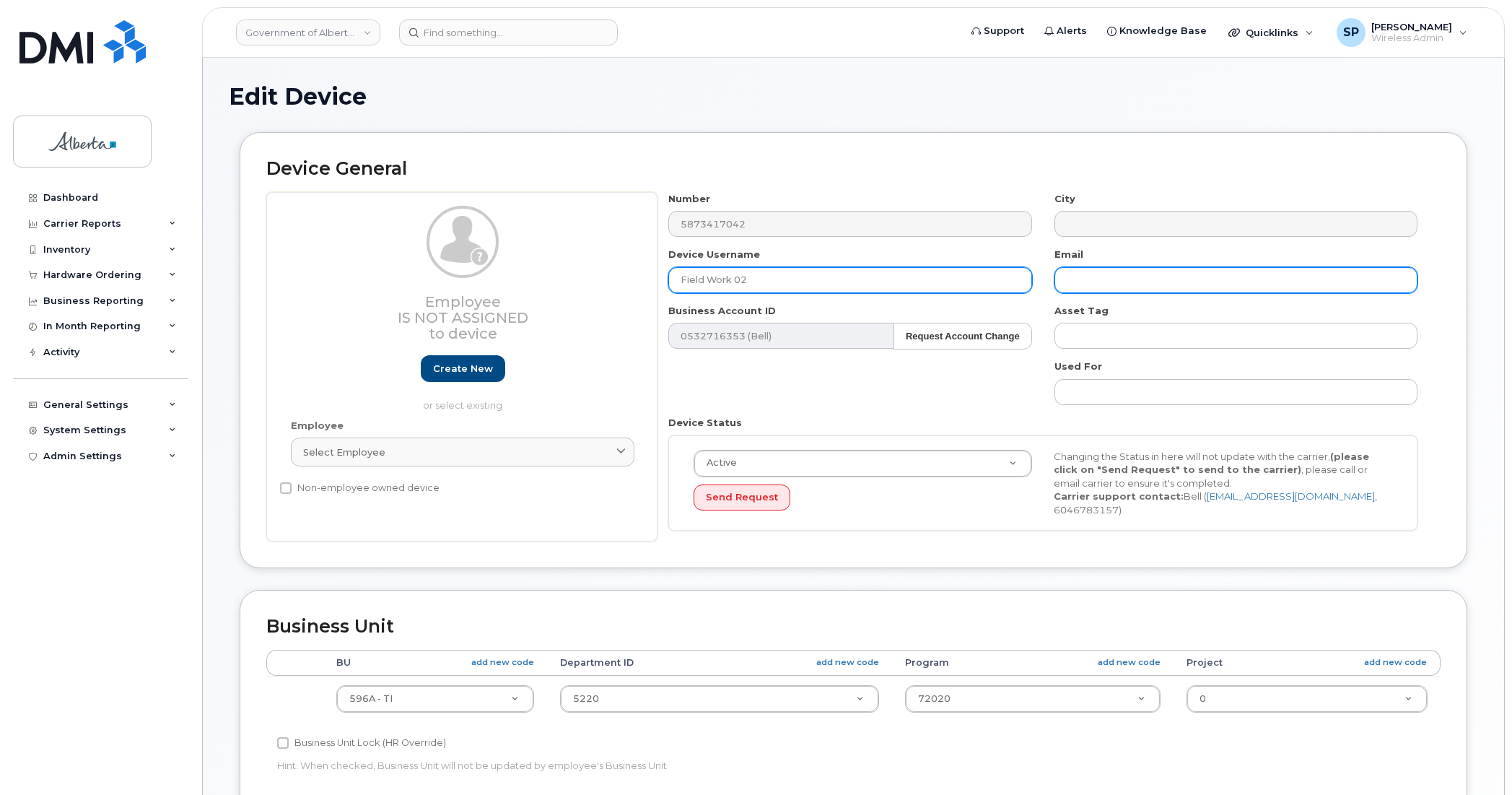
type input "Field Work 02"
click at [1108, 277] on input "text" at bounding box center [1235, 280] width 363 height 26
drag, startPoint x: 1087, startPoint y: 278, endPoint x: 1011, endPoint y: 278, distance: 76.0
click at [1011, 278] on div "Number 5873417042 City Device Username Field Work 02 Email st Business Account …" at bounding box center [1043, 367] width 772 height 350
paste input "Stephen Legaree"
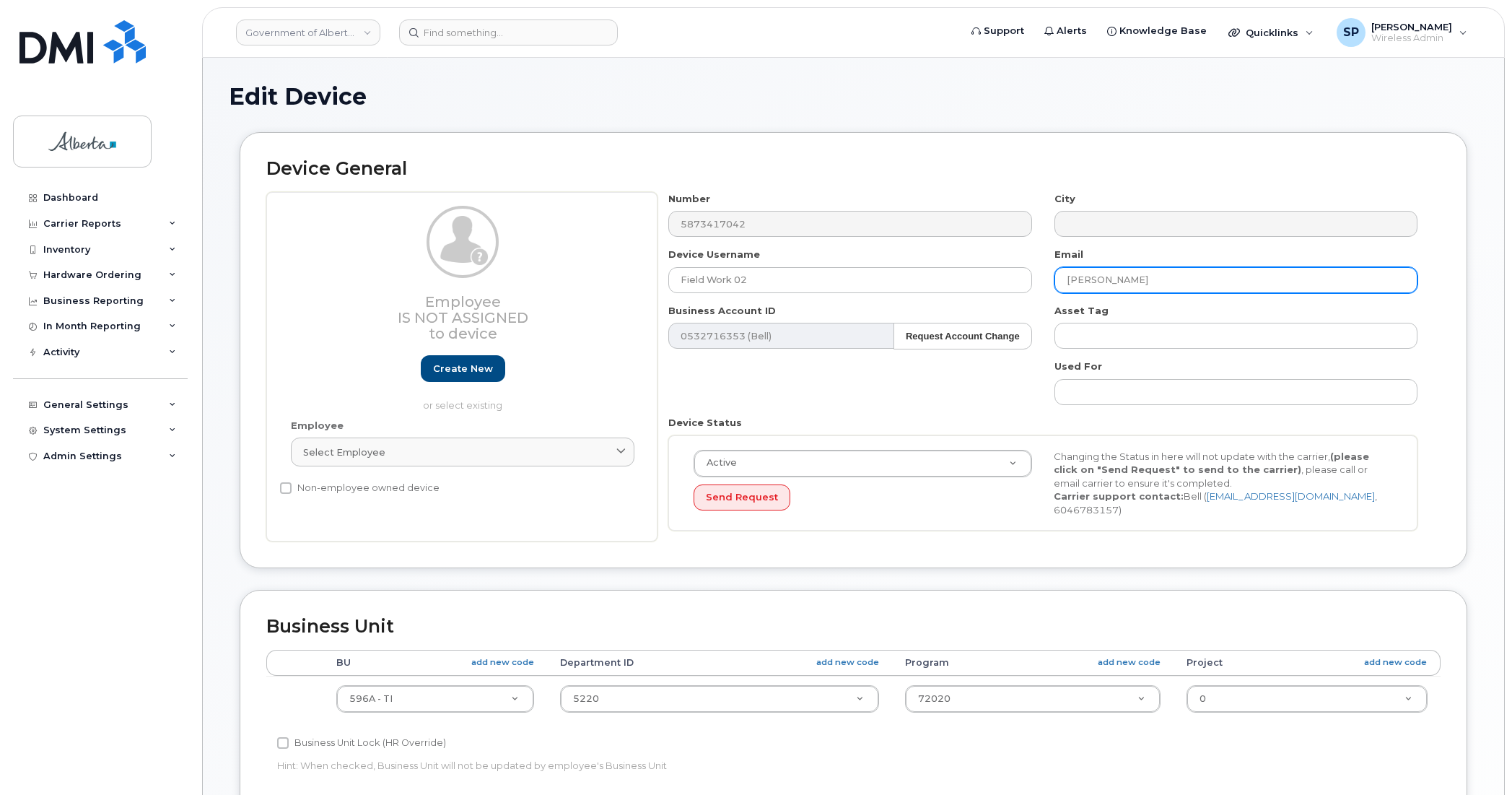
click at [1109, 281] on input "Stephen Legaree" at bounding box center [1235, 280] width 363 height 26
click at [1151, 278] on input "Stephen.Legaree" at bounding box center [1235, 280] width 363 height 26
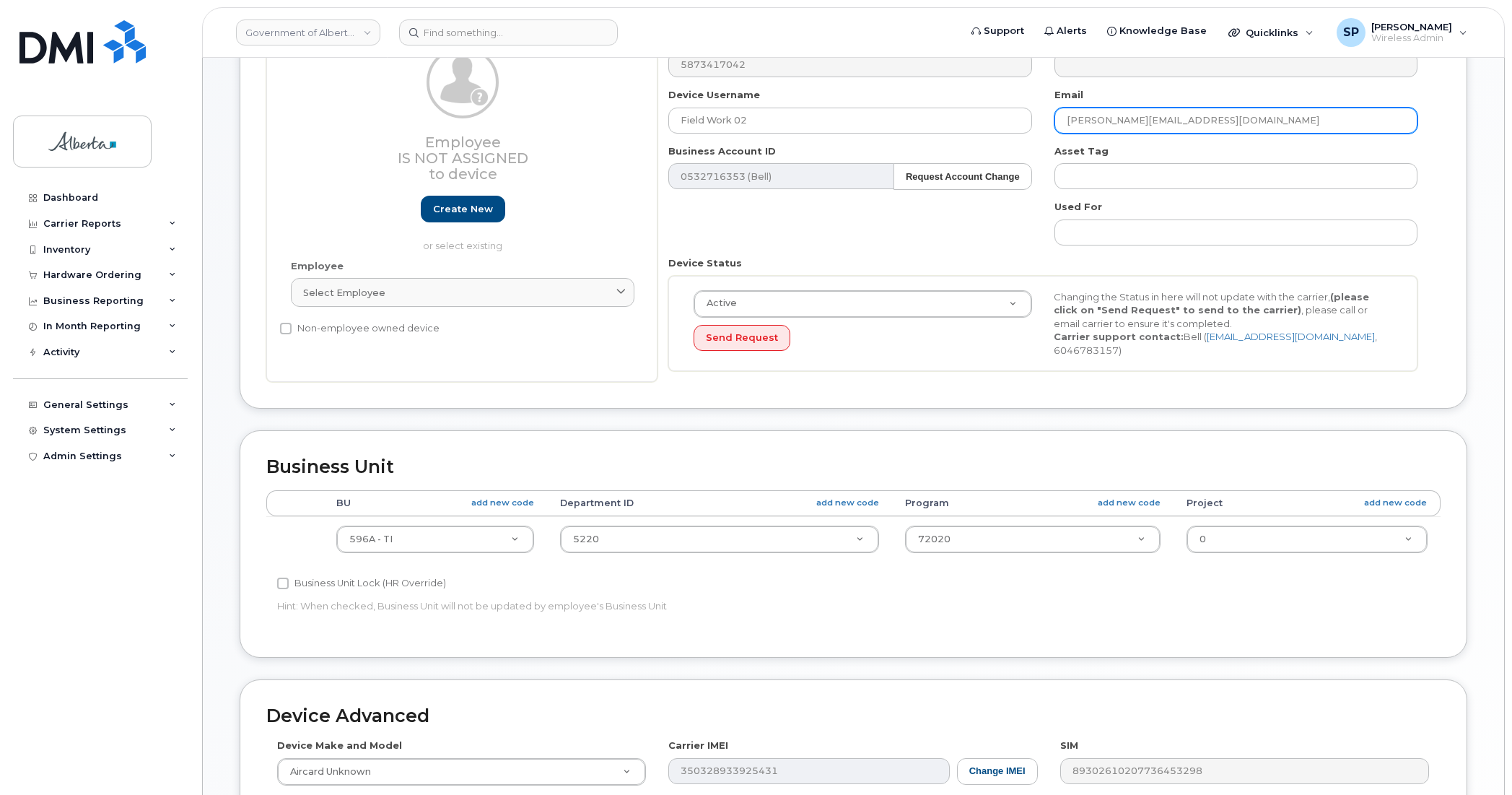
scroll to position [161, 0]
type input "[PERSON_NAME][EMAIL_ADDRESS][DOMAIN_NAME]"
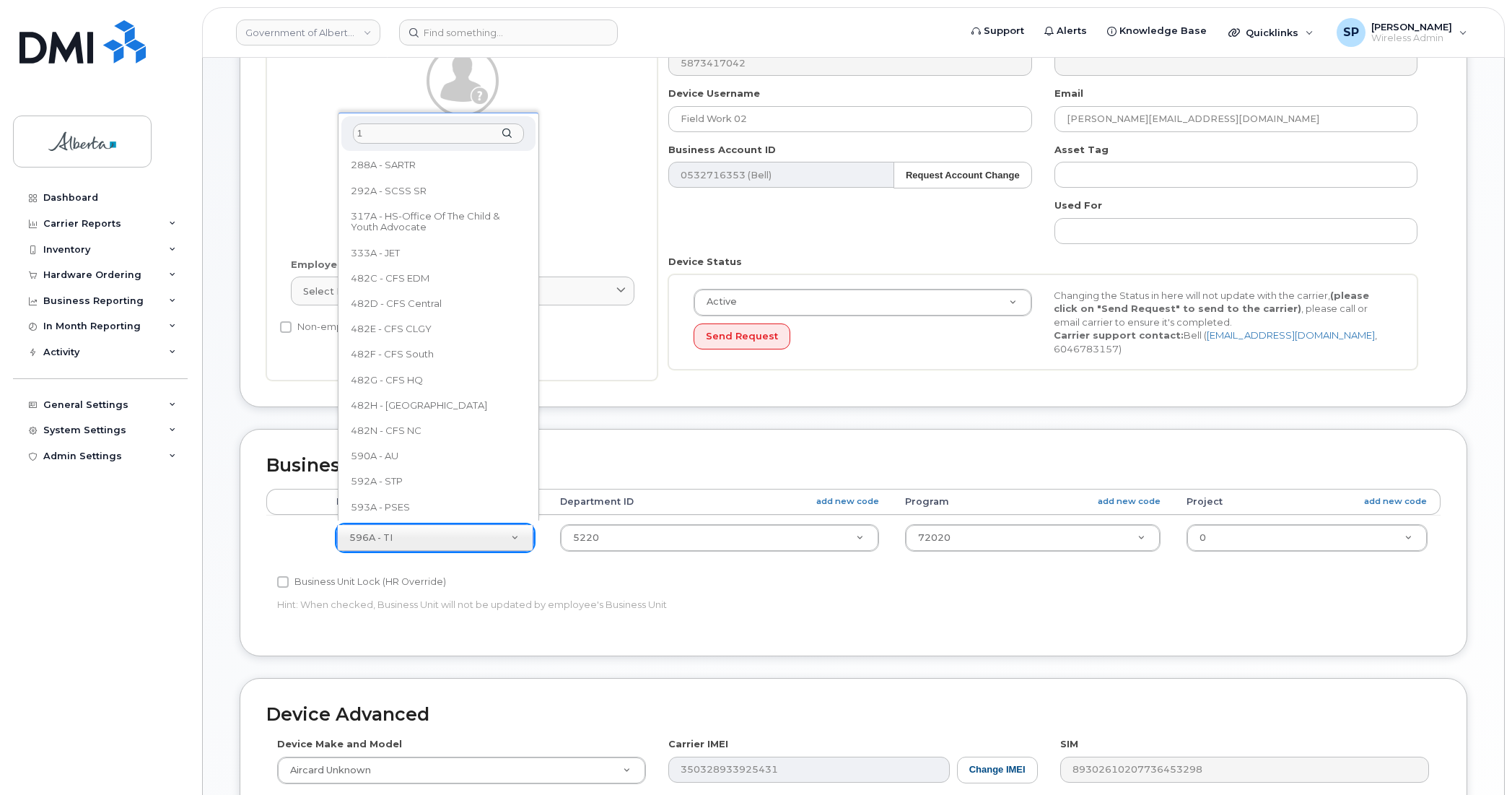
scroll to position [0, 0]
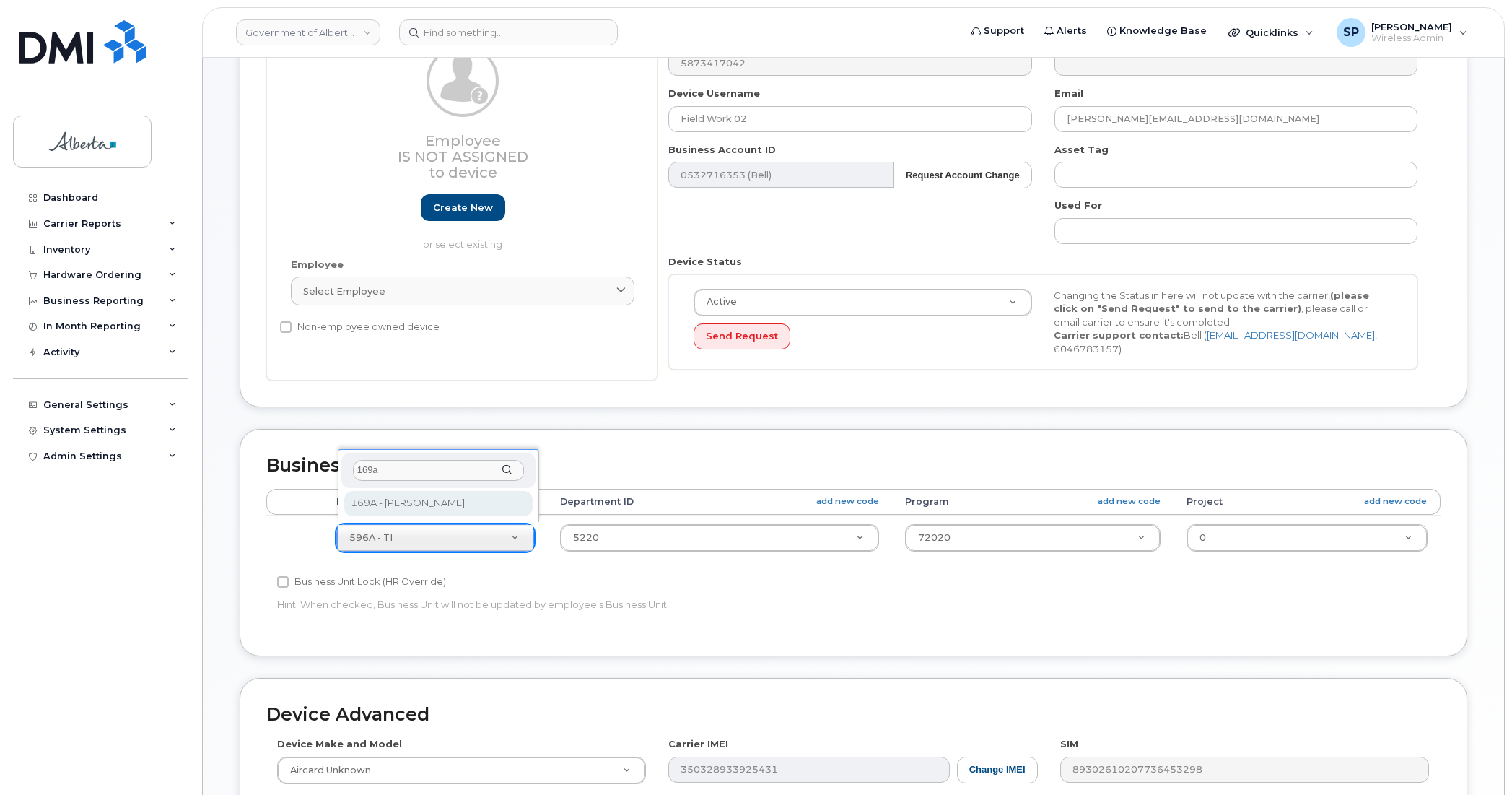
type input "169a"
select select "4681667"
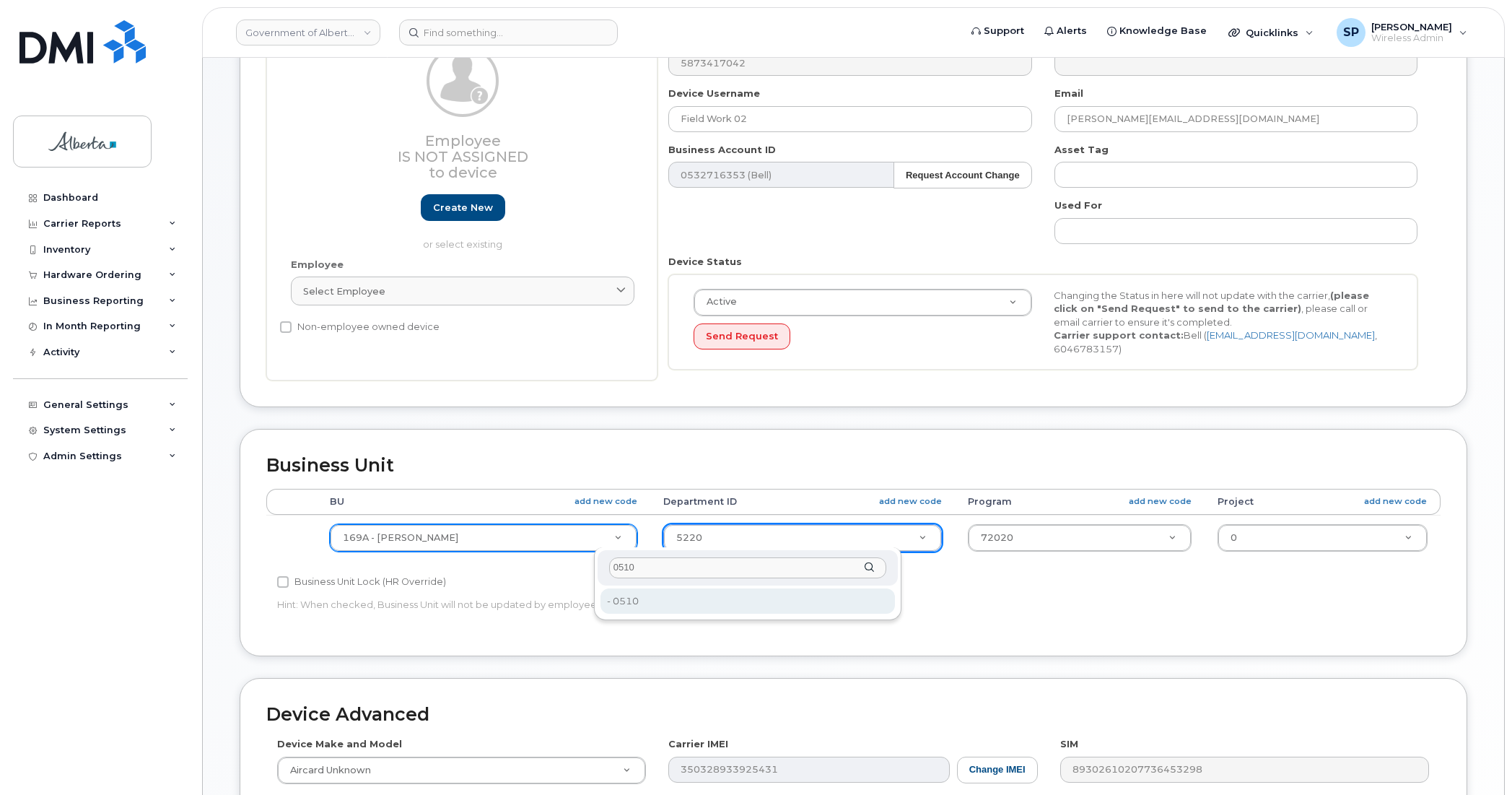
type input "0510"
type input "4752298"
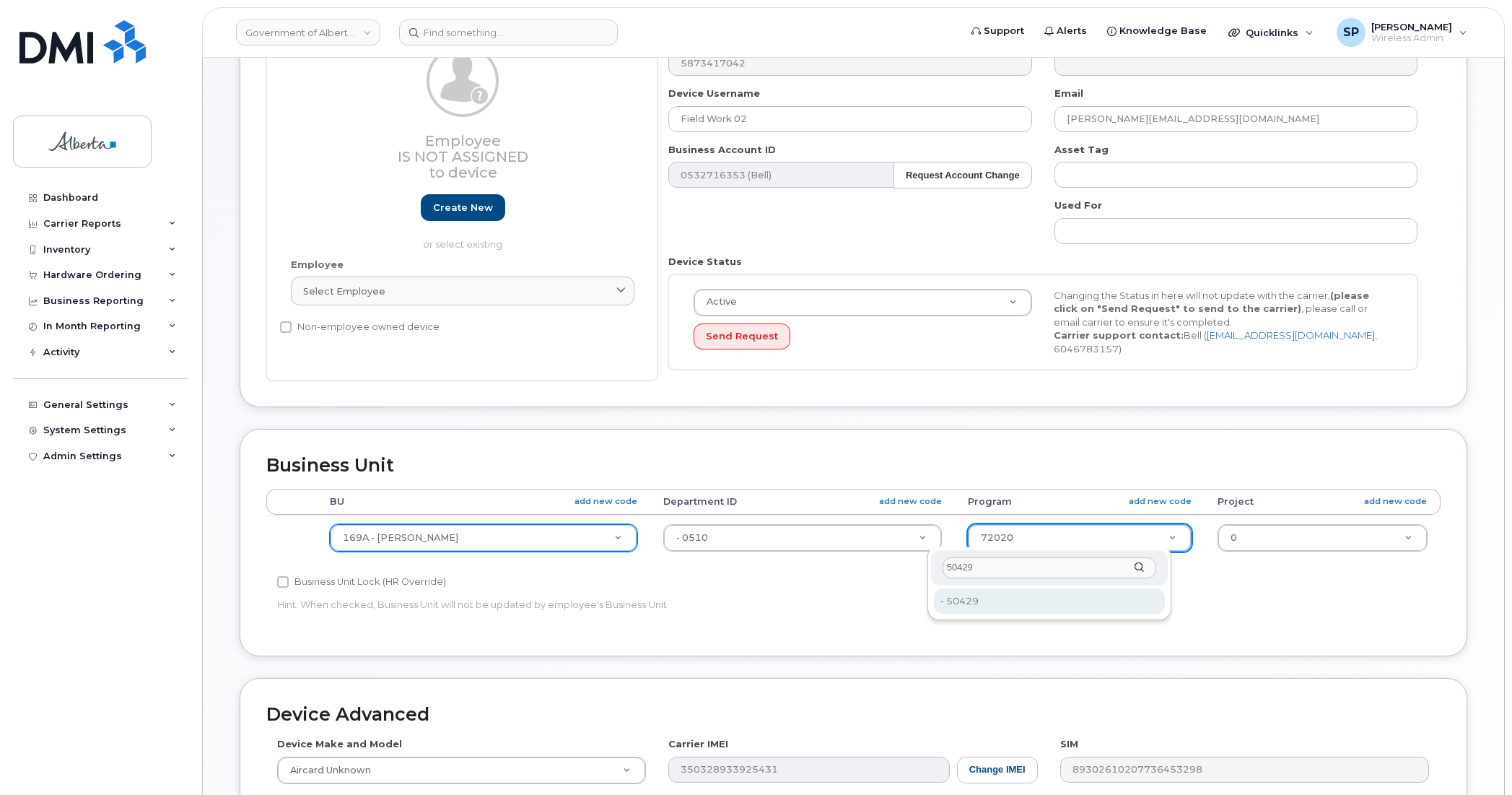
type input "50429"
type input "4753408"
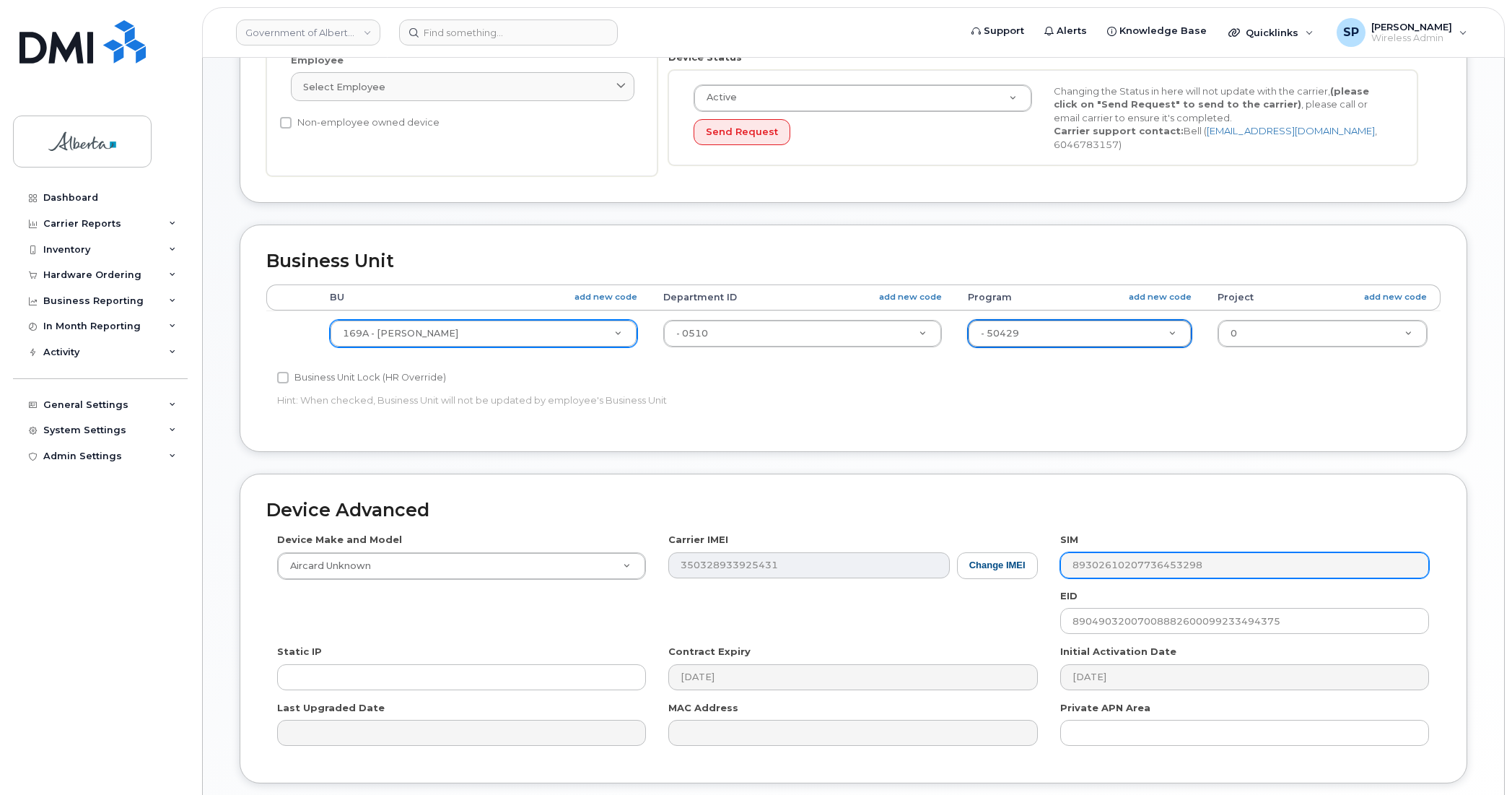
scroll to position [374, 0]
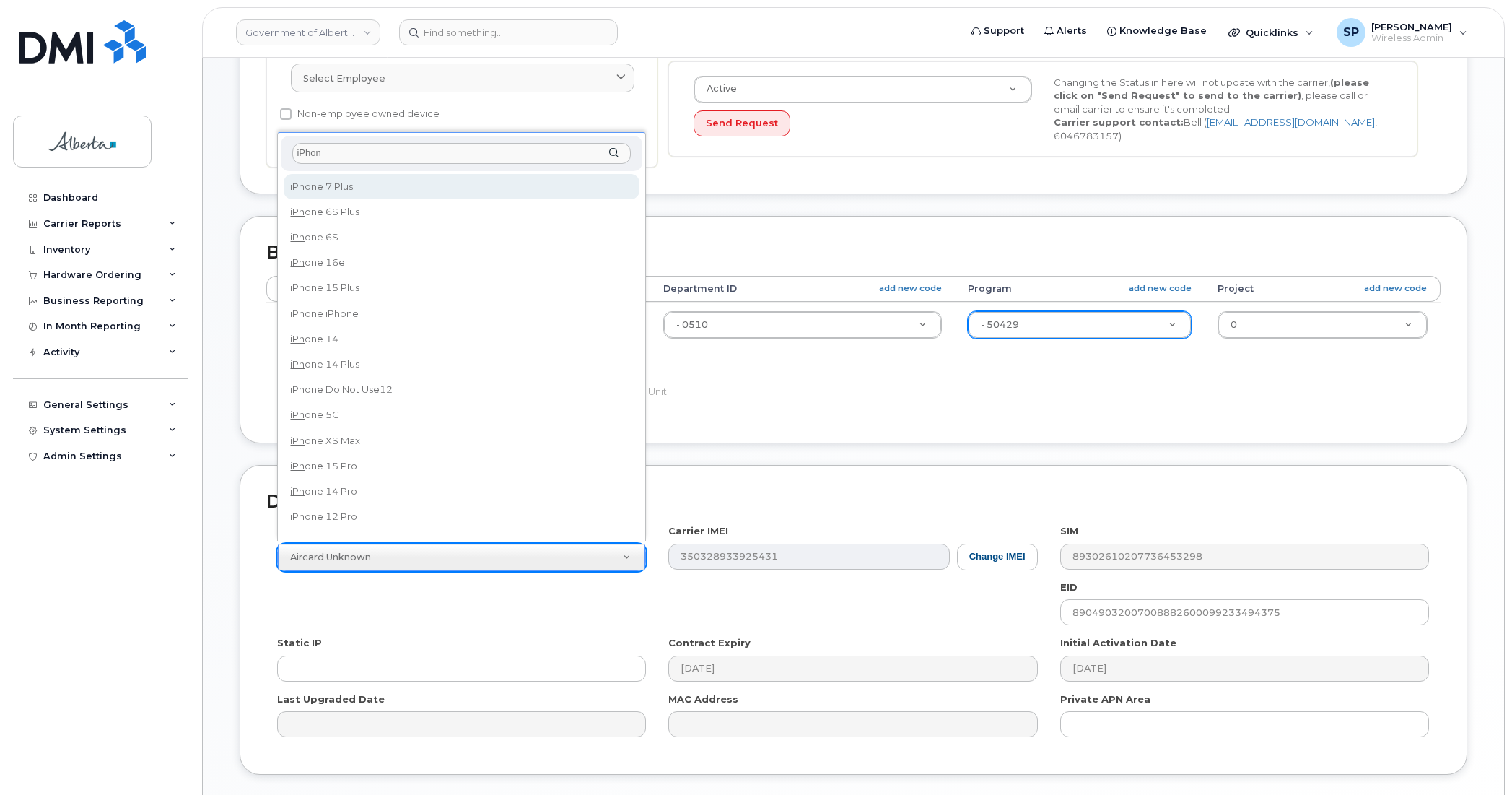
type input "iPhone"
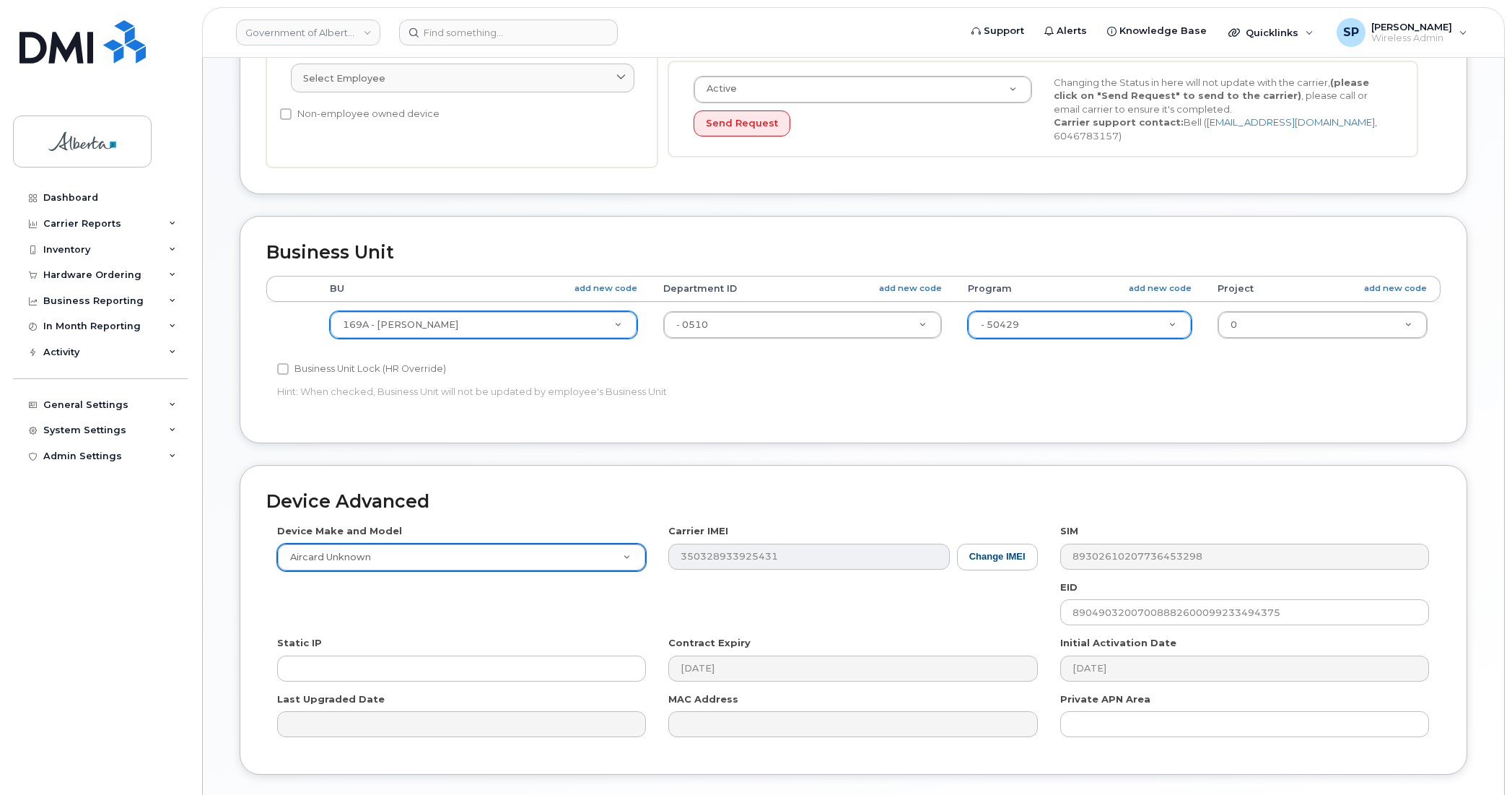
scroll to position [471, 0]
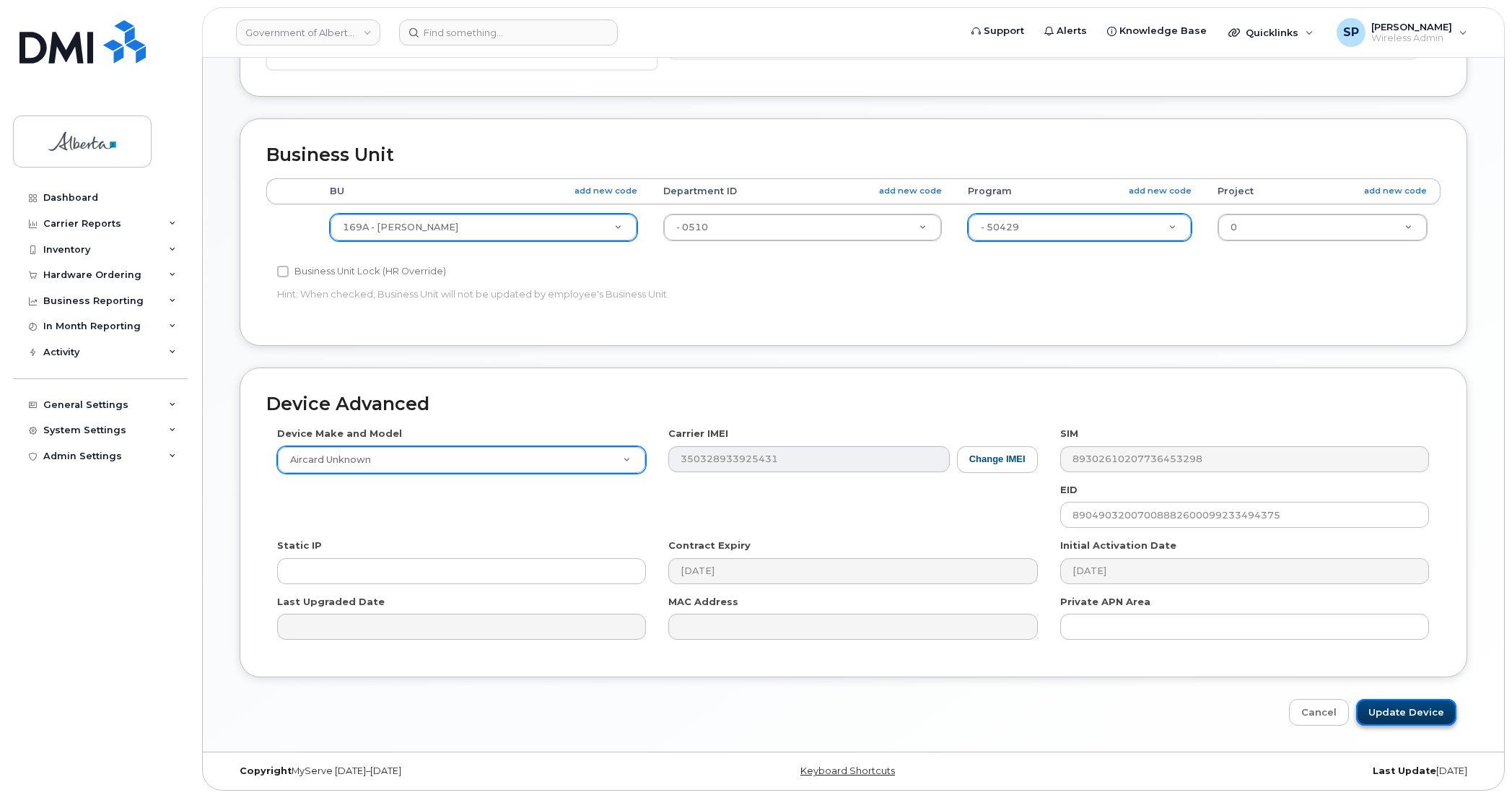
click at [1389, 713] on input "Update Device" at bounding box center [1406, 711] width 100 height 26
type input "Saving..."
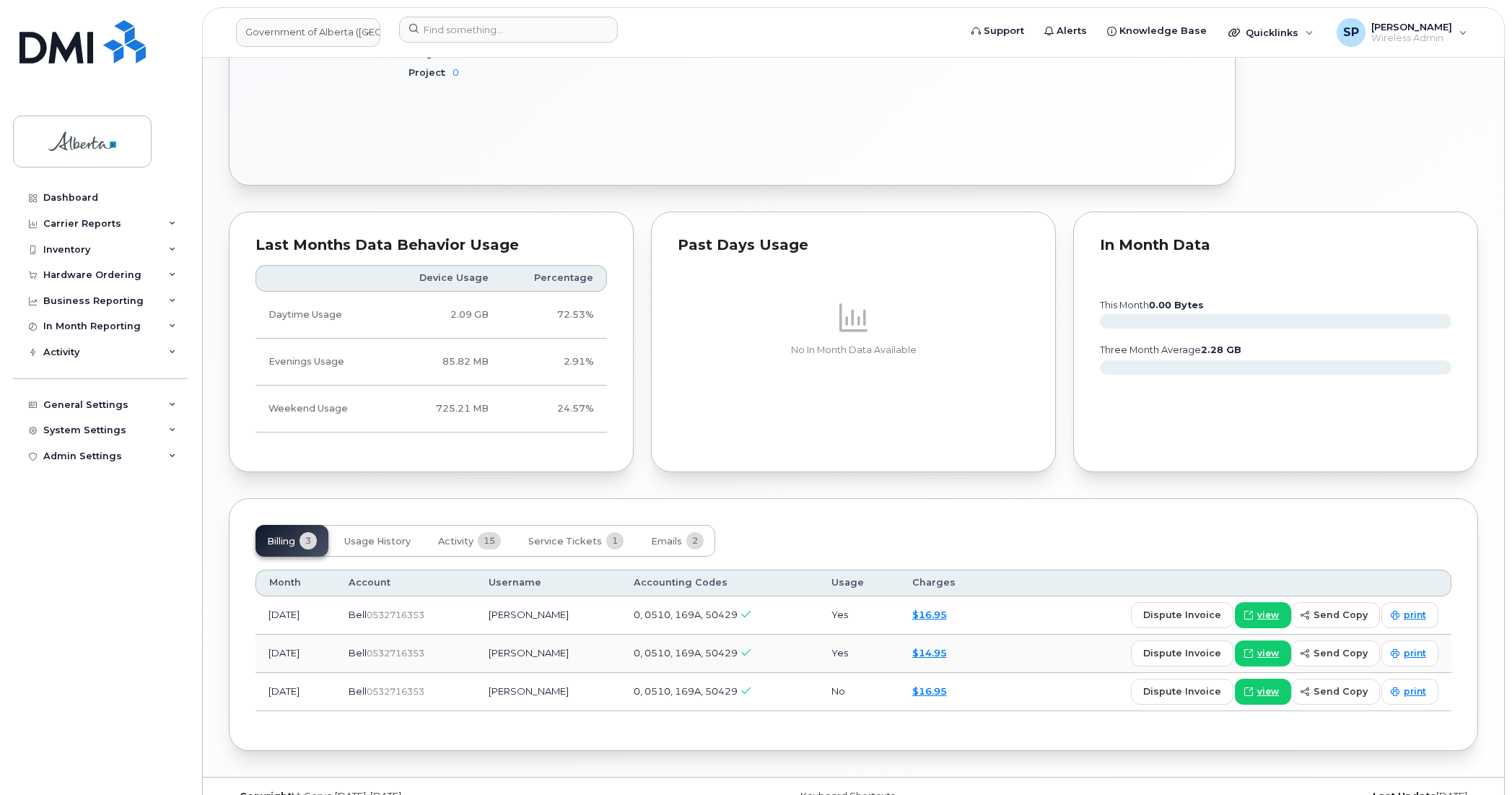
scroll to position [1036, 0]
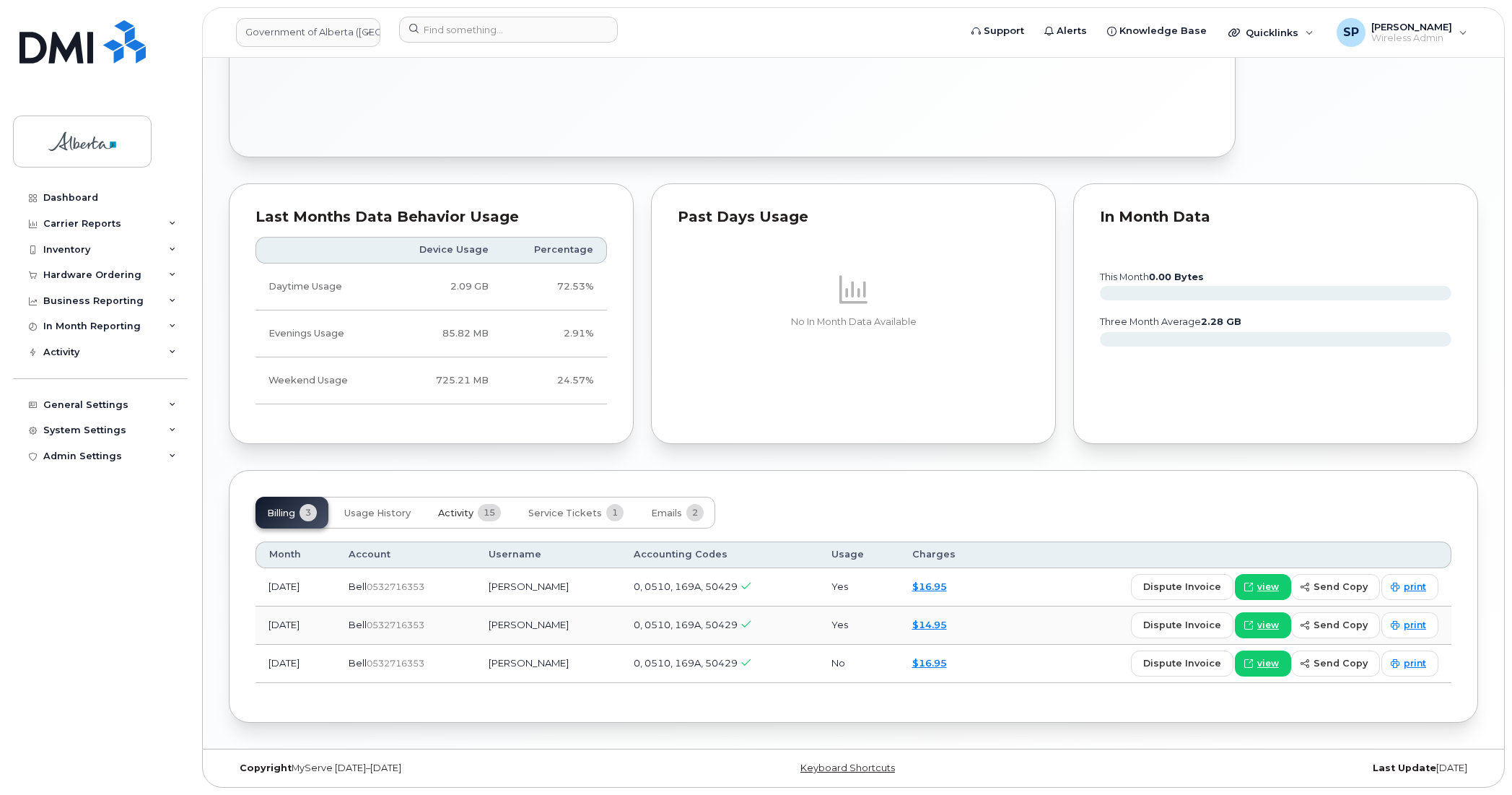
click at [462, 511] on span "Activity" at bounding box center [456, 513] width 35 height 11
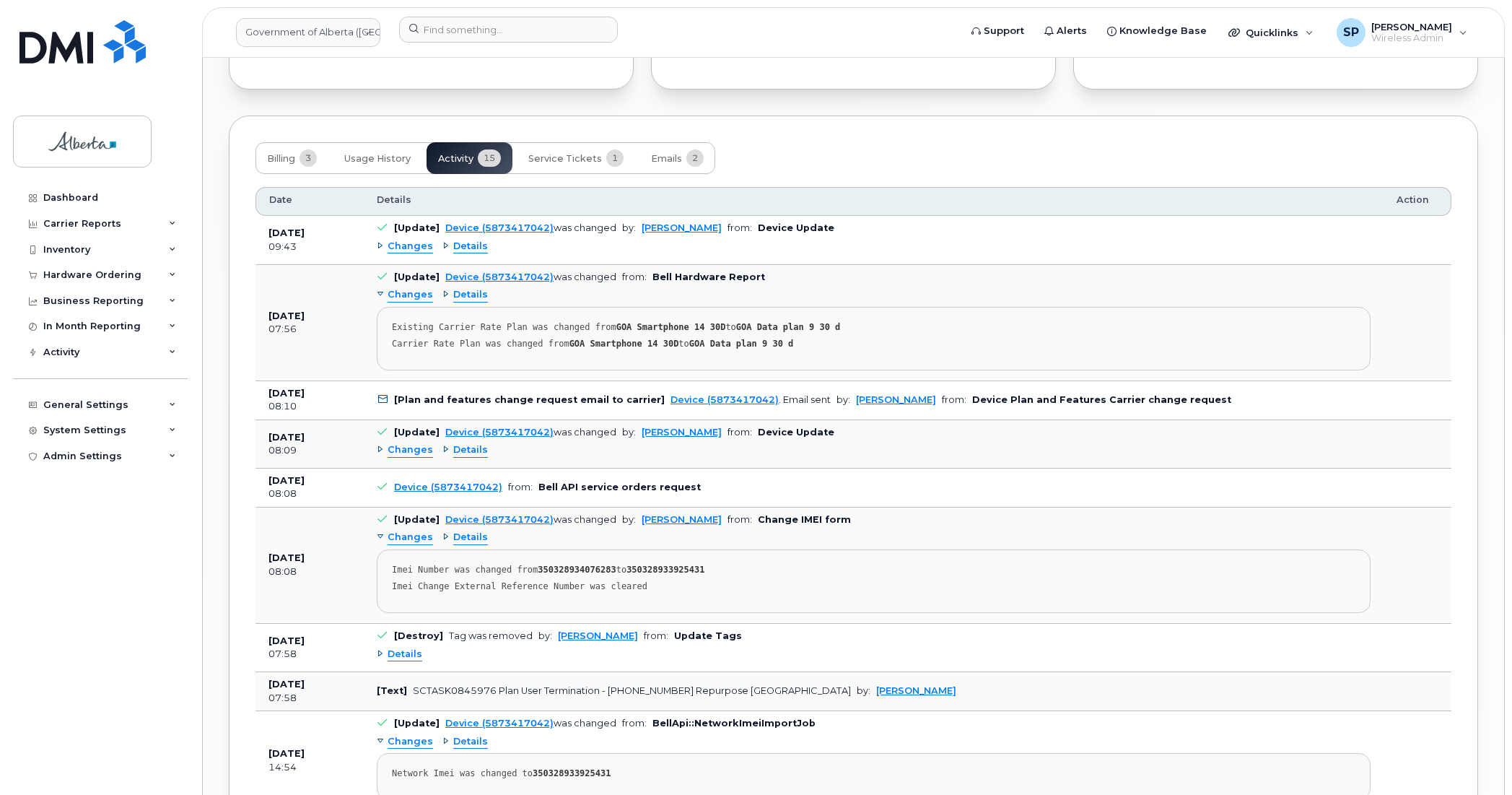
scroll to position [1405, 0]
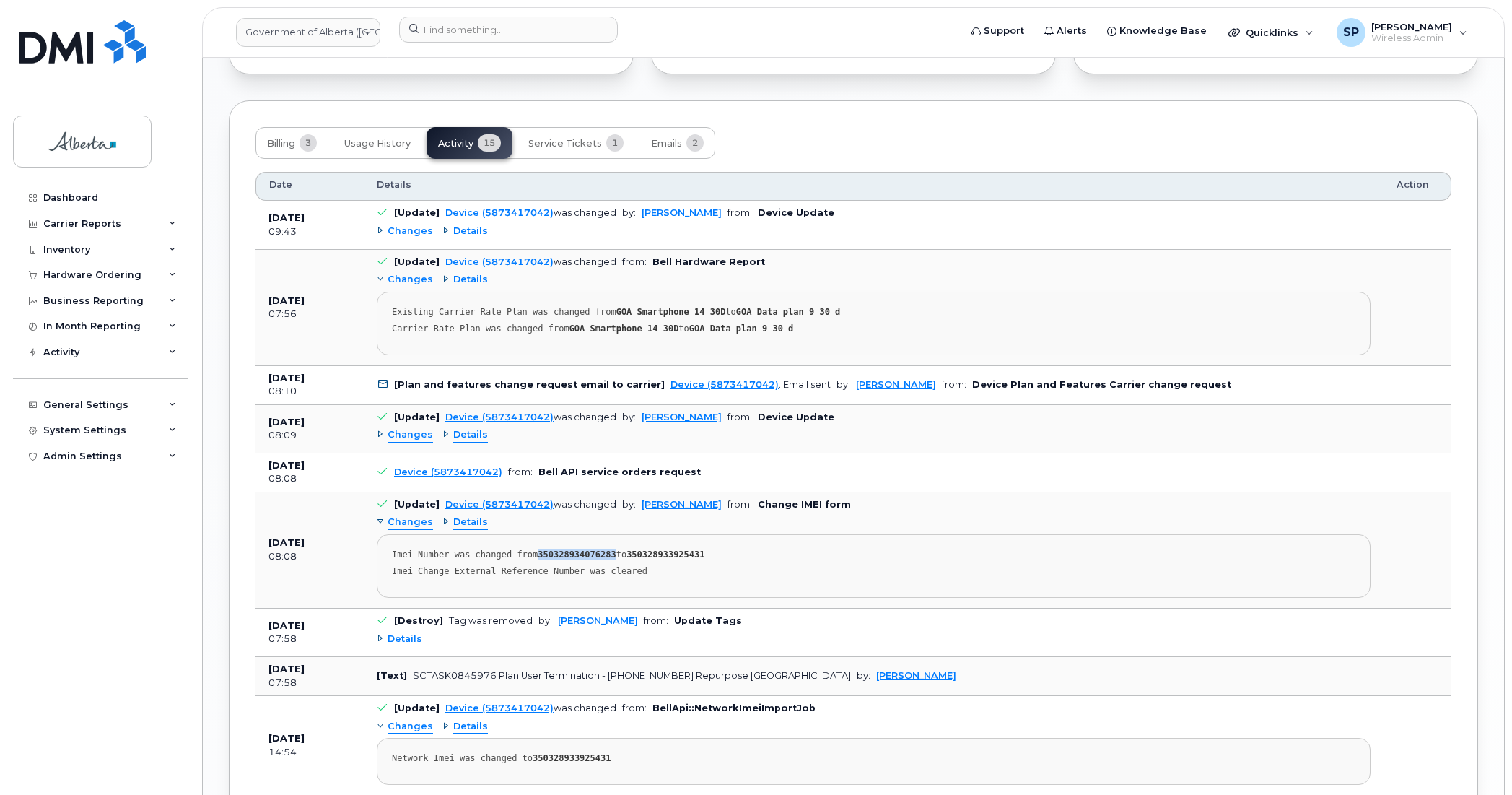
drag, startPoint x: 600, startPoint y: 560, endPoint x: 529, endPoint y: 557, distance: 71.1
click at [529, 557] on div "Imei Number was changed from 350328934076283 to 350328933925431" at bounding box center [874, 555] width 964 height 11
copy strong "350328934076283"
drag, startPoint x: 697, startPoint y: 561, endPoint x: 621, endPoint y: 558, distance: 76.1
click at [621, 558] on div "Imei Number was changed from 350328934076283 to 350328933925431" at bounding box center [874, 555] width 964 height 11
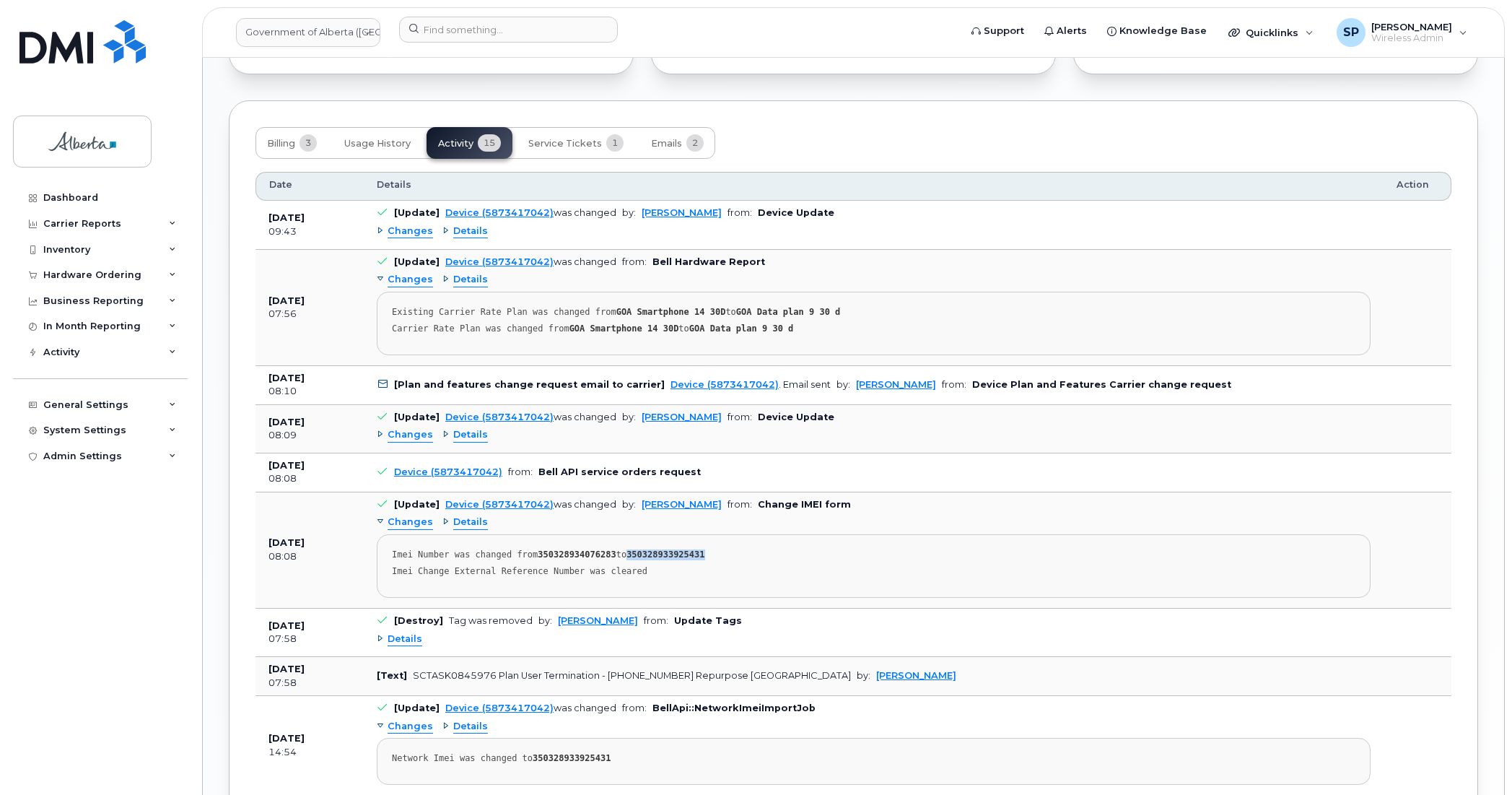
copy strong "350328933925431"
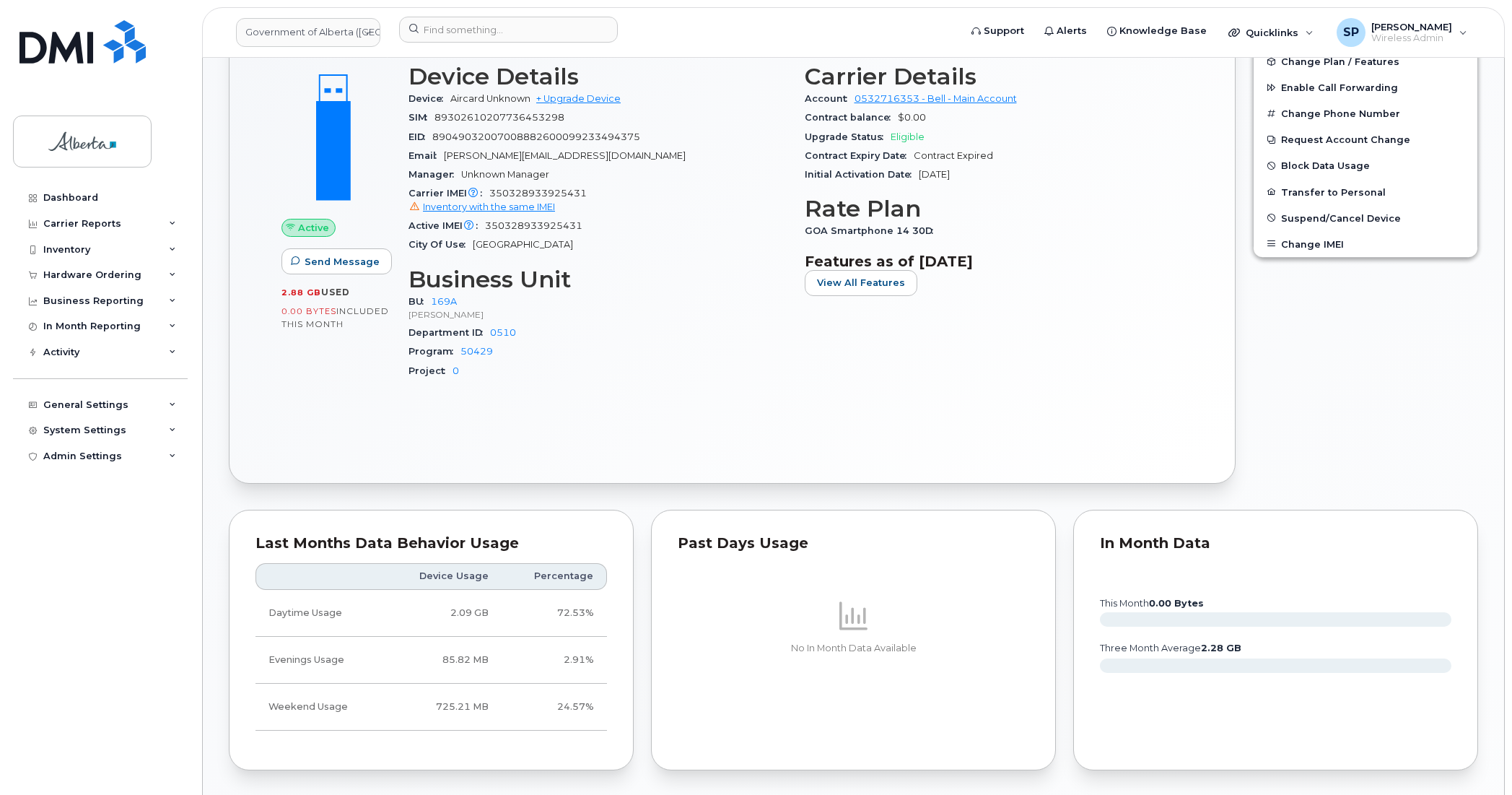
scroll to position [13, 0]
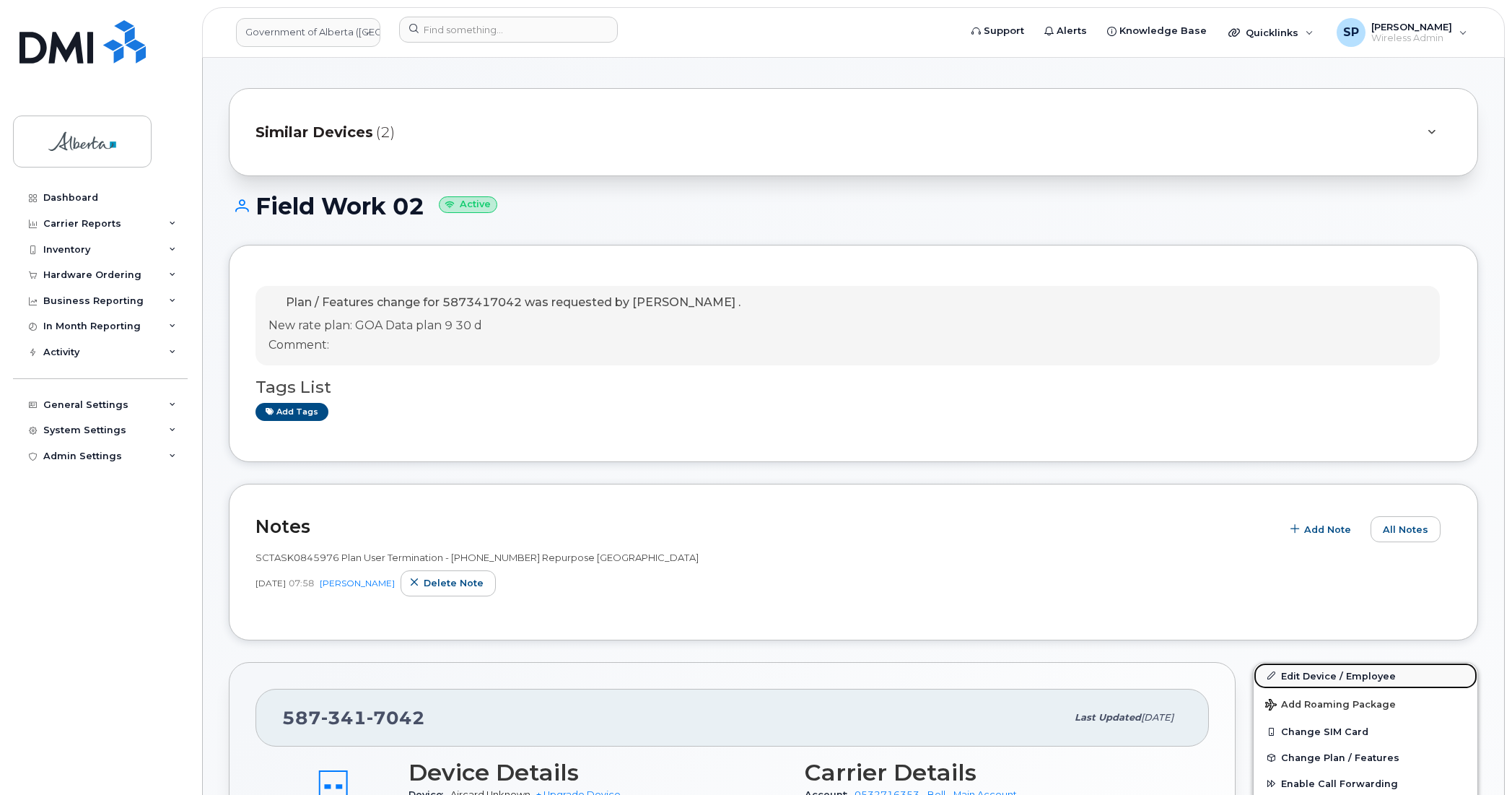
drag, startPoint x: 1375, startPoint y: 673, endPoint x: 1275, endPoint y: 670, distance: 100.0
click at [1375, 673] on link "Edit Device / Employee" at bounding box center [1365, 675] width 224 height 26
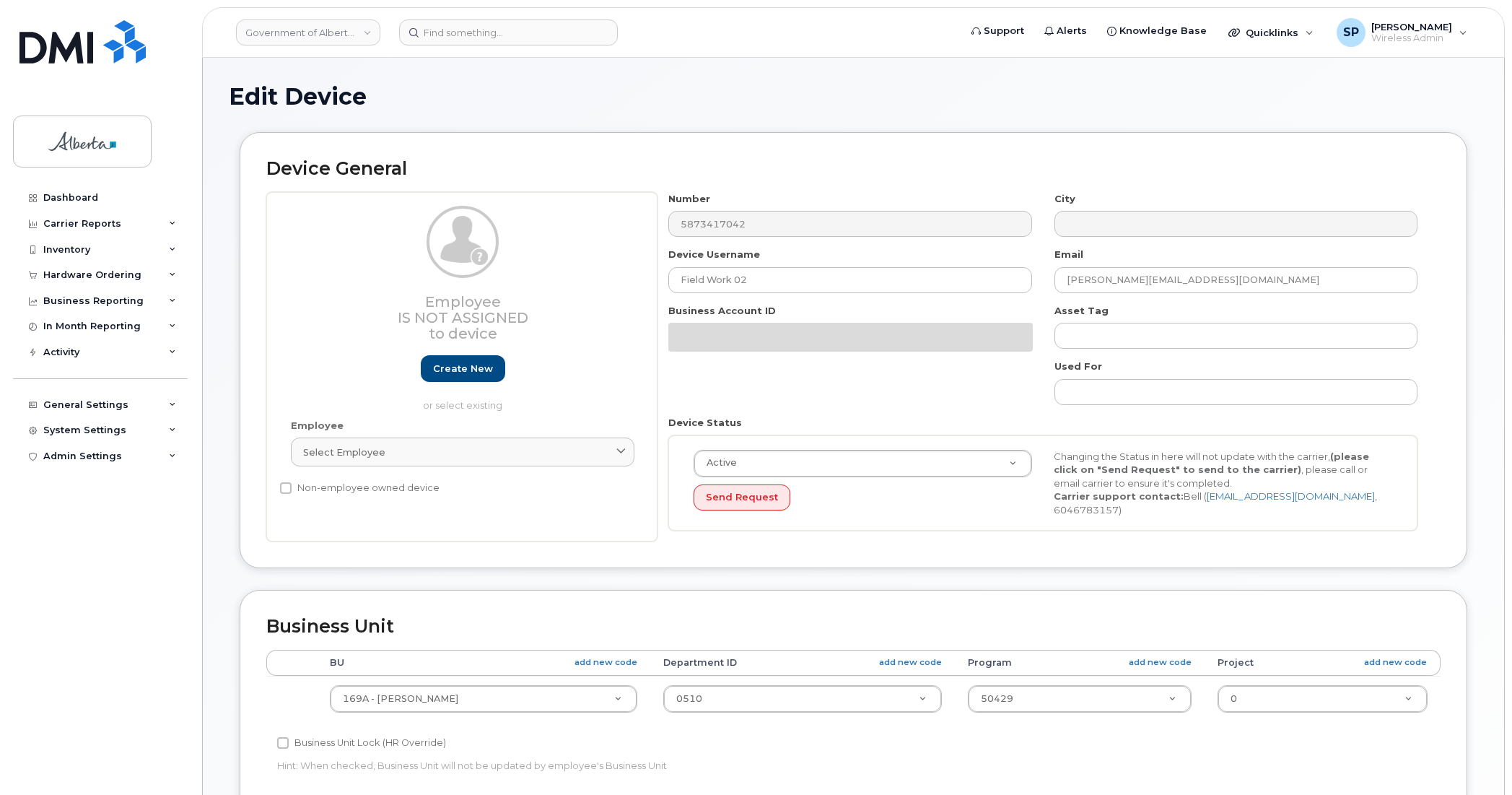
select select "4681667"
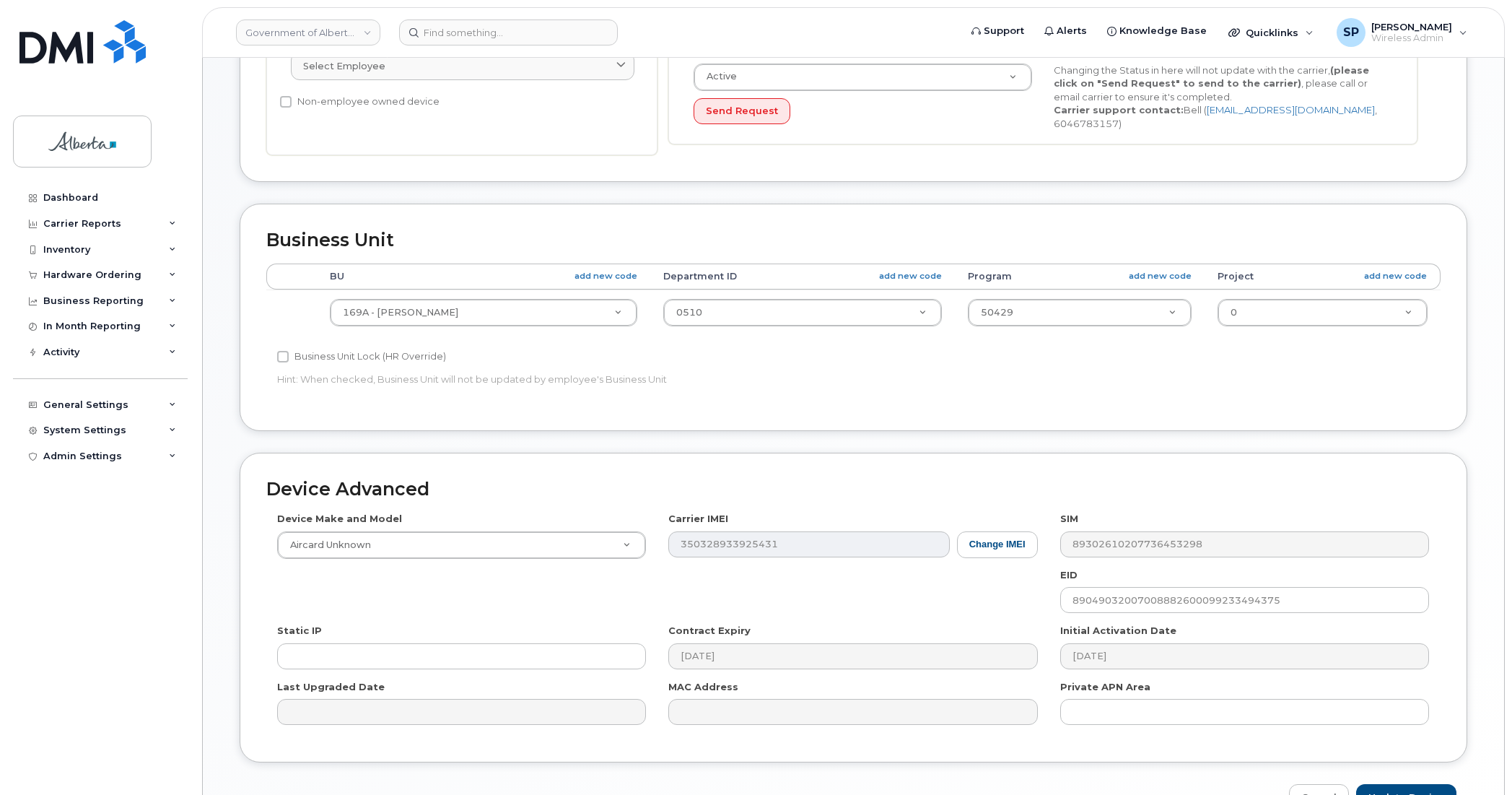
scroll to position [471, 0]
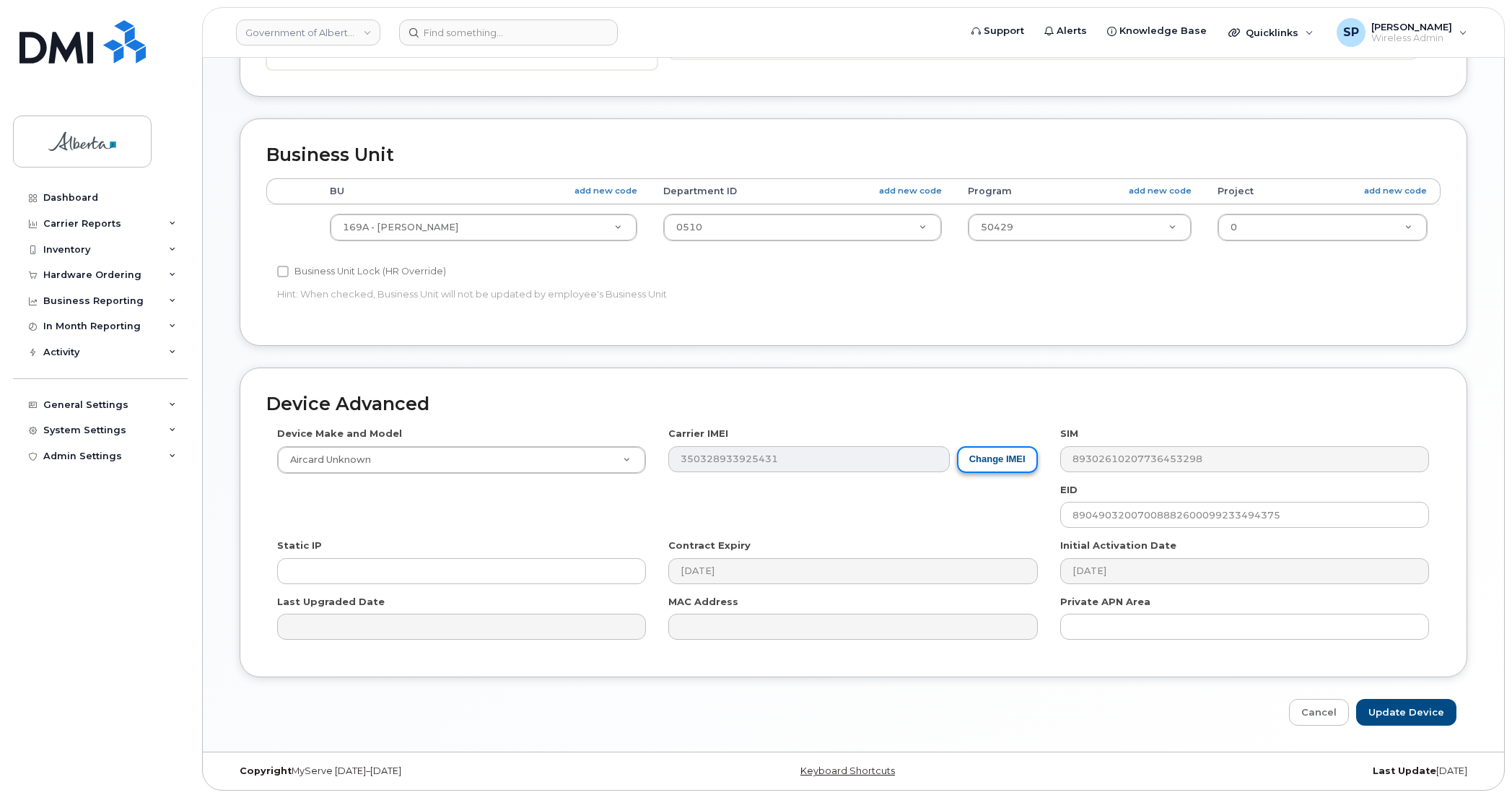
click at [987, 453] on button "Change IMEI" at bounding box center [996, 459] width 81 height 26
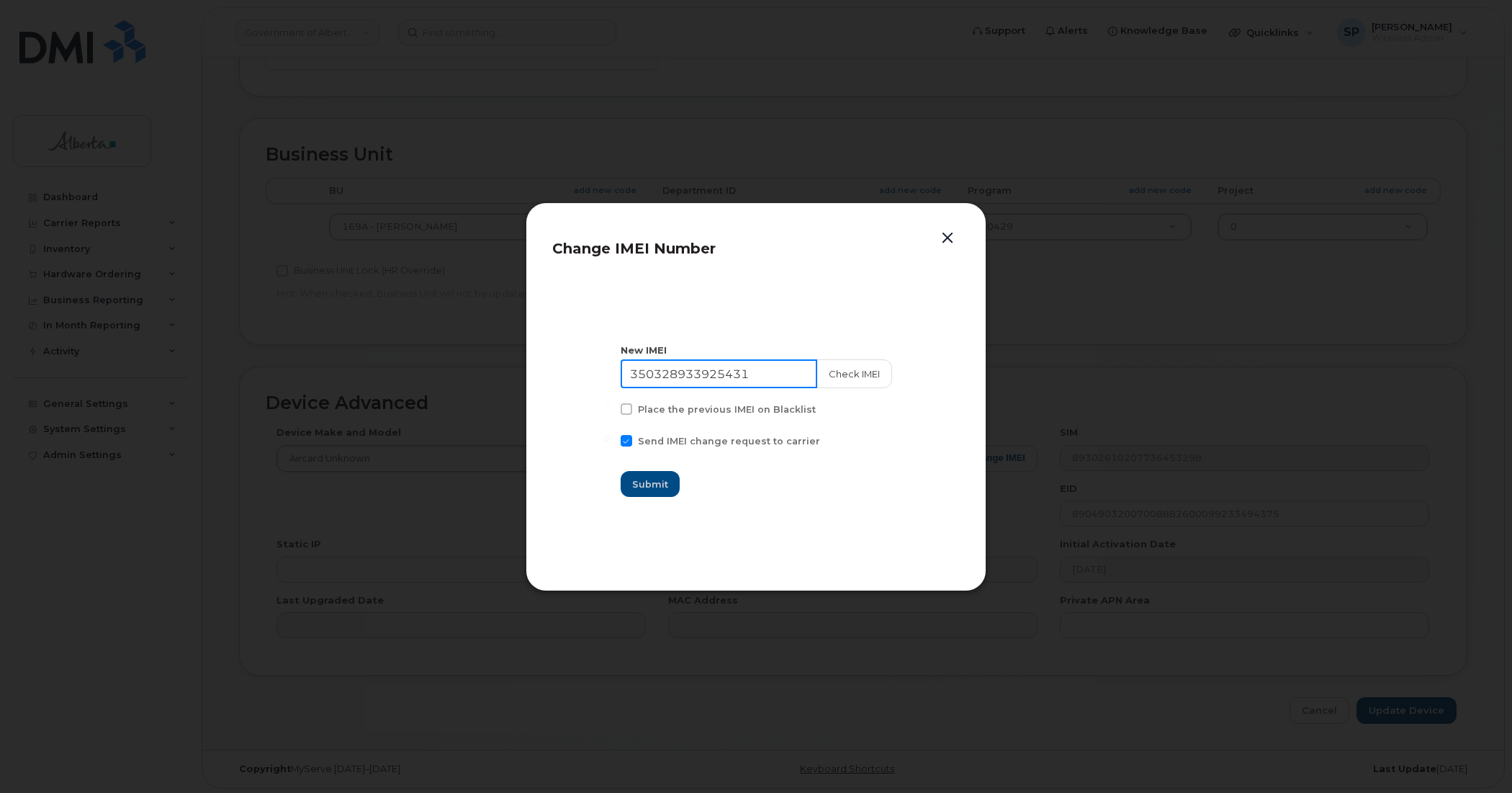
drag, startPoint x: 760, startPoint y: 368, endPoint x: 487, endPoint y: 375, distance: 273.1
click at [488, 375] on div "Change IMEI Number New IMEI 350328933925431 Check IMEI Place the previous IMEI …" at bounding box center [756, 396] width 1512 height 793
drag, startPoint x: 948, startPoint y: 235, endPoint x: 937, endPoint y: 239, distance: 11.7
click at [945, 235] on button "button" at bounding box center [947, 238] width 21 height 20
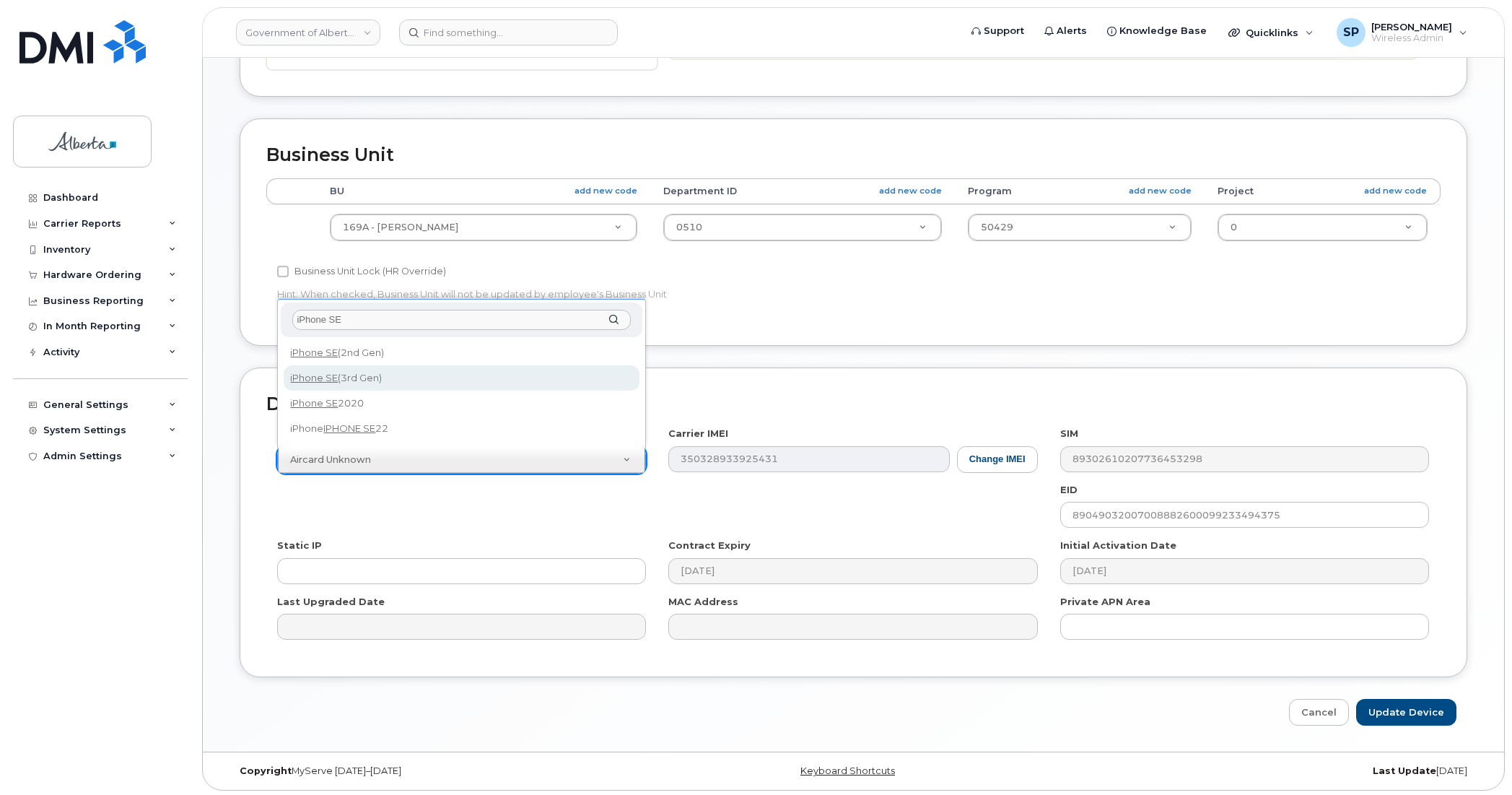
type input "iPhone SE"
drag, startPoint x: 361, startPoint y: 380, endPoint x: 375, endPoint y: 402, distance: 26.1
select select "2621"
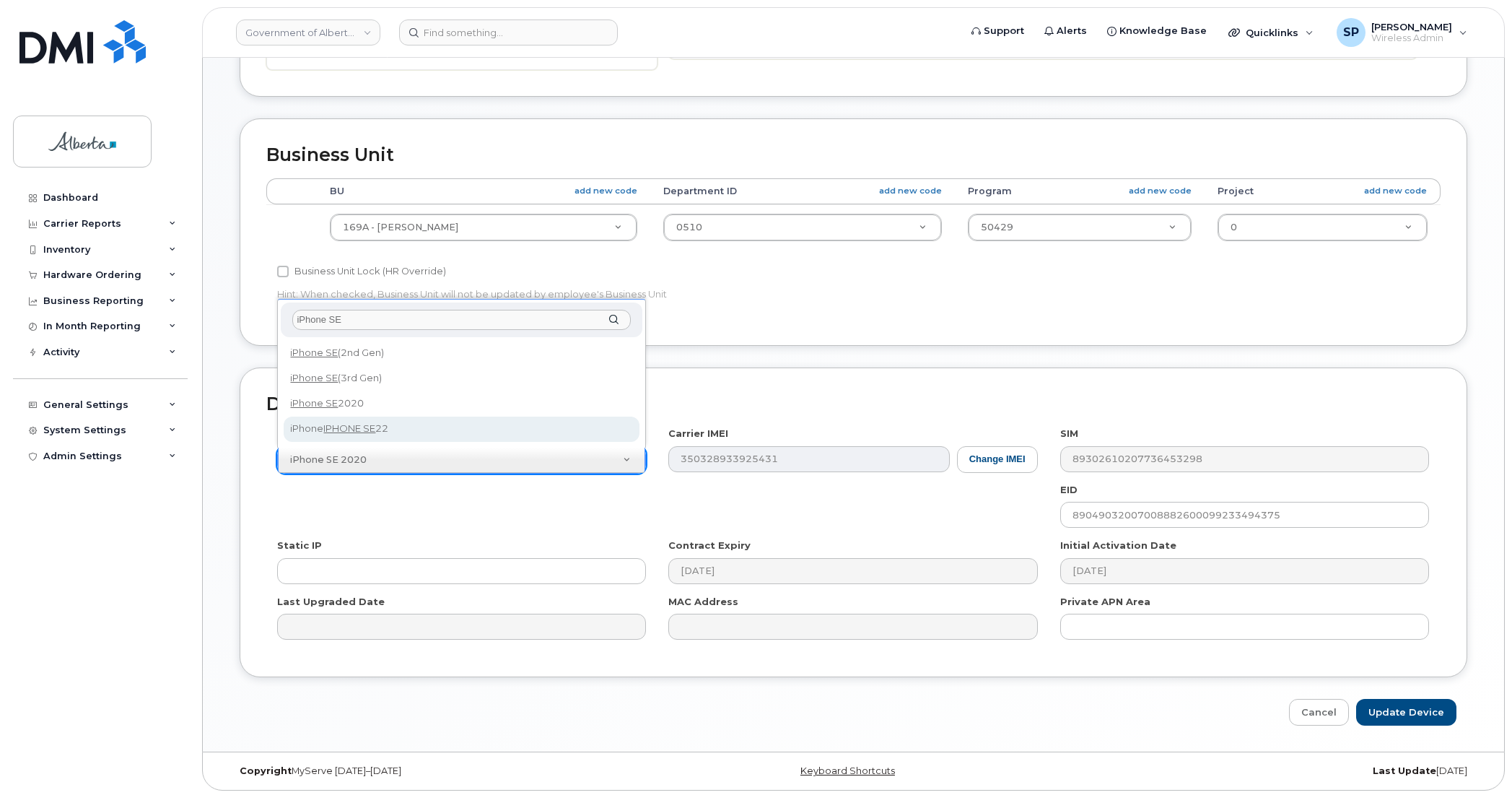
type input "iPhone SE"
select select "3281"
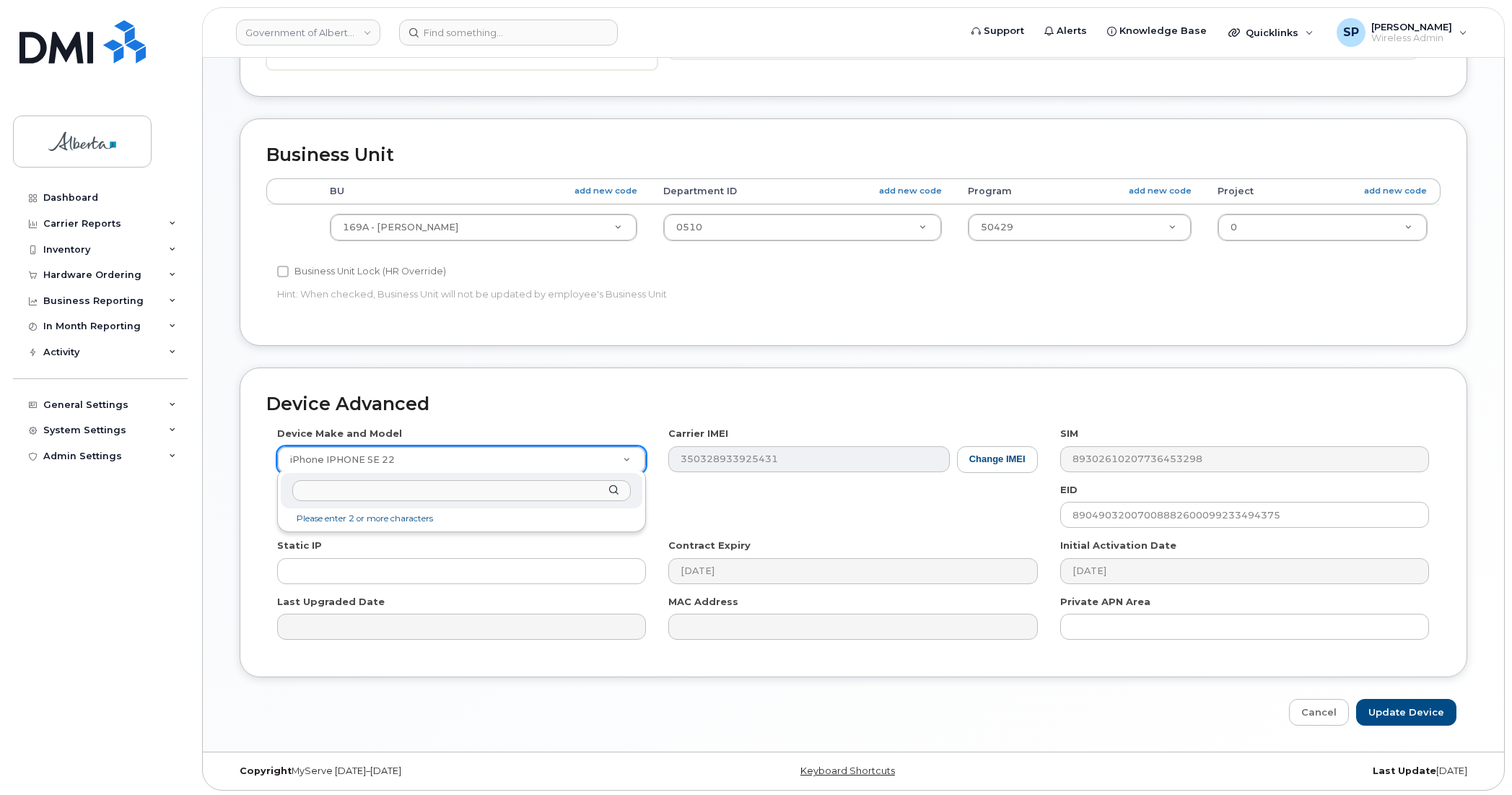
click at [381, 488] on input "text" at bounding box center [461, 490] width 339 height 21
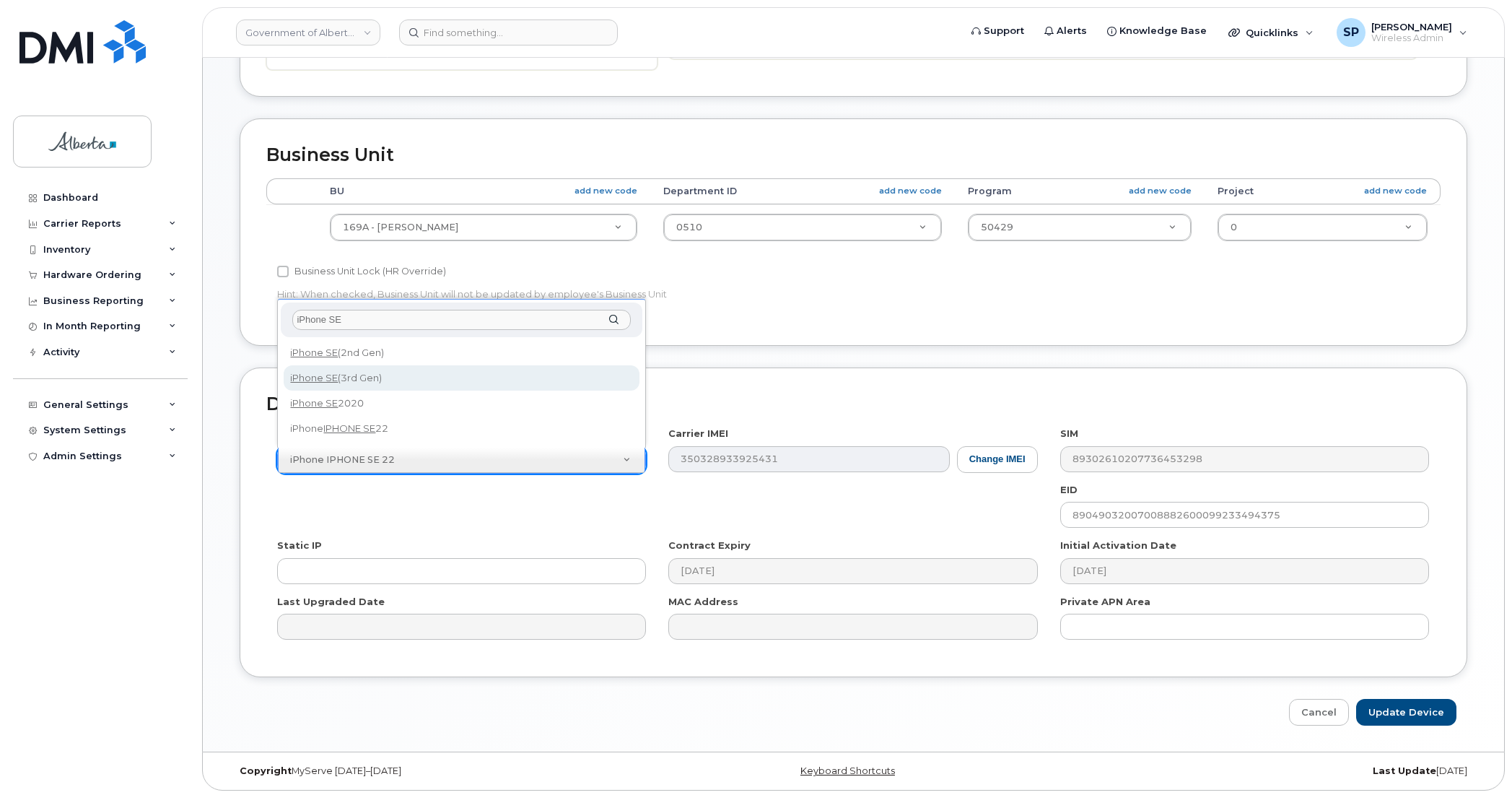
type input "iPhone SE"
drag, startPoint x: 379, startPoint y: 376, endPoint x: 387, endPoint y: 380, distance: 8.9
select select "2709"
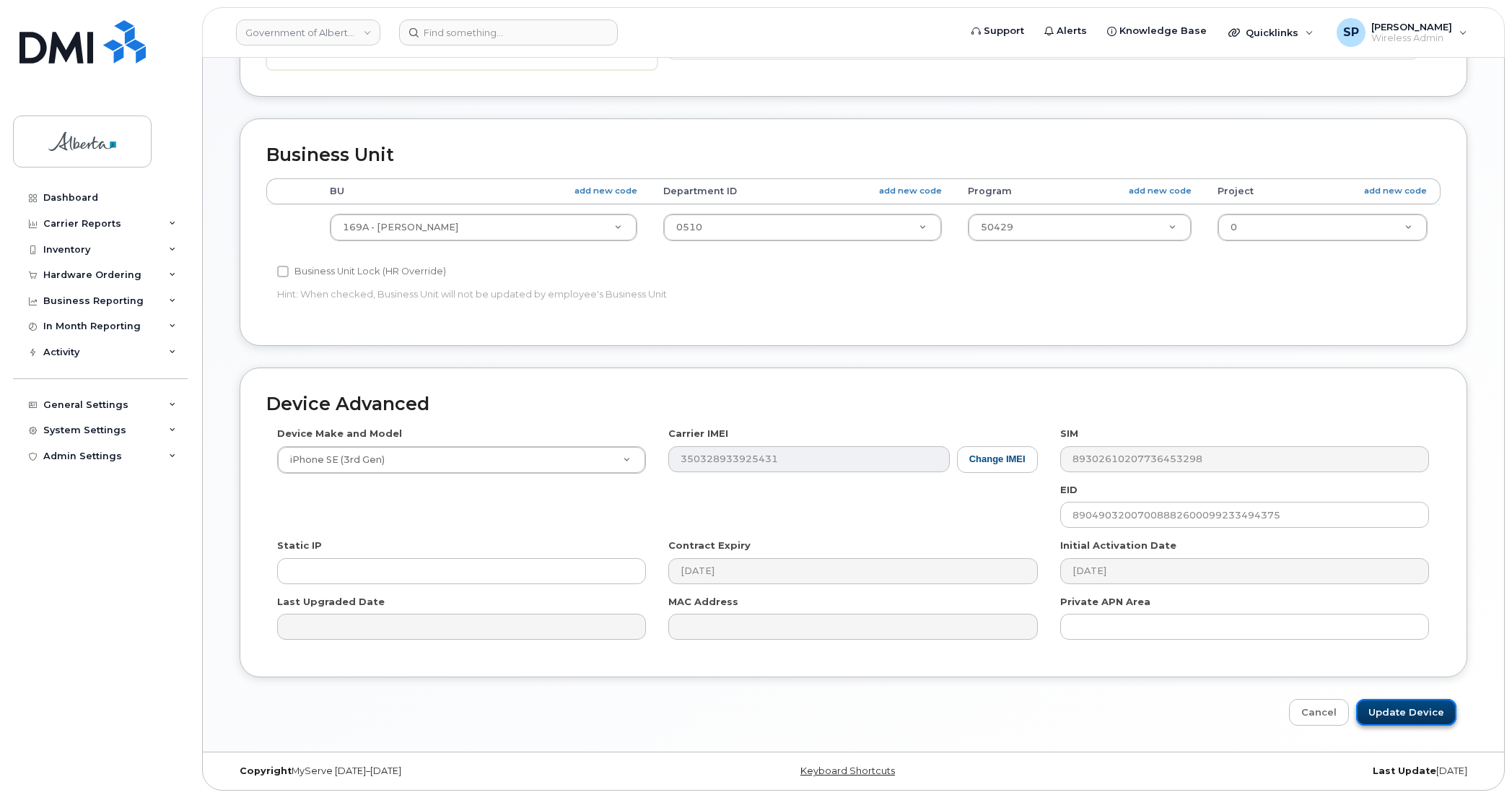
click at [1418, 711] on input "Update Device" at bounding box center [1406, 711] width 100 height 26
type input "Saving..."
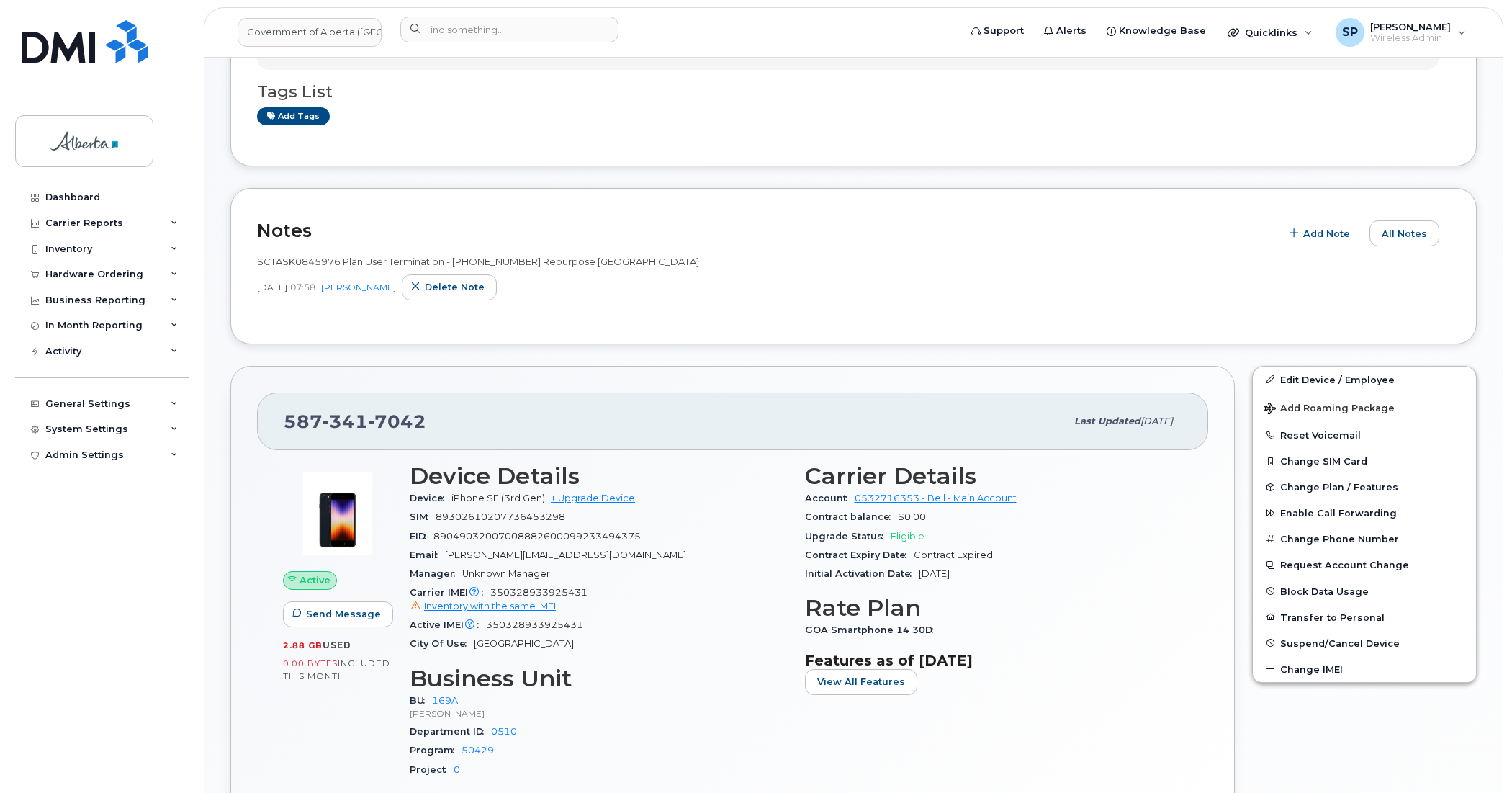
scroll to position [314, 0]
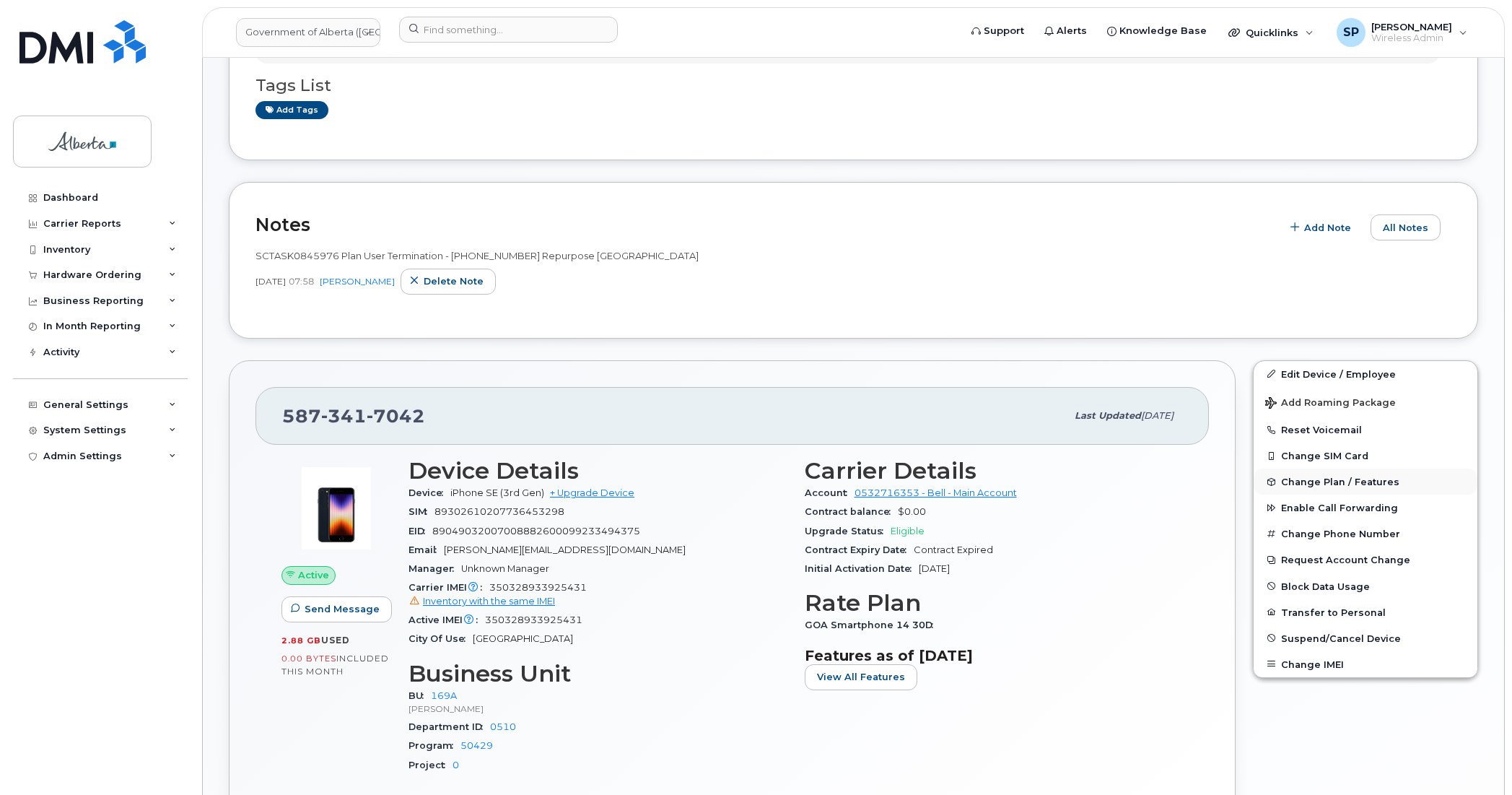
click at [1353, 478] on span "Change Plan / Features" at bounding box center [1340, 482] width 118 height 11
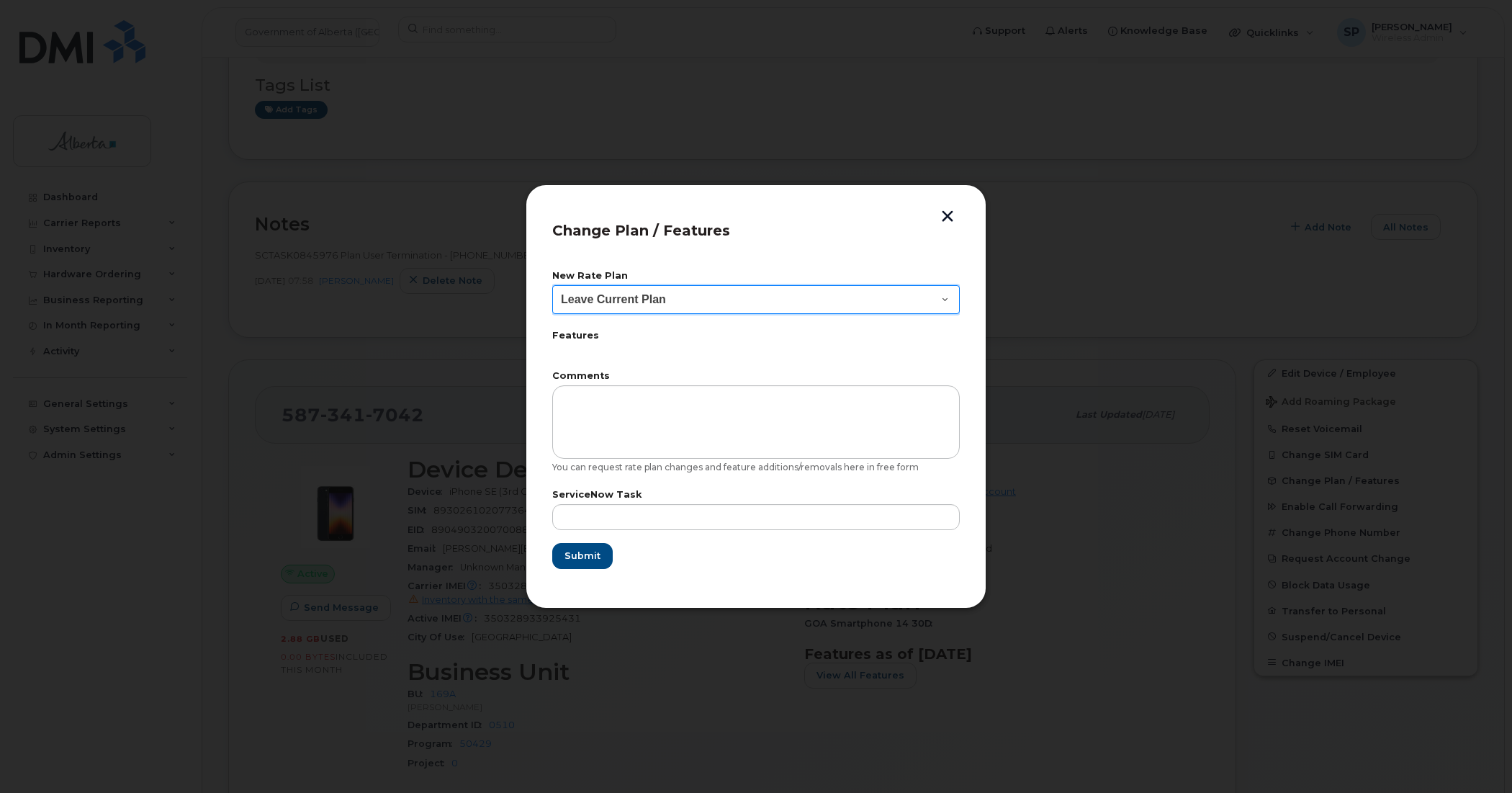
click at [659, 303] on select "Leave Current Plan GOA - Voice Plan 5 GOA Smartphone 14 30D GOA Unlimited Smart…" at bounding box center [756, 299] width 407 height 29
select select "2483362"
click at [552, 285] on select "Leave Current Plan GOA - Voice Plan 5 GOA Smartphone 14 30D GOA Unlimited Smart…" at bounding box center [756, 299] width 407 height 29
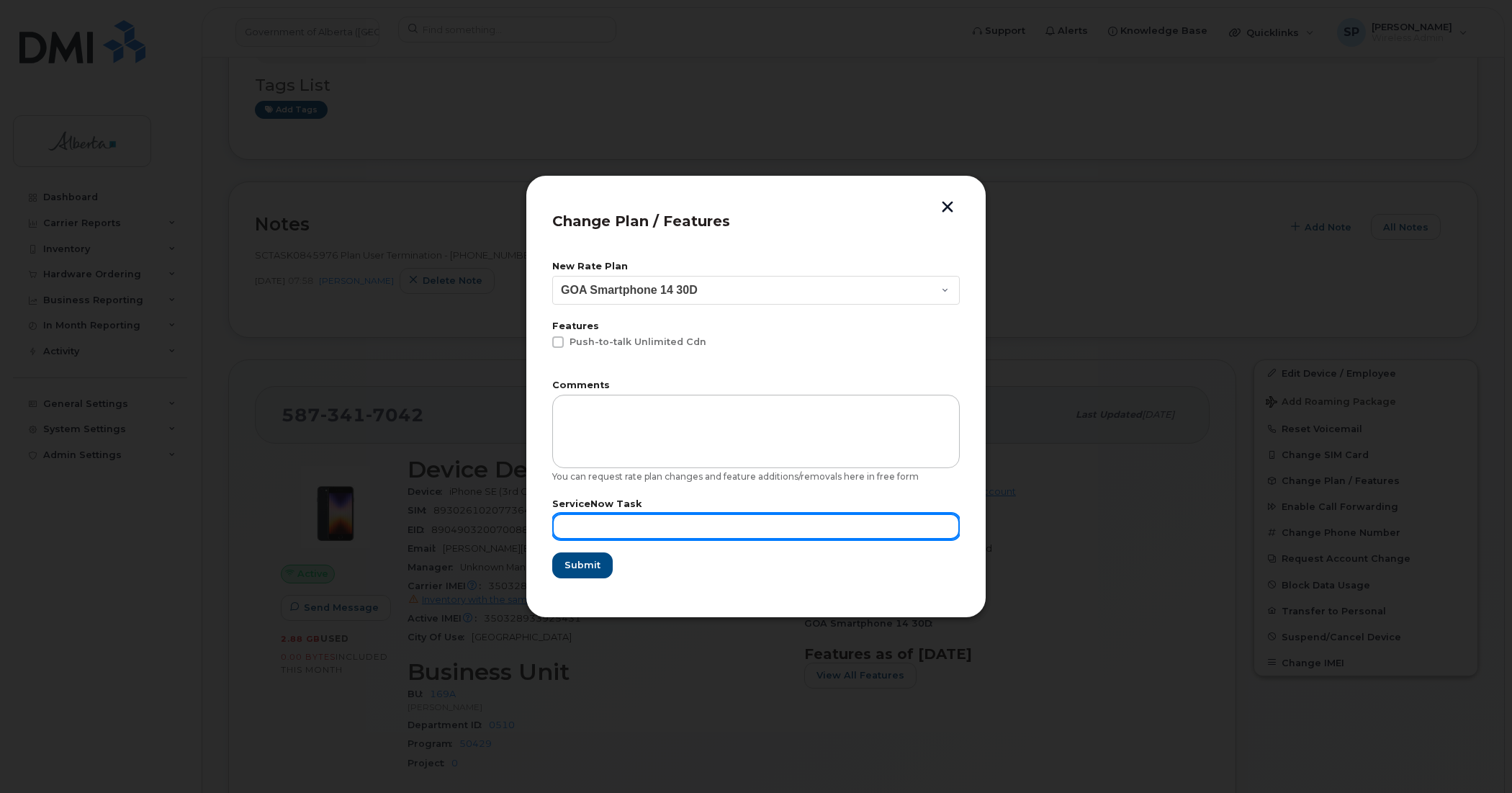
click at [636, 521] on input "text" at bounding box center [756, 526] width 407 height 26
paste input "SCTASK0845976"
type input "SCTASK0845976"
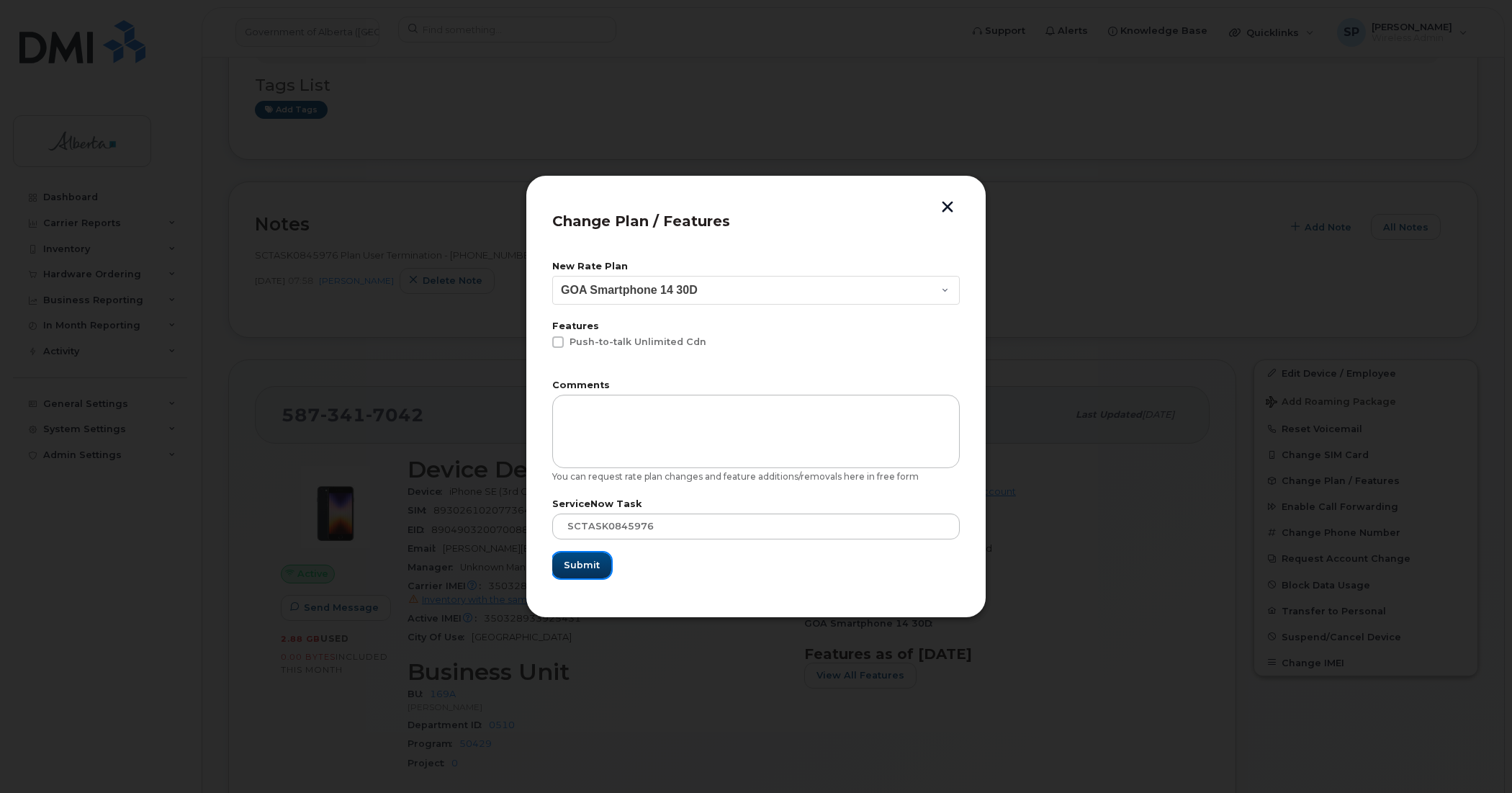
click at [590, 562] on span "Submit" at bounding box center [581, 565] width 36 height 14
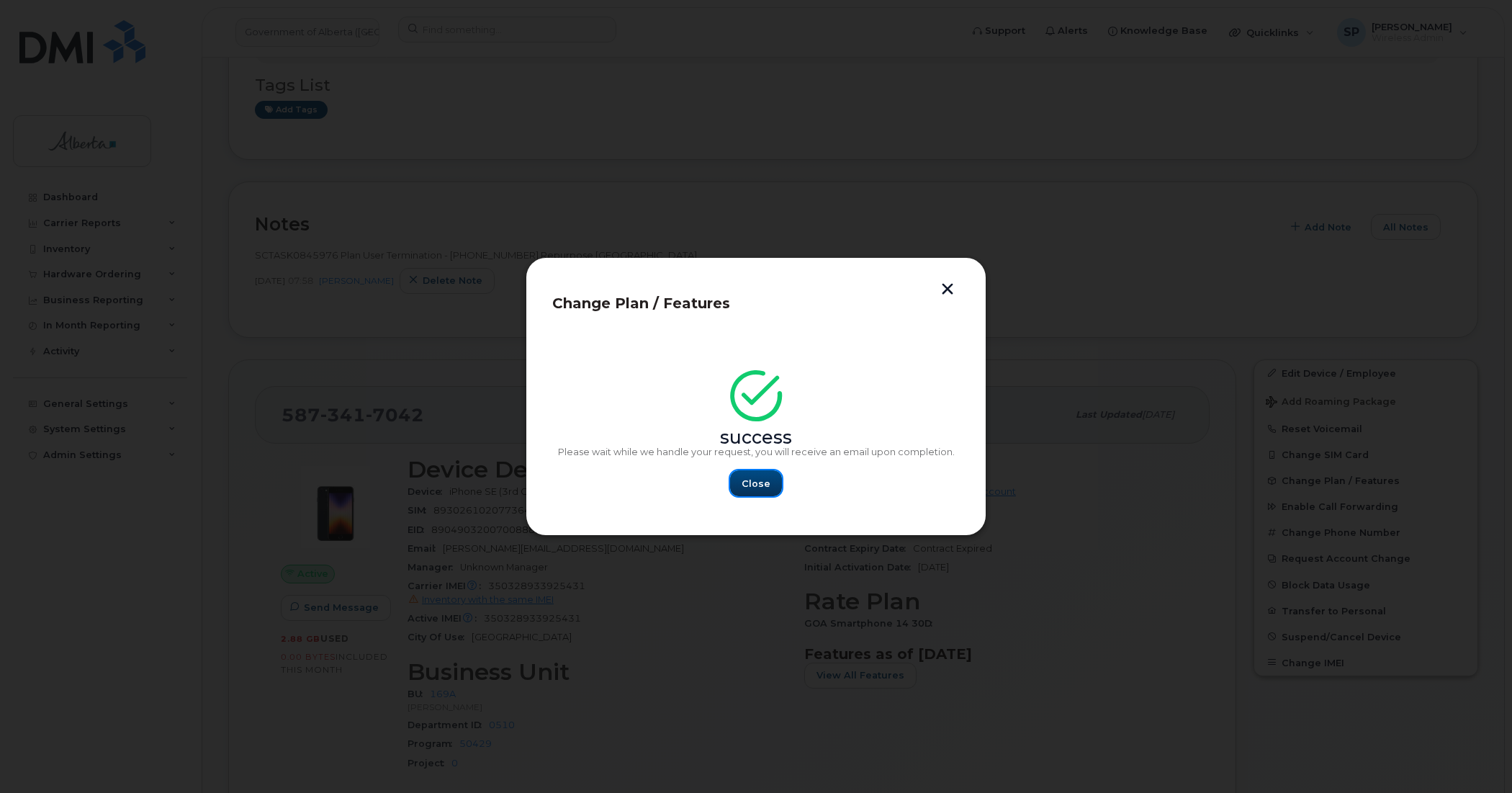
click at [762, 483] on span "Close" at bounding box center [756, 483] width 29 height 14
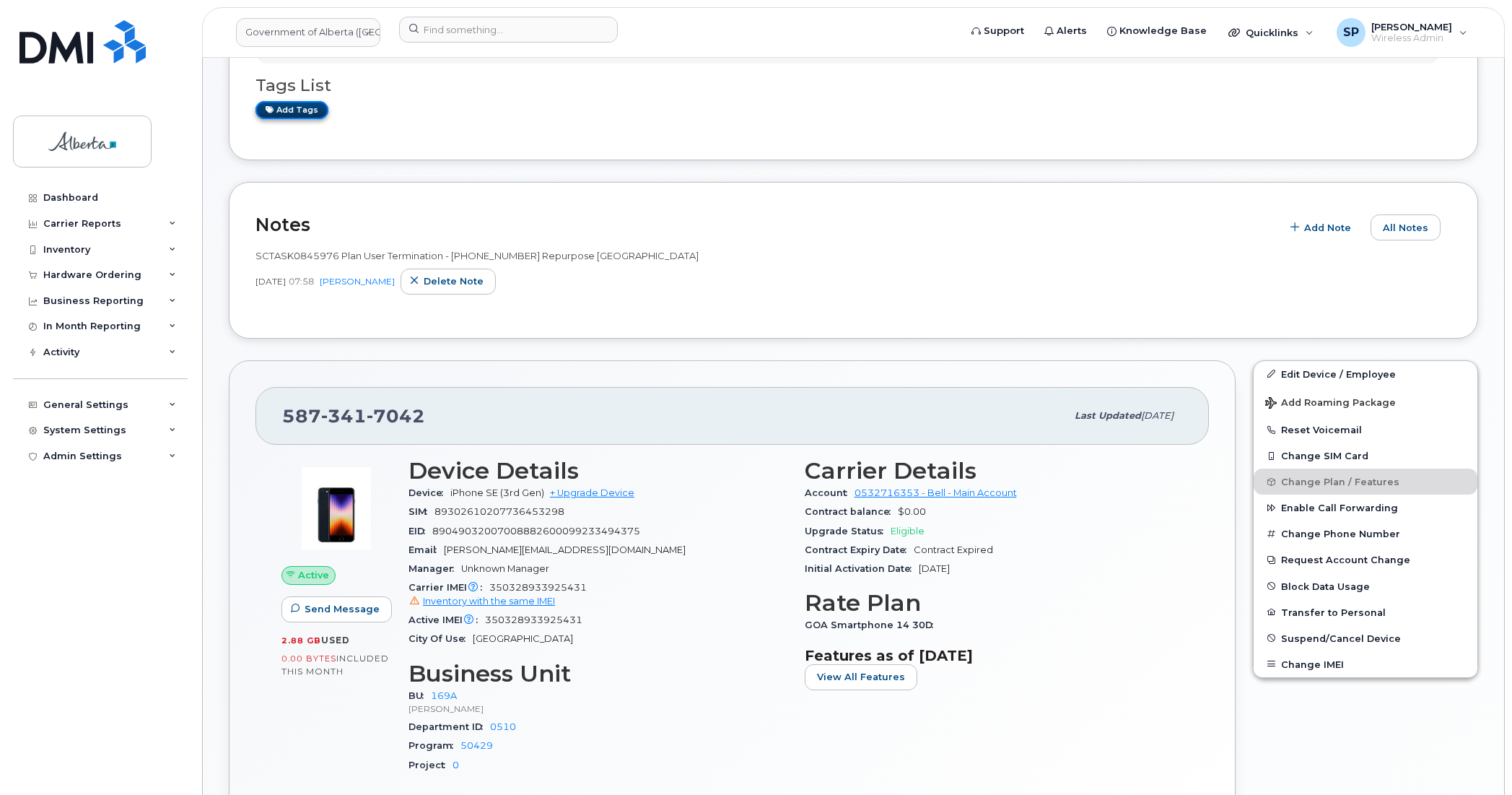
click at [293, 104] on link "Add tags" at bounding box center [291, 110] width 73 height 18
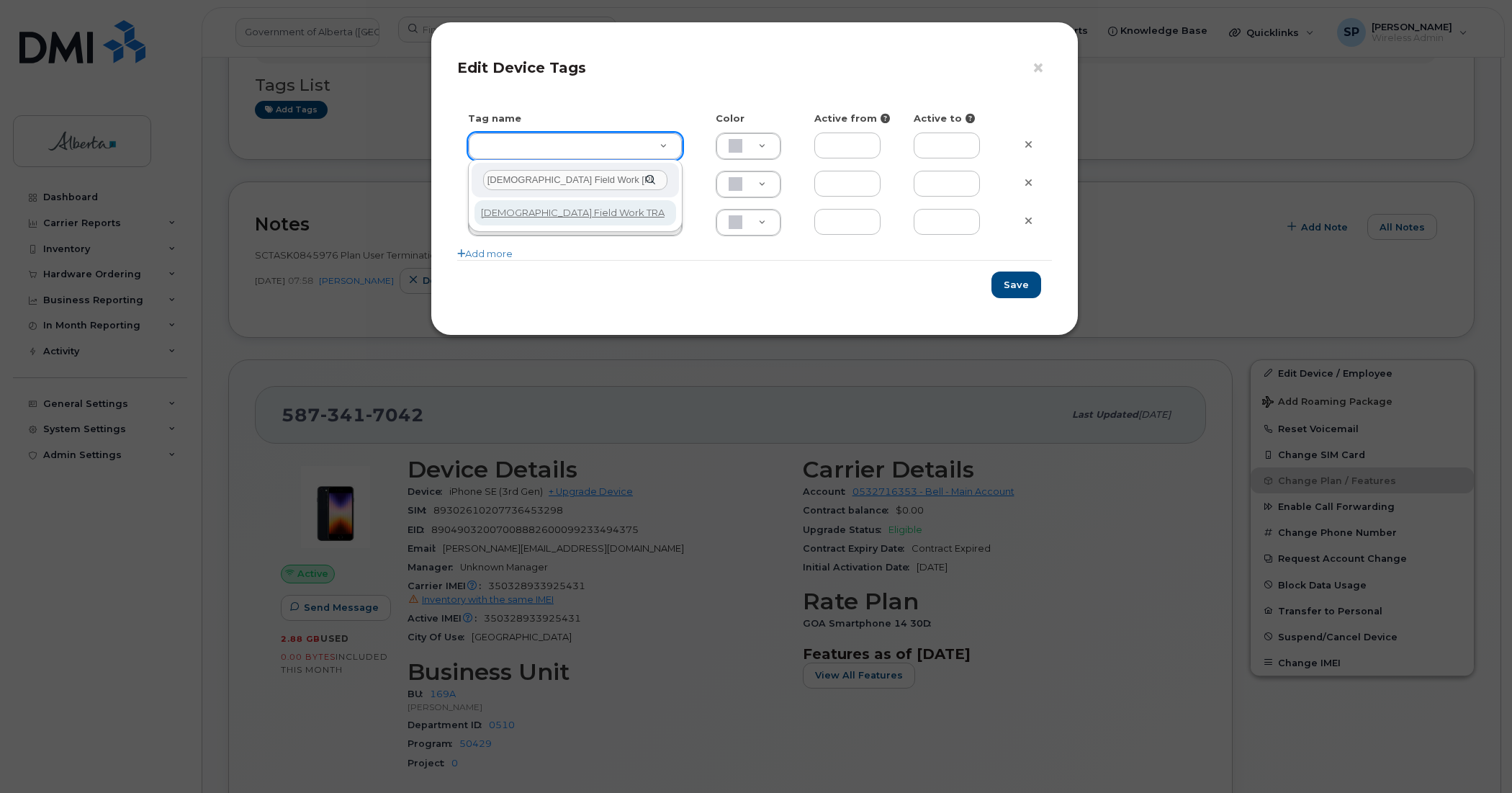
type input "[DEMOGRAPHIC_DATA] Field Work TRANS"
type input "Sea"
type input "[DEMOGRAPHIC_DATA] Field Work TRANS"
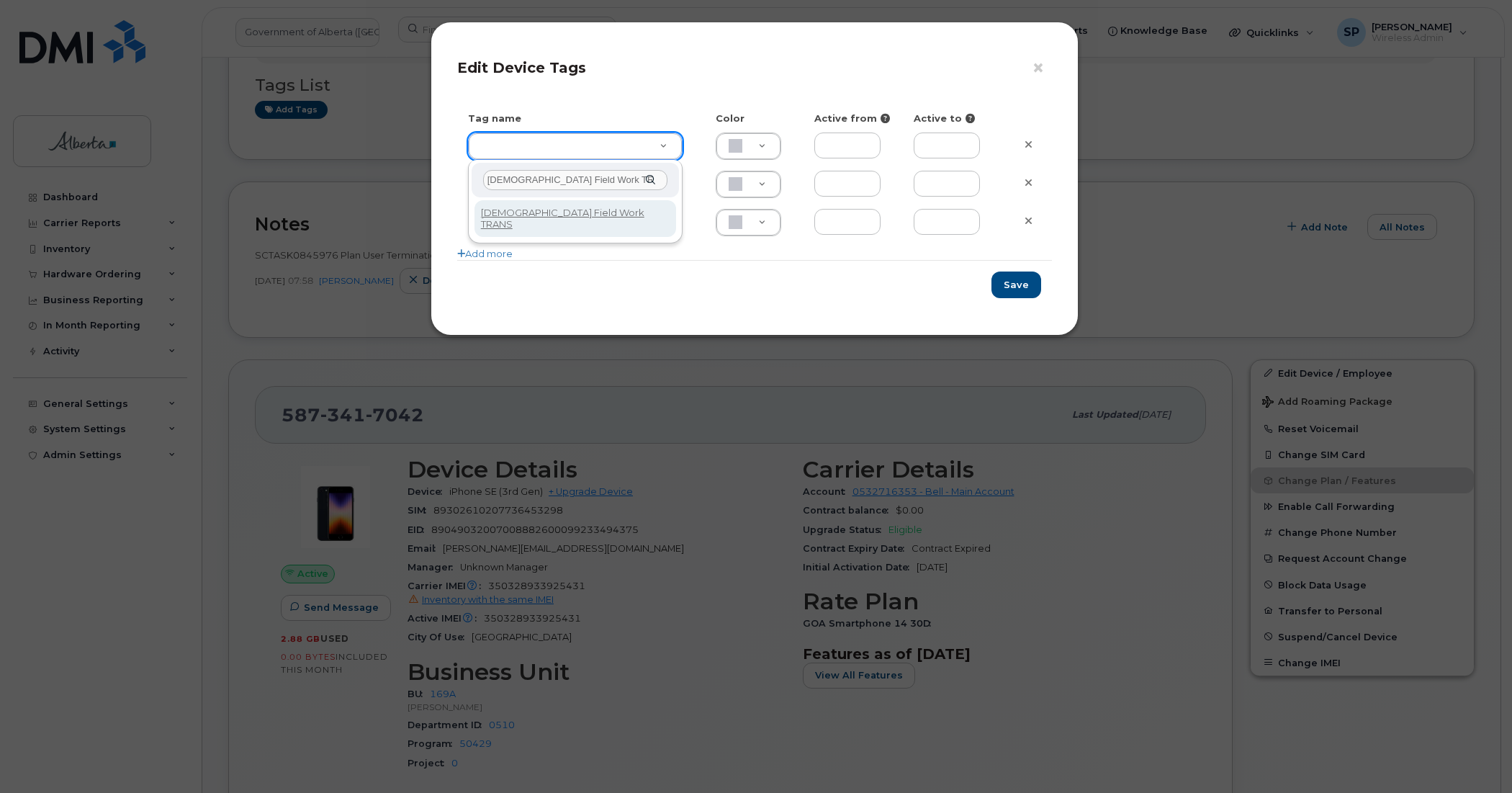
type input "[DEMOGRAPHIC_DATA] Field Work TRANS"
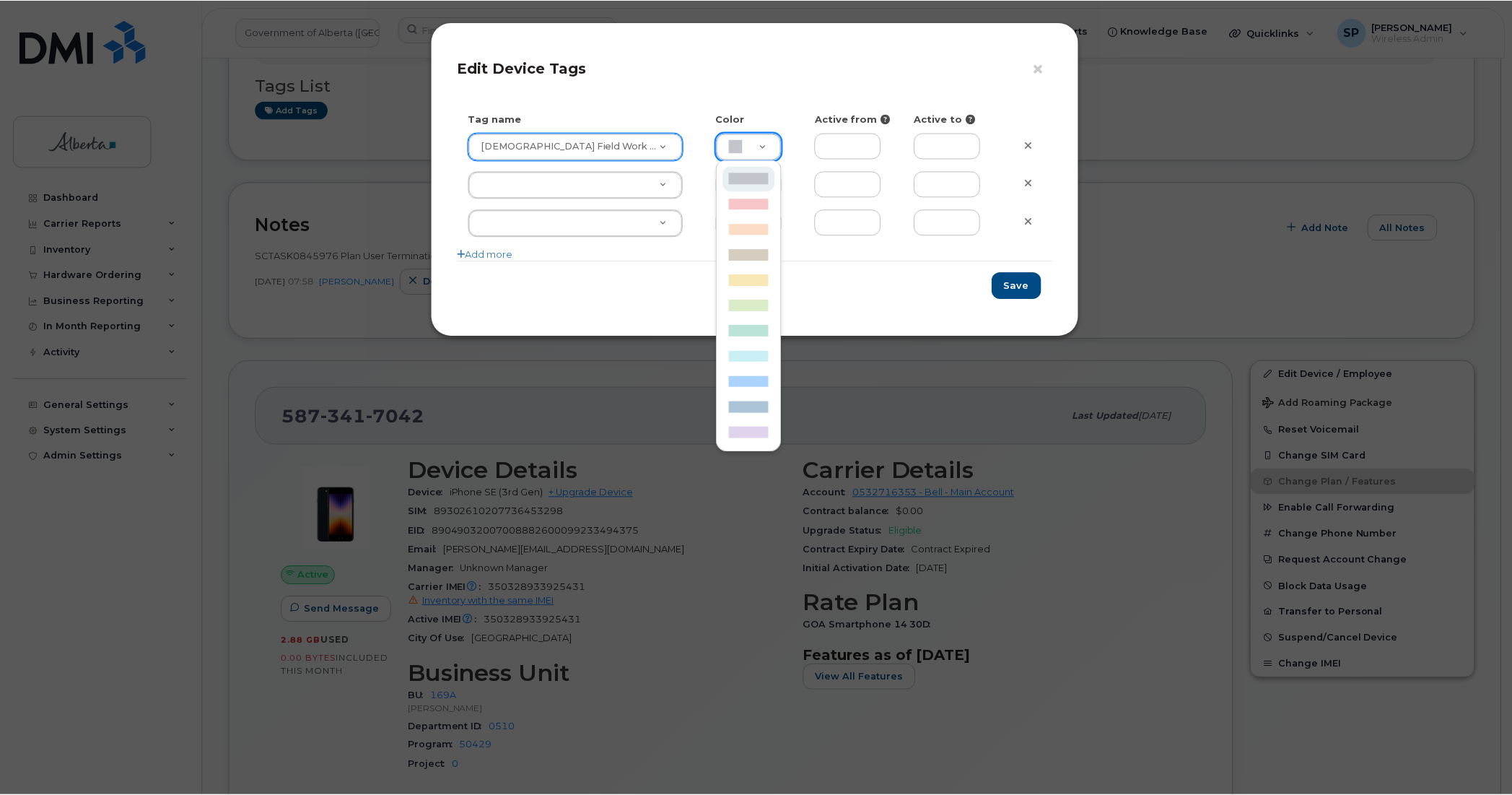
scroll to position [0, 4]
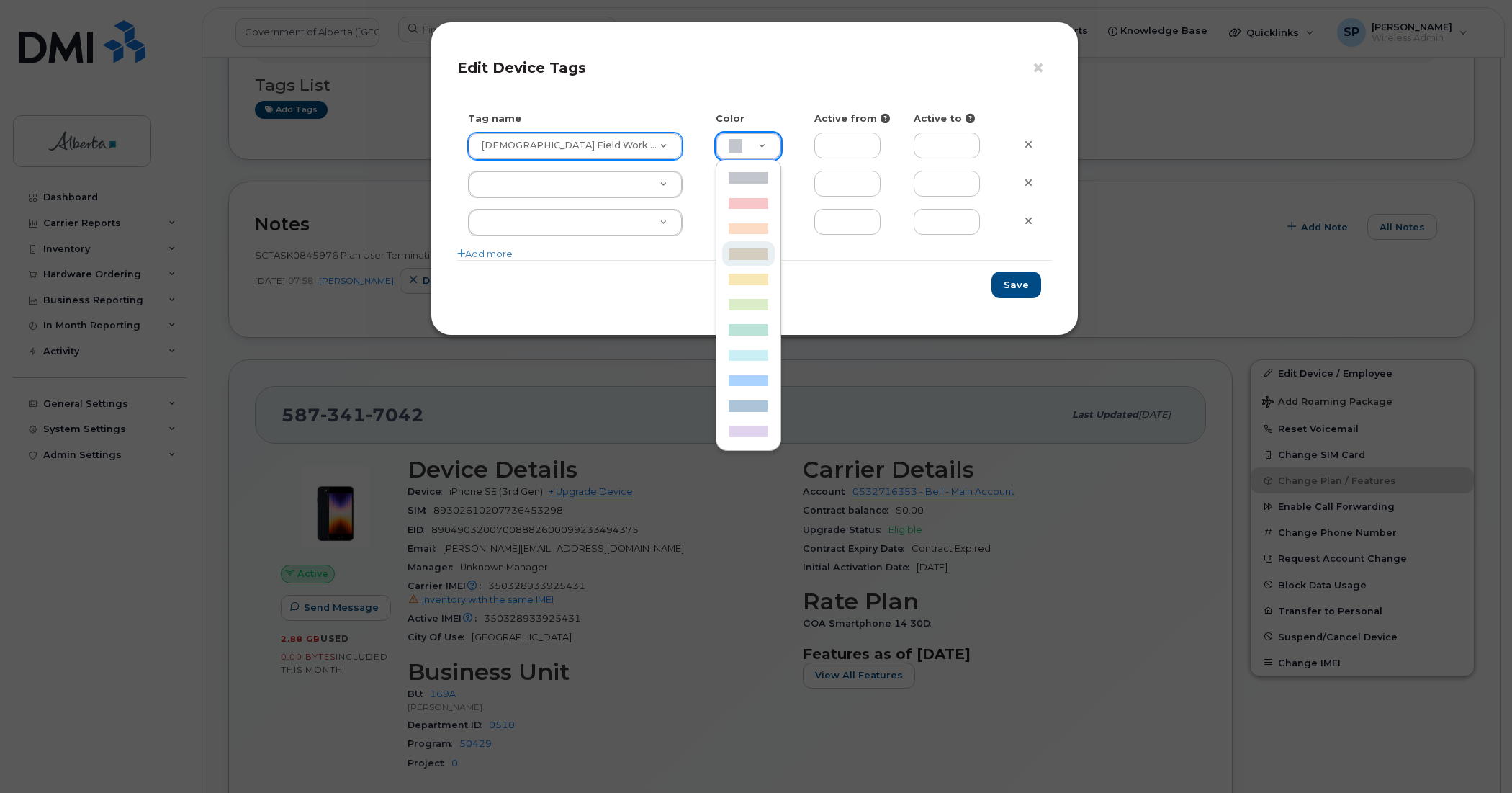
type input "D6CDC1"
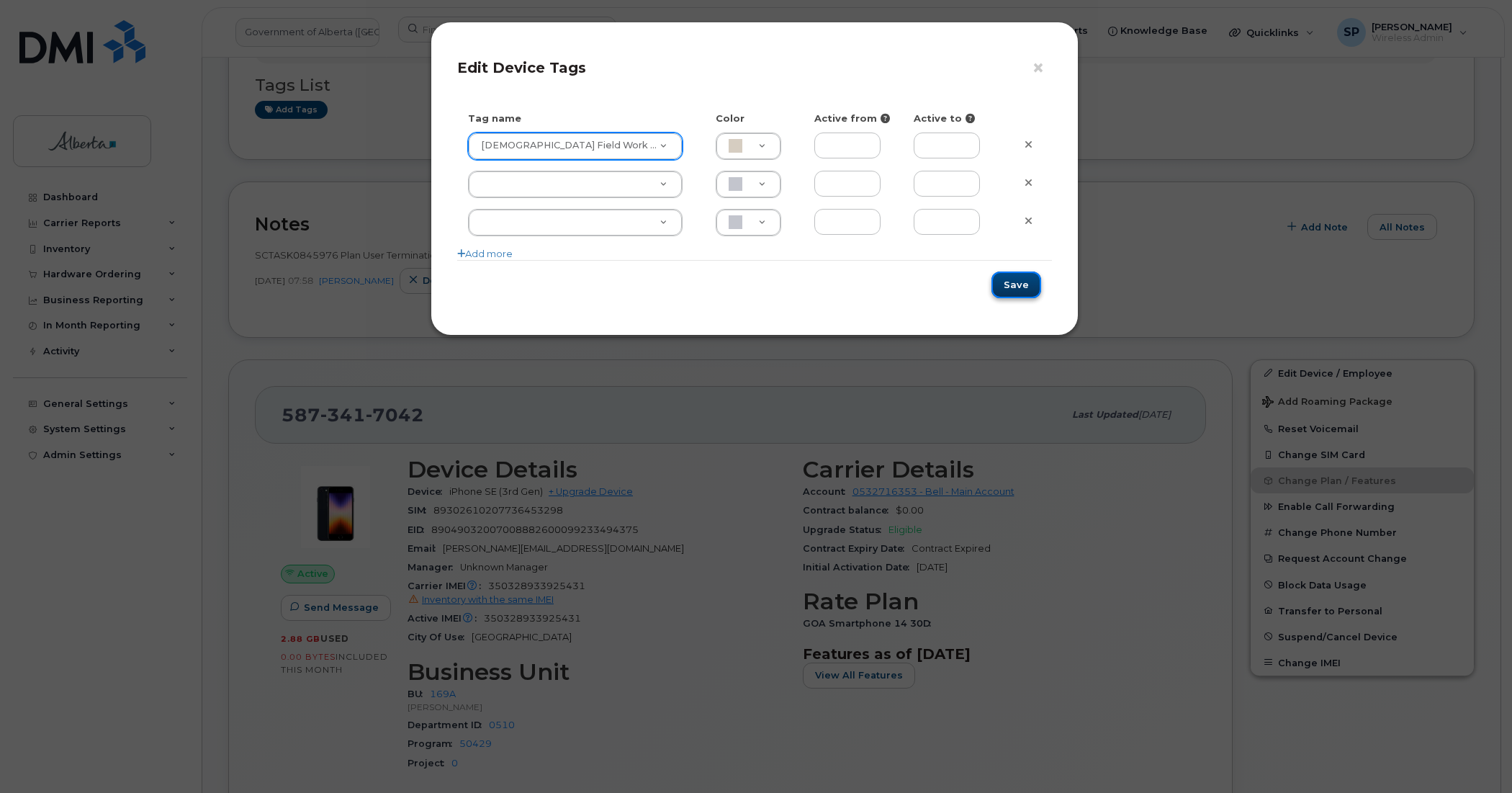
click at [1012, 286] on button "Save" at bounding box center [1016, 284] width 49 height 26
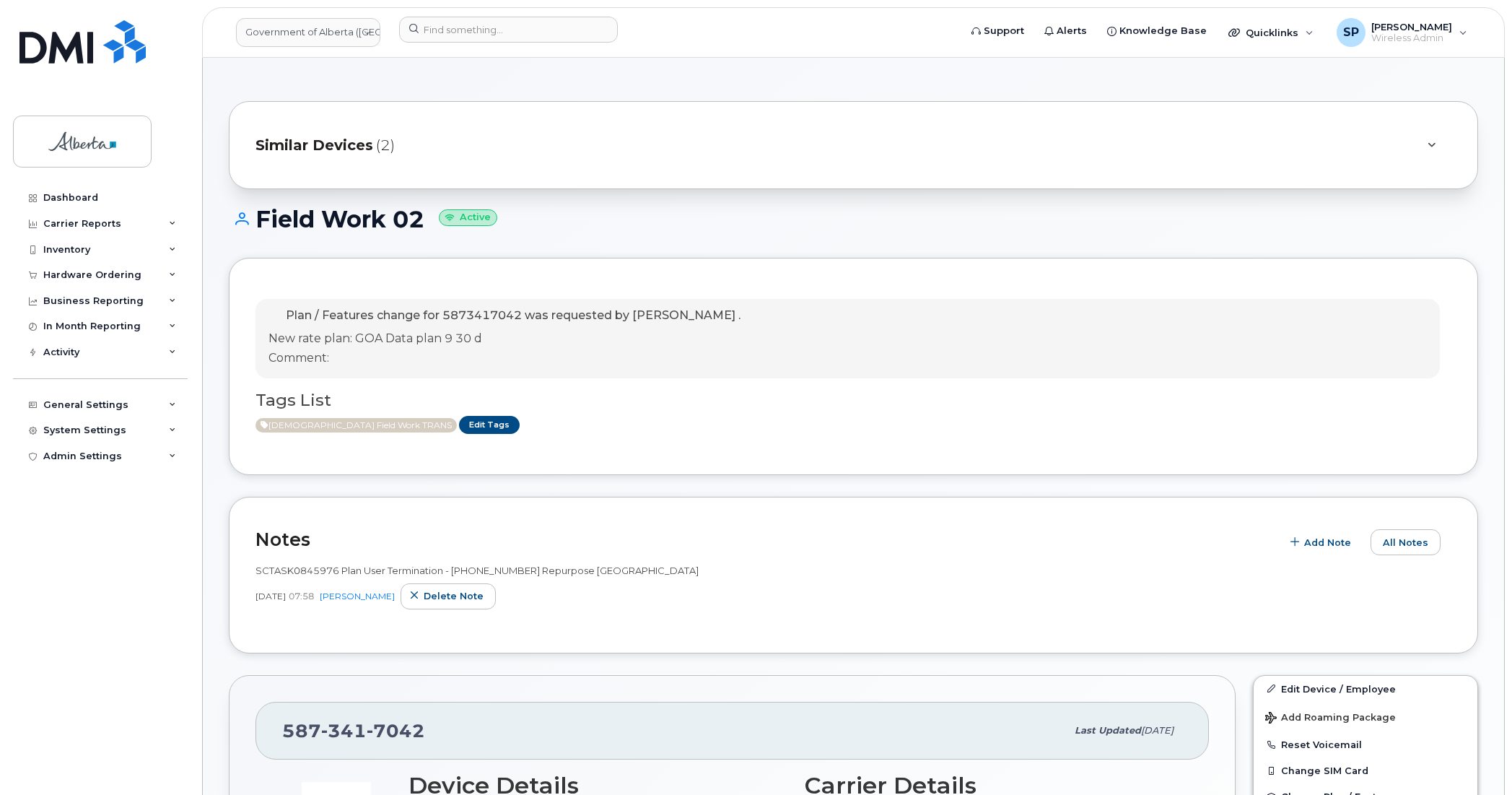
click at [1463, 222] on h1 "Field Work 02 Active" at bounding box center [853, 219] width 1249 height 26
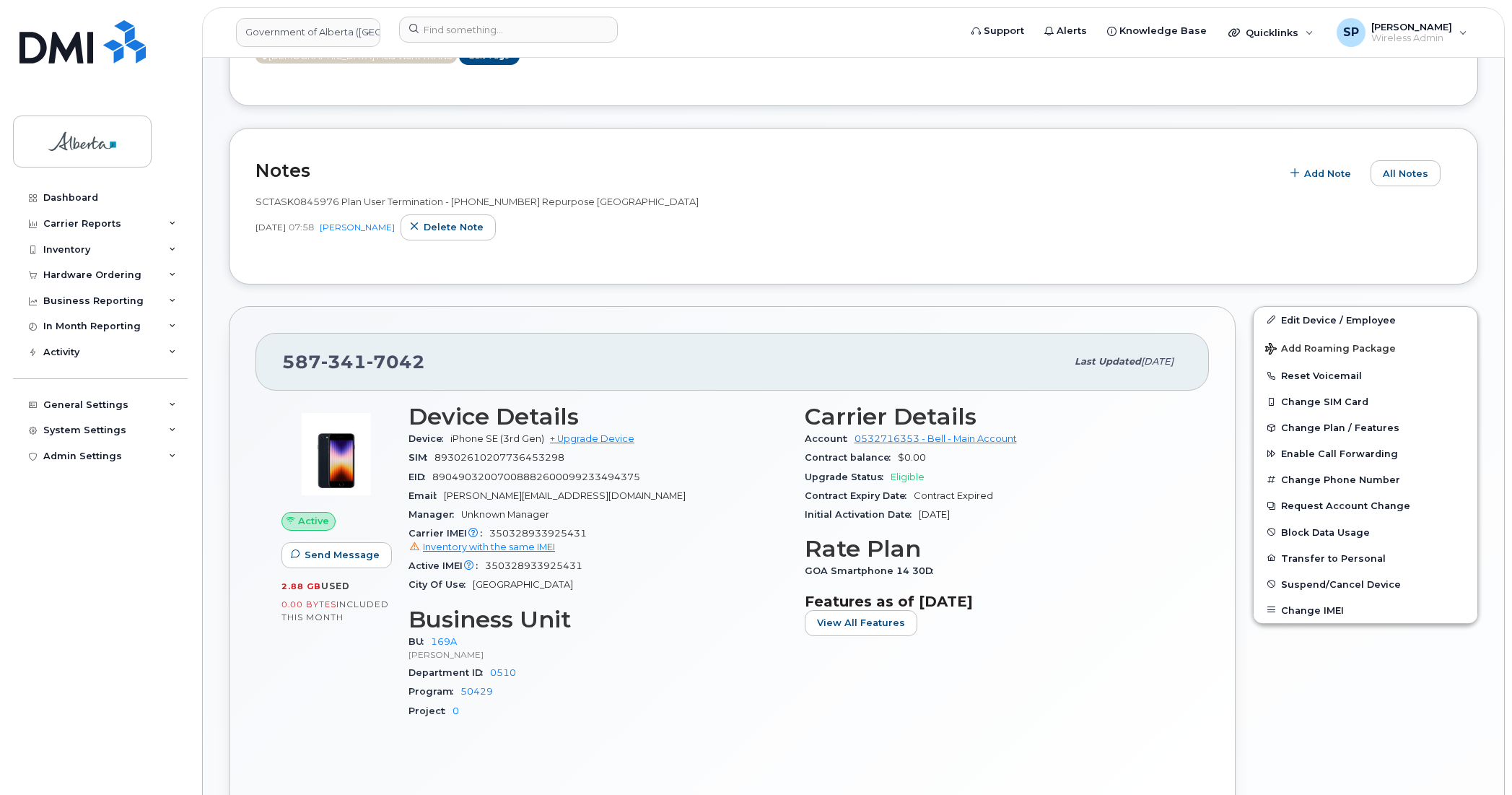
scroll to position [377, 0]
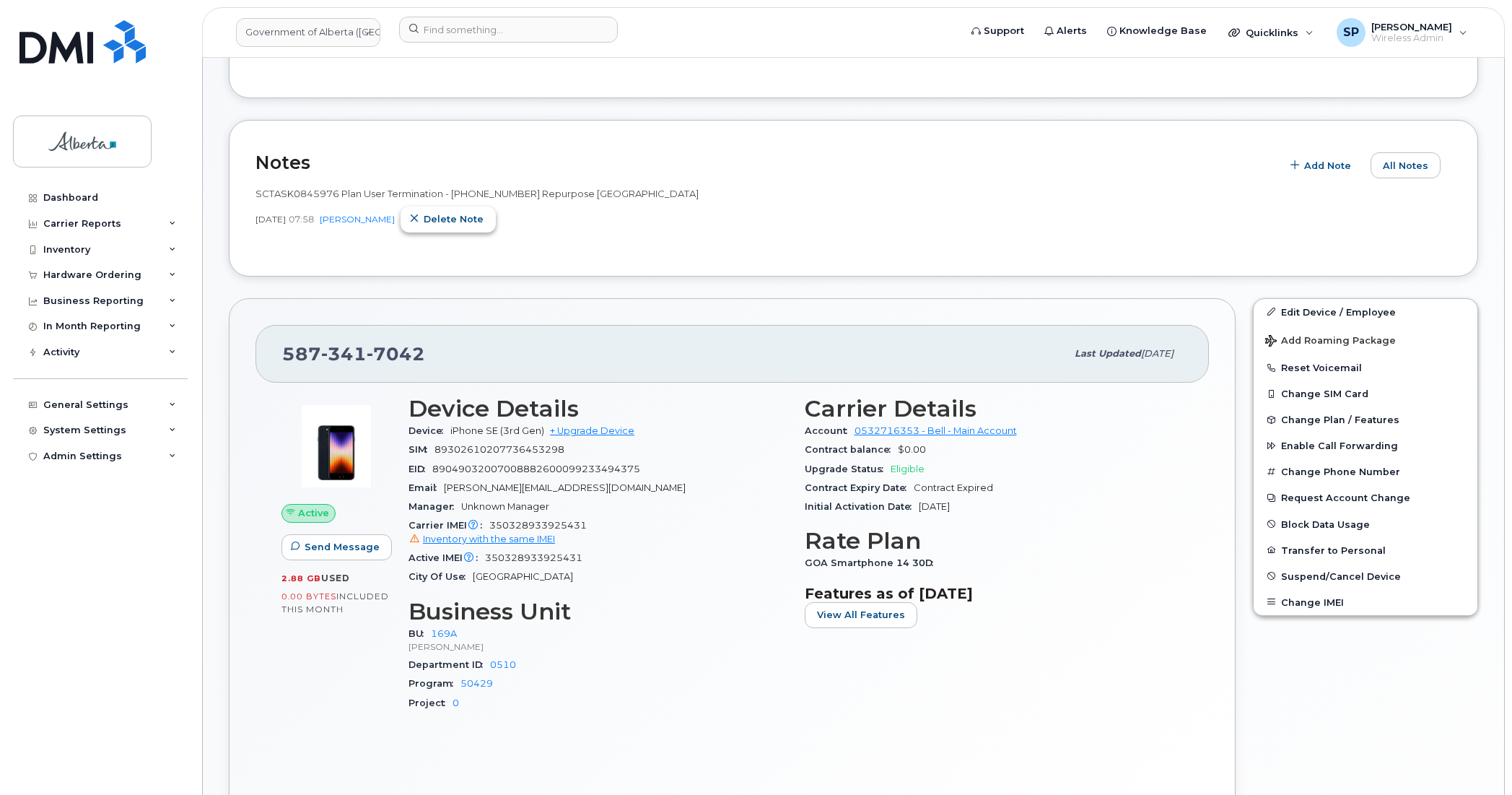
click at [484, 217] on span "Delete note" at bounding box center [453, 218] width 60 height 14
click at [1326, 164] on span "Add Note" at bounding box center [1327, 165] width 47 height 14
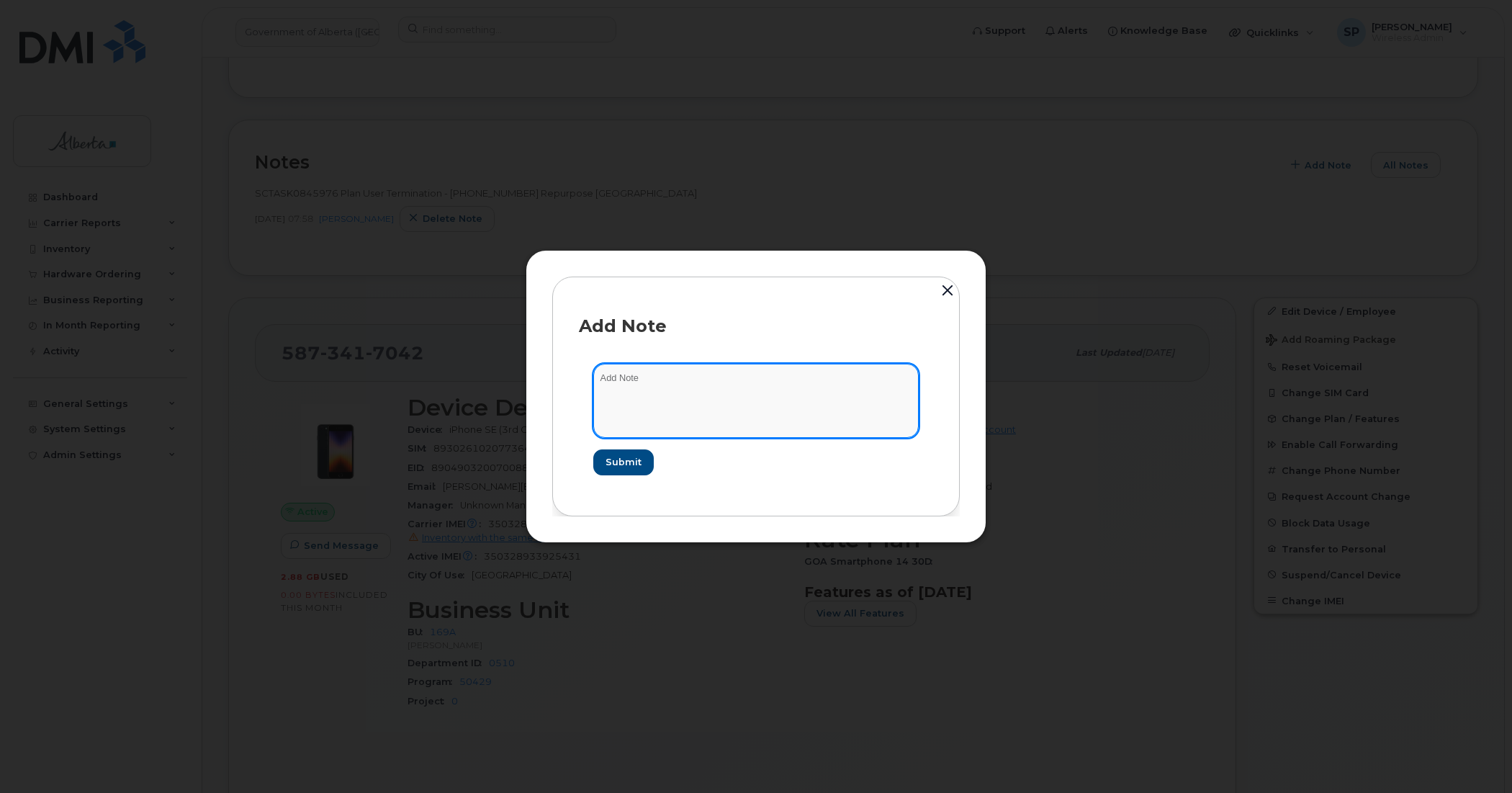
click at [703, 376] on textarea at bounding box center [756, 400] width 325 height 73
paste textarea "Plan User Termination - (1) Suspend Rename Field Work 02"
click at [599, 379] on textarea "Plan User Termination - (1) Suspend Rename Field Work 02" at bounding box center [756, 400] width 325 height 73
paste textarea "SCTASK0845976"
type textarea "SCTASK0845976 Plan User Termination - (1) Suspend Rename Field Work 02"
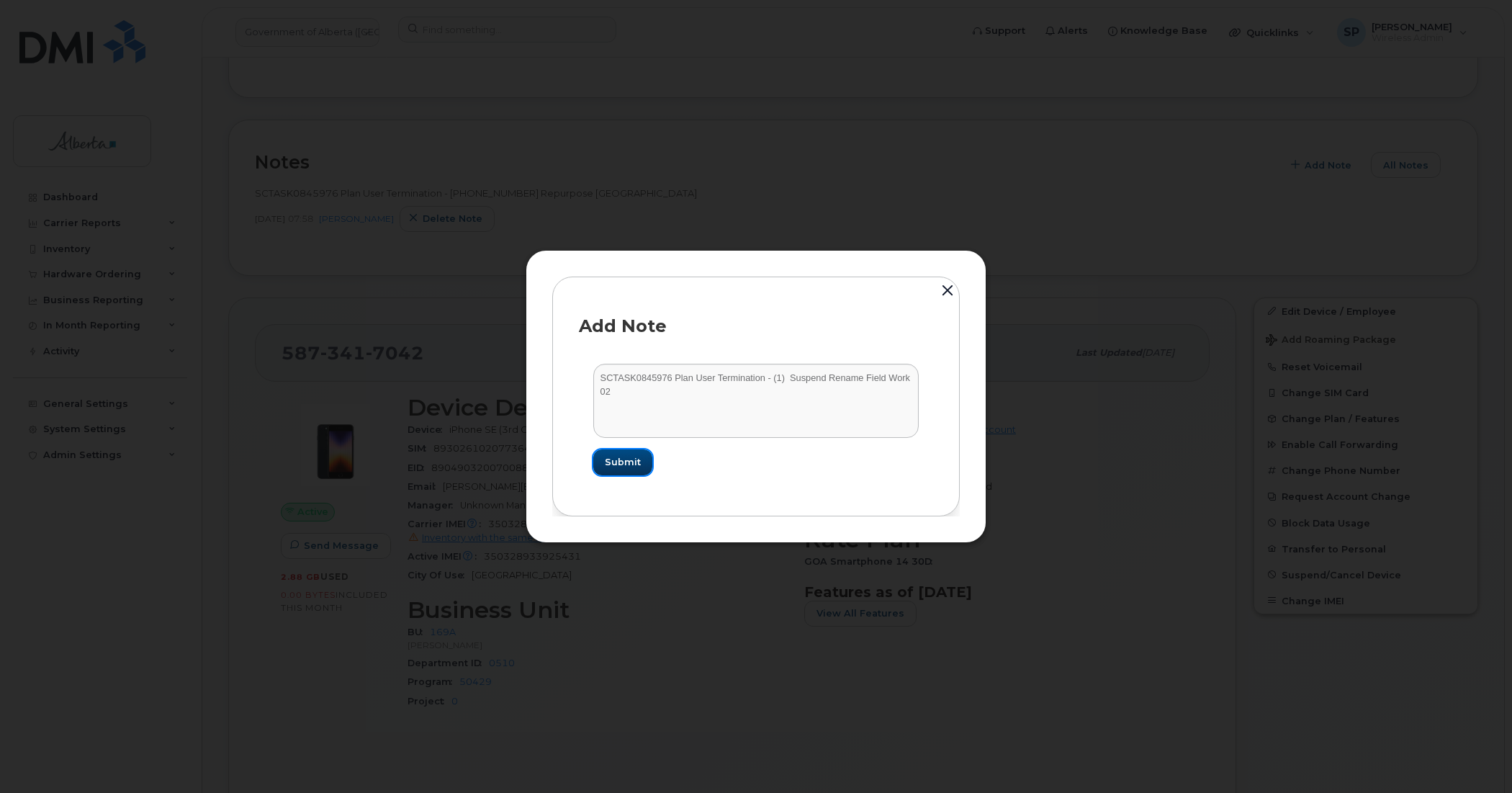
click at [631, 467] on span "Submit" at bounding box center [622, 461] width 36 height 14
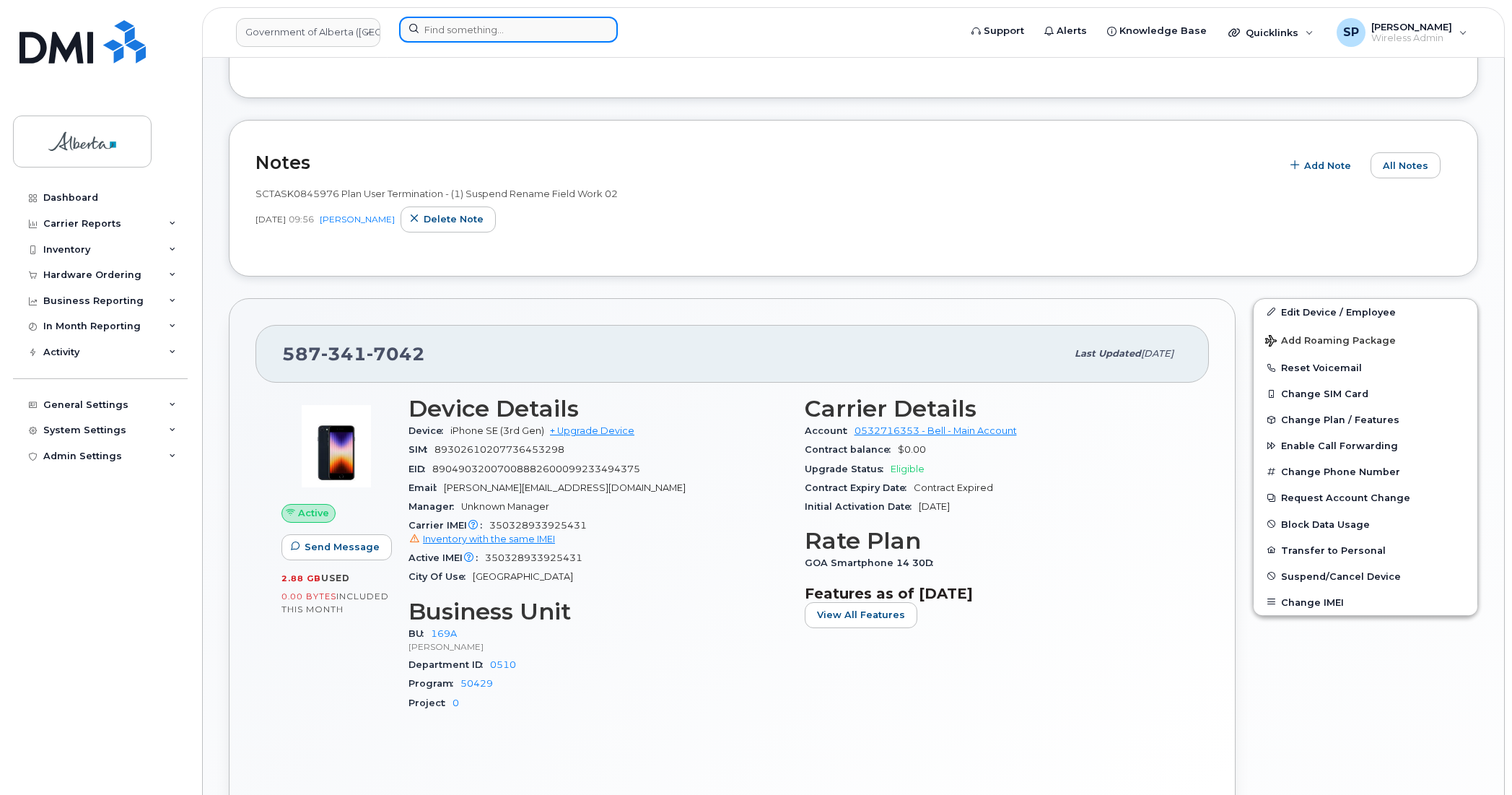
click at [447, 34] on input at bounding box center [509, 30] width 218 height 26
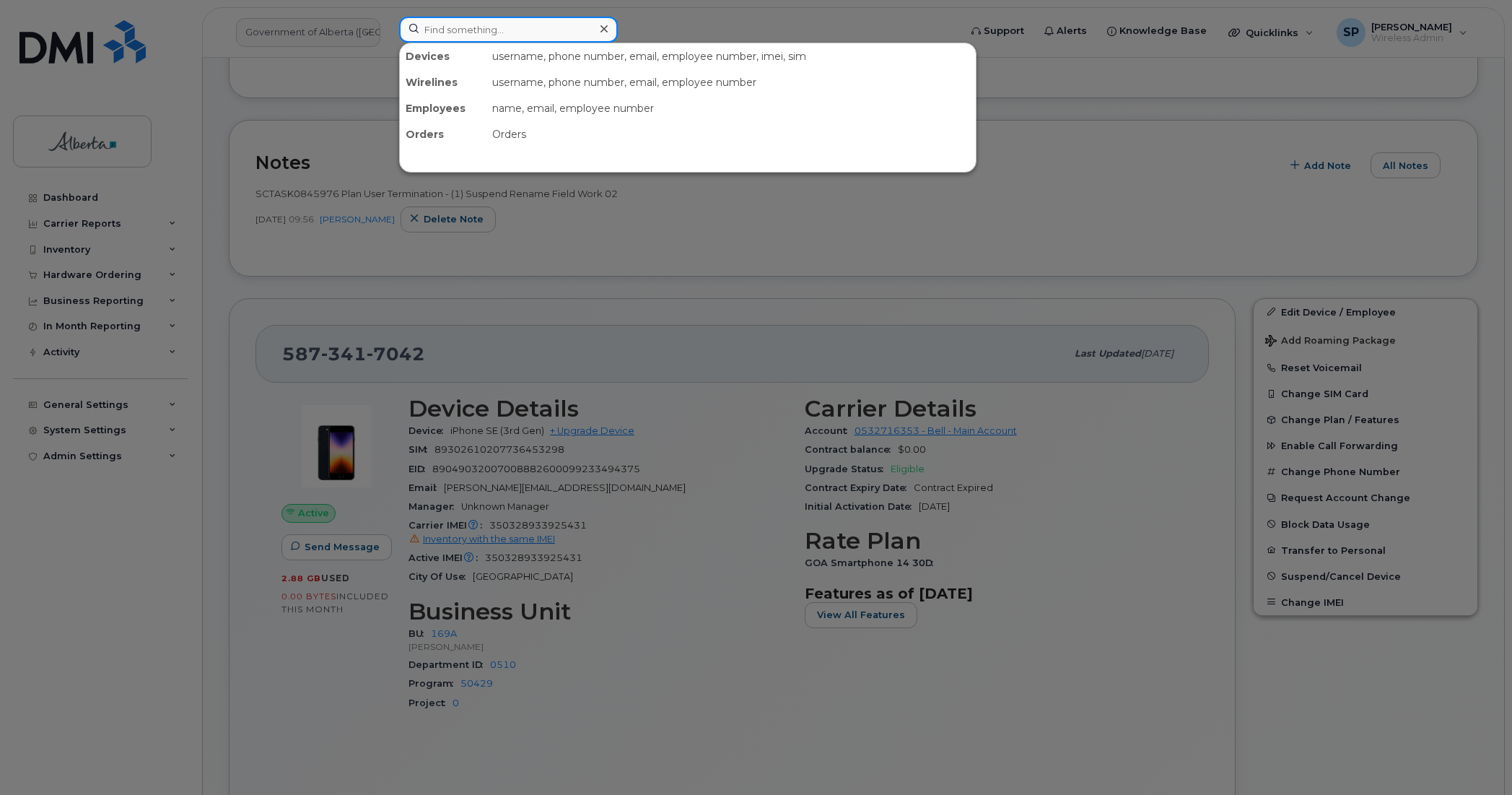
paste input "7802356452"
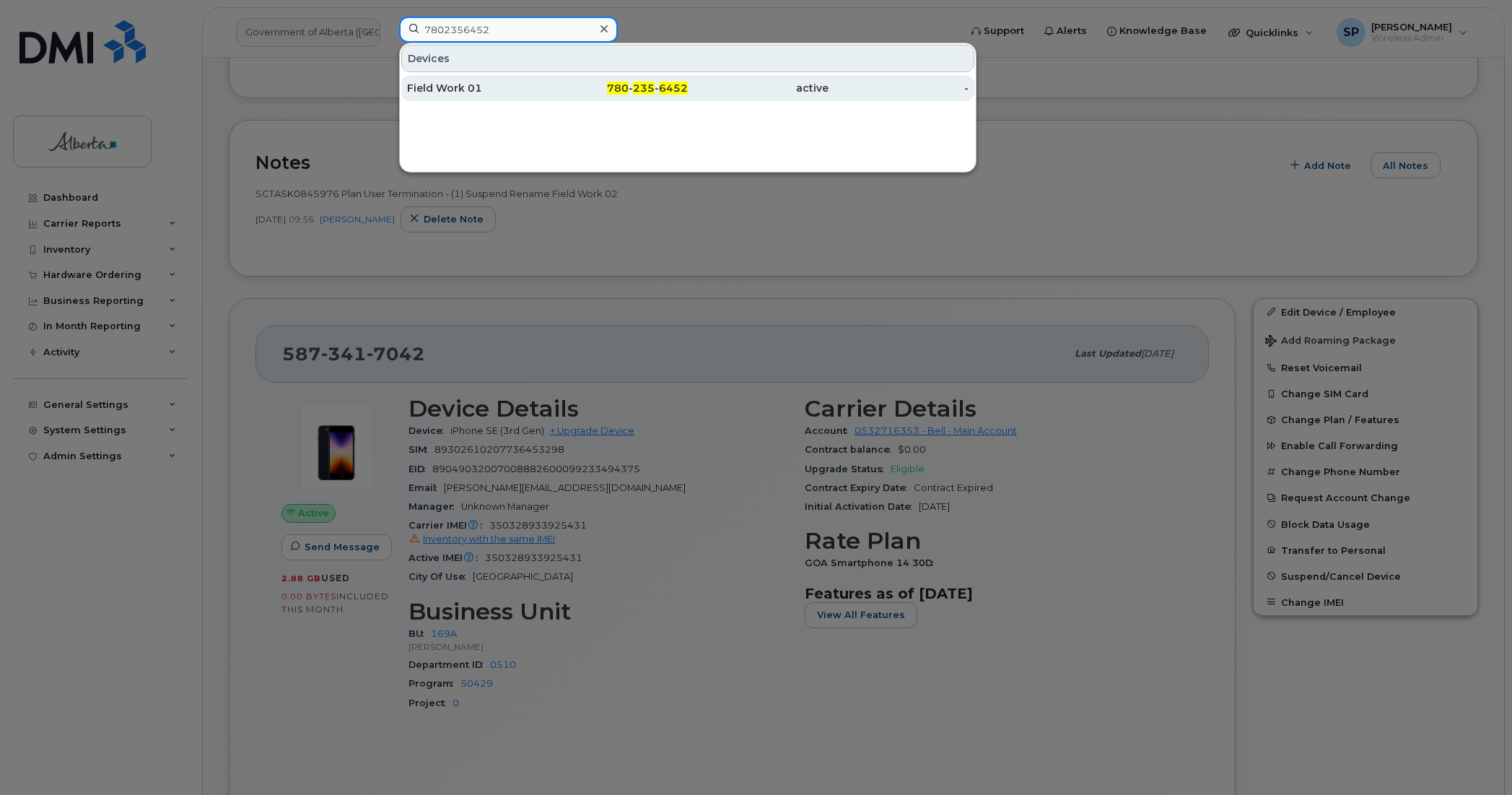
type input "7802356452"
click at [454, 88] on div "Field Work 01" at bounding box center [477, 88] width 141 height 14
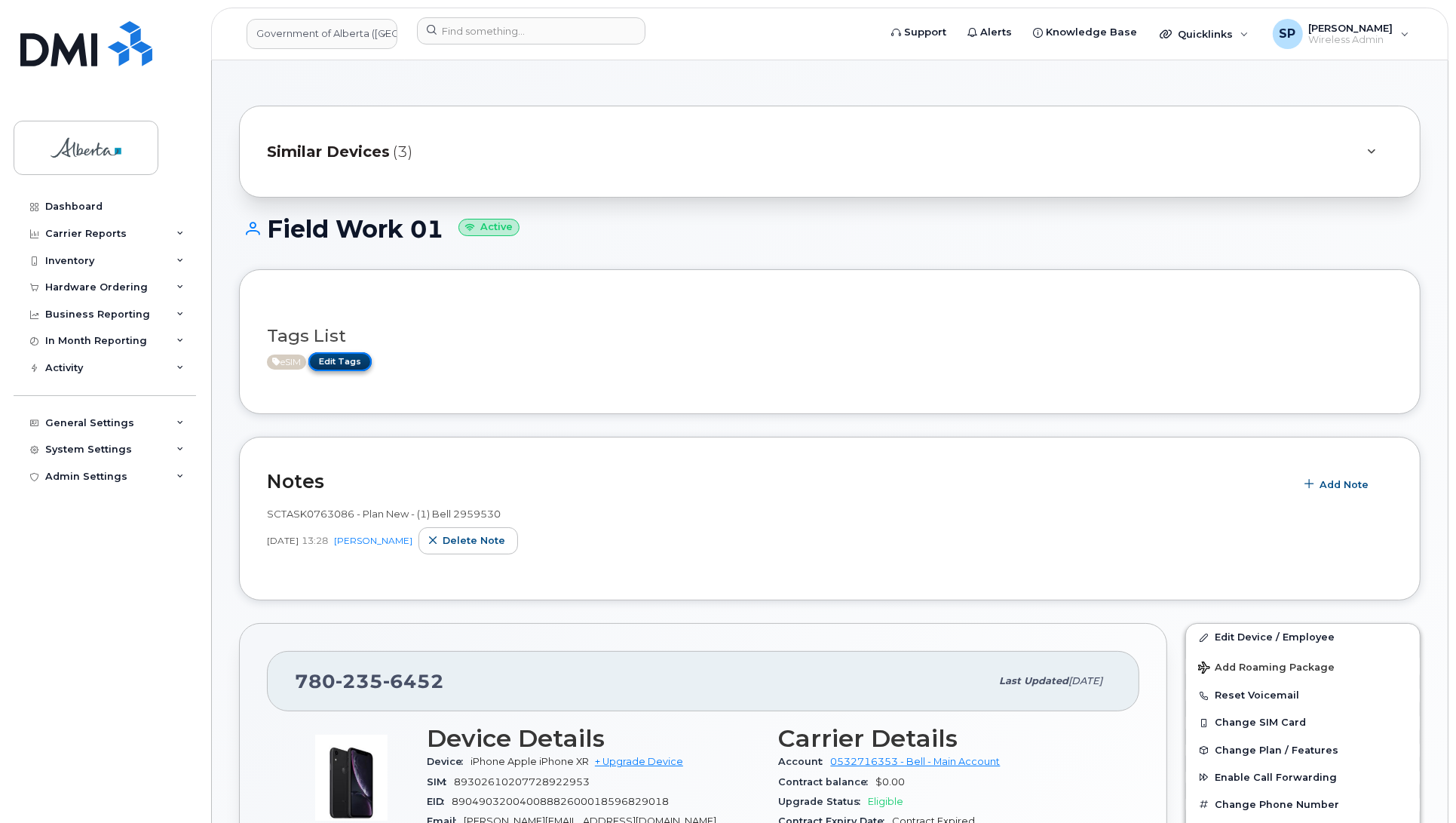
click at [345, 361] on link "Edit Tags" at bounding box center [340, 362] width 63 height 19
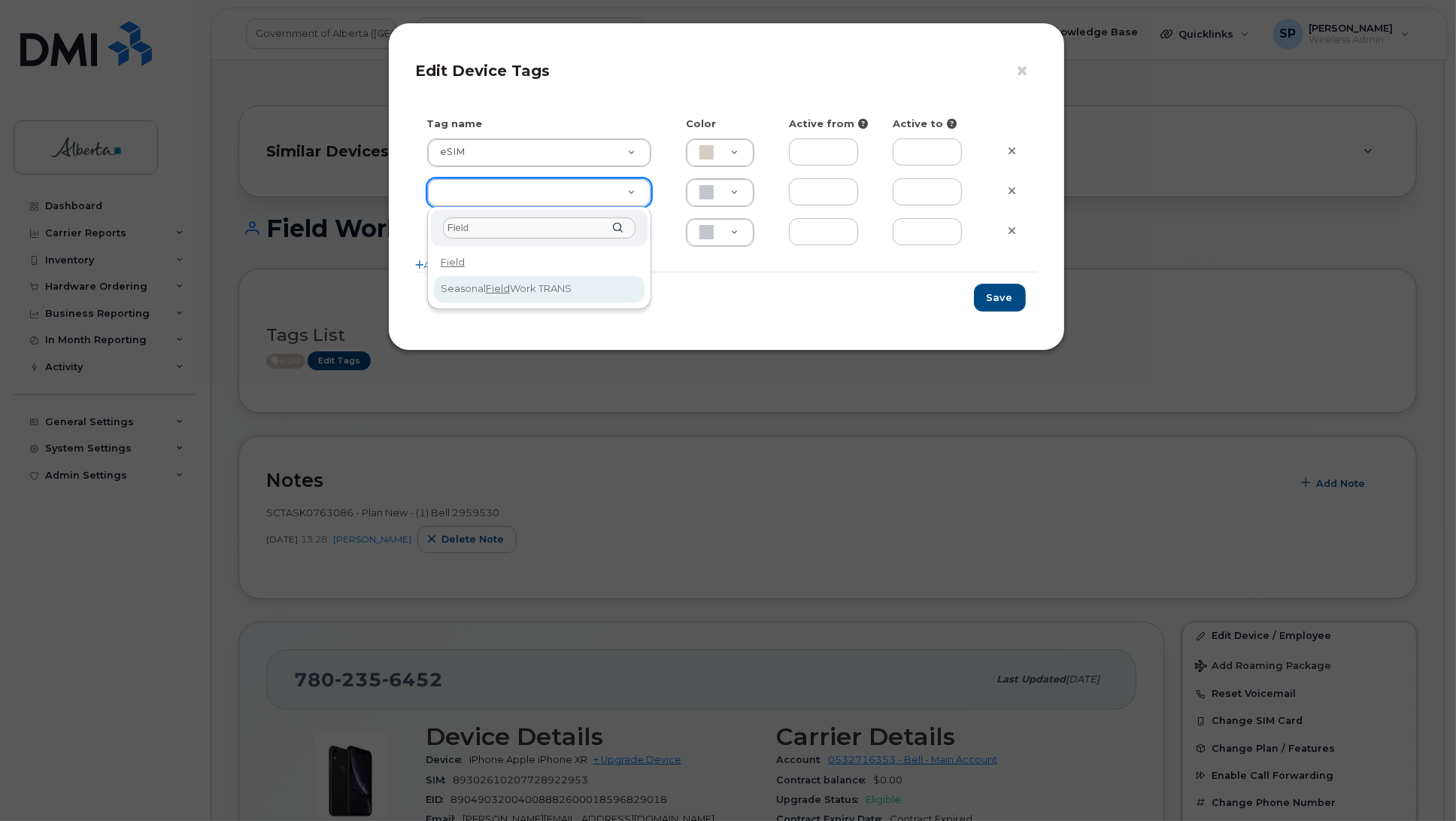
type input "Field"
type input "[DEMOGRAPHIC_DATA] Field Work TRANS"
type input "D6CDC1"
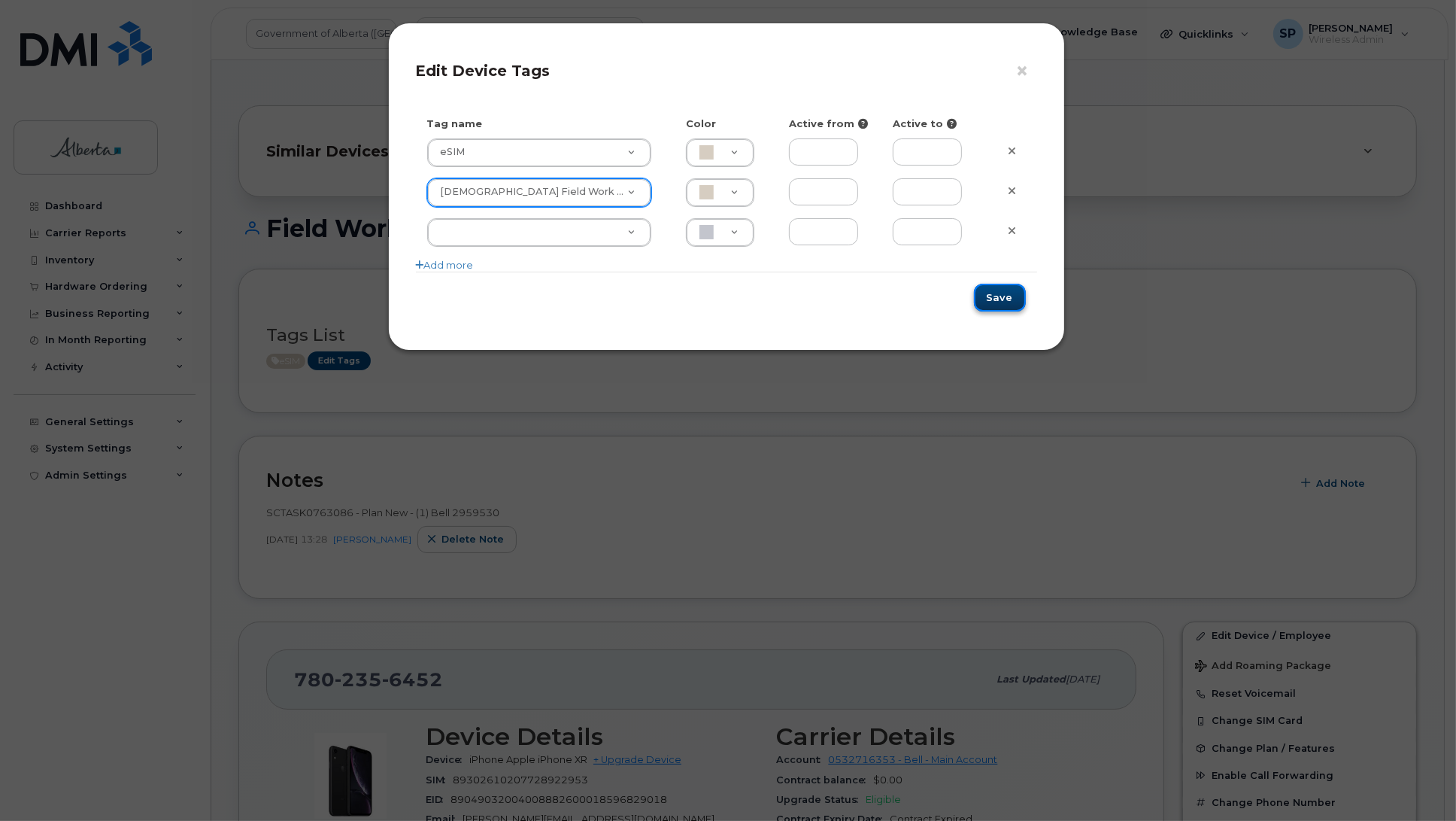
click at [1007, 294] on button "Save" at bounding box center [999, 297] width 51 height 27
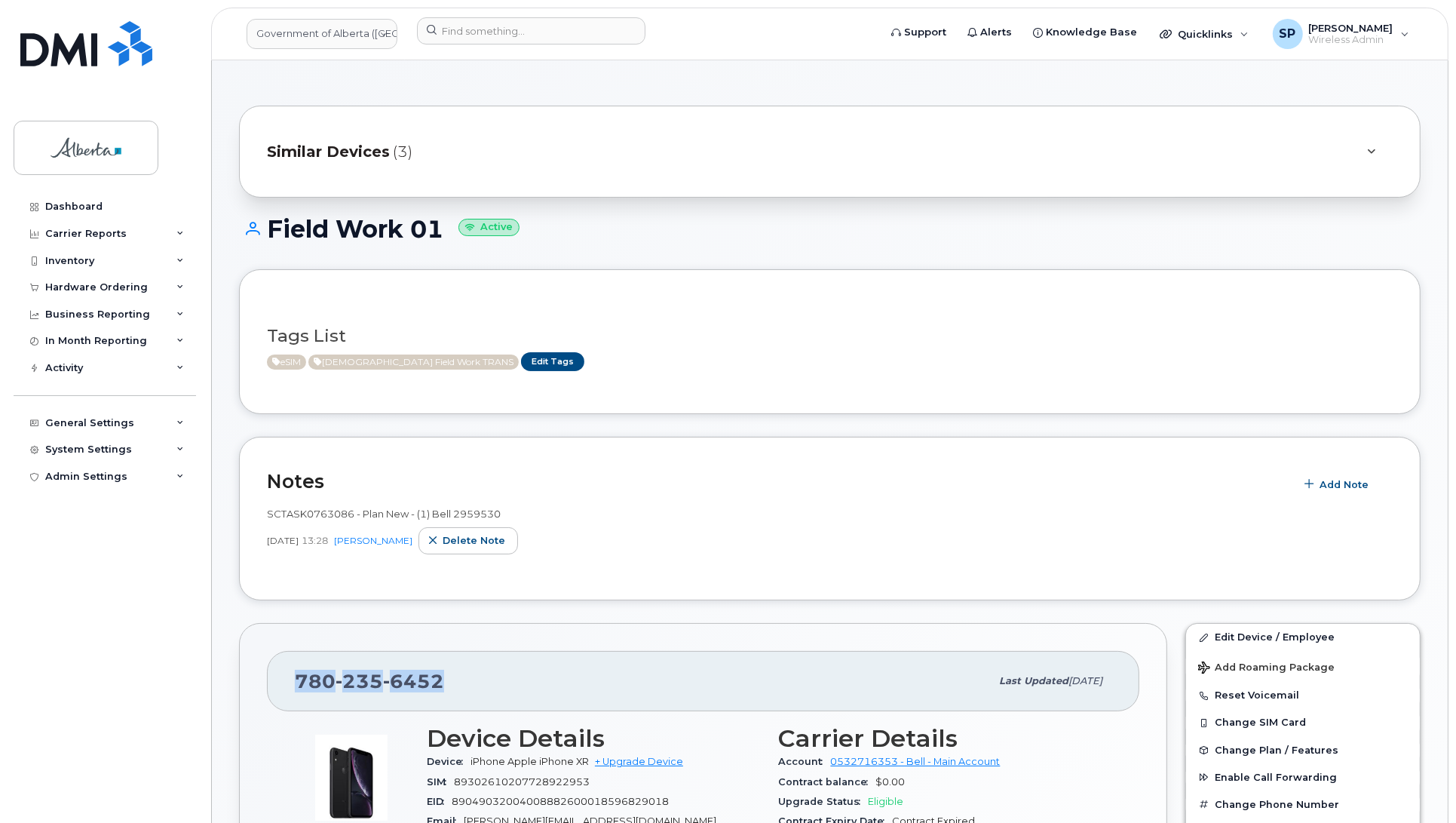
drag, startPoint x: 458, startPoint y: 681, endPoint x: 268, endPoint y: 688, distance: 190.1
click at [268, 688] on div "[PHONE_NUMBER] Last updated [DATE]" at bounding box center [702, 681] width 872 height 60
copy span "[PHONE_NUMBER]"
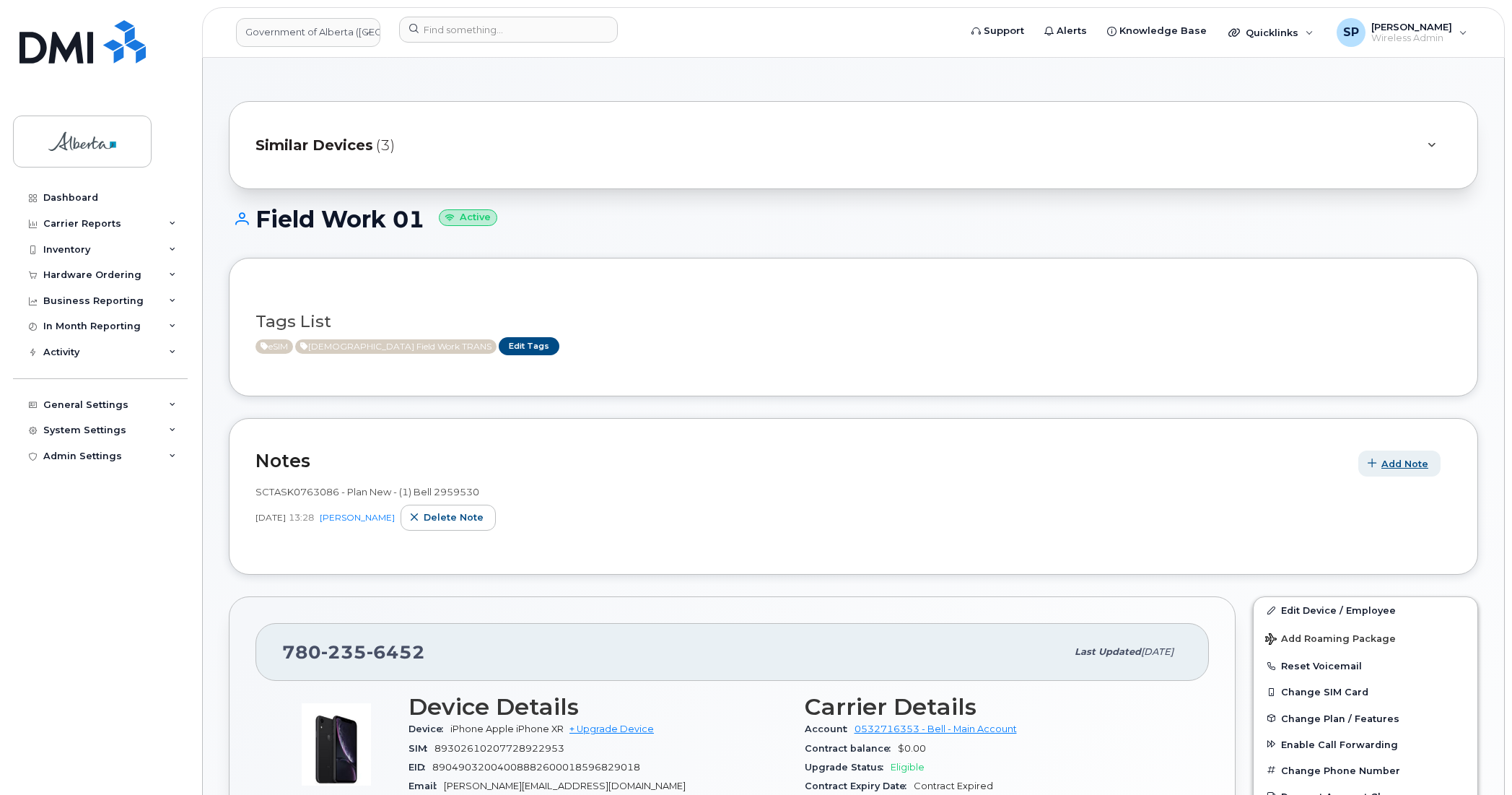
click at [1400, 464] on span "Add Note" at bounding box center [1404, 463] width 47 height 14
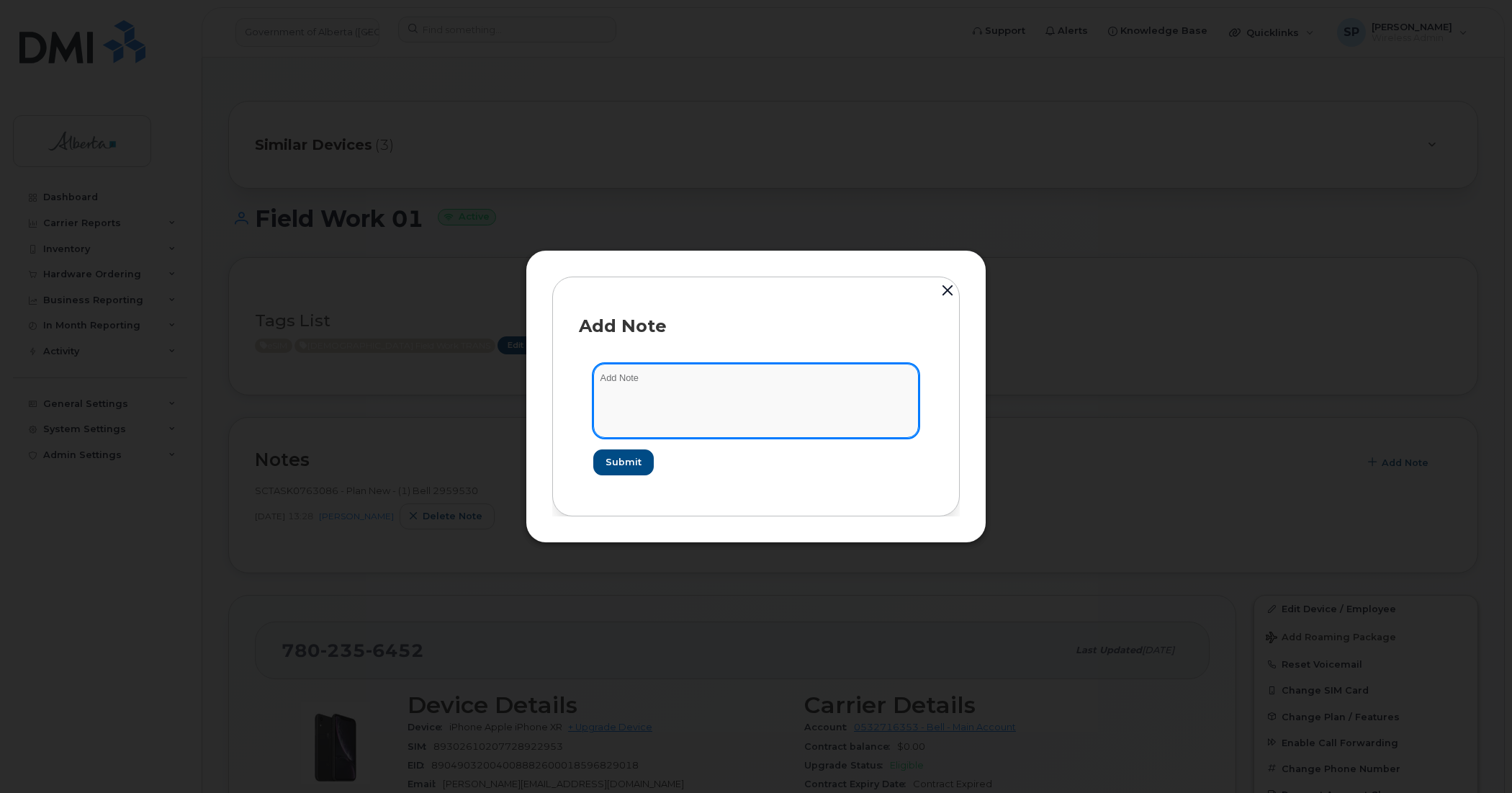
click at [750, 408] on textarea at bounding box center [756, 400] width 325 height 73
paste textarea "Plan User Termination - (1) Suspend Field Work 01"
click at [600, 376] on textarea "Plan User Termination - (1) Suspend Field Work 01" at bounding box center [756, 400] width 325 height 73
paste textarea "SCTASK0845974"
type textarea "SCTASK0845974 Plan User Termination - (1) Suspend Field Work 01"
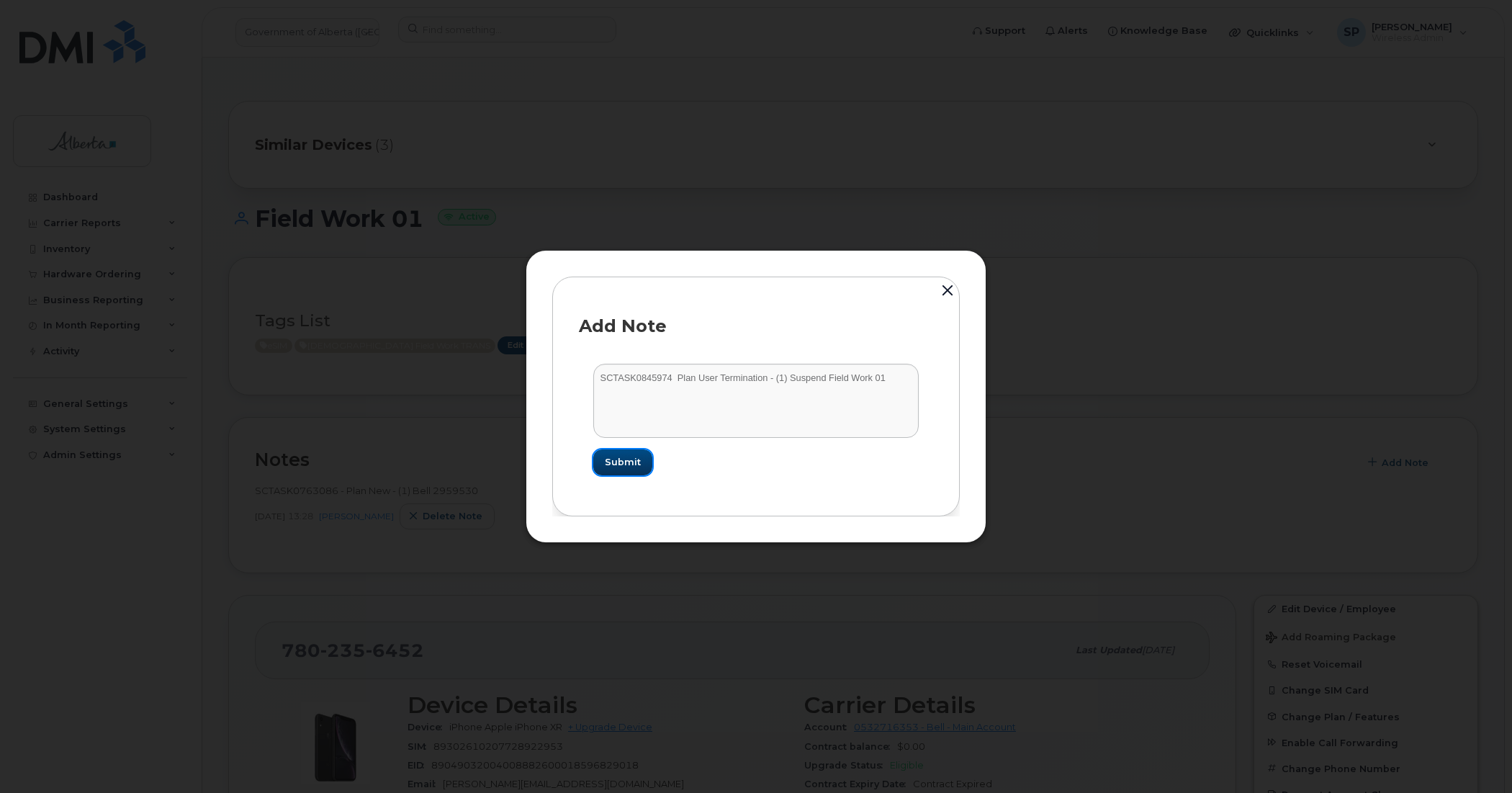
click at [620, 465] on span "Submit" at bounding box center [622, 461] width 36 height 14
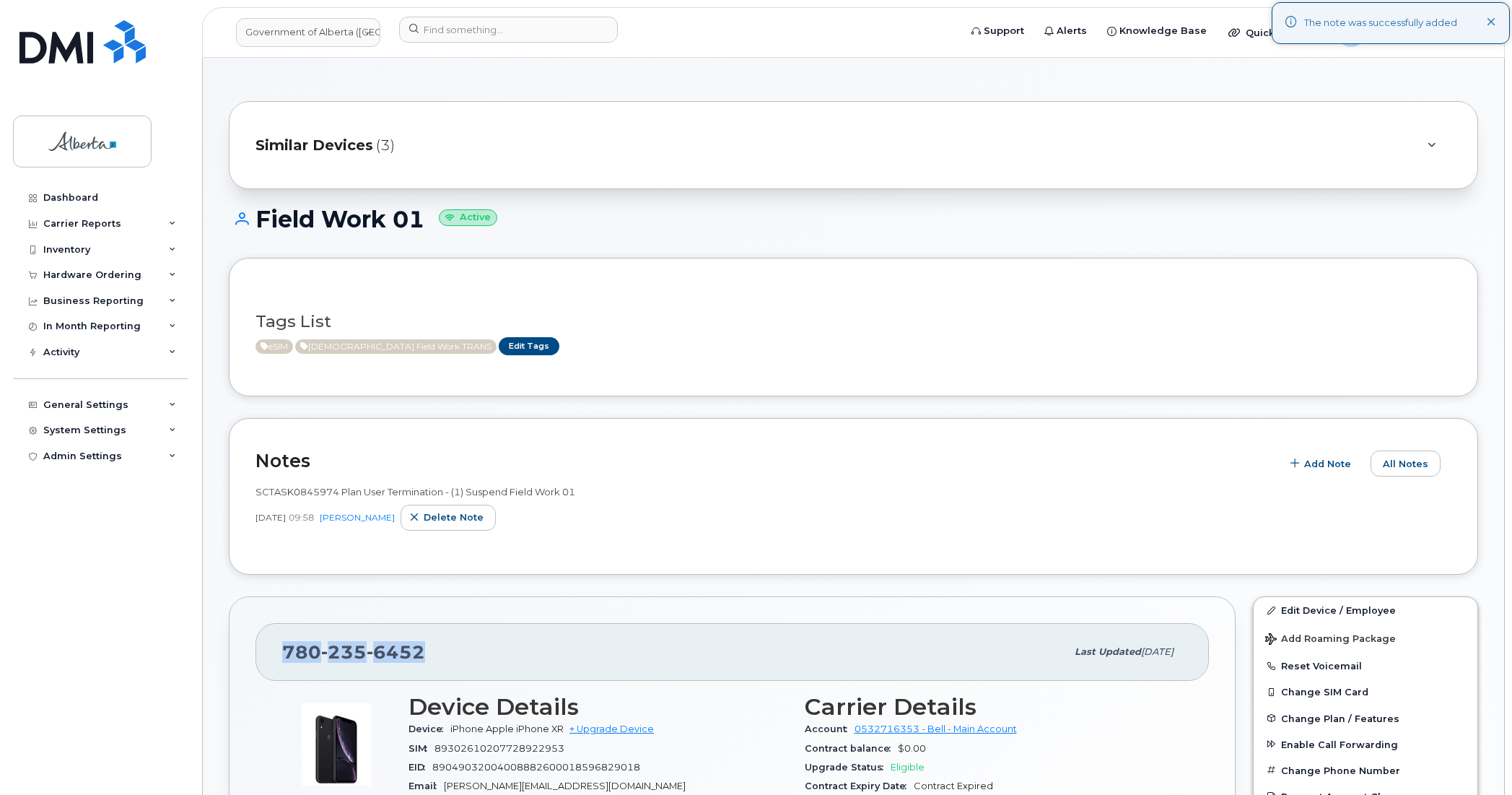
drag, startPoint x: 438, startPoint y: 651, endPoint x: 235, endPoint y: 660, distance: 203.2
copy span "780 235 6452"
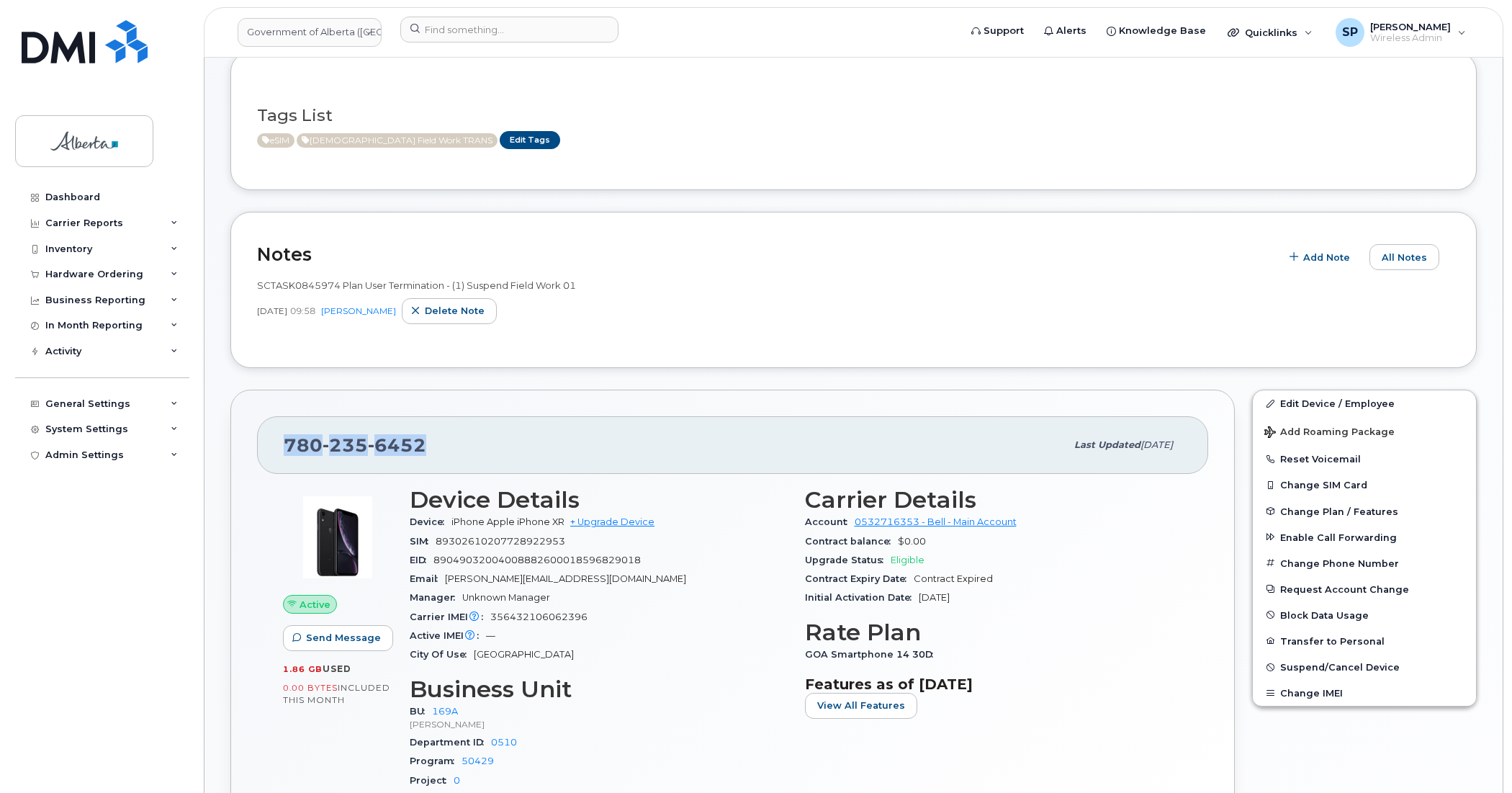
scroll to position [225, 0]
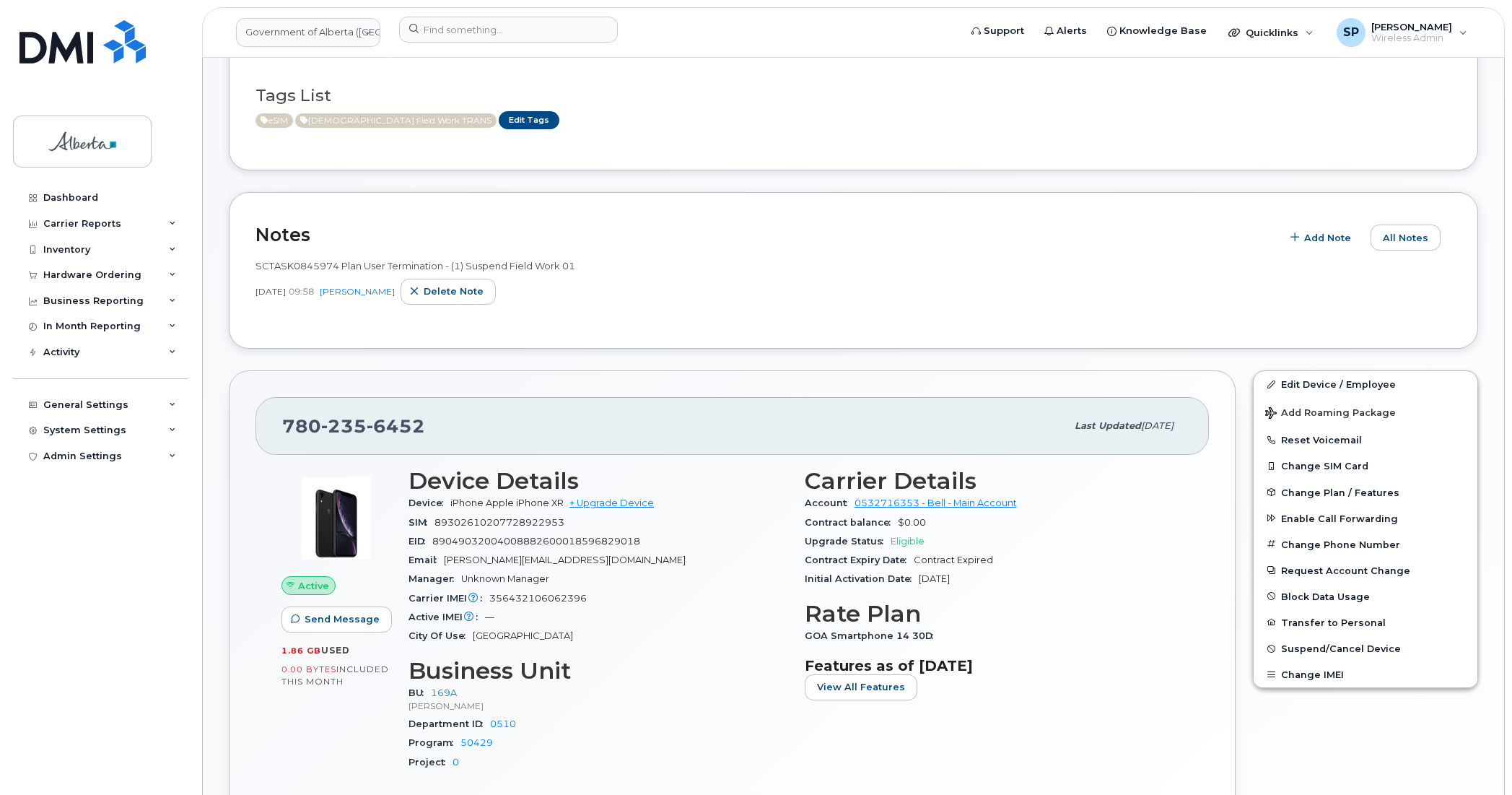
click at [898, 271] on div "SCTASK0845974 Plan User Termination - (1) Suspend Field Work 01" at bounding box center [853, 266] width 1196 height 14
click at [1329, 647] on span "Suspend/Cancel Device" at bounding box center [1341, 649] width 120 height 11
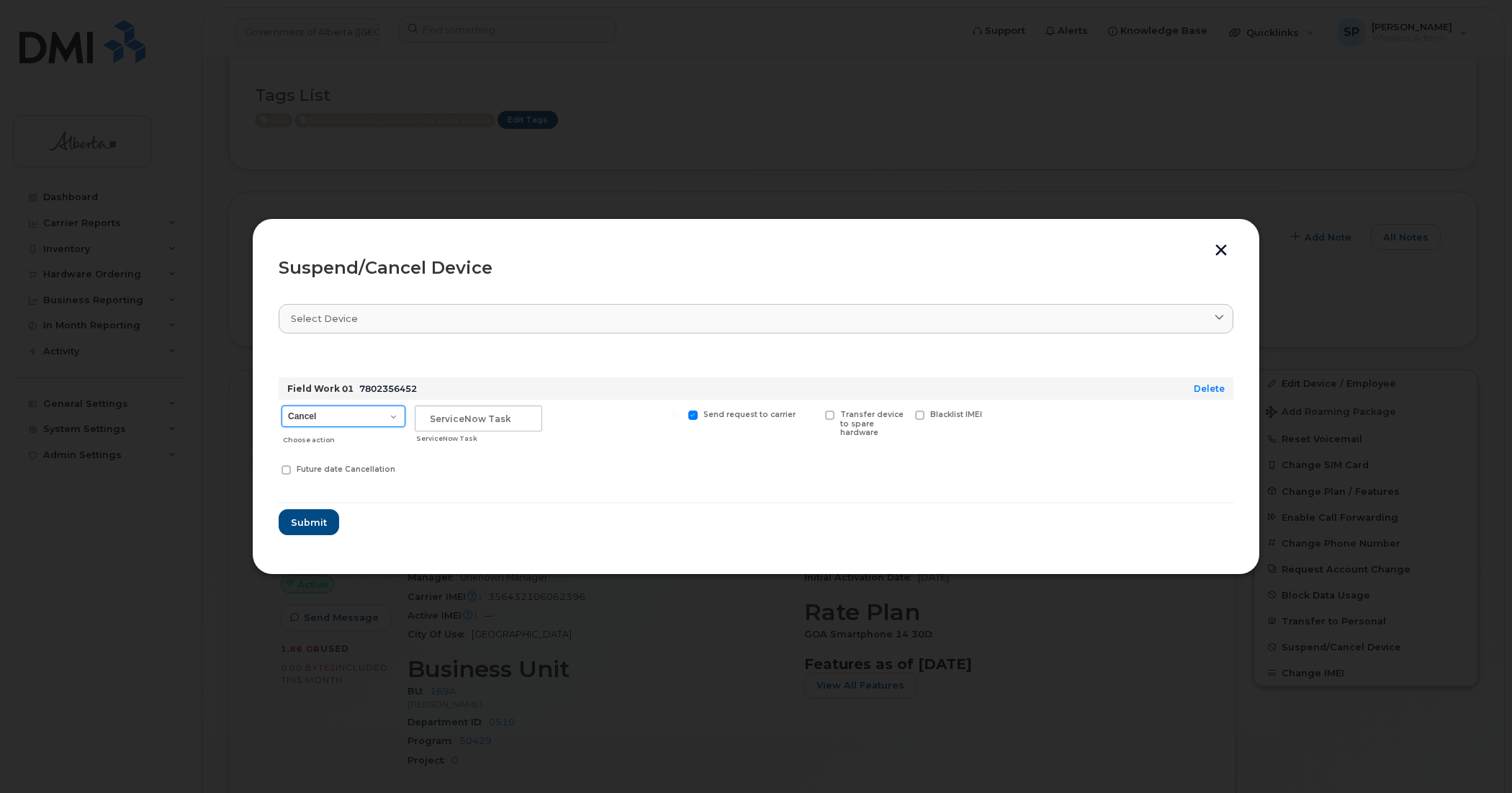
click at [321, 420] on select "Cancel Suspend - Extend Suspension Suspend - Reduced Rate Suspend - Lost Device…" at bounding box center [344, 416] width 124 height 21
select select "[object Object]"
click at [282, 406] on select "Cancel Suspend - Extend Suspension Suspend - Reduced Rate Suspend - Lost Device…" at bounding box center [344, 416] width 124 height 21
click at [429, 422] on input "text" at bounding box center [478, 418] width 127 height 26
paste input "SCTASK0845974"
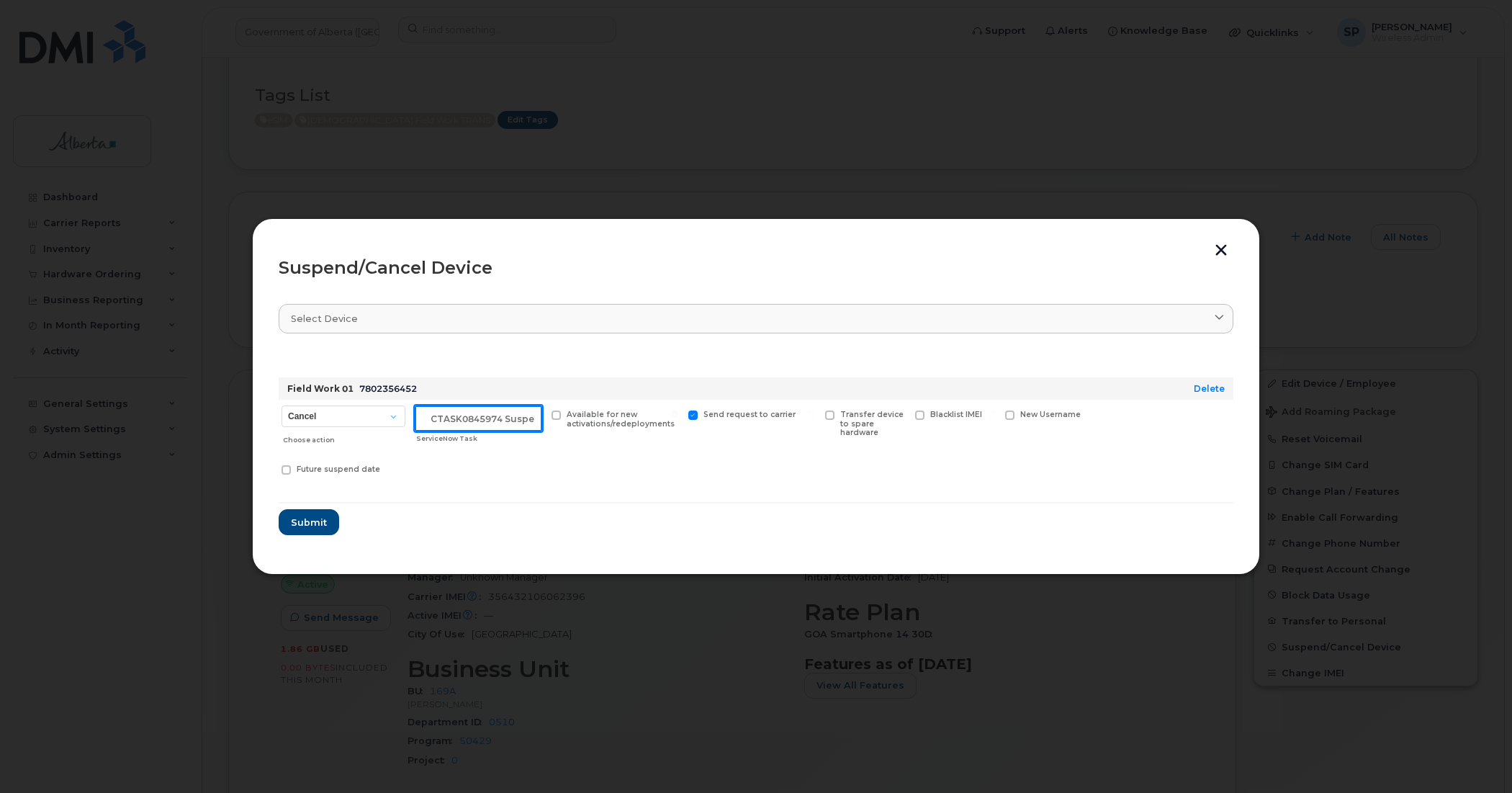
scroll to position [0, 12]
type input "SCTASK0845974 Suspend"
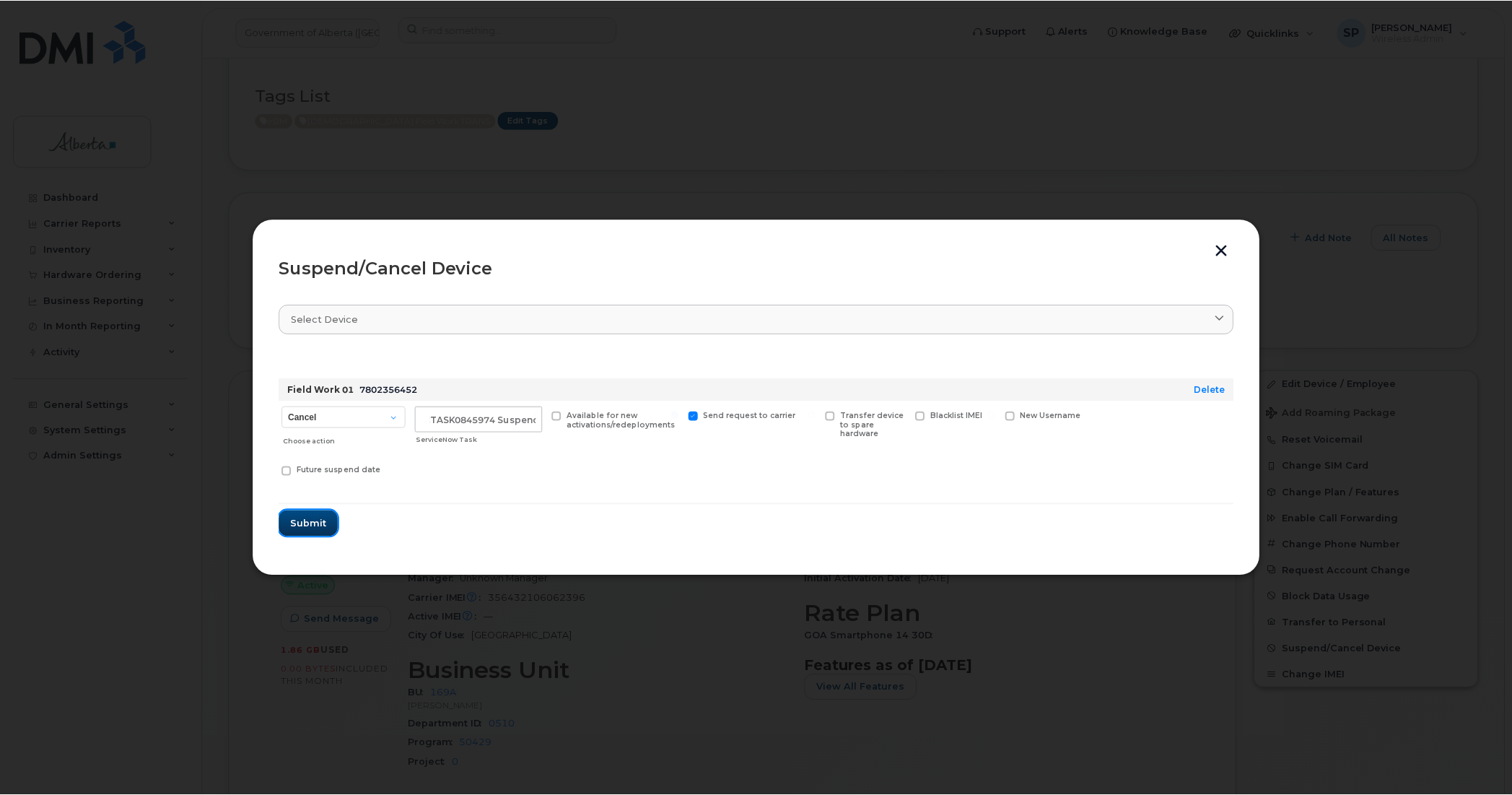
scroll to position [0, 0]
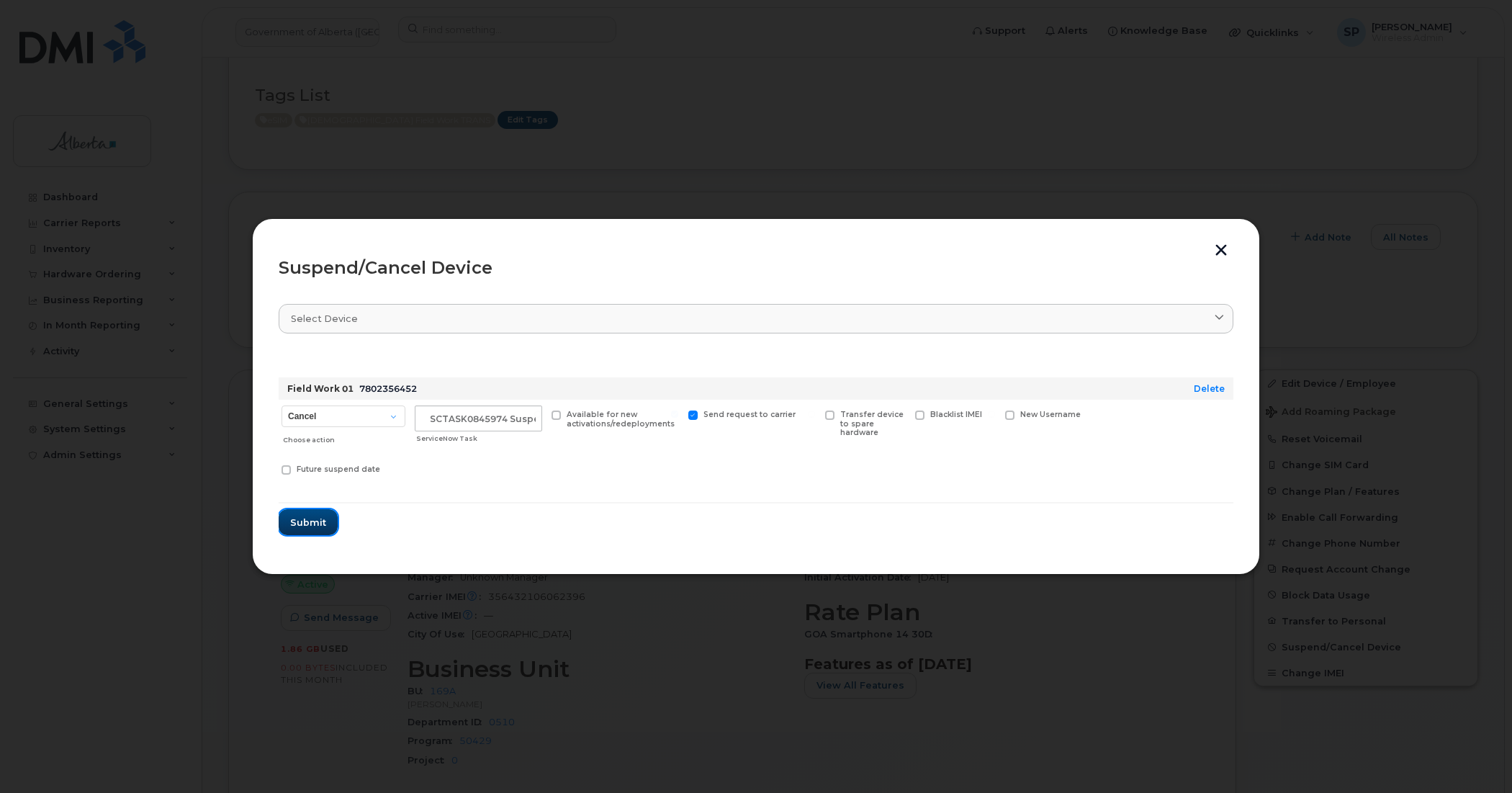
click at [301, 523] on span "Submit" at bounding box center [308, 522] width 36 height 14
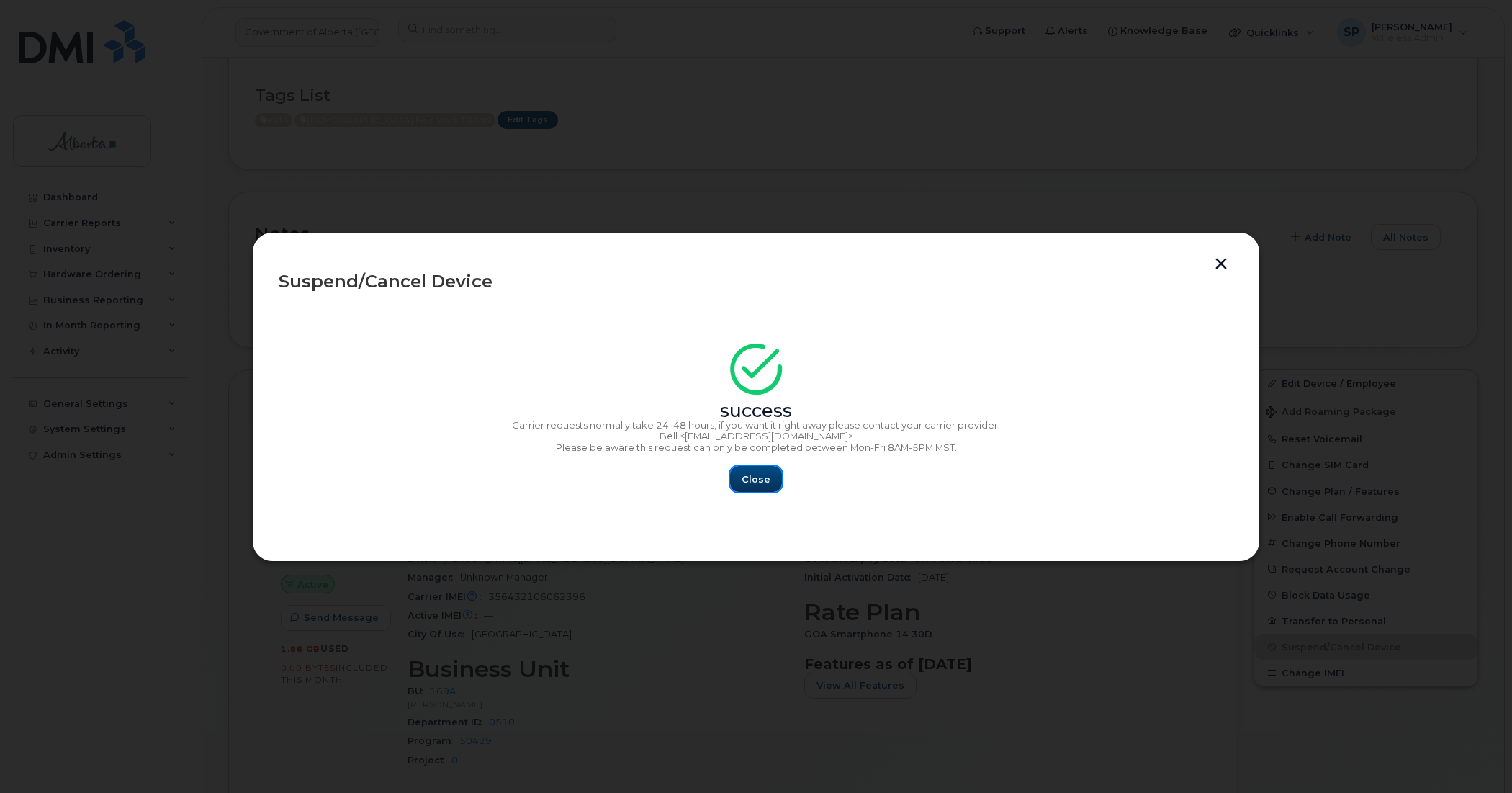
click at [764, 479] on span "Close" at bounding box center [756, 479] width 29 height 14
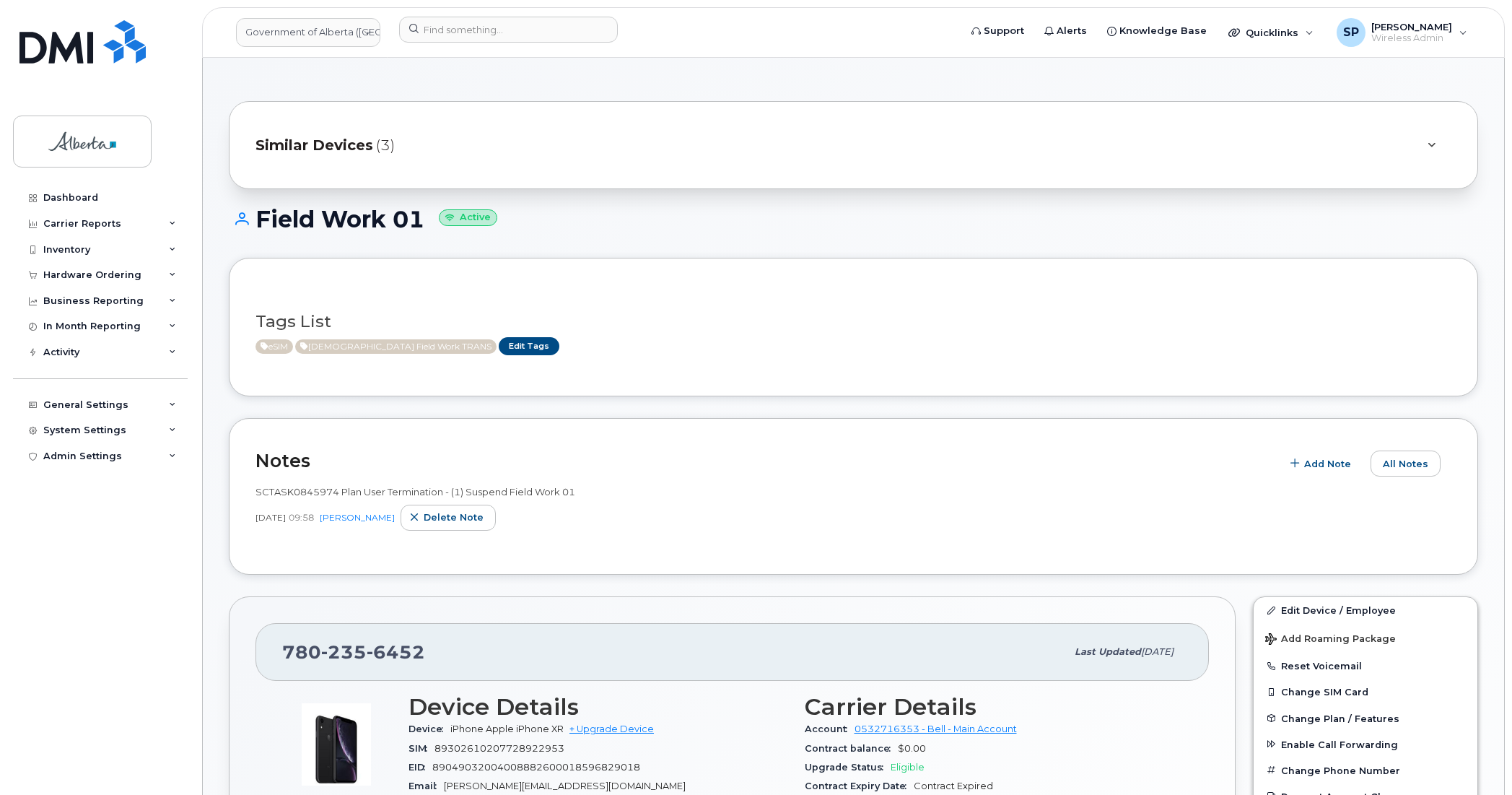
scroll to position [226, 0]
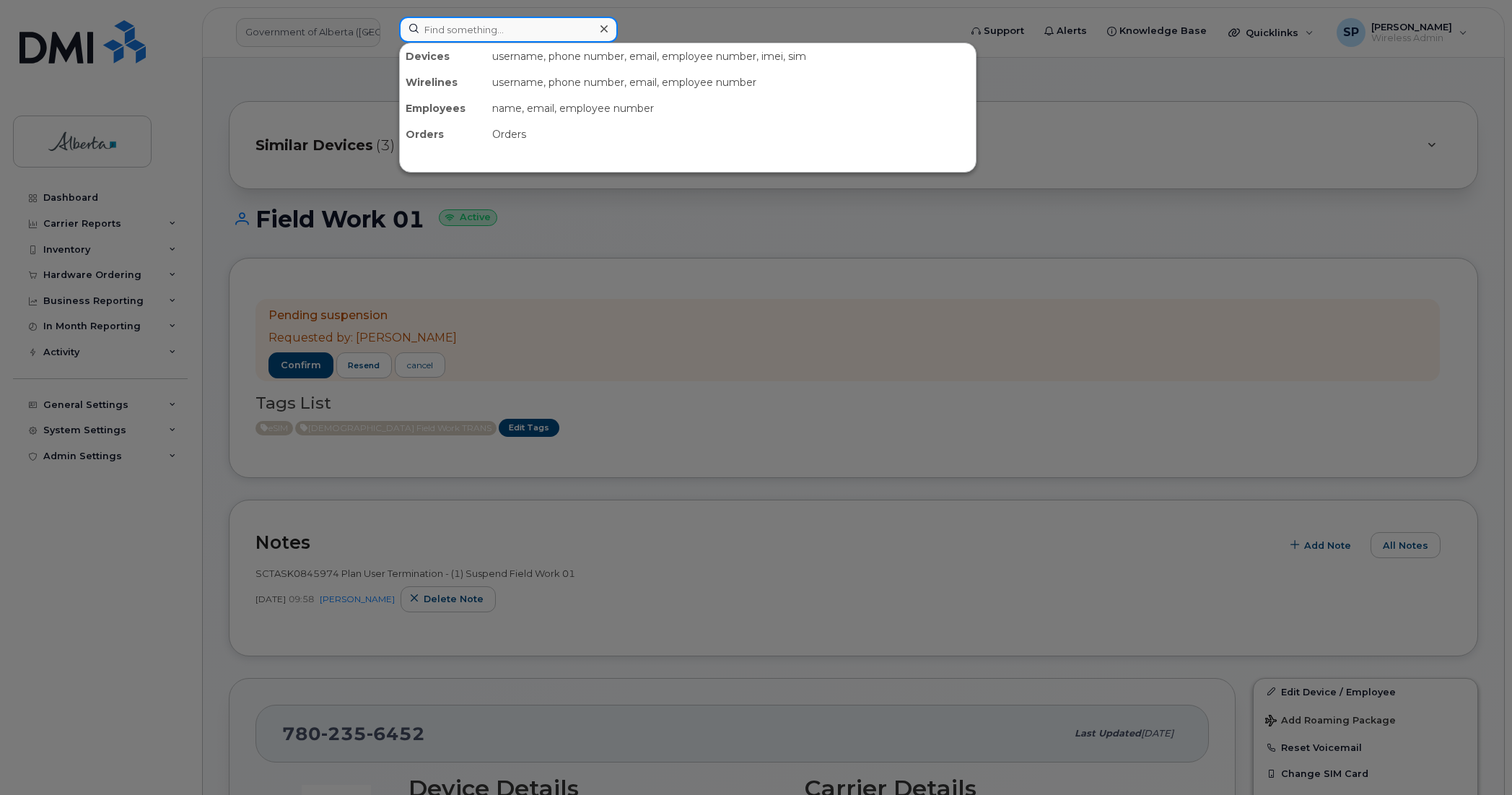
click at [464, 26] on input at bounding box center [509, 30] width 218 height 26
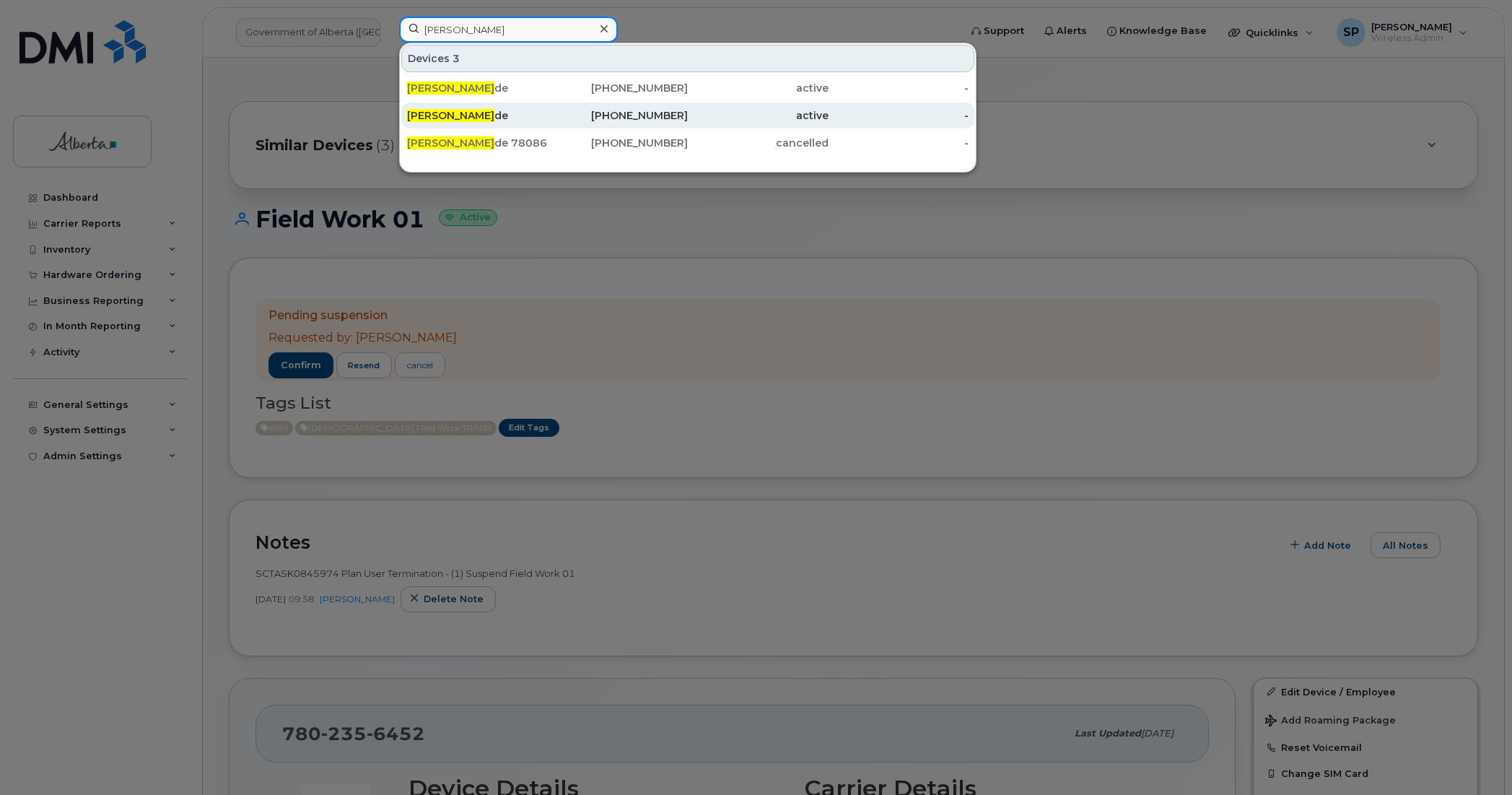
type input "[PERSON_NAME]"
click at [427, 118] on span "[PERSON_NAME]" at bounding box center [451, 116] width 88 height 13
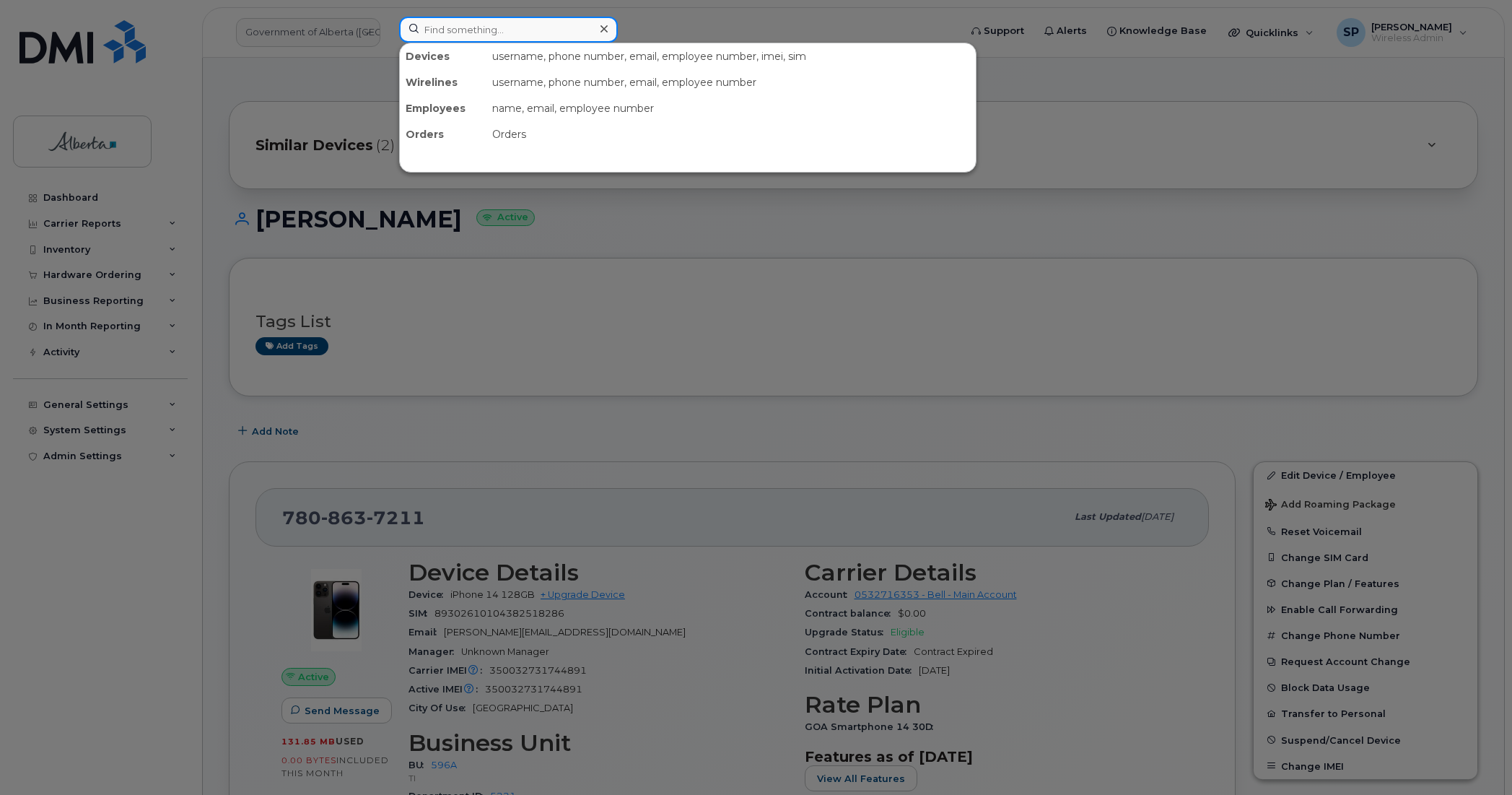
click at [480, 24] on input at bounding box center [509, 30] width 218 height 26
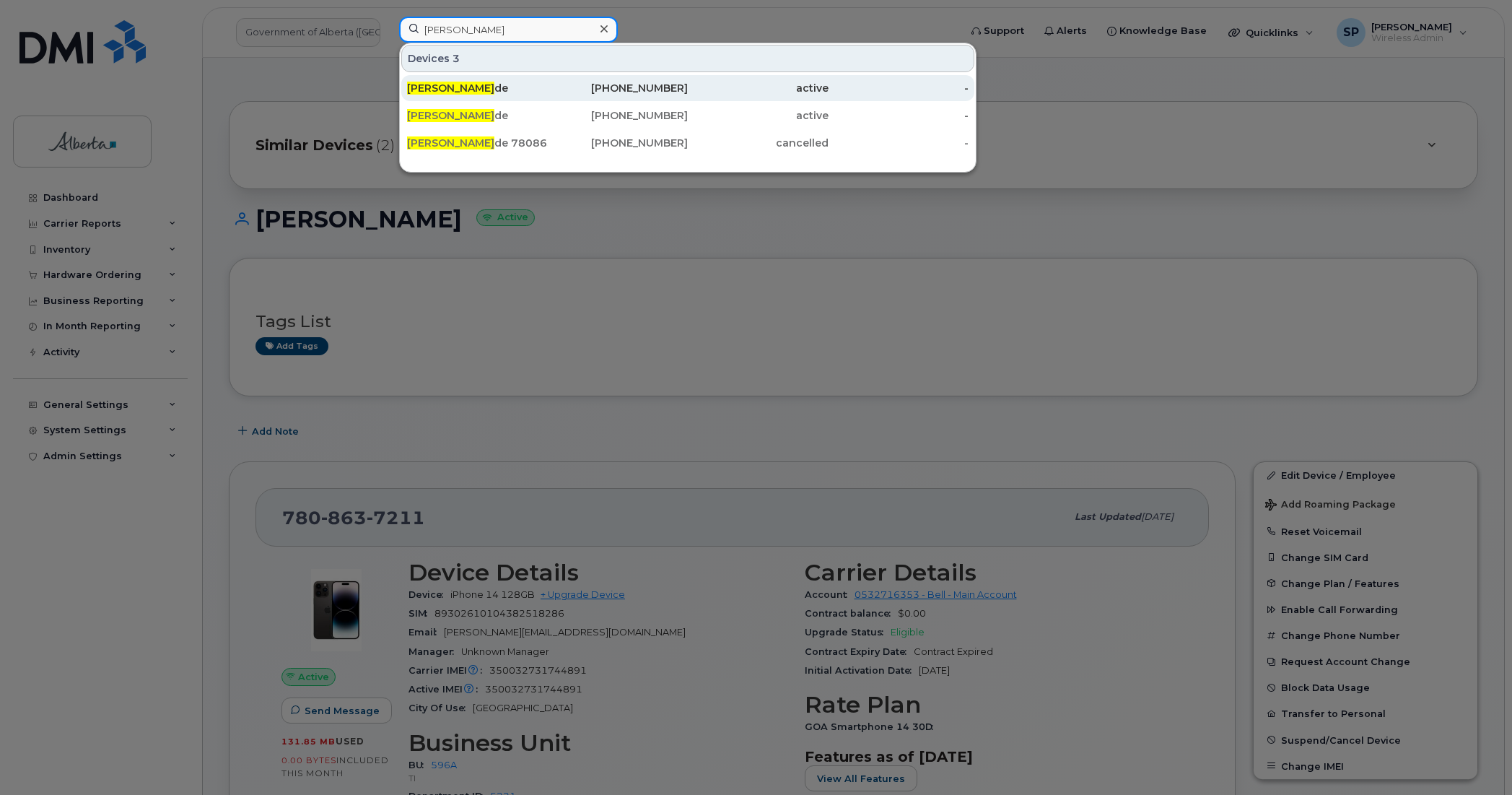
type input "Kari Ro"
click at [459, 90] on div "Kari Ro de" at bounding box center [477, 88] width 141 height 14
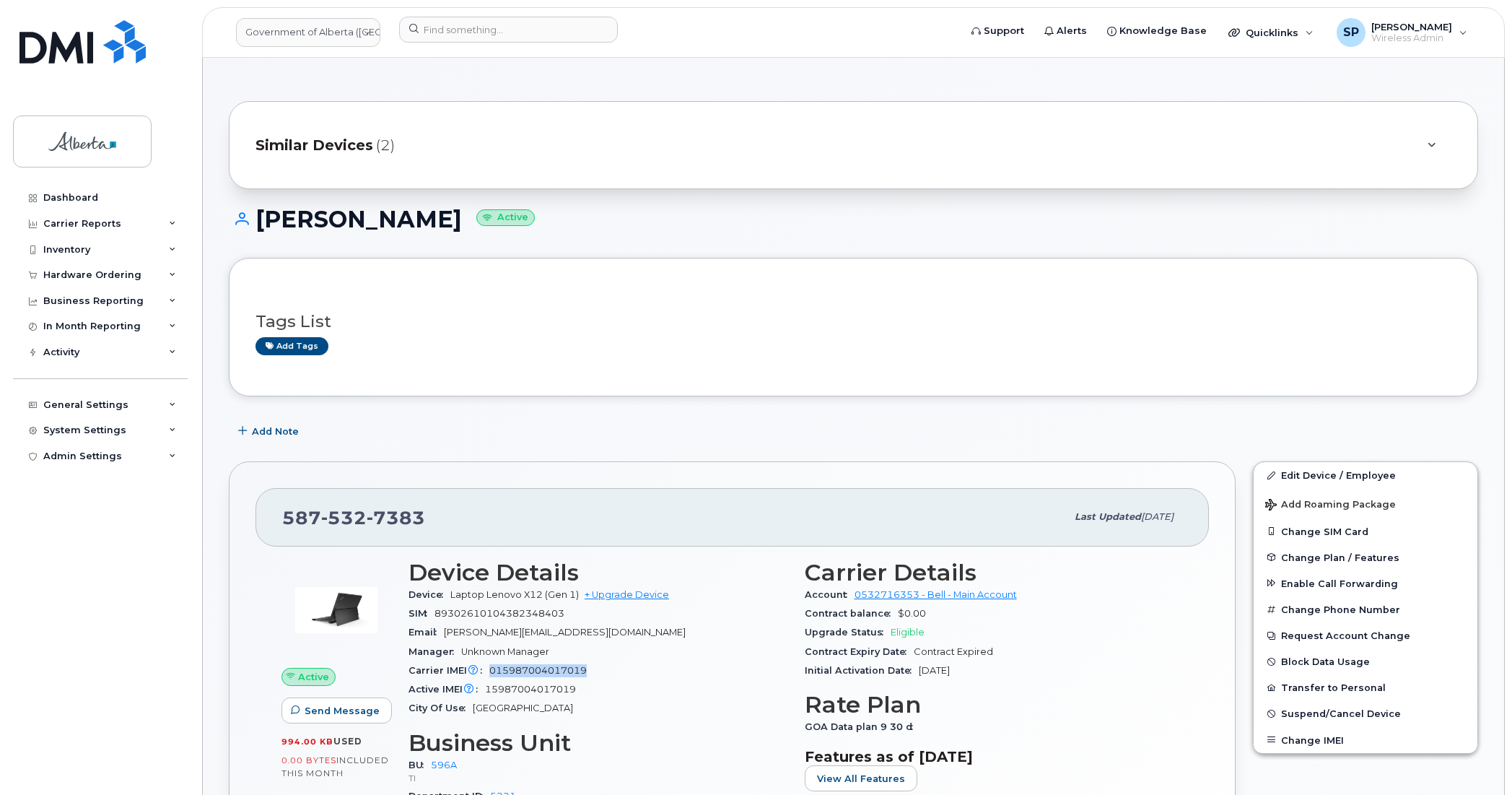
drag, startPoint x: 588, startPoint y: 671, endPoint x: 489, endPoint y: 671, distance: 99.0
click at [489, 671] on div "Carrier IMEI Carrier IMEI is reported during the last billing cycle or change o…" at bounding box center [597, 671] width 379 height 19
copy span "015987004017019"
